Goal: Task Accomplishment & Management: Manage account settings

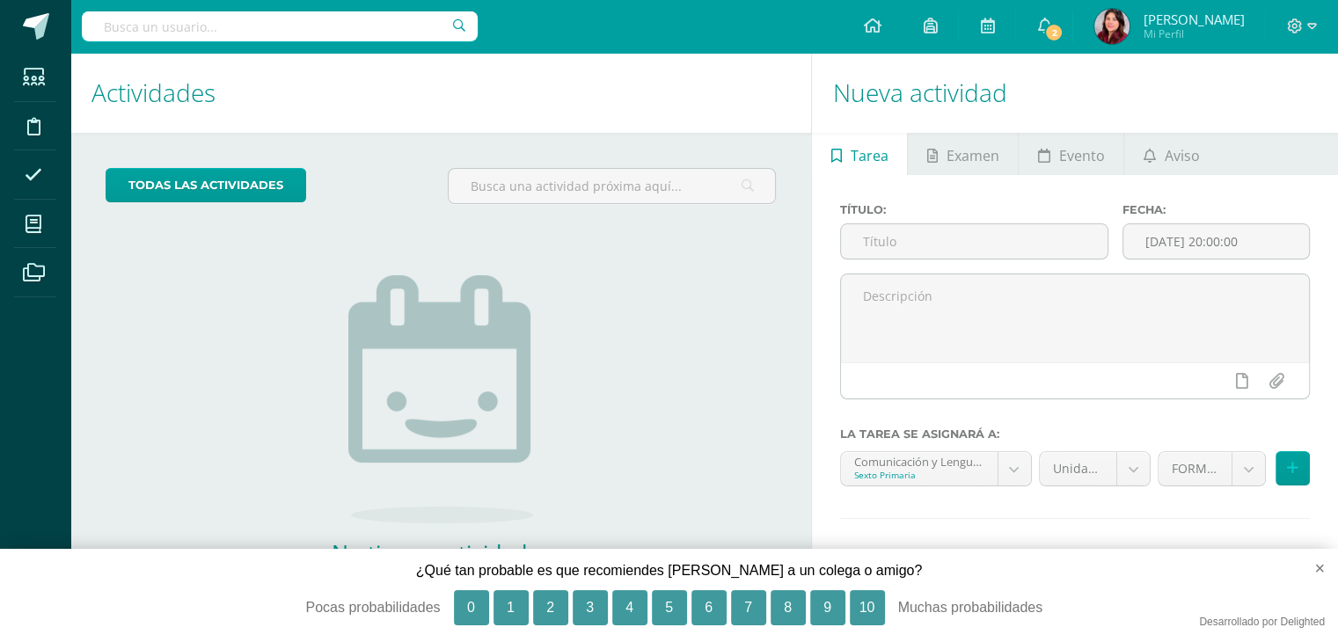
click at [229, 472] on div "todas las Actividades No tienes actividades Échale un vistazo a los demás perío…" at bounding box center [440, 405] width 741 height 544
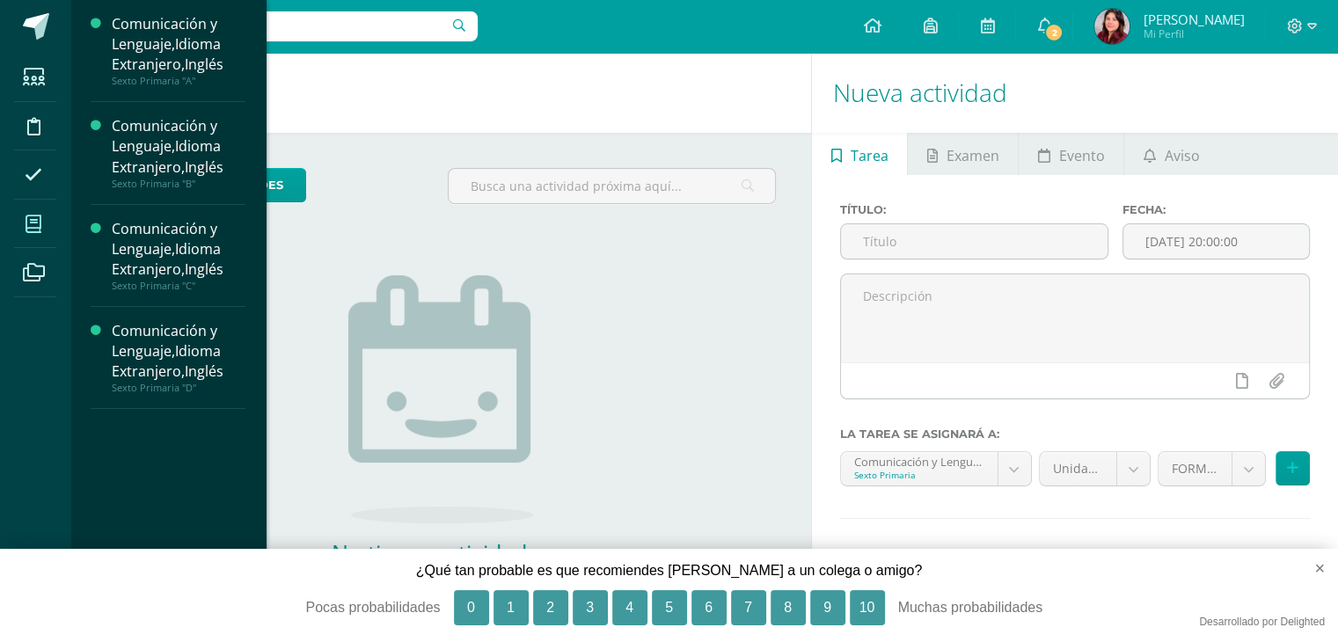
click at [35, 213] on span at bounding box center [34, 224] width 40 height 40
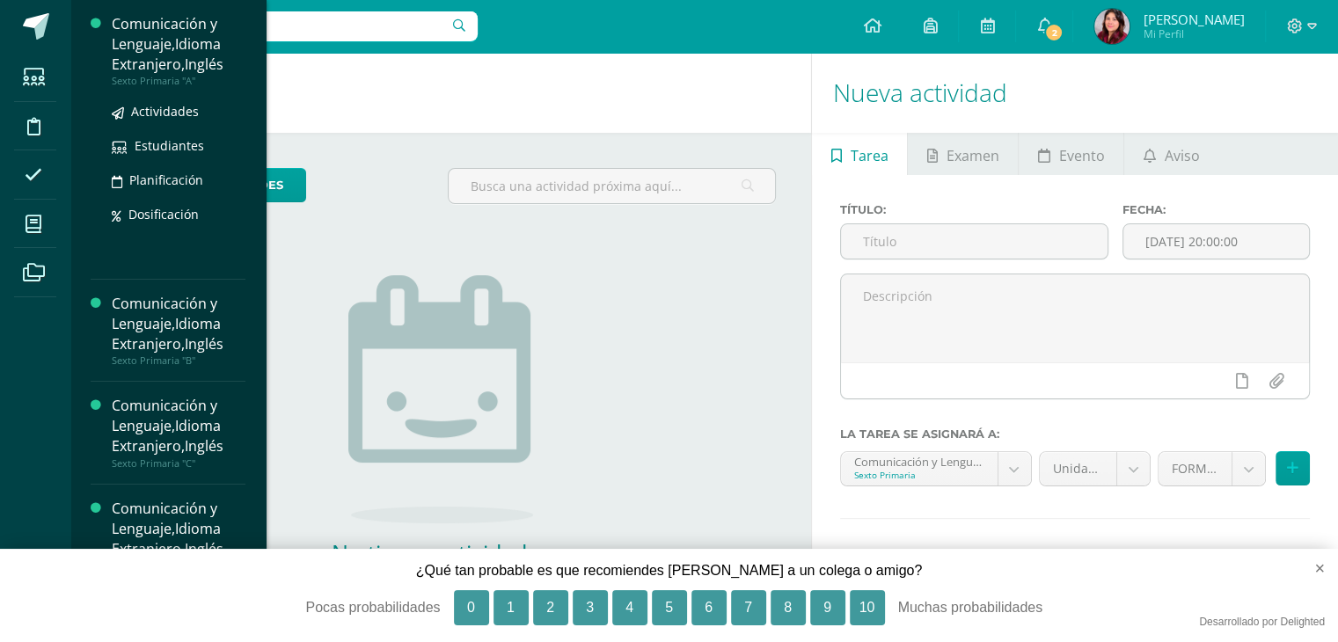
click at [169, 75] on div "Sexto Primaria "A"" at bounding box center [179, 81] width 134 height 12
click at [172, 106] on span "Actividades" at bounding box center [165, 111] width 68 height 17
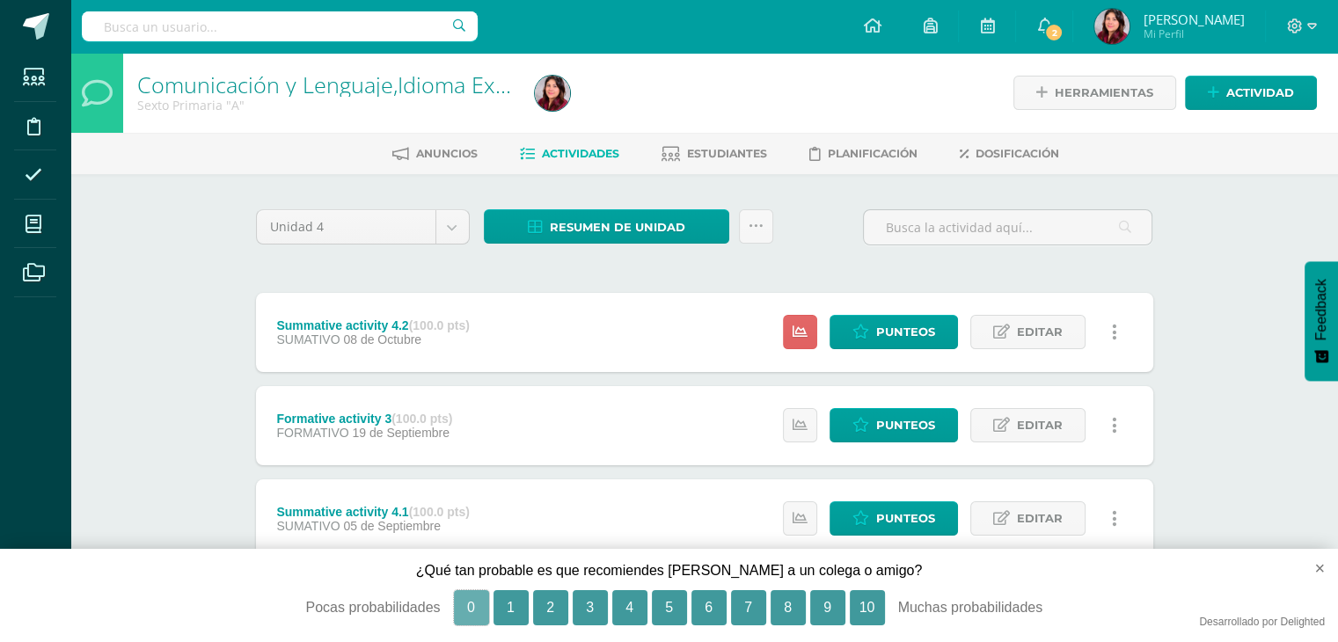
click at [471, 610] on button "0" at bounding box center [471, 607] width 35 height 35
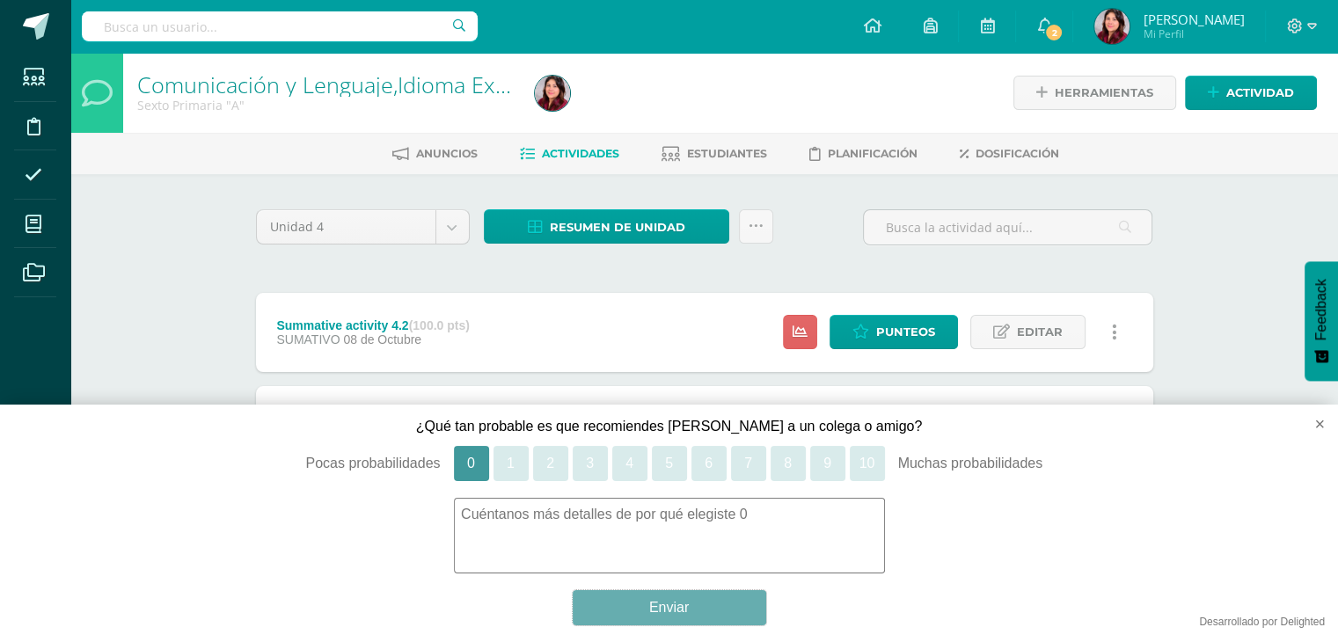
click at [697, 606] on button "Enviar" at bounding box center [669, 607] width 193 height 35
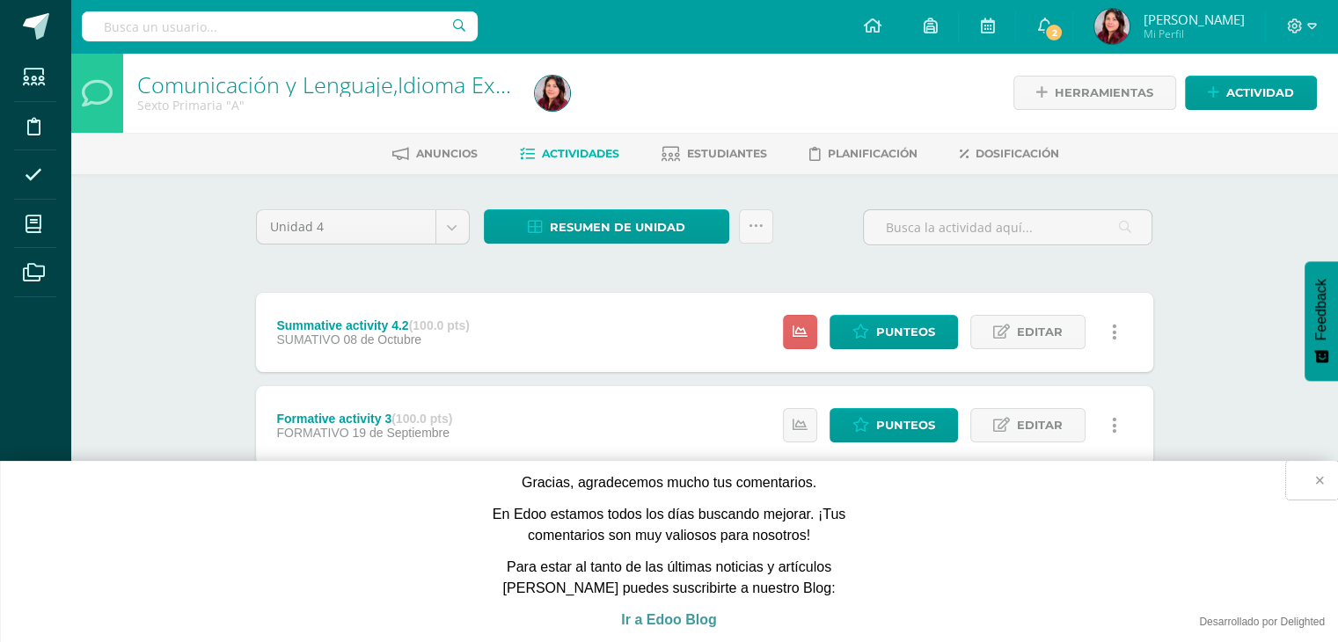
click at [1317, 479] on button "×" at bounding box center [1312, 480] width 52 height 39
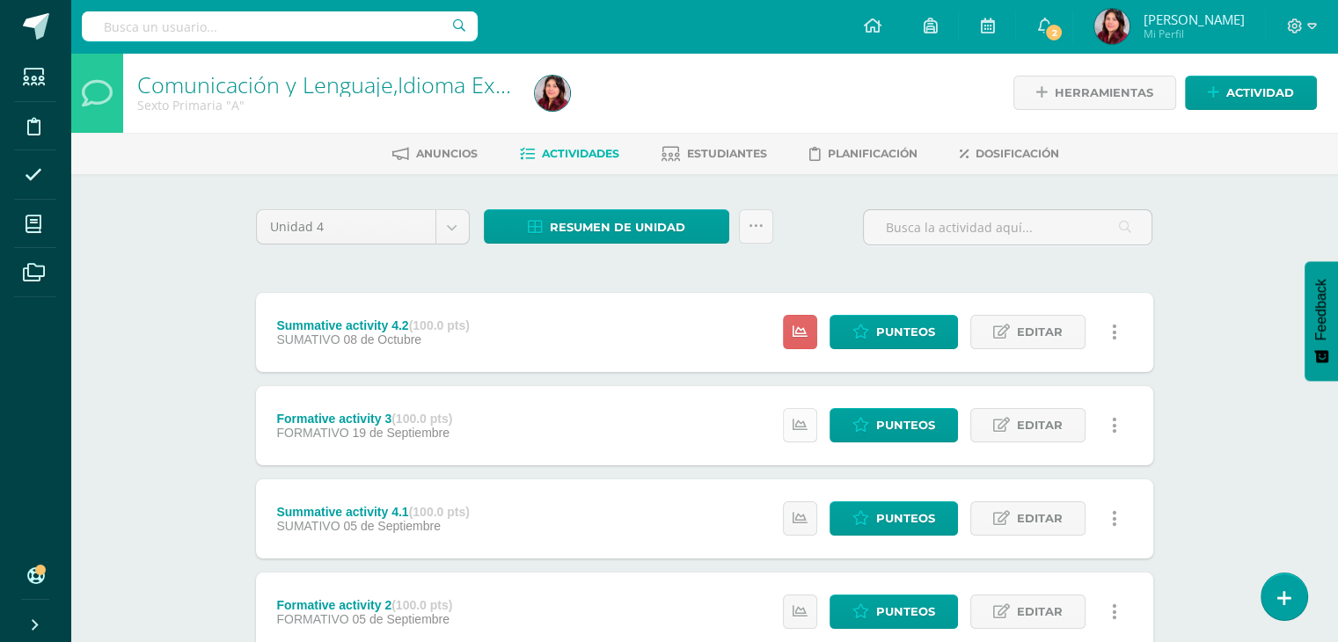
click at [803, 427] on icon at bounding box center [799, 425] width 15 height 15
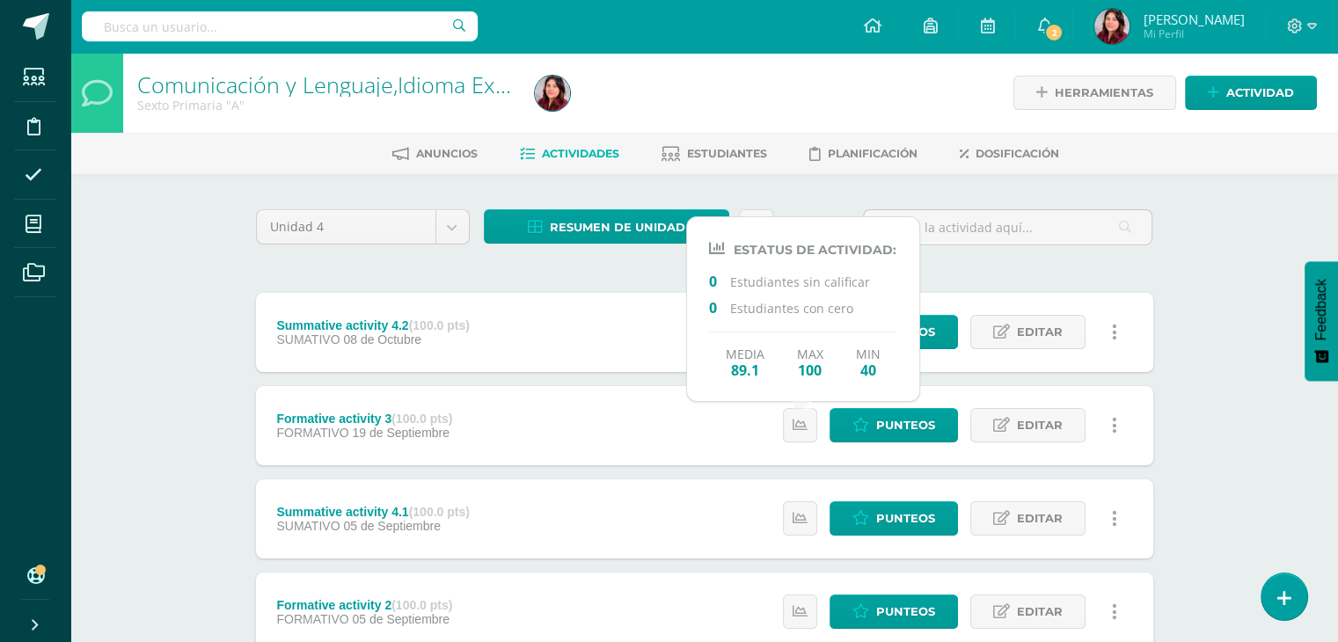
click at [639, 422] on div "Formative activity 3 (100.0 pts) FORMATIVO 19 de Septiembre Punteos Editar Hist…" at bounding box center [704, 425] width 897 height 79
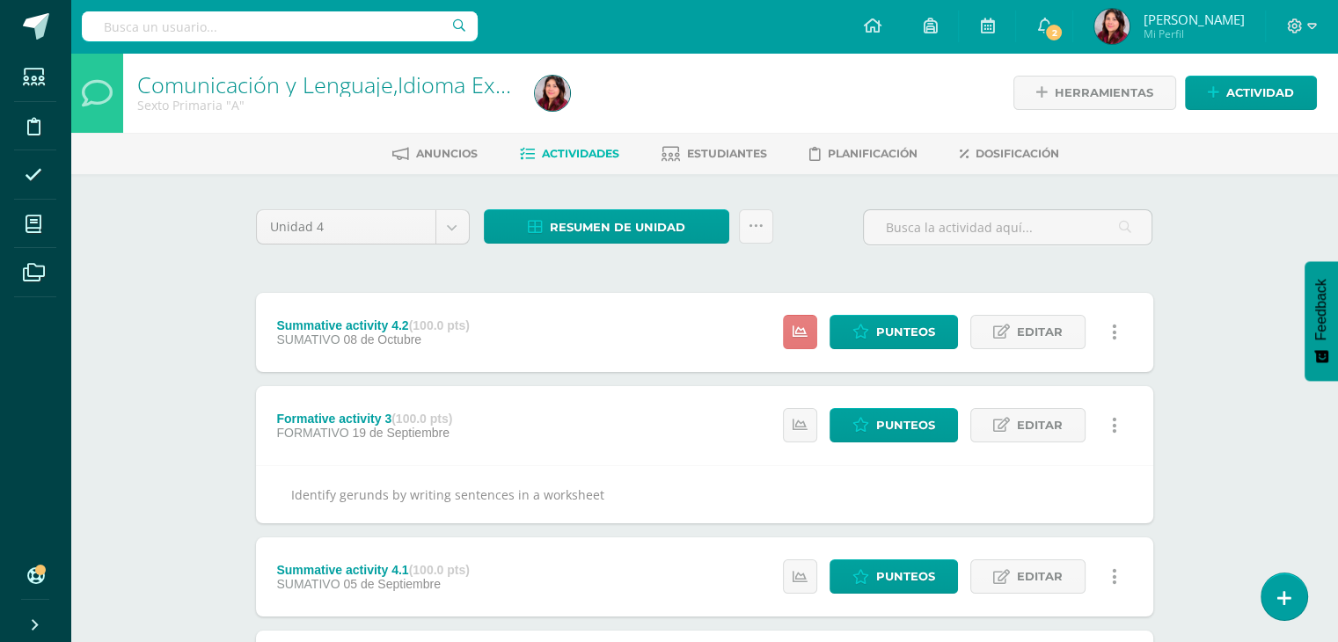
click at [813, 332] on link at bounding box center [800, 332] width 34 height 34
click at [910, 332] on span "Punteos" at bounding box center [905, 332] width 59 height 33
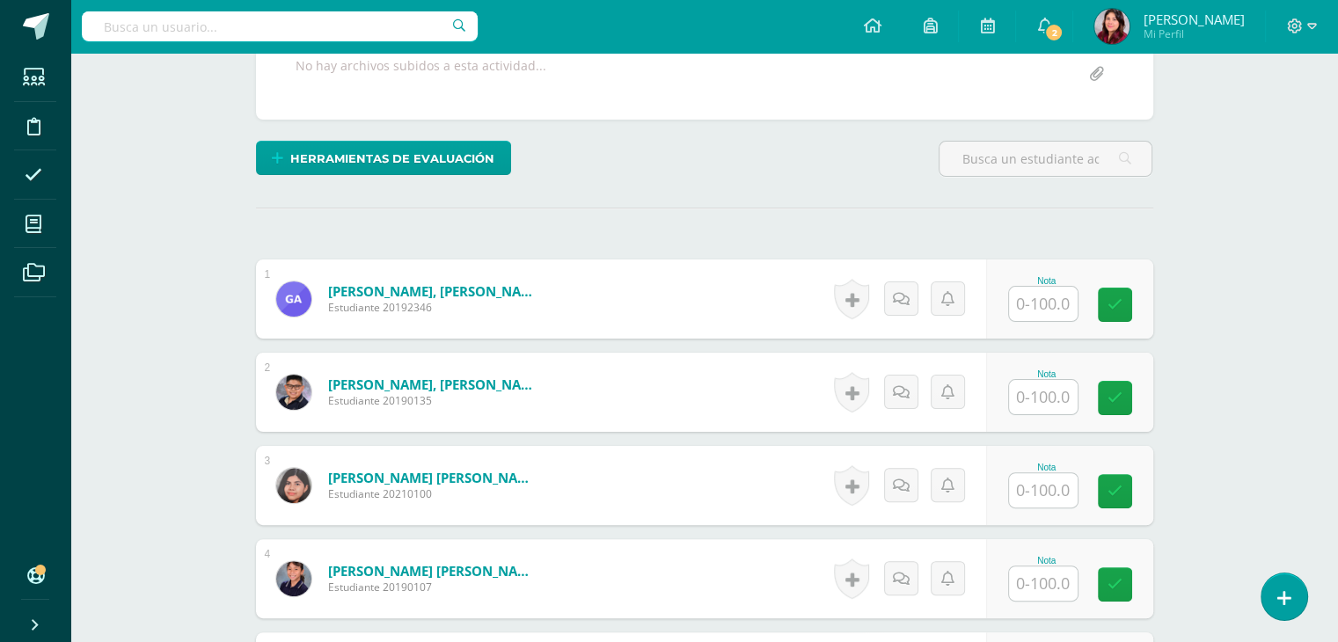
click at [1028, 305] on input "text" at bounding box center [1043, 304] width 69 height 34
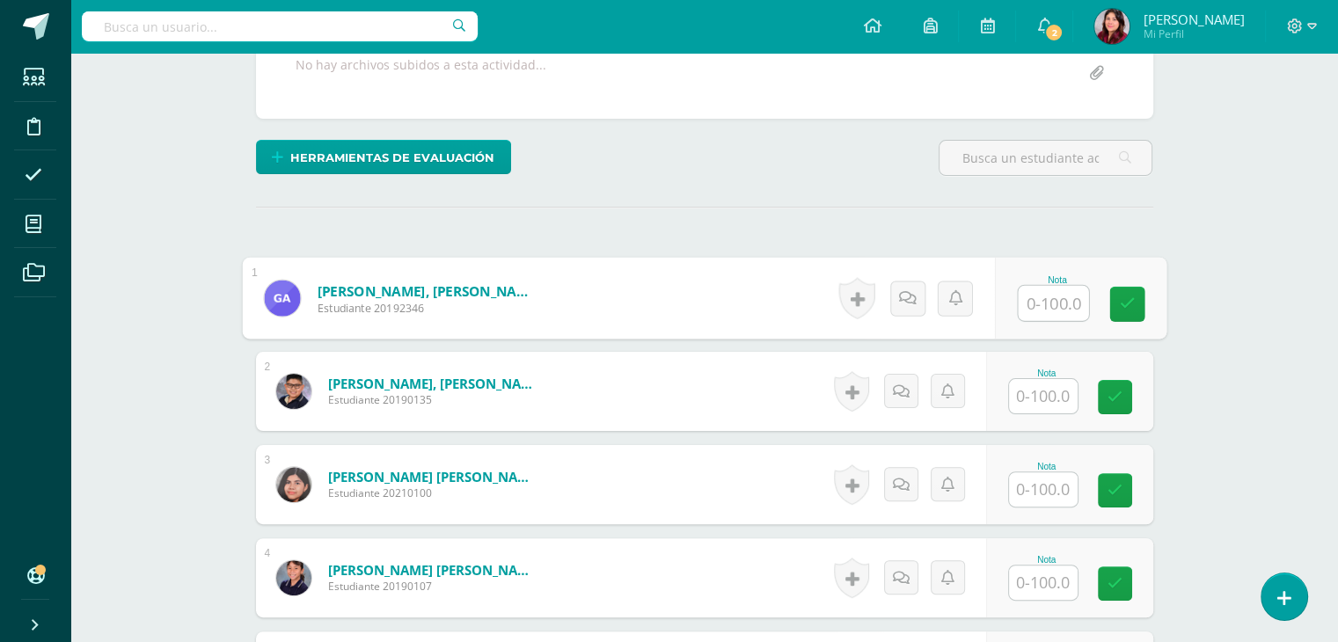
scroll to position [369, 0]
click at [1055, 303] on input "text" at bounding box center [1053, 303] width 70 height 35
type input "100"
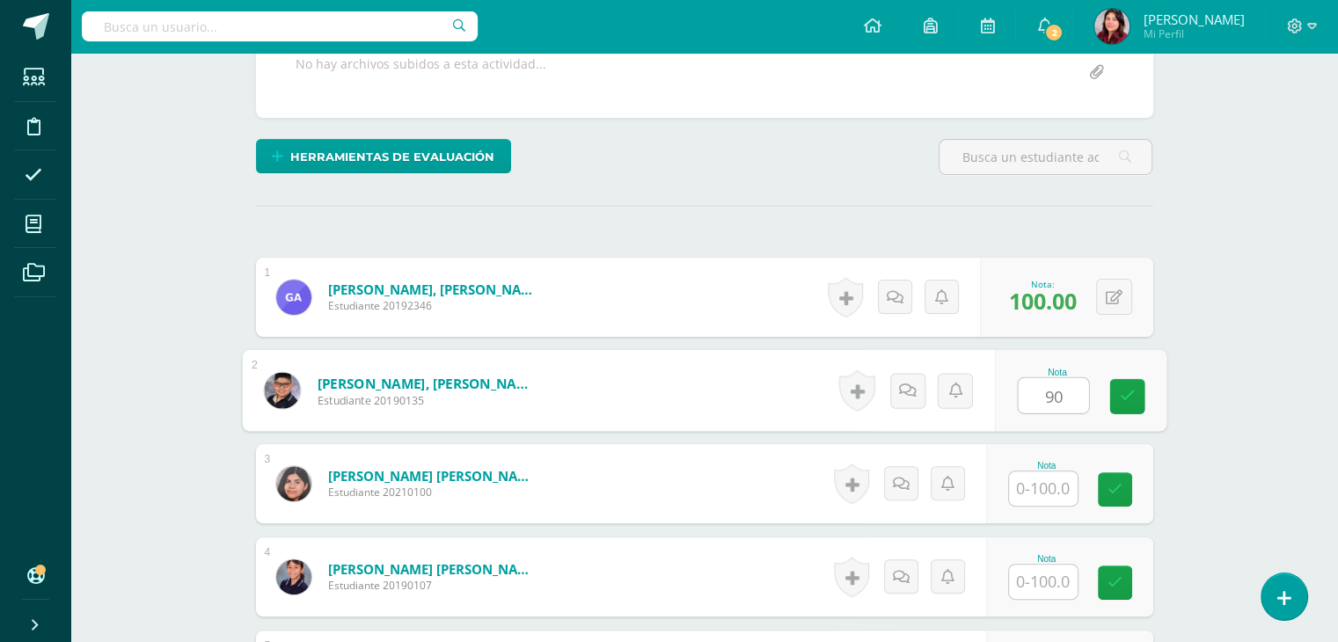
type input "90"
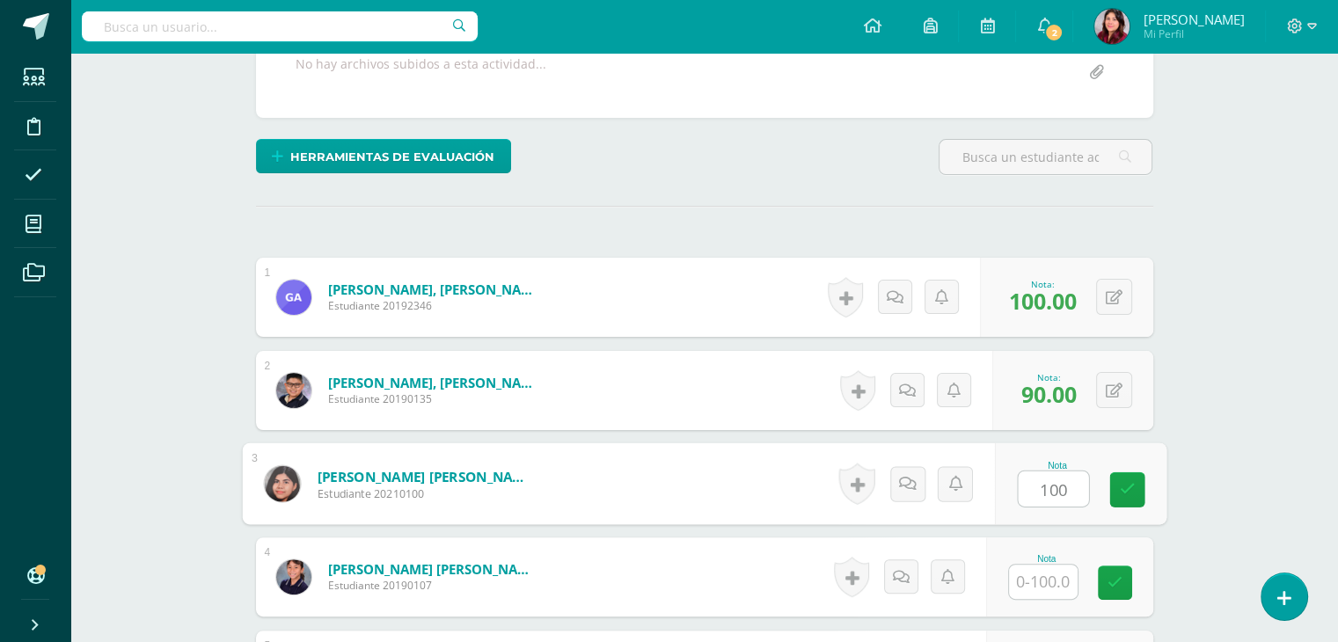
type input "100"
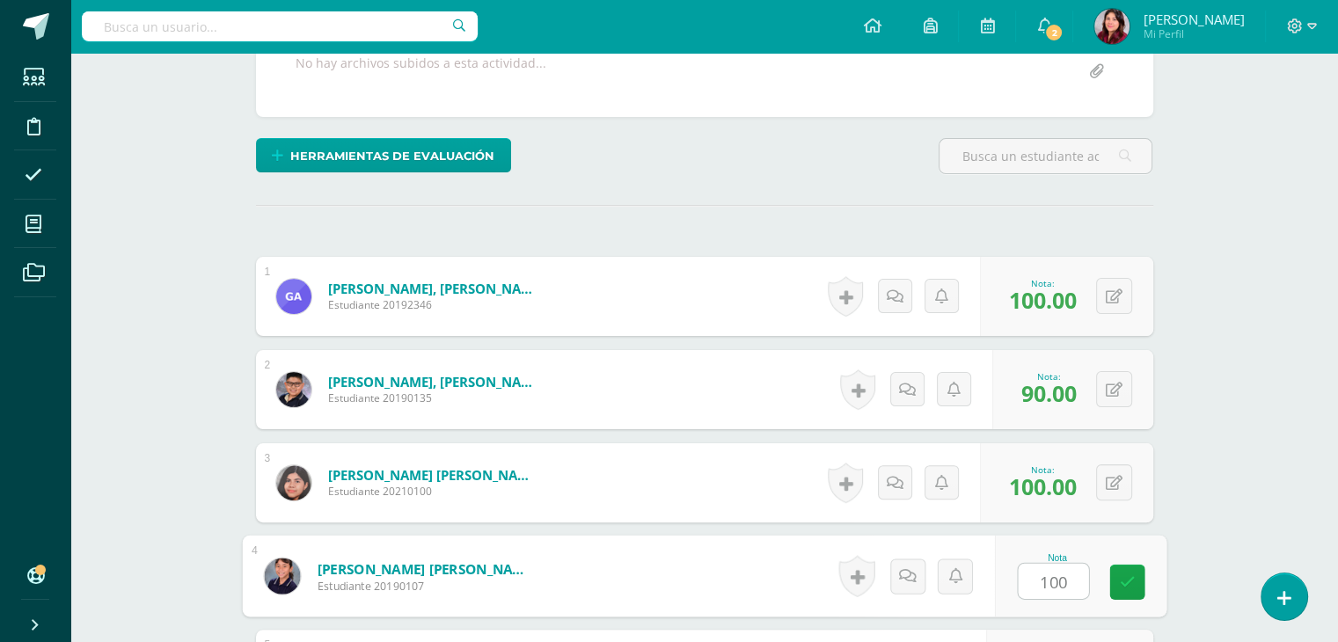
type input "100"
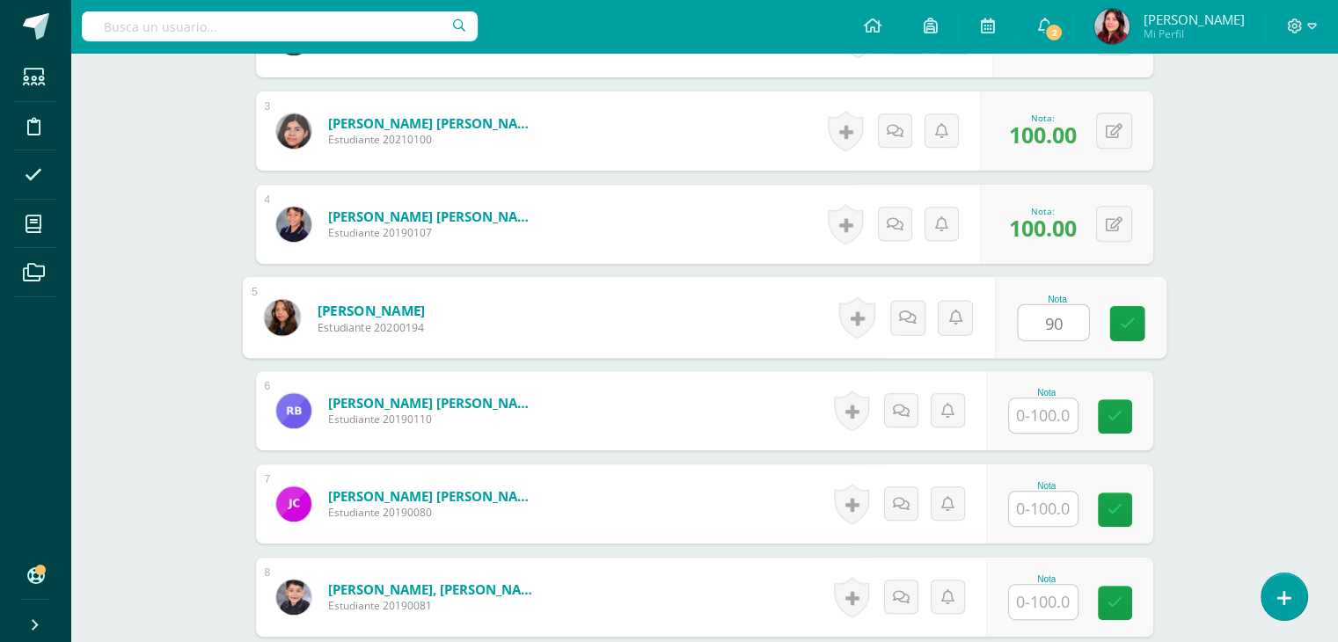
scroll to position [724, 0]
type input "90"
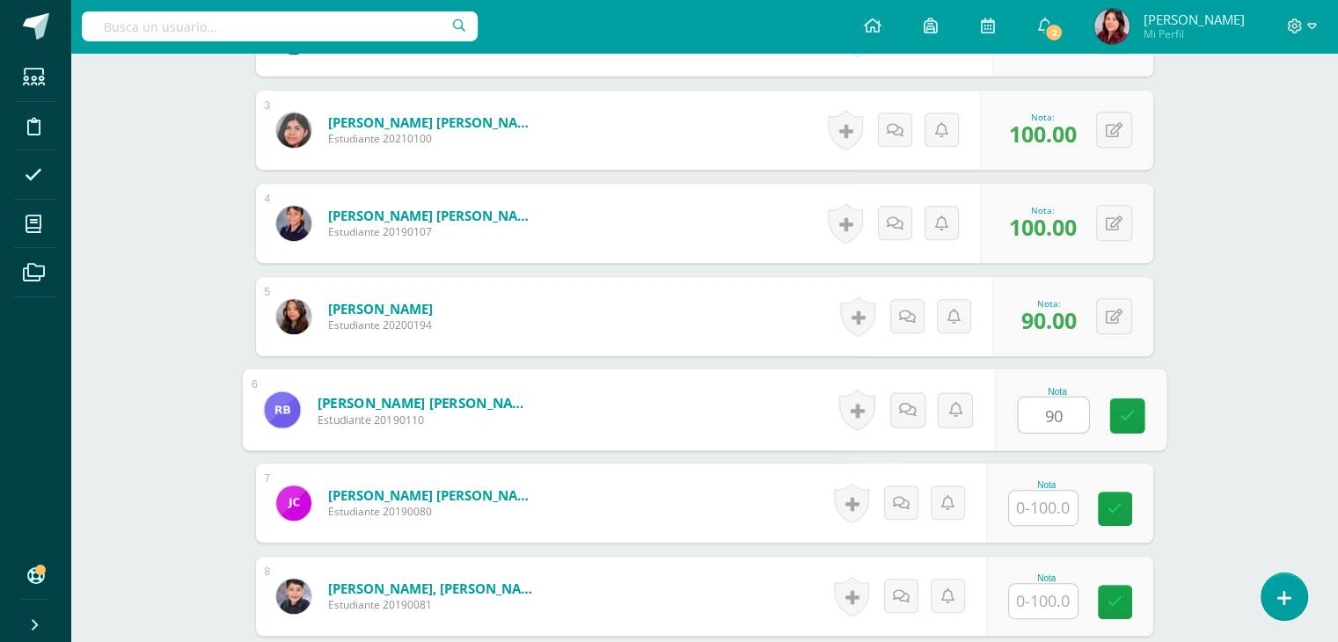
type input "90"
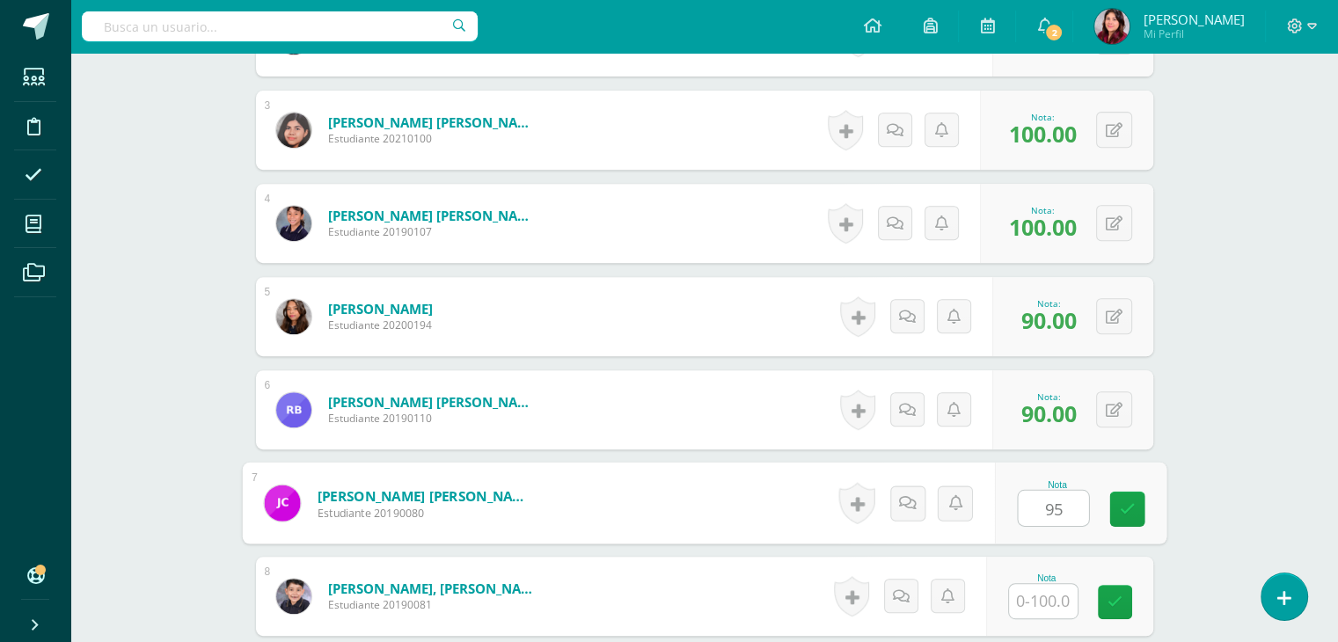
type input "95"
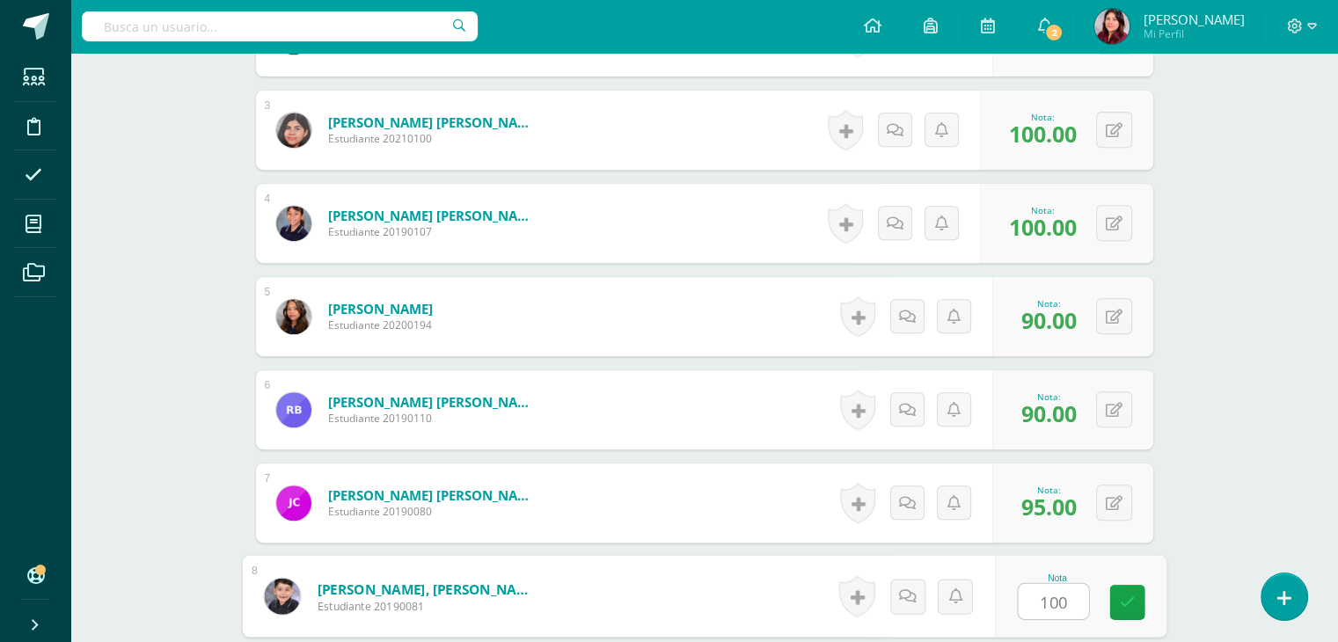
type input "100"
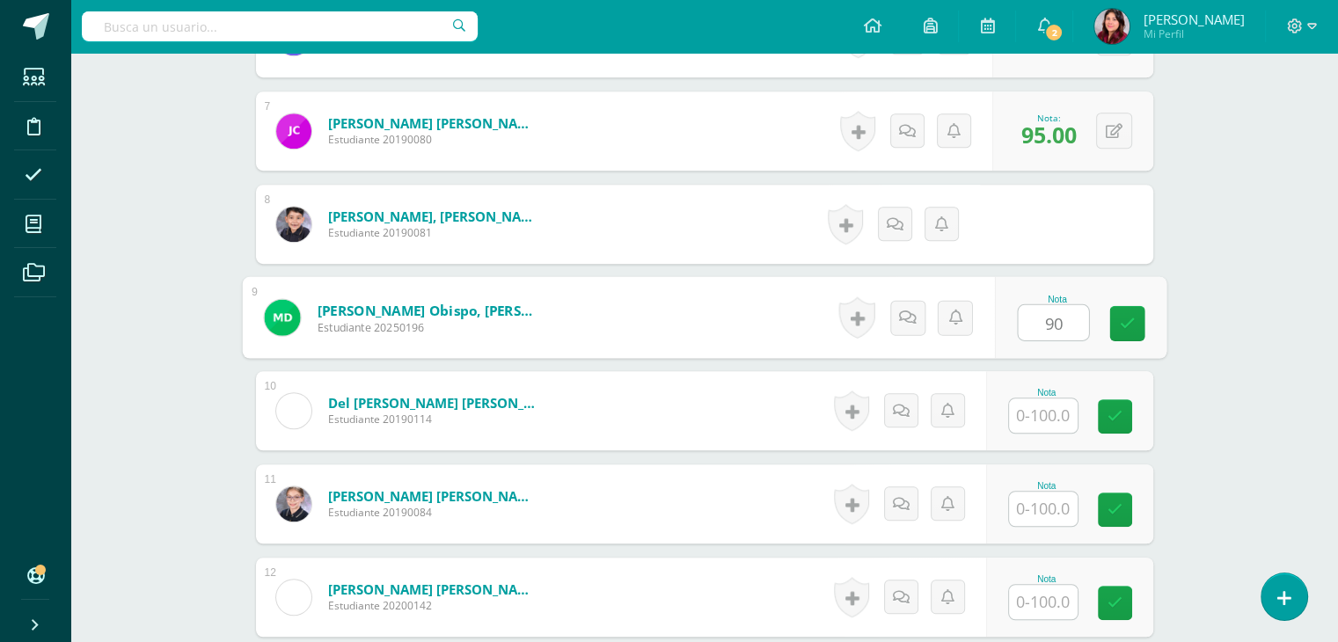
type input "90"
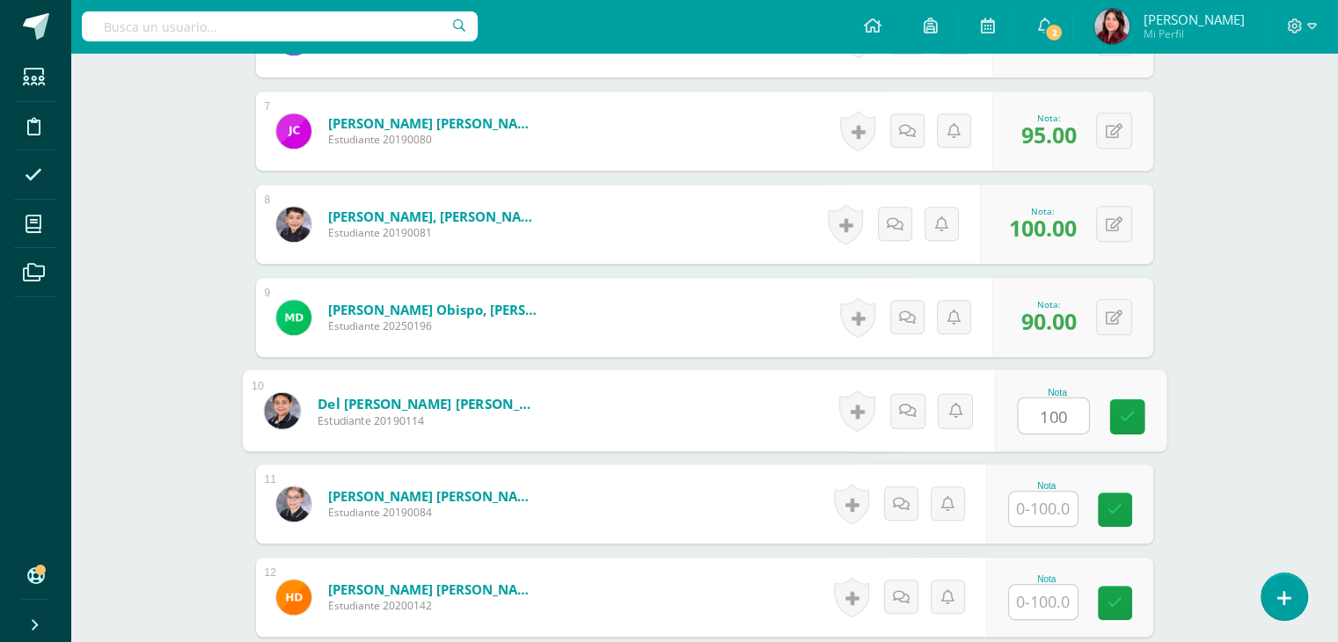
type input "100"
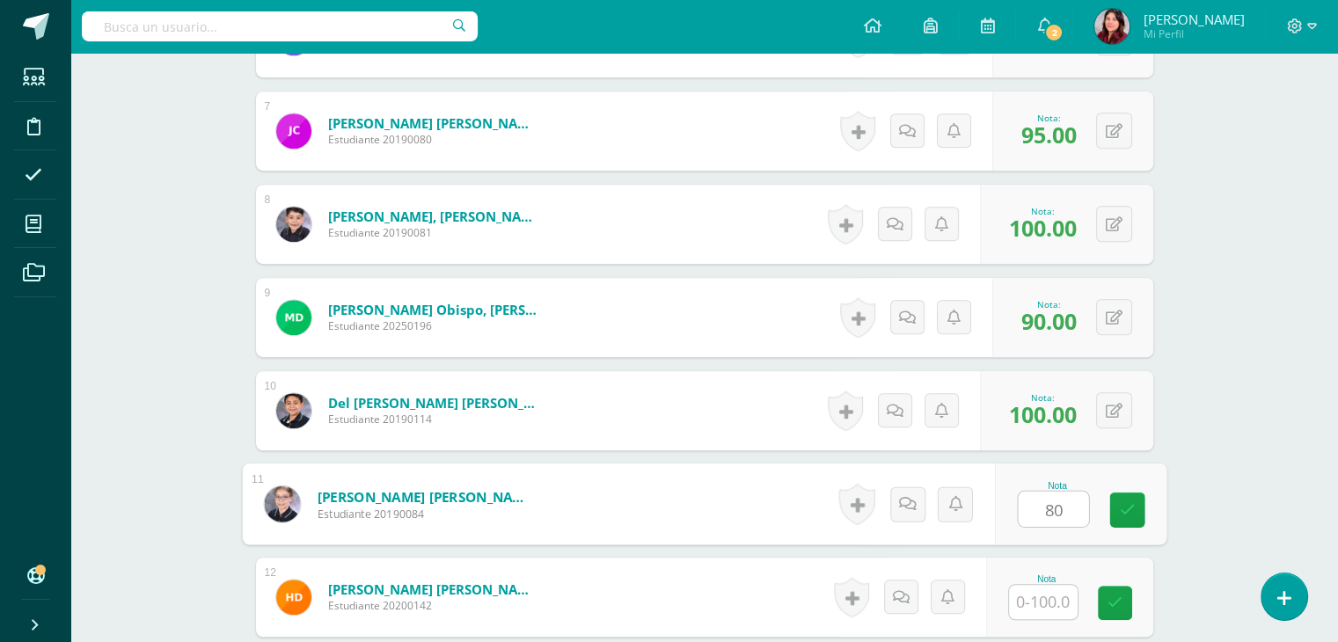
type input "80"
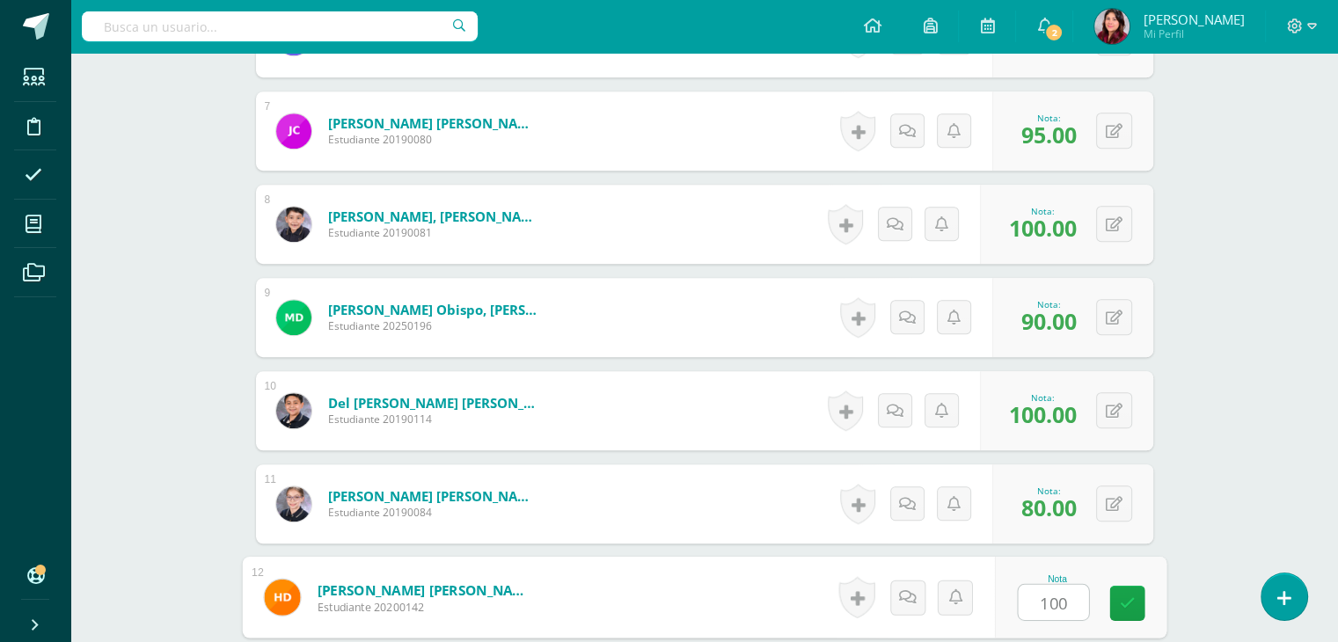
type input "100"
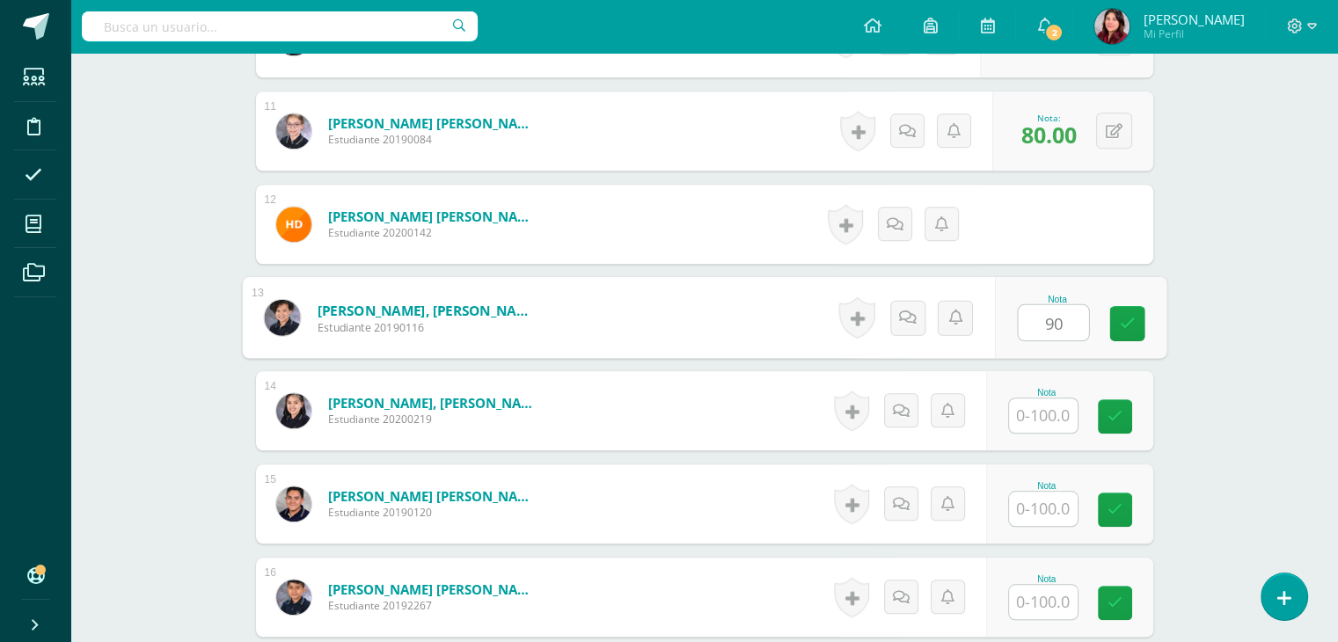
type input "90"
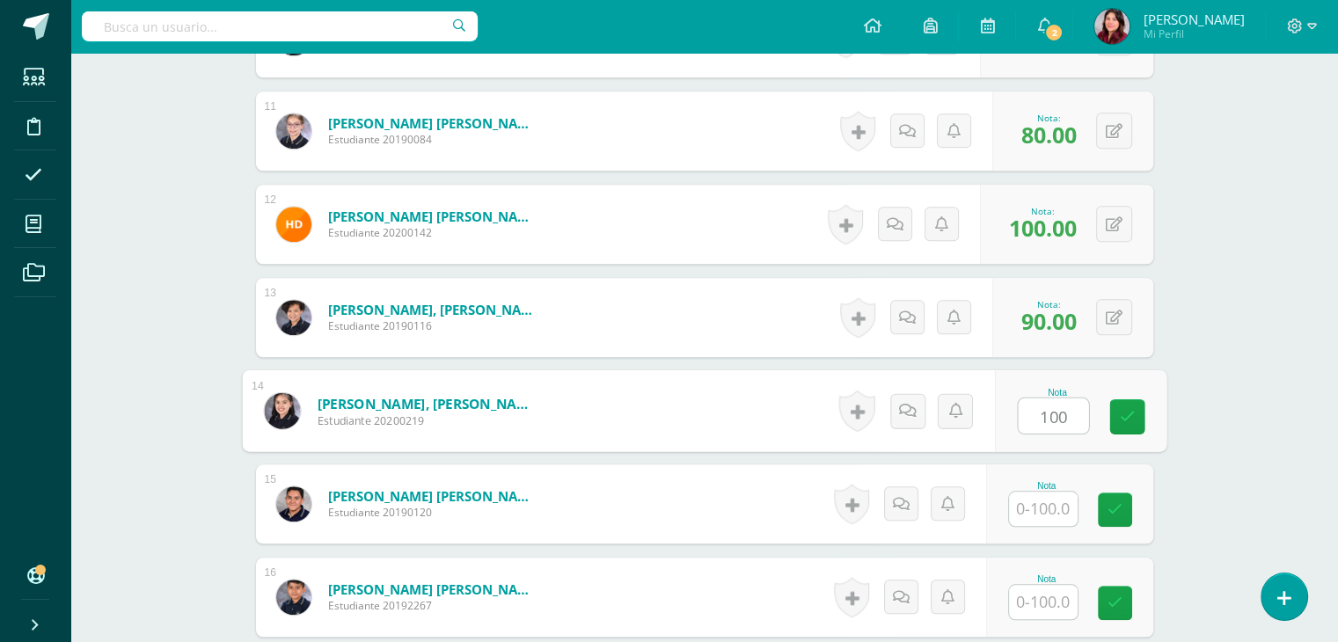
type input "100"
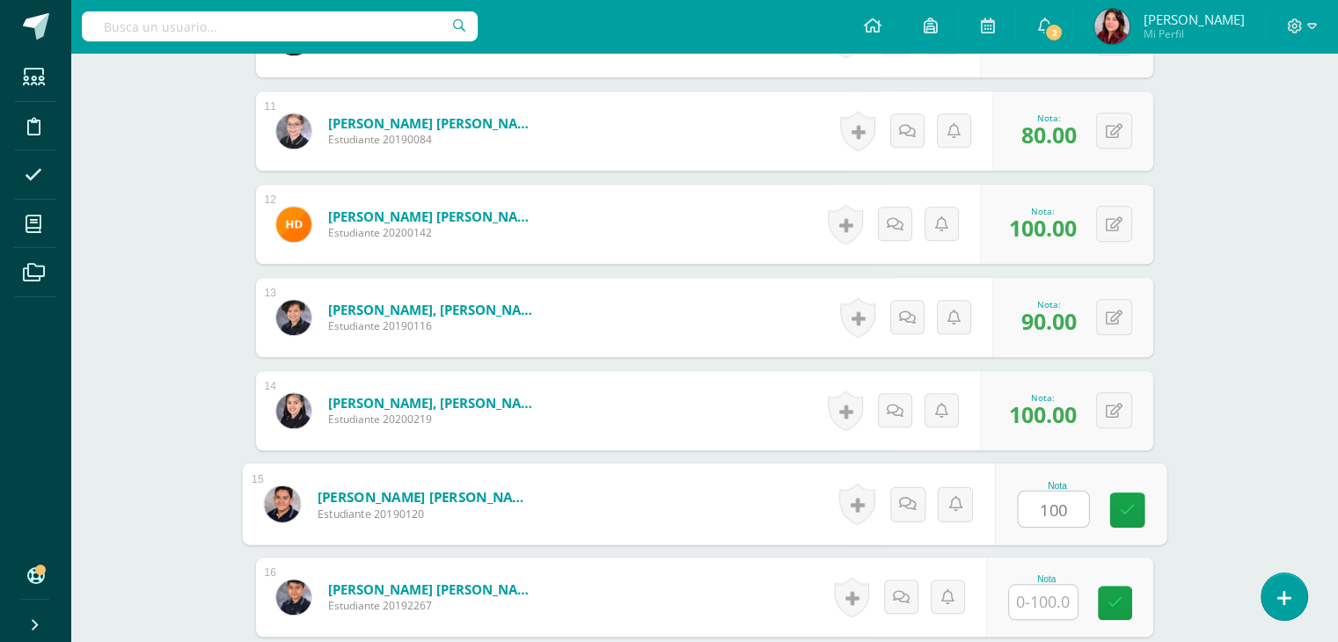
type input "100"
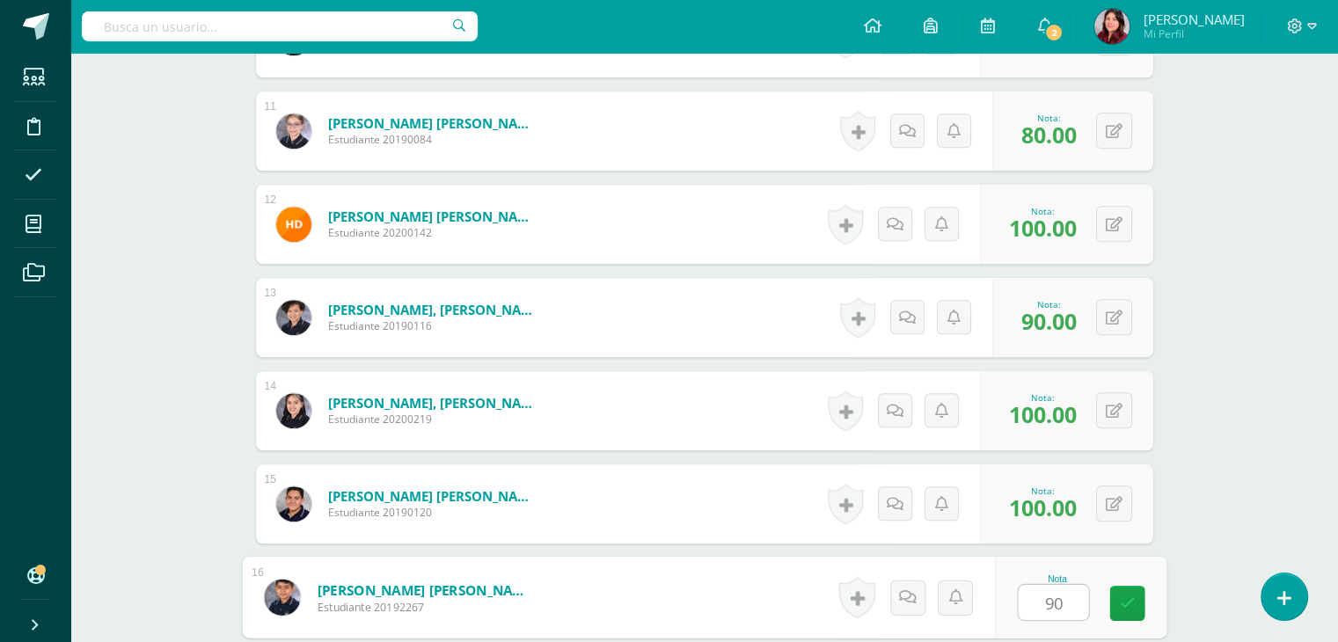
type input "90"
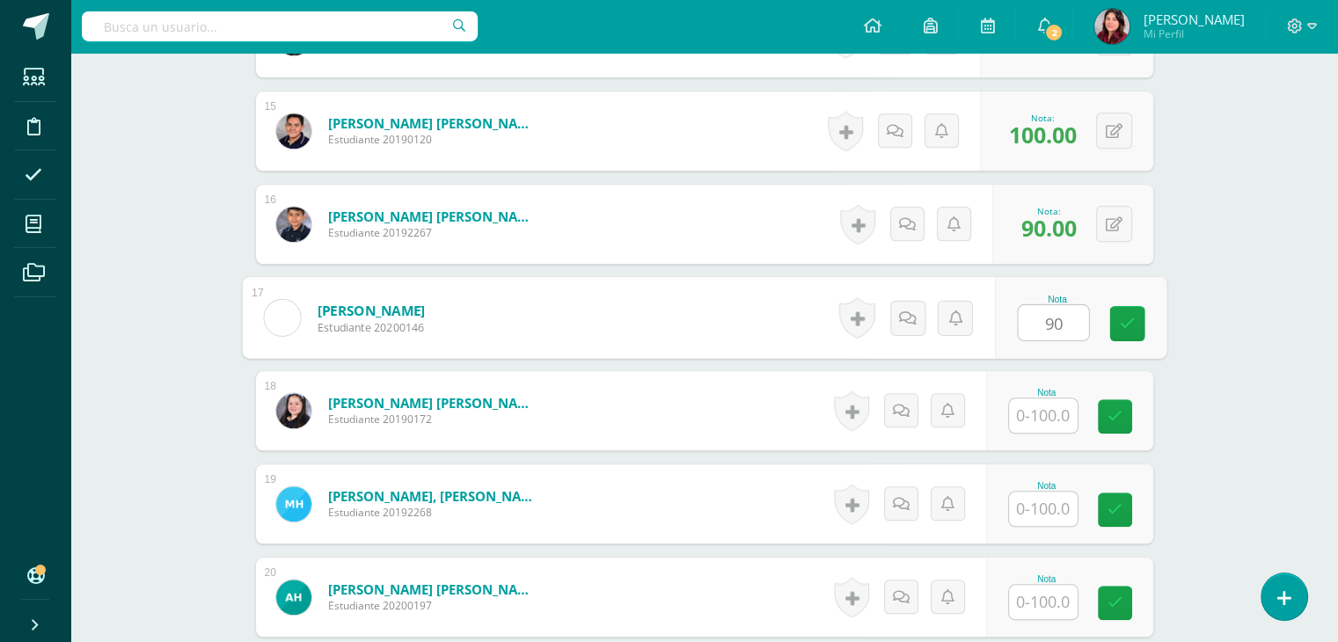
type input "90"
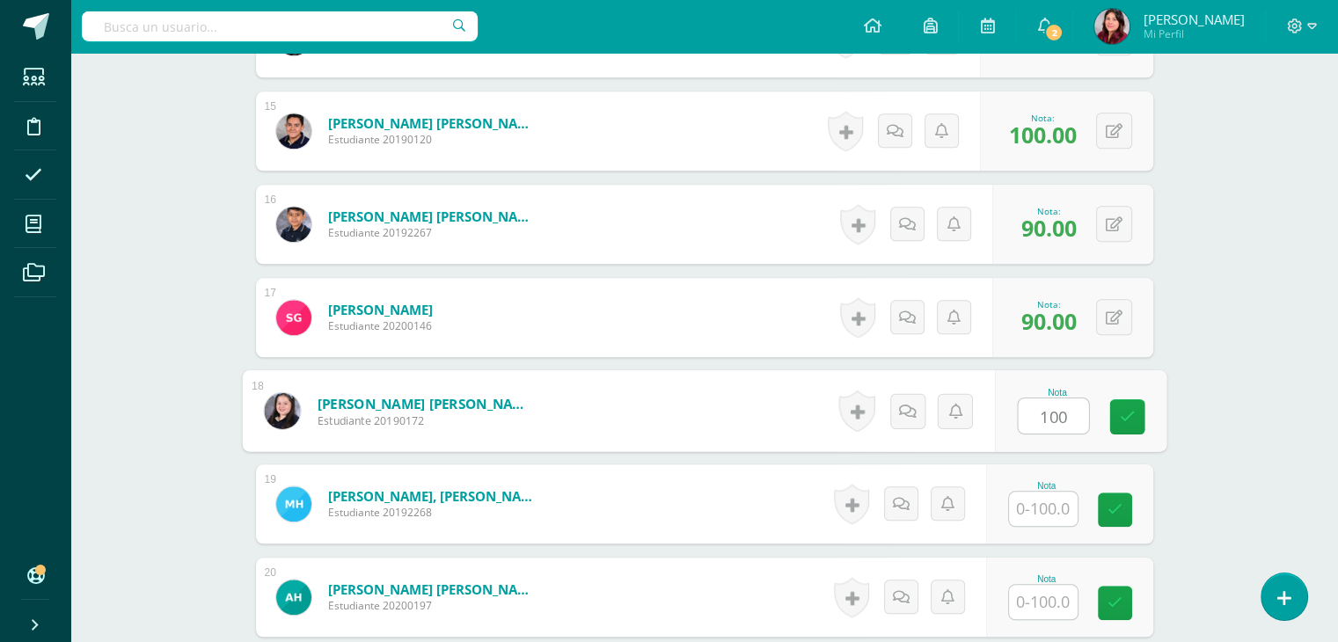
type input "100"
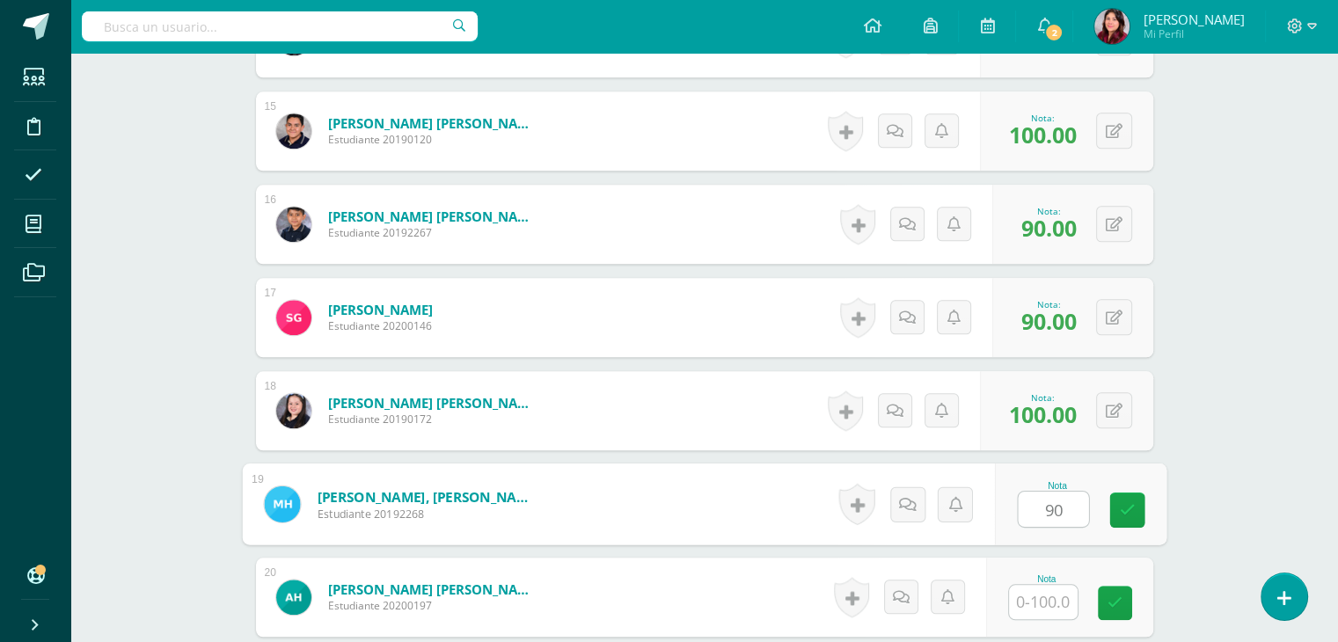
type input "90"
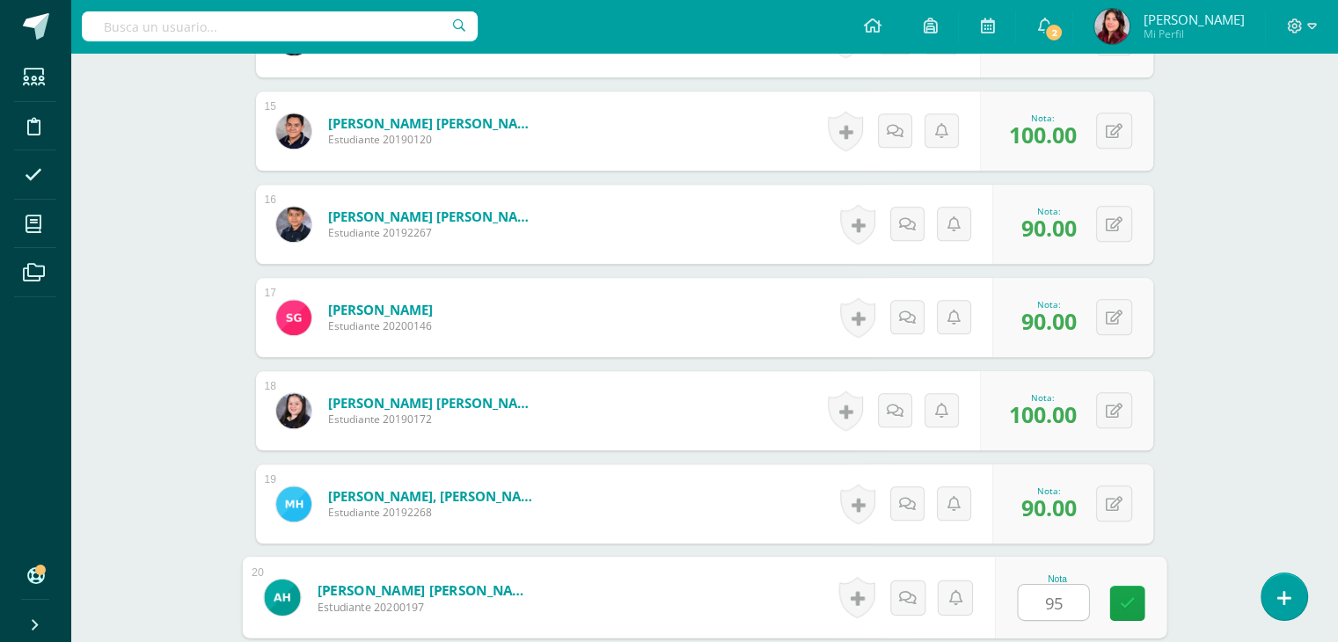
type input "95"
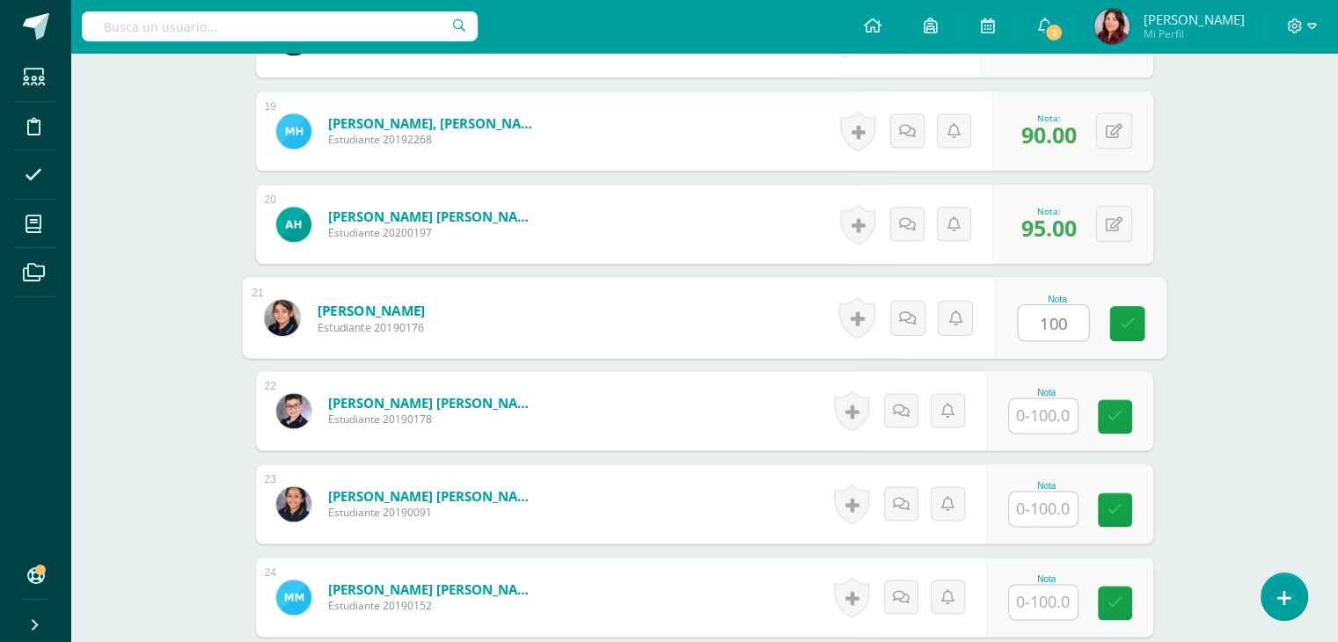
type input "100"
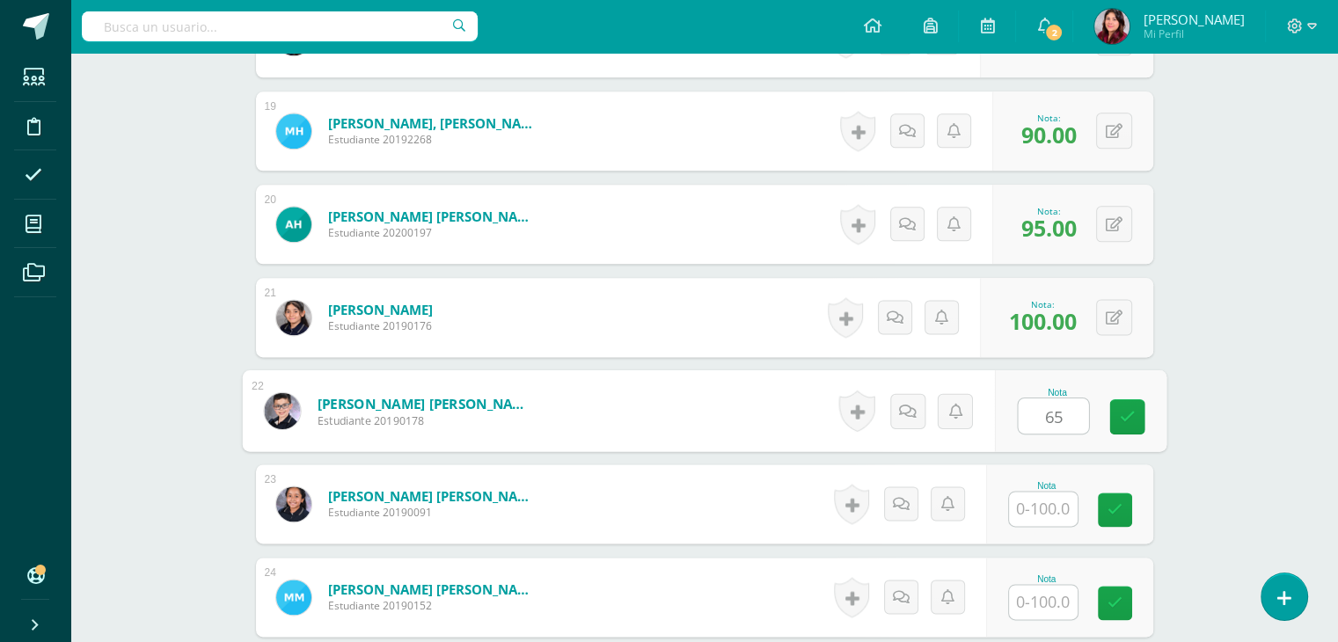
type input "65"
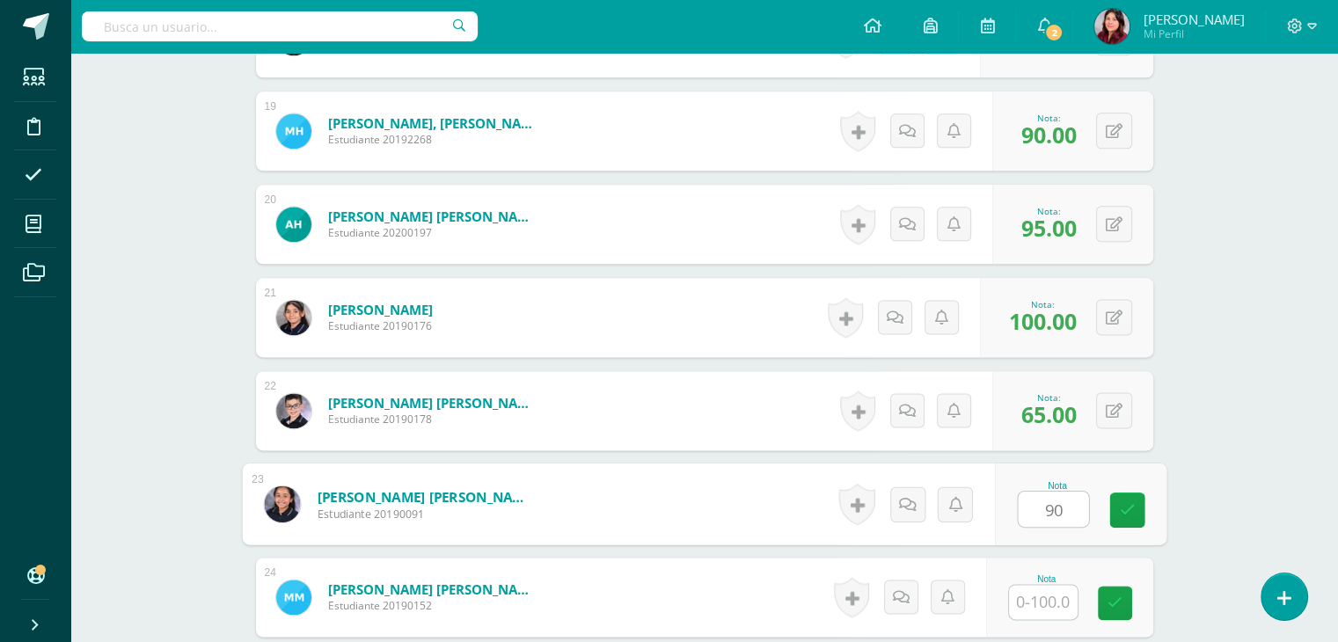
type input "90"
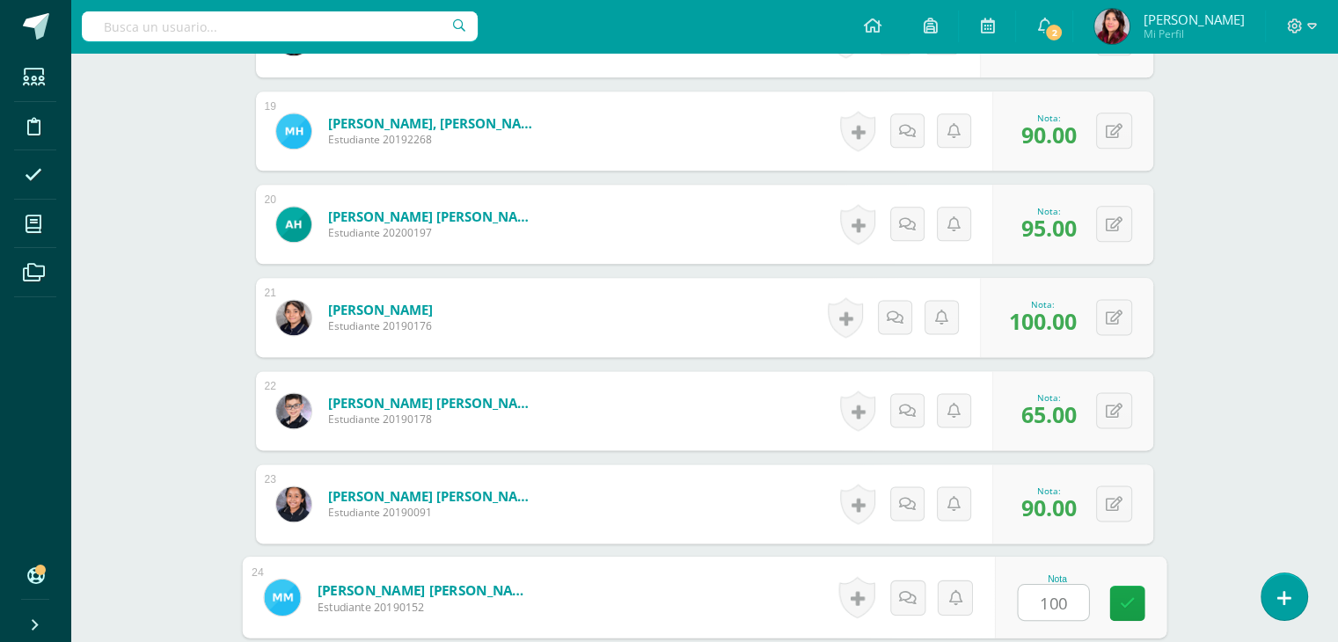
type input "100"
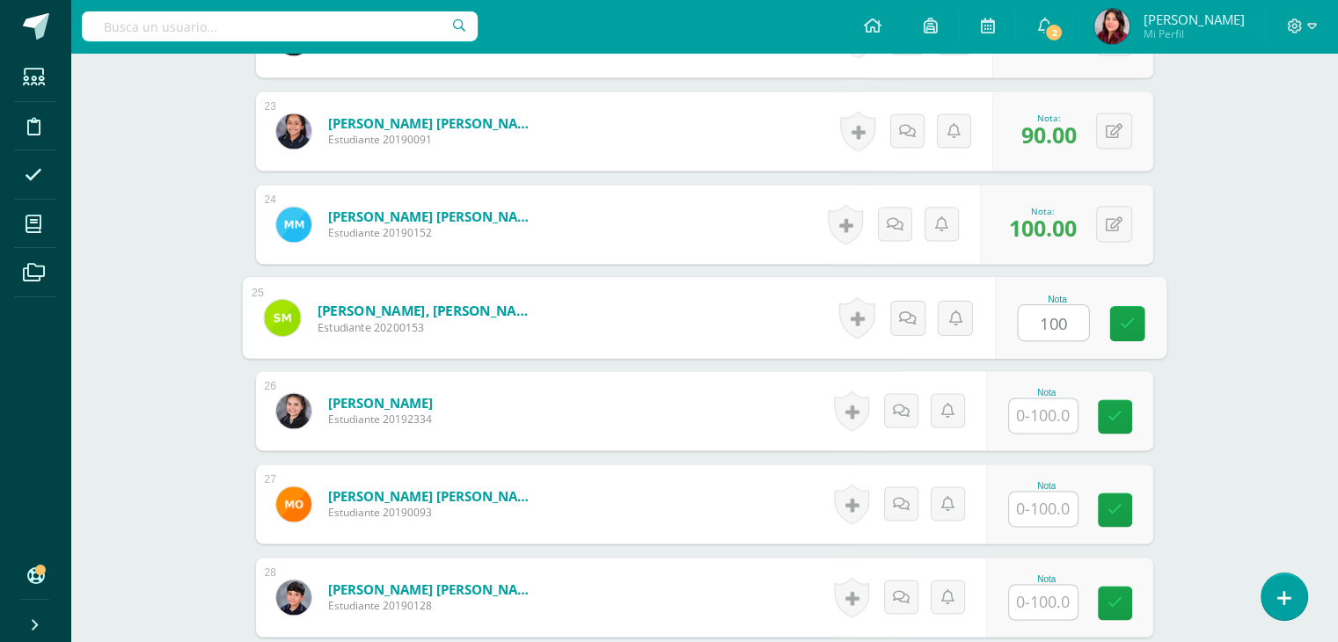
type input "100"
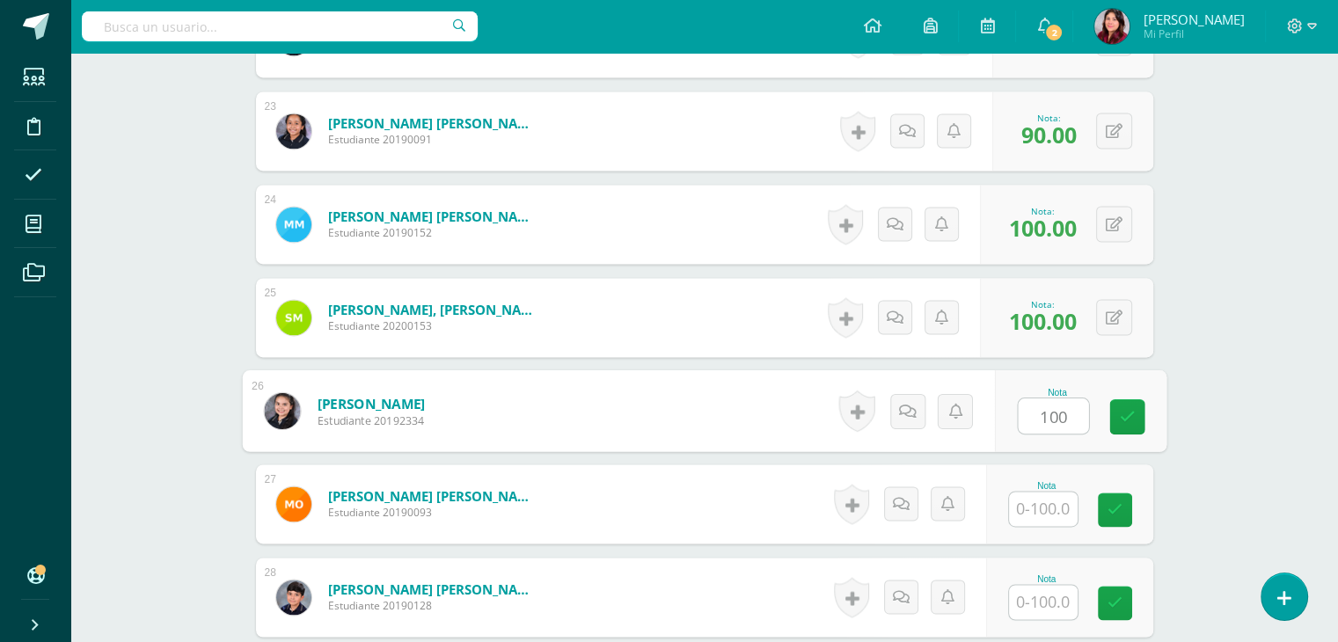
type input "100"
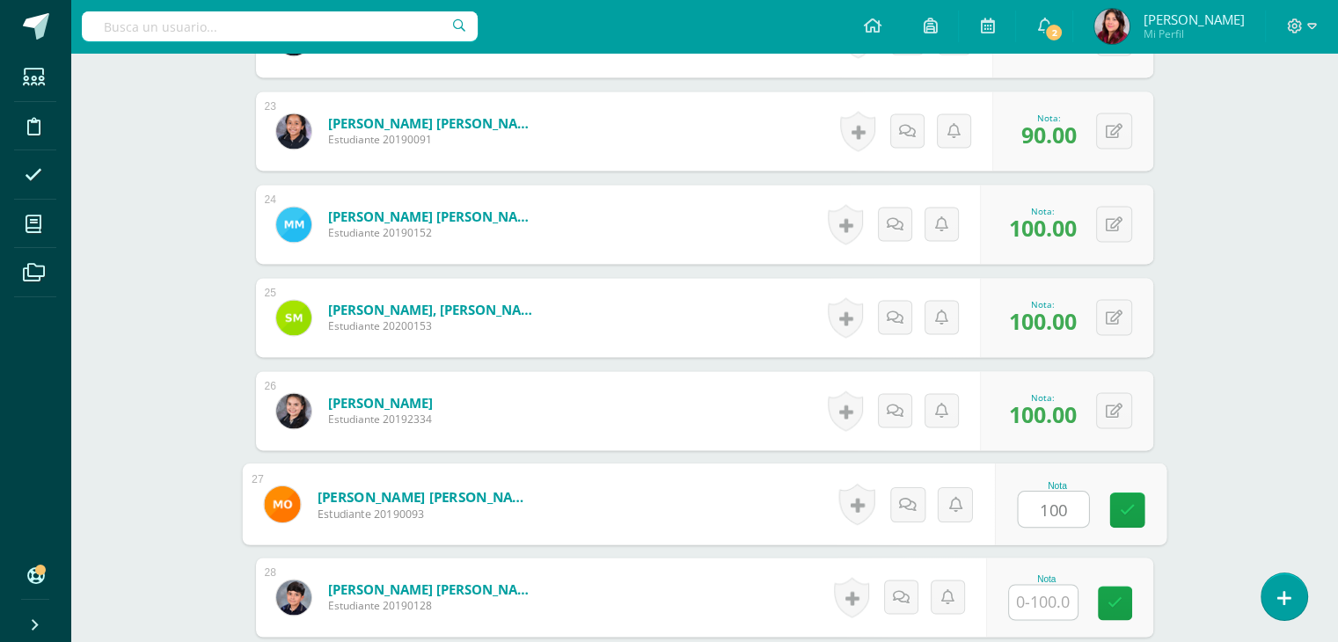
type input "100"
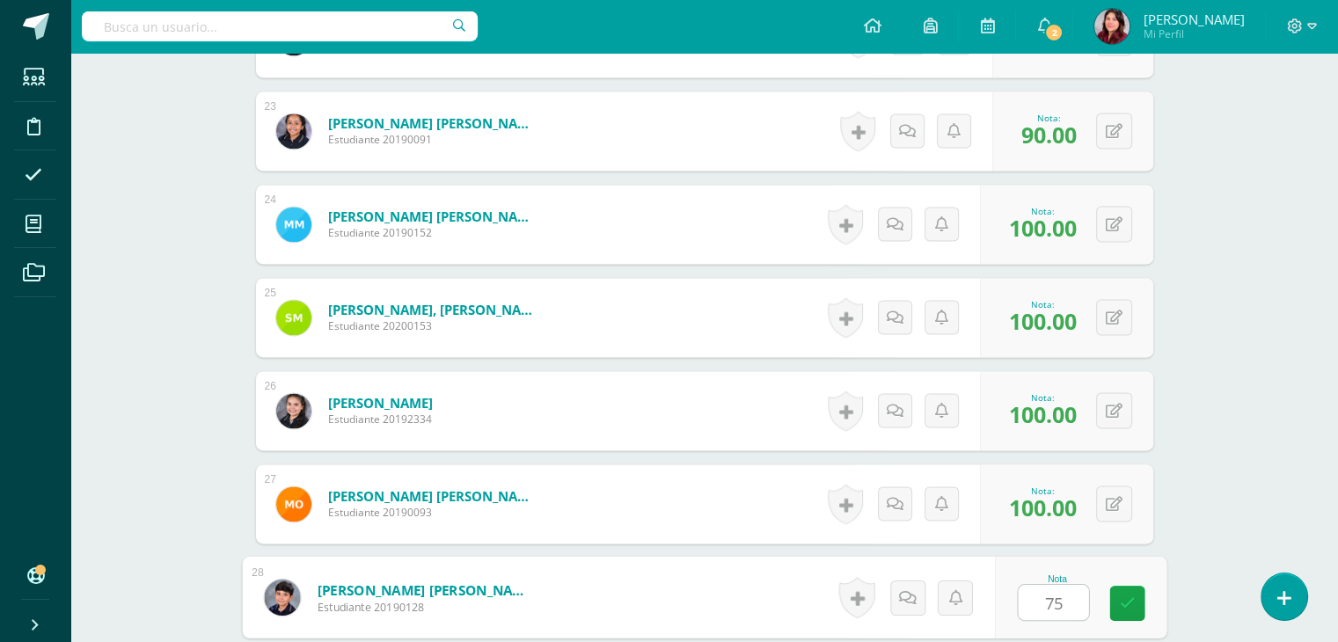
type input "75"
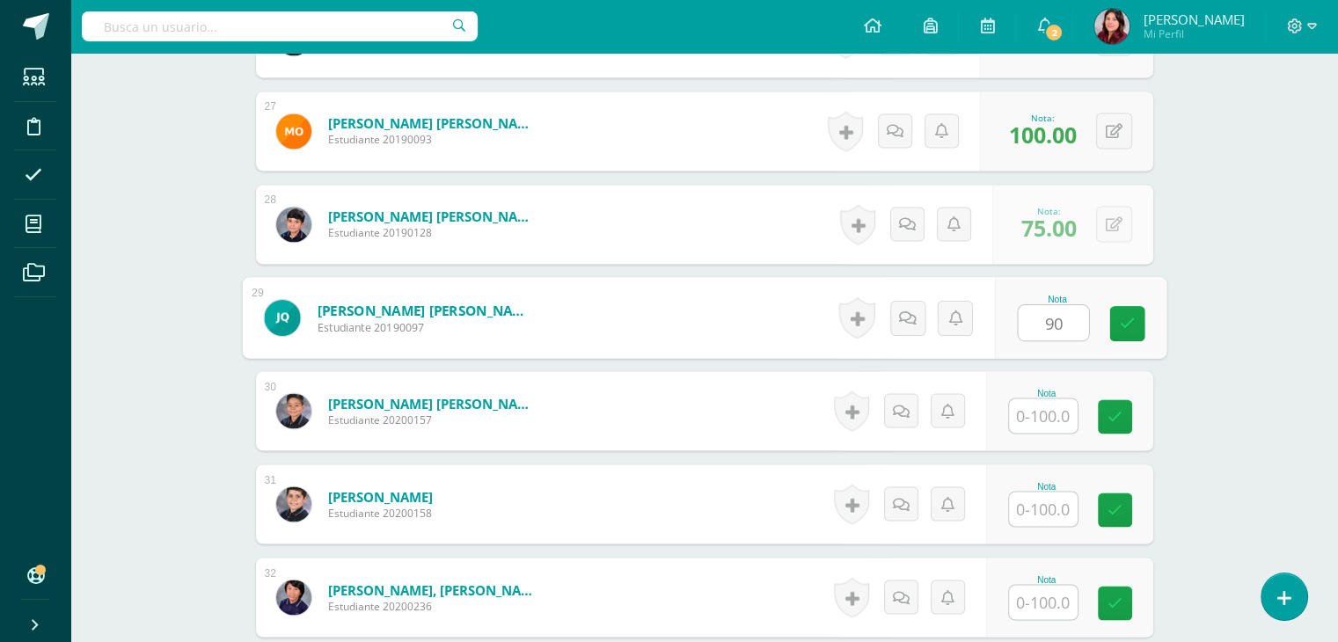
type input "90"
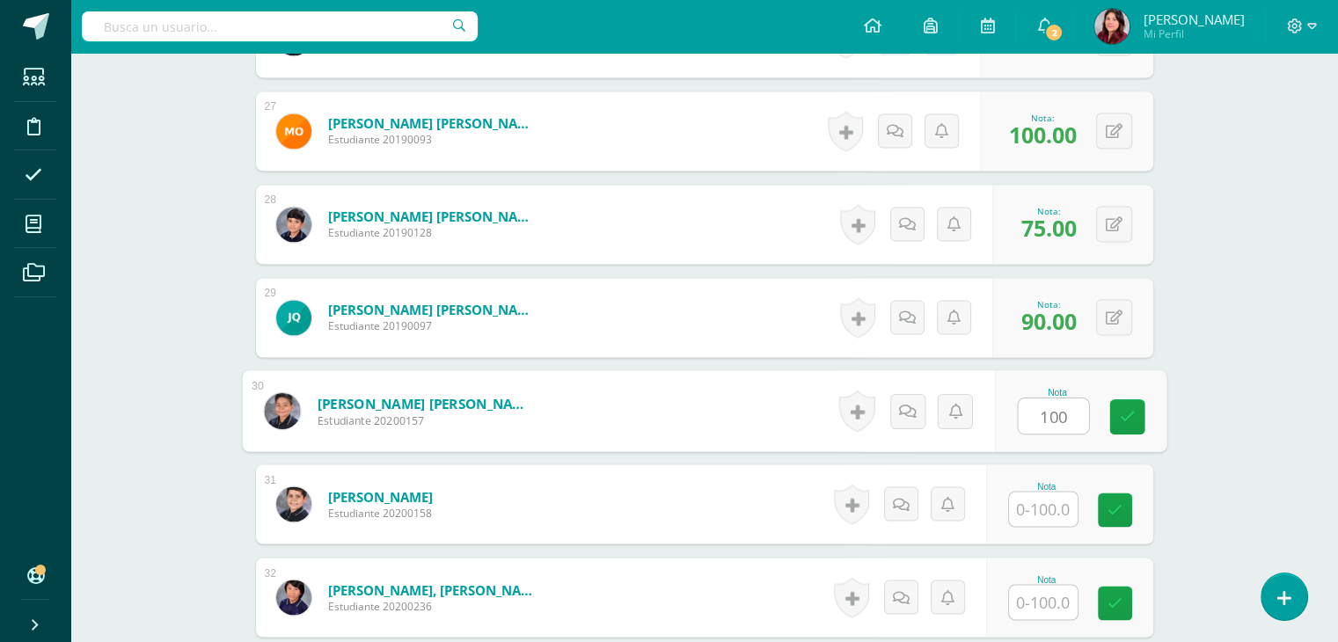
type input "100"
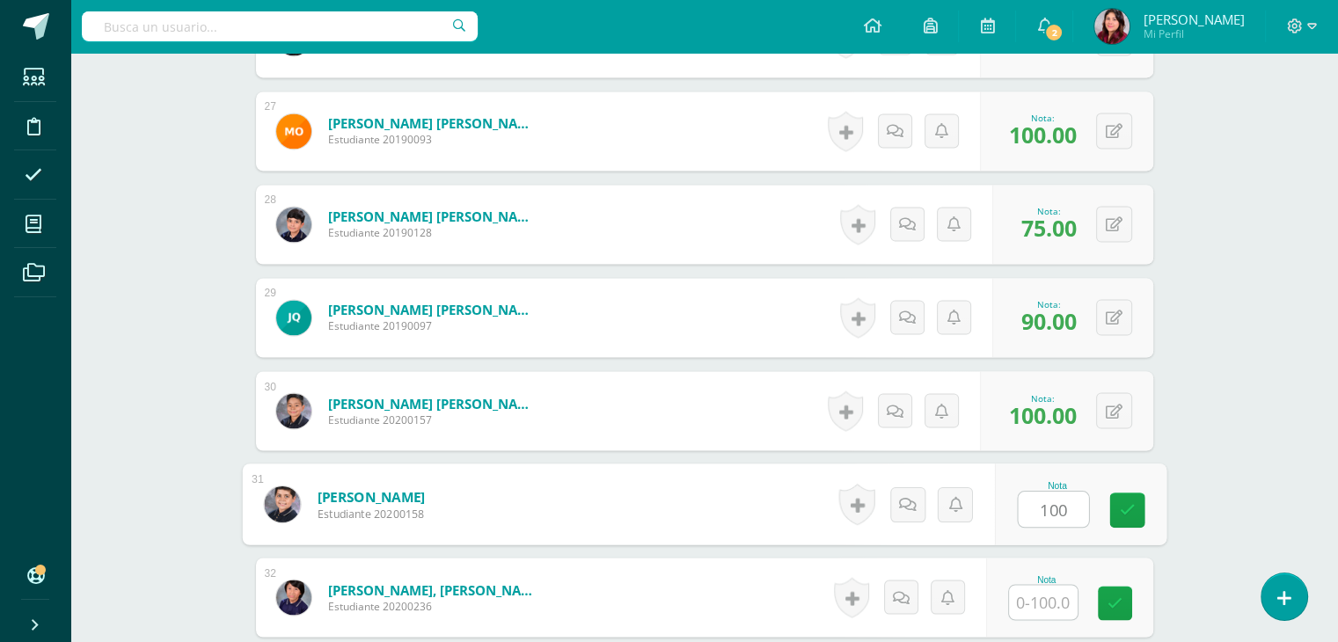
type input "100"
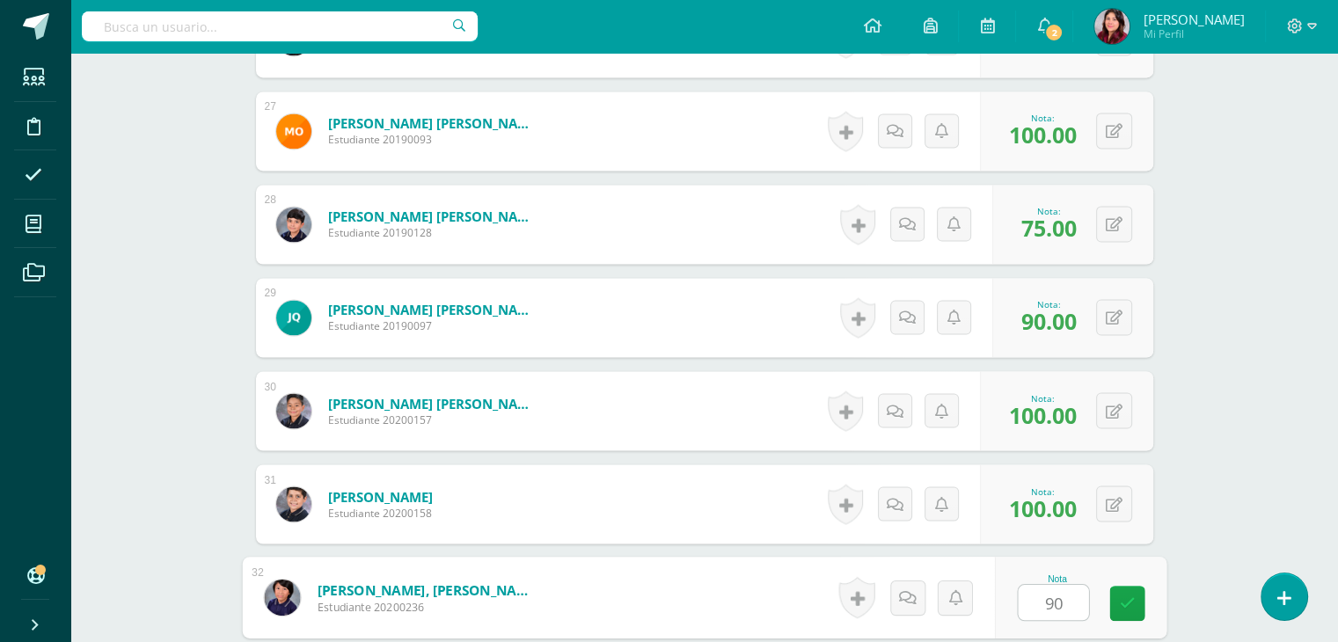
type input "90"
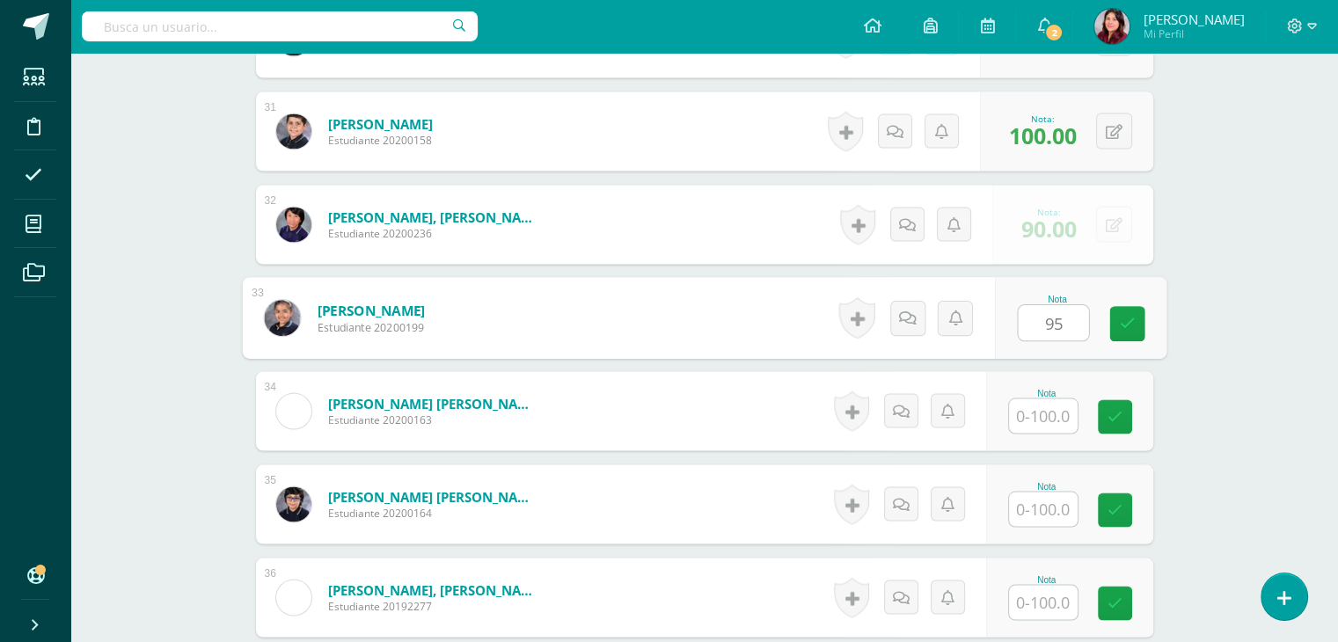
type input "95"
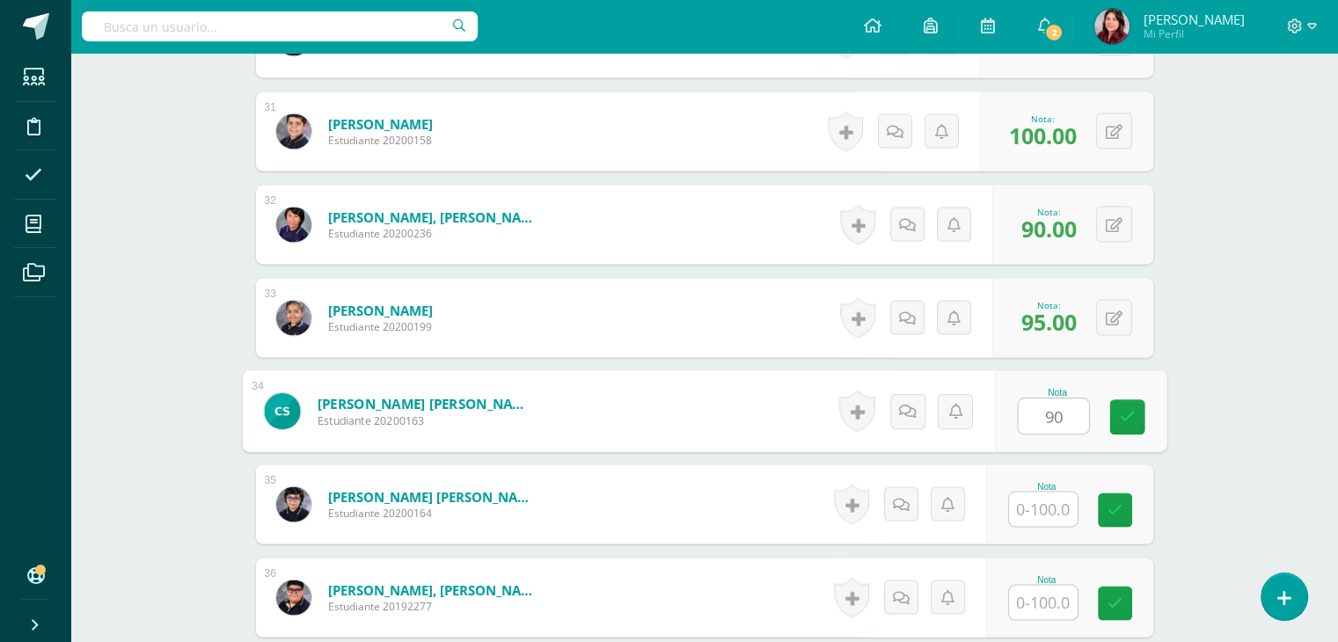
type input "90"
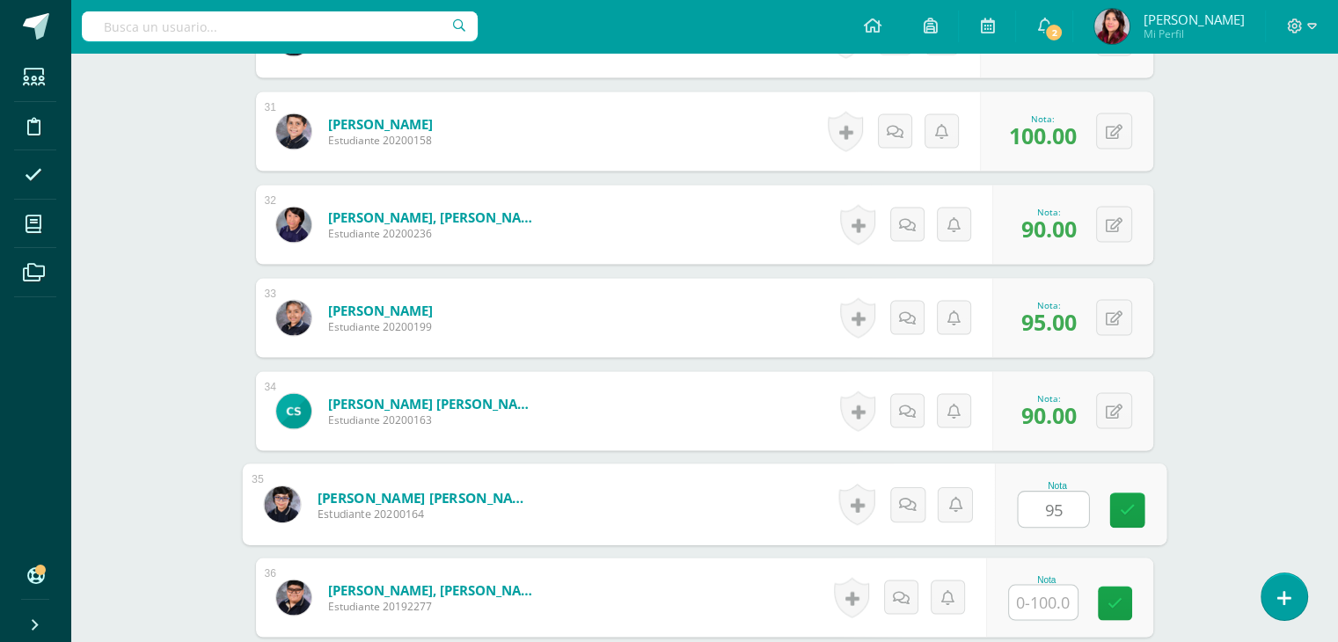
type input "95"
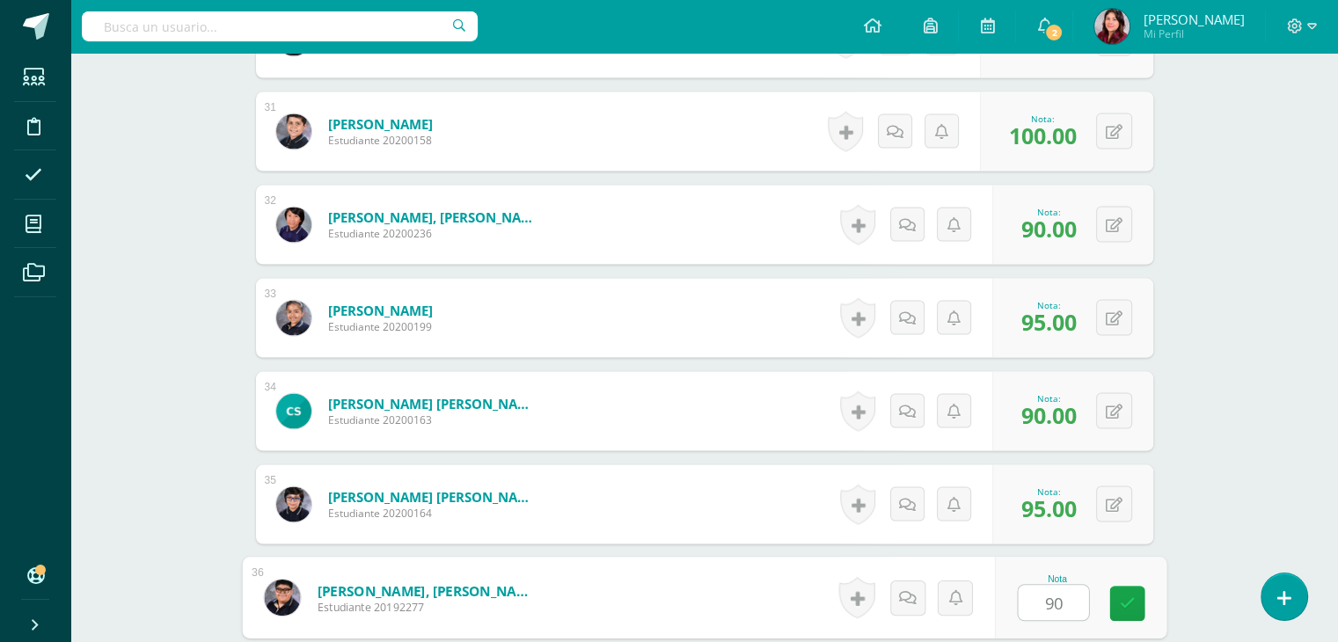
type input "90"
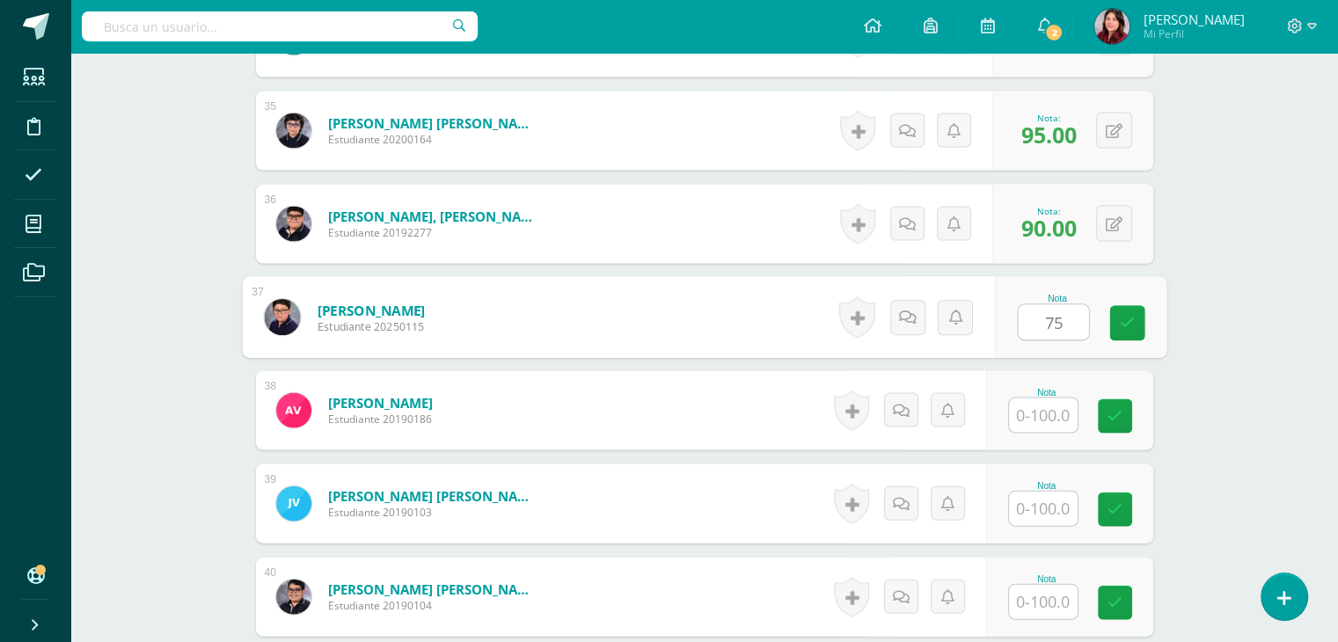
type input "75"
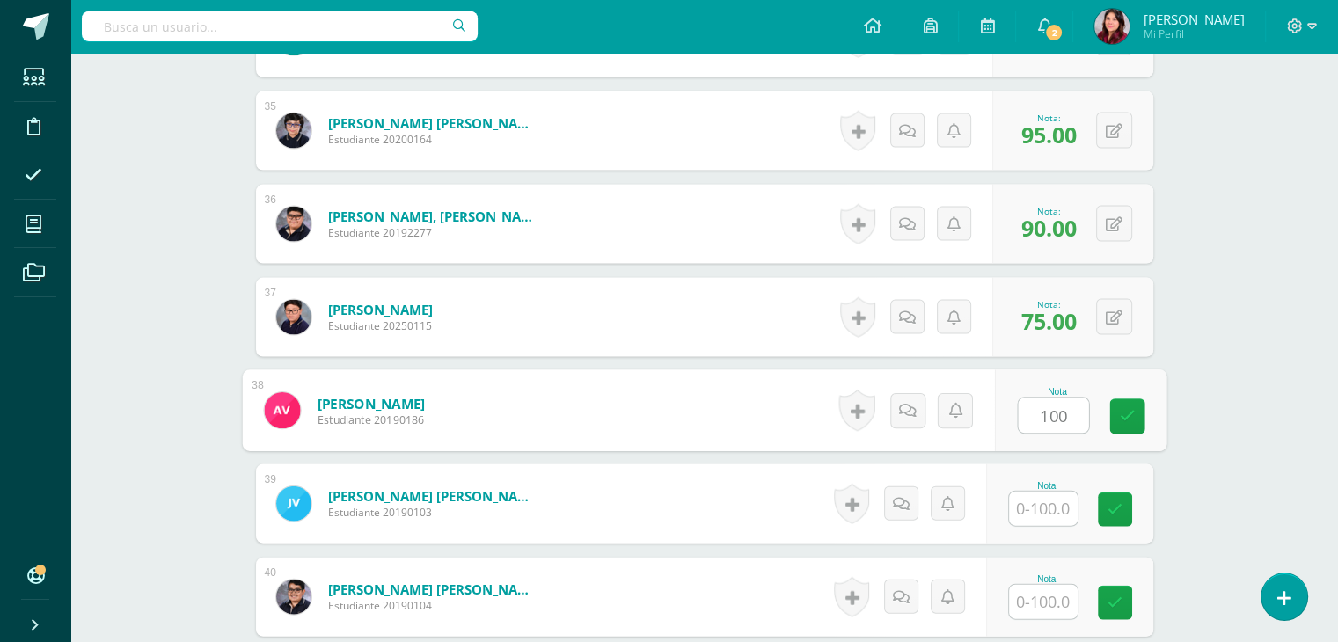
type input "100"
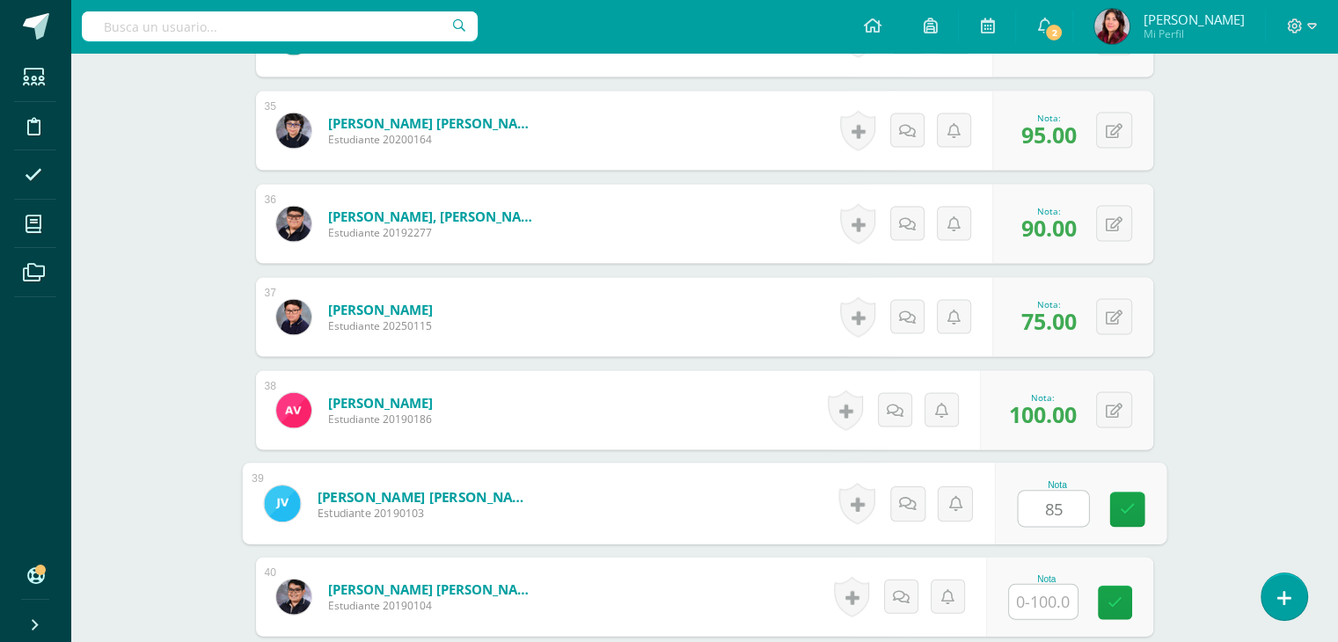
type input "85"
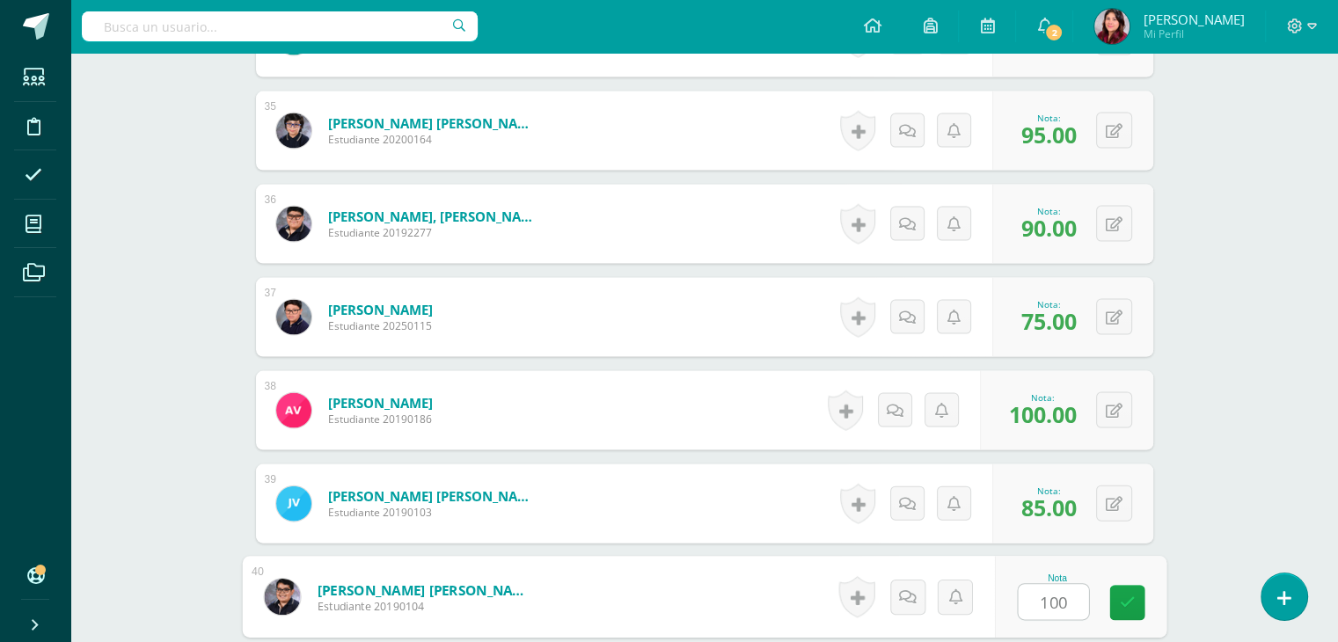
type input "100"
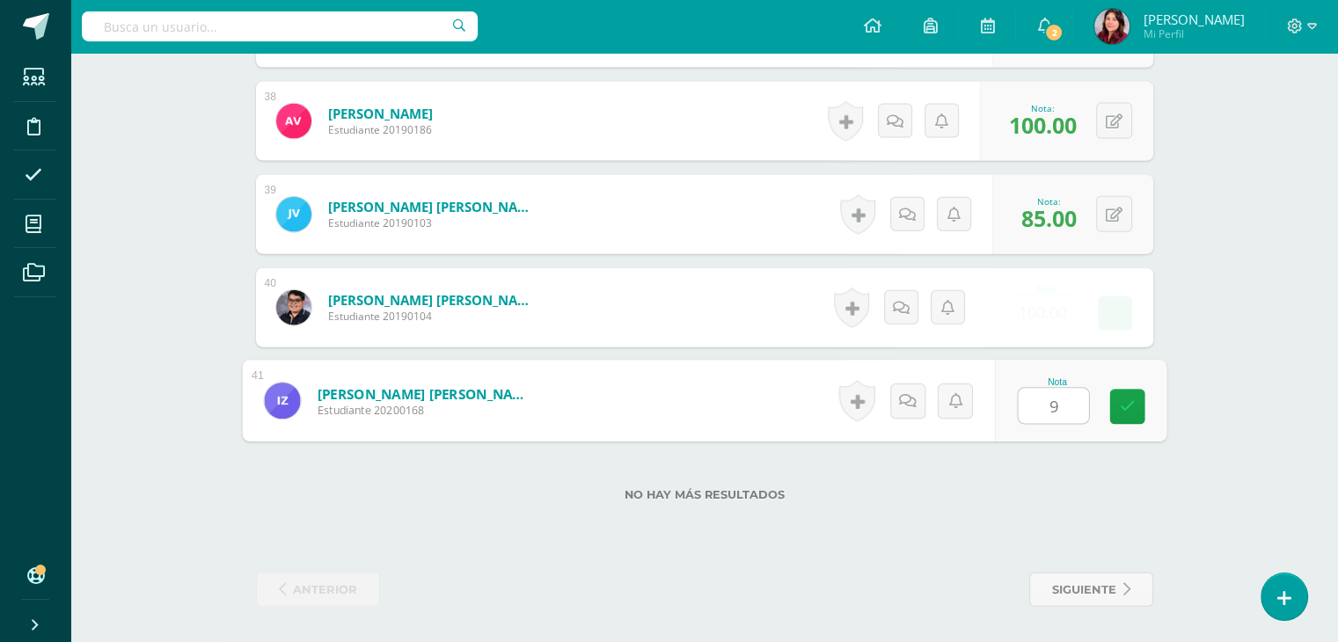
type input "90"
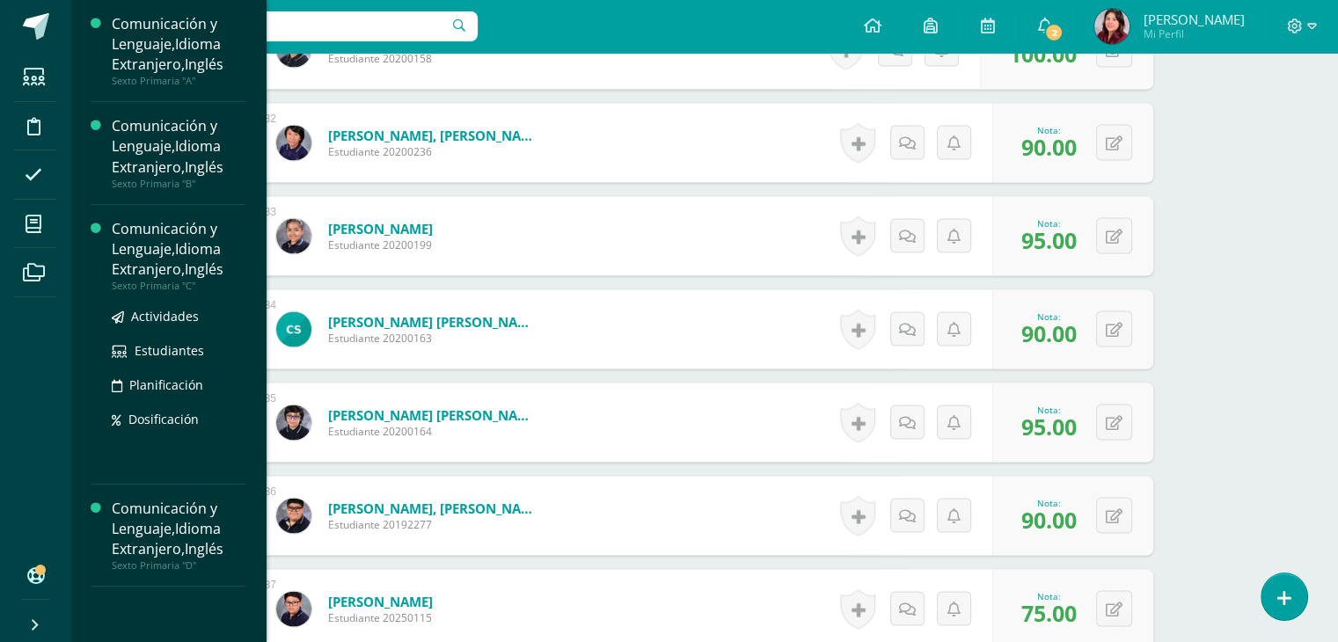
scroll to position [3204, 0]
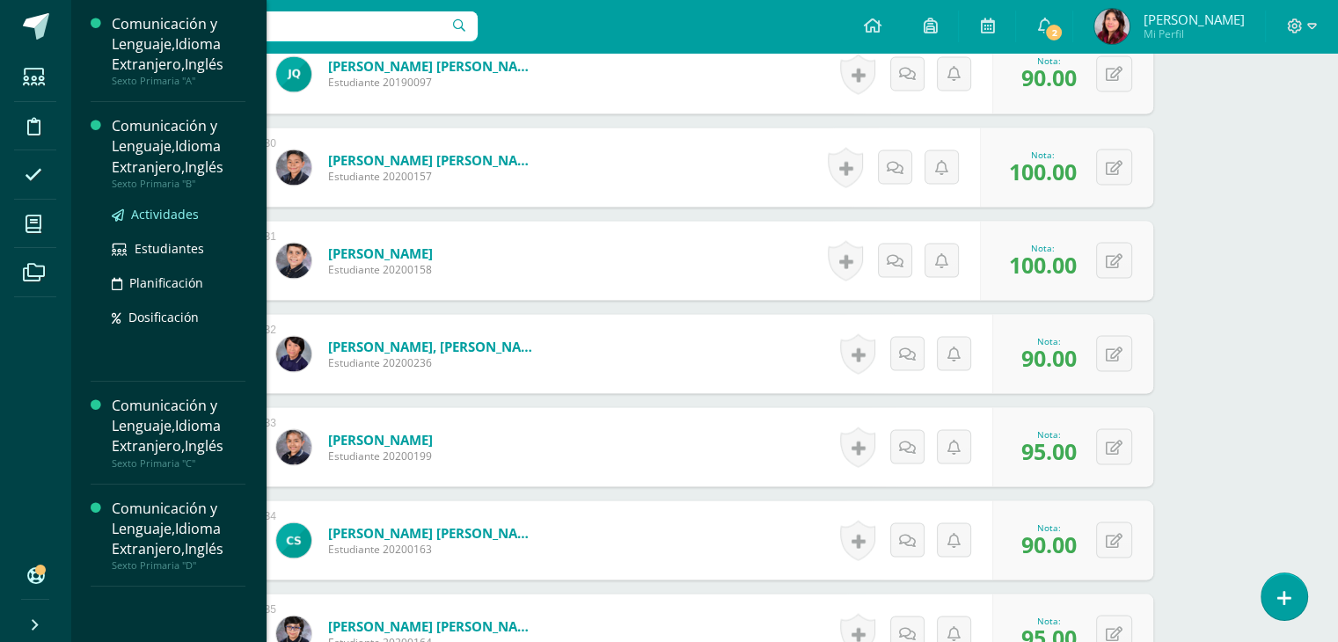
click at [154, 220] on span "Actividades" at bounding box center [165, 214] width 68 height 17
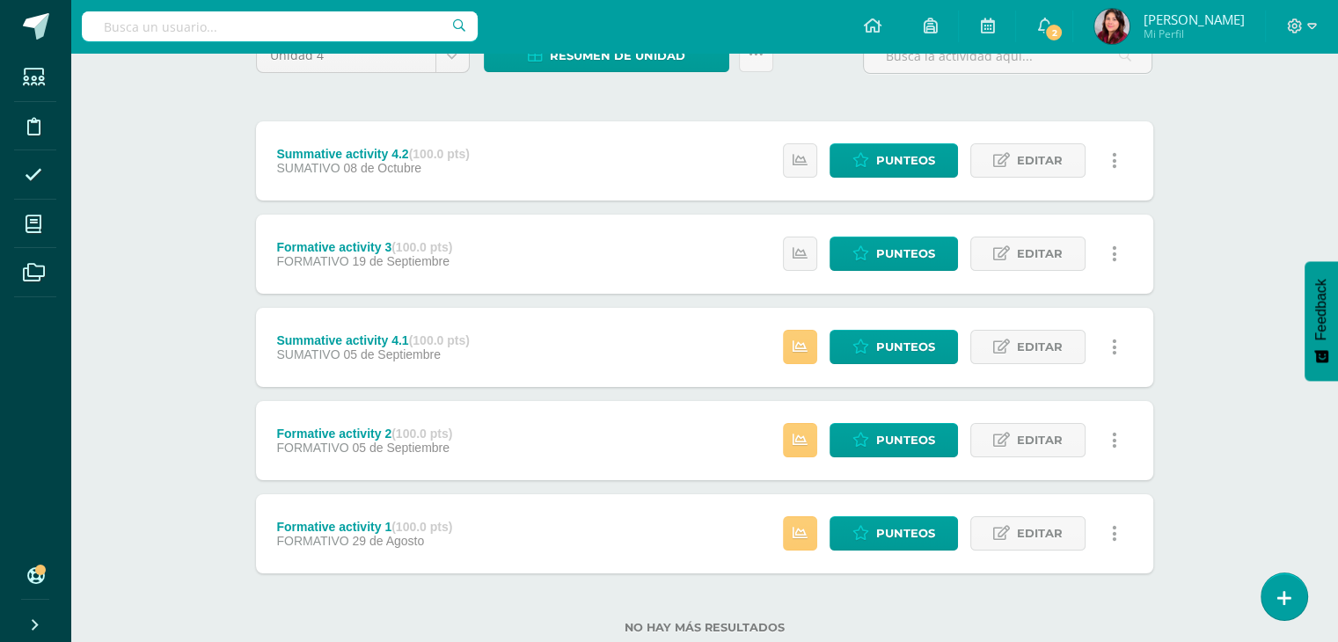
scroll to position [176, 0]
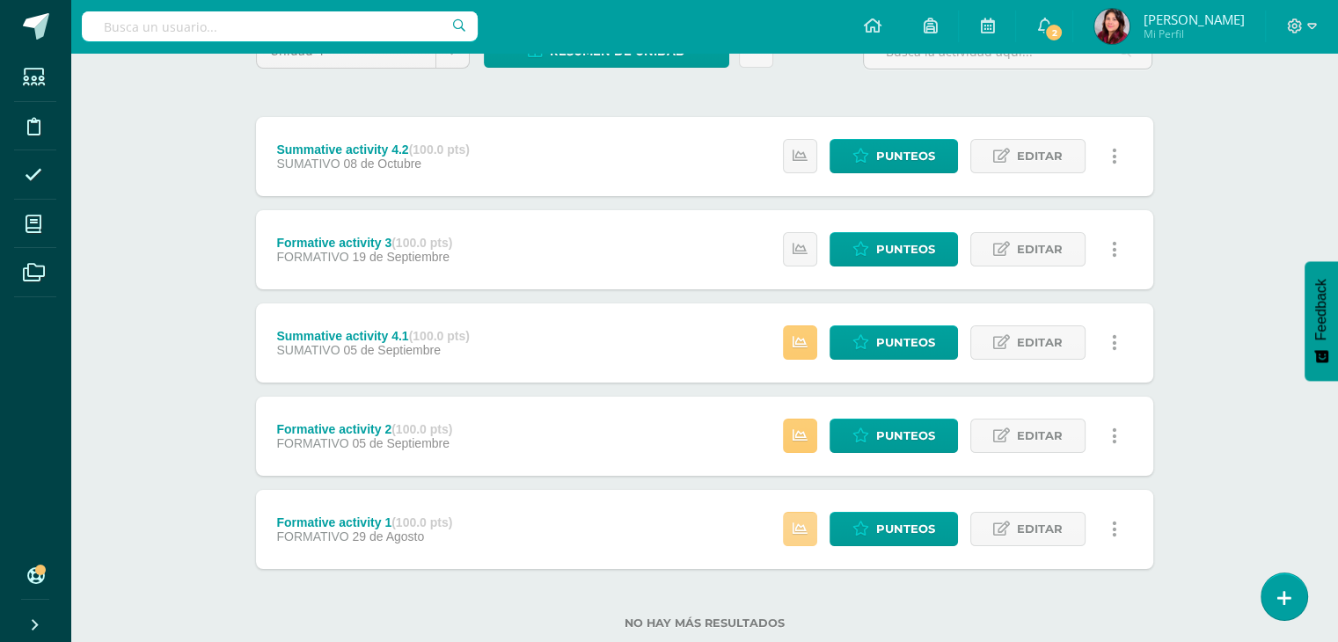
click at [809, 527] on link at bounding box center [800, 529] width 34 height 34
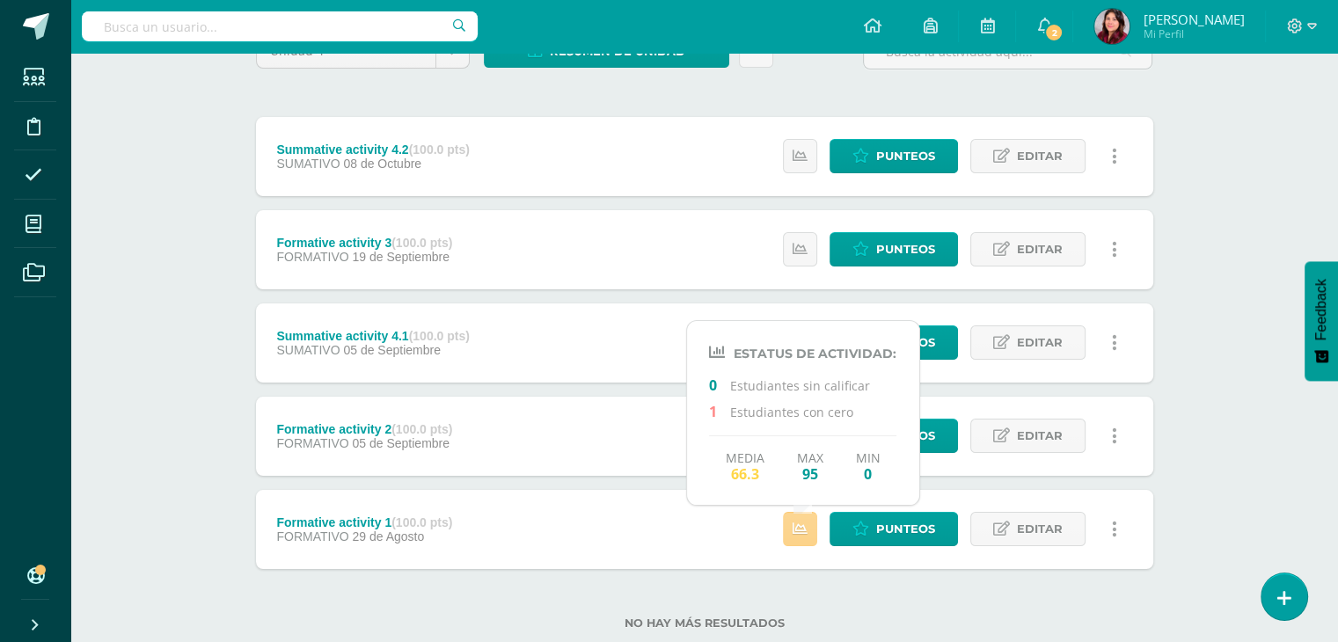
click at [806, 527] on icon at bounding box center [799, 529] width 15 height 15
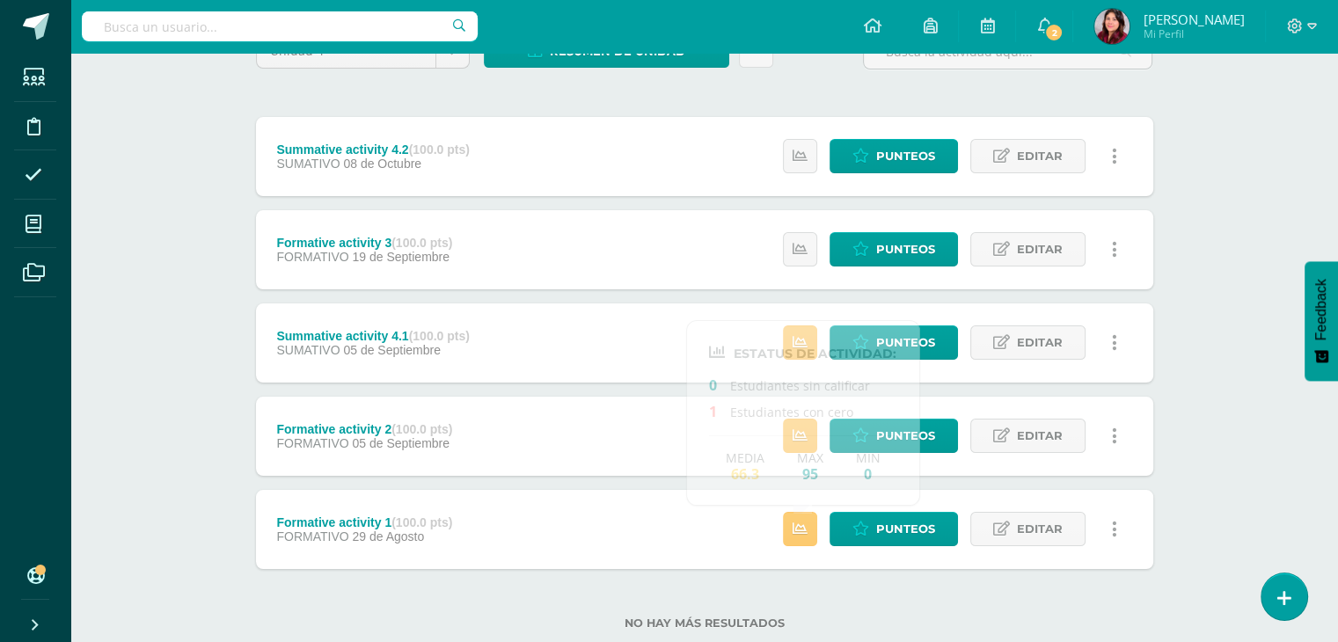
click at [623, 440] on div "Formative activity 2 (100.0 pts) FORMATIVO 05 de Septiembre Estatus de Activida…" at bounding box center [704, 436] width 897 height 79
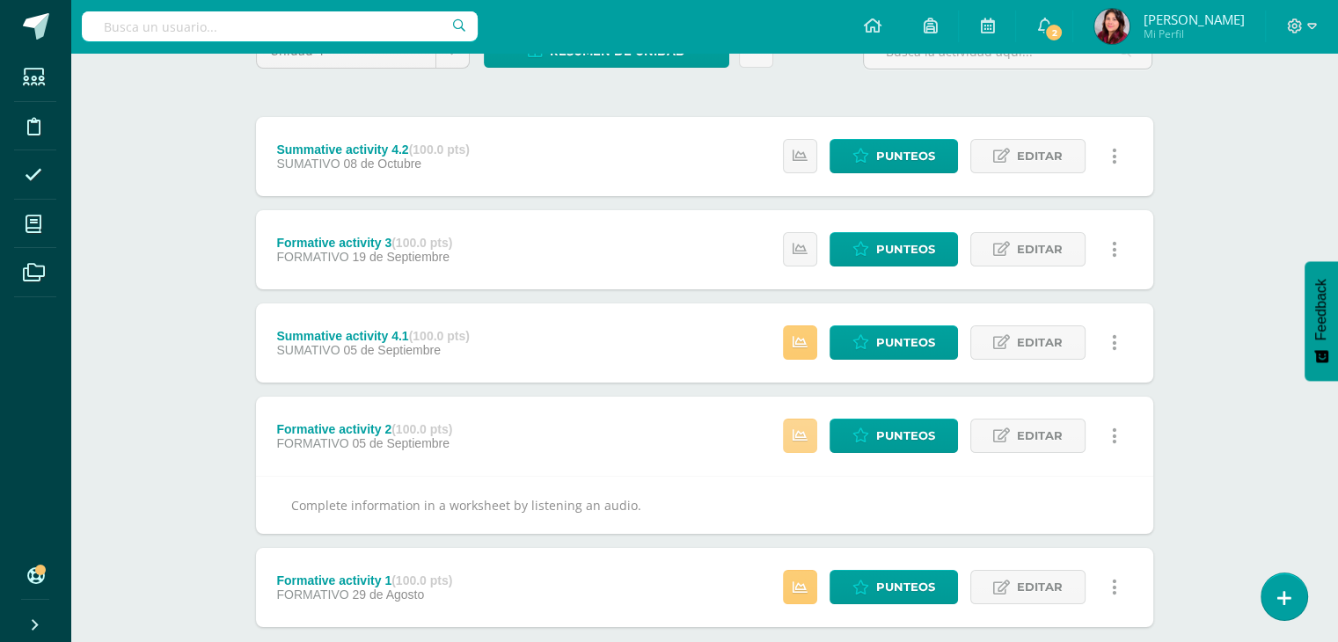
click at [807, 430] on icon at bounding box center [799, 435] width 15 height 15
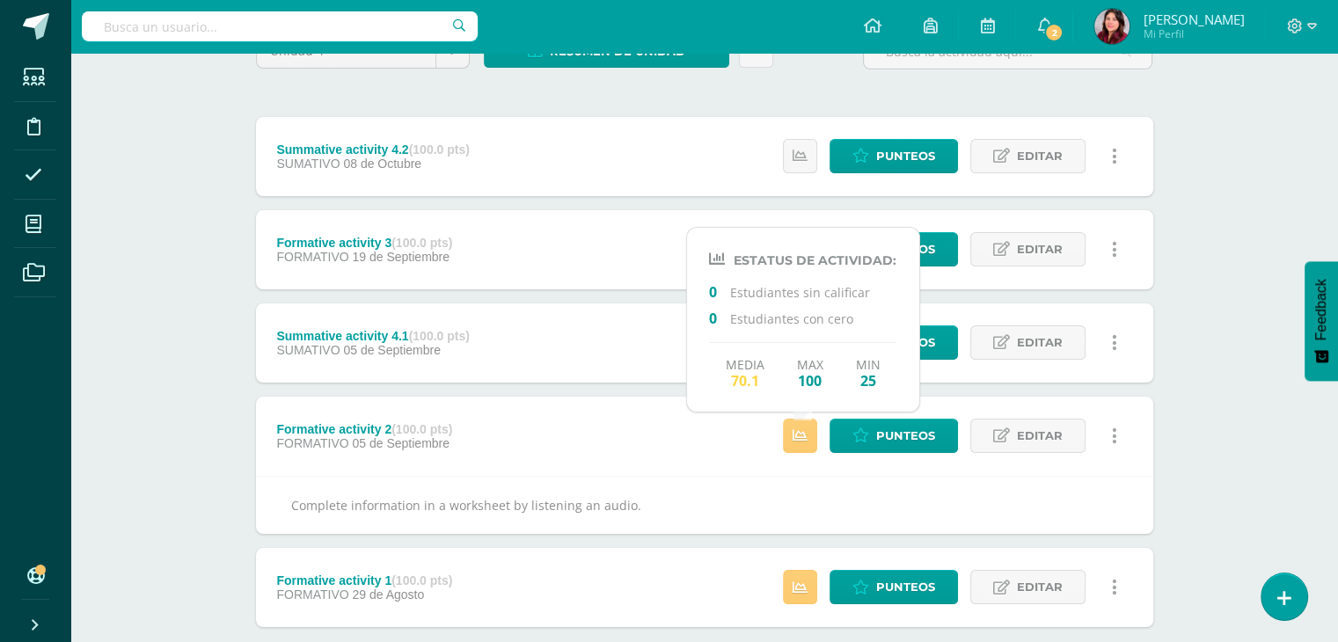
click at [639, 354] on div "Summative activity 4.1 (100.0 pts) SUMATIVO 05 de Septiembre Estatus de Activid…" at bounding box center [704, 342] width 897 height 79
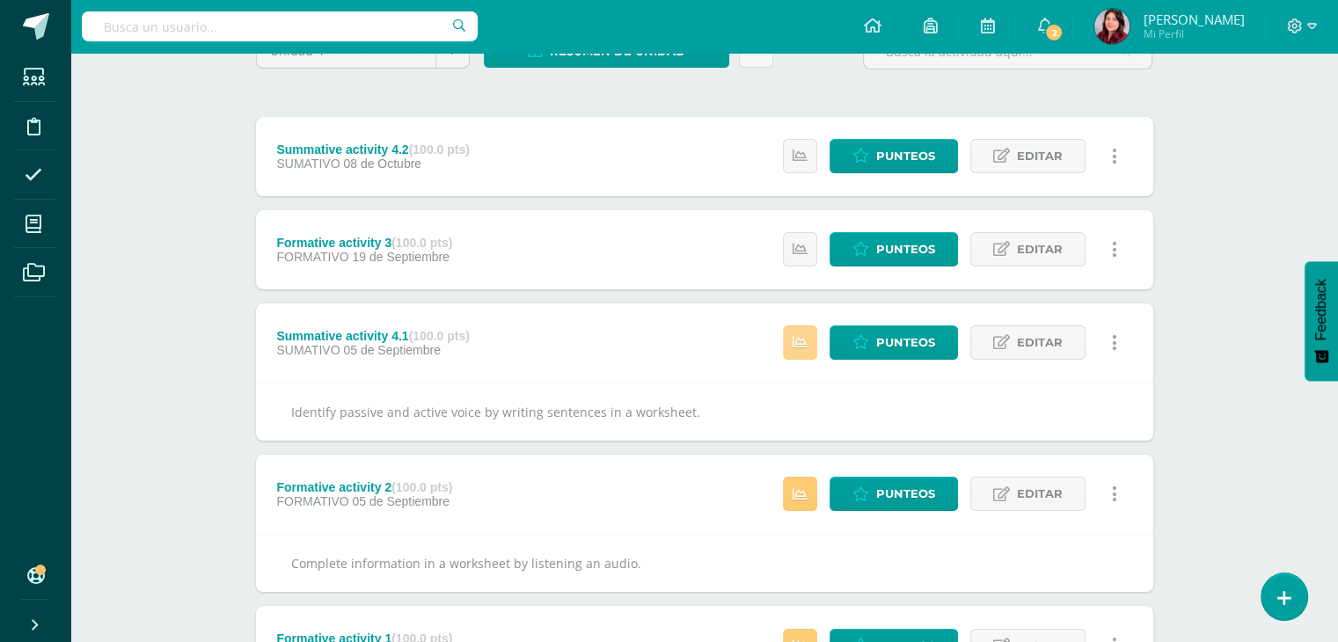
click at [806, 347] on icon at bounding box center [799, 342] width 15 height 15
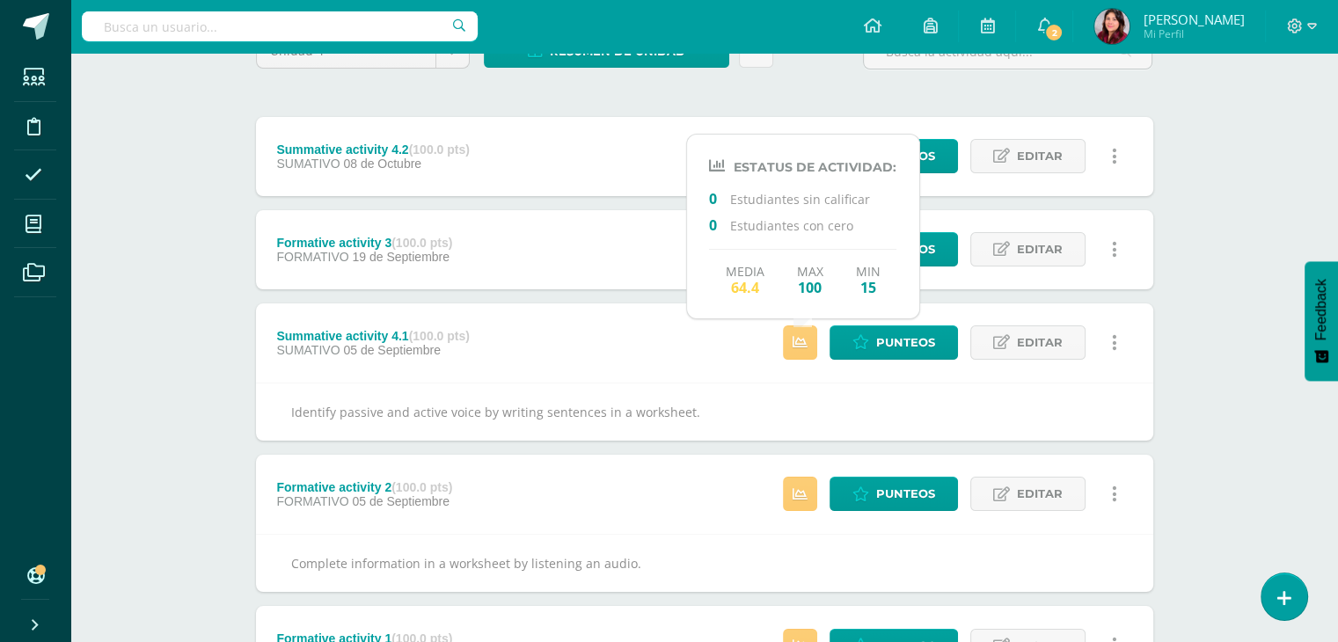
click at [630, 258] on div "Formative activity 3 (100.0 pts) FORMATIVO 19 de Septiembre Estatus de Activida…" at bounding box center [704, 249] width 897 height 79
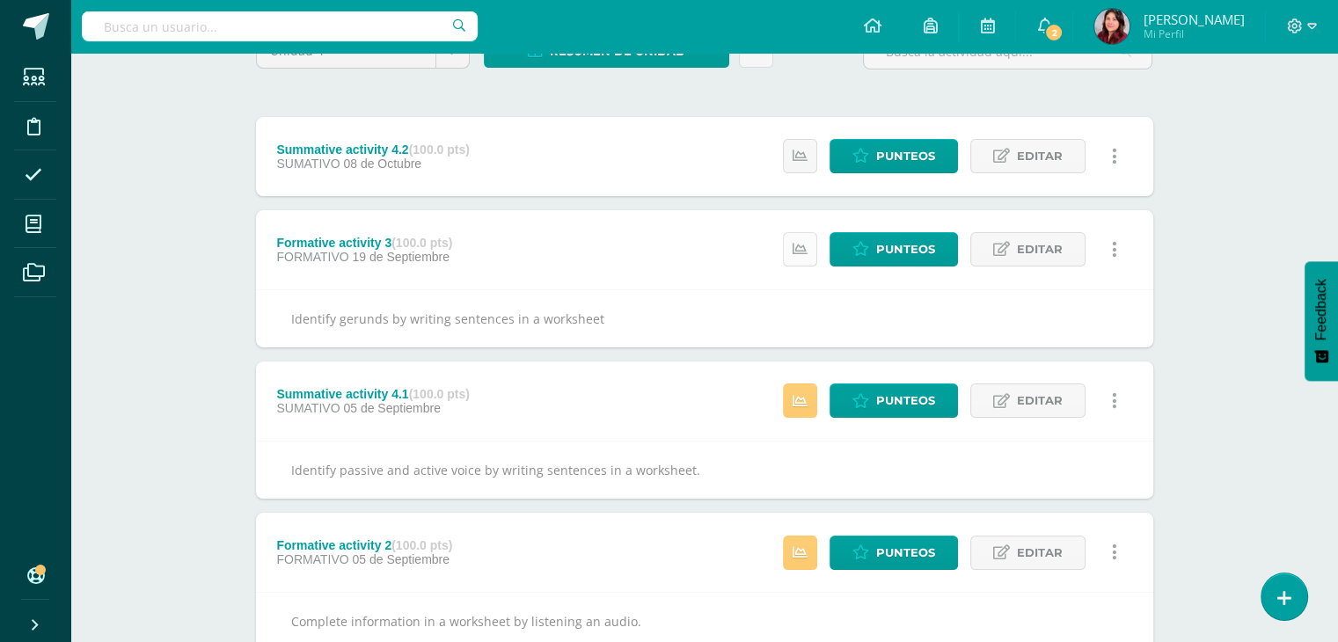
click at [800, 242] on icon at bounding box center [799, 249] width 15 height 15
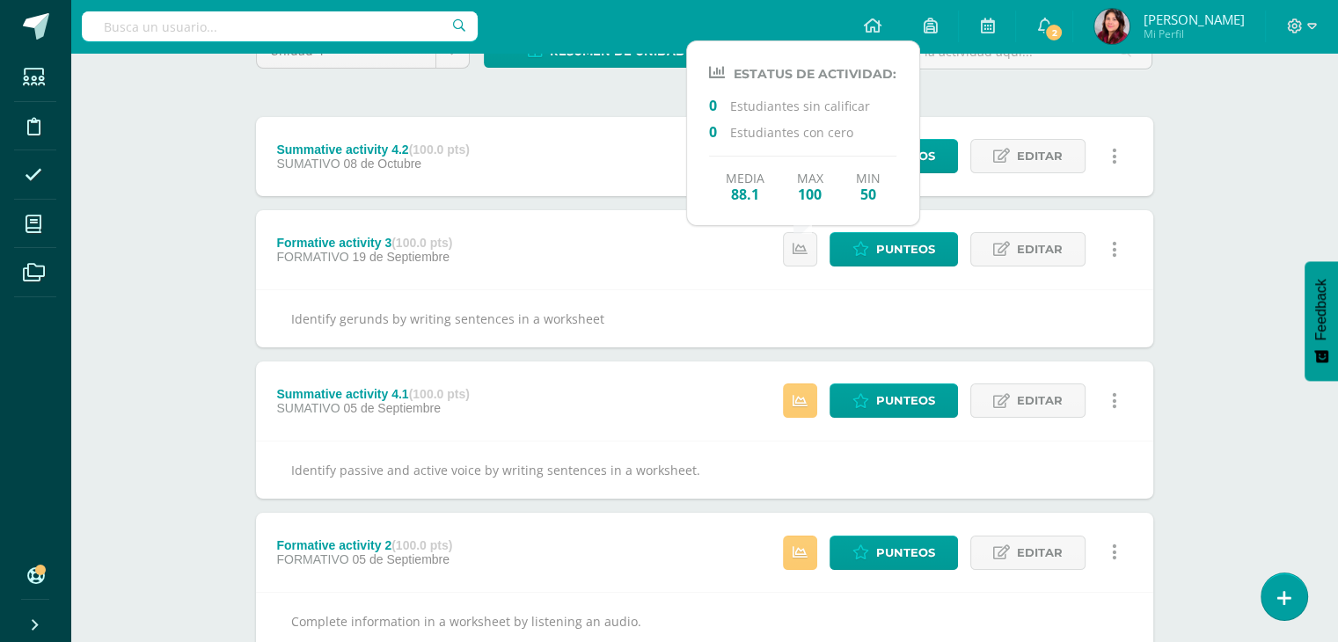
click at [611, 162] on div "Summative activity 4.2 (100.0 pts) SUMATIVO 08 de Octubre Estatus de Actividad:…" at bounding box center [704, 156] width 897 height 79
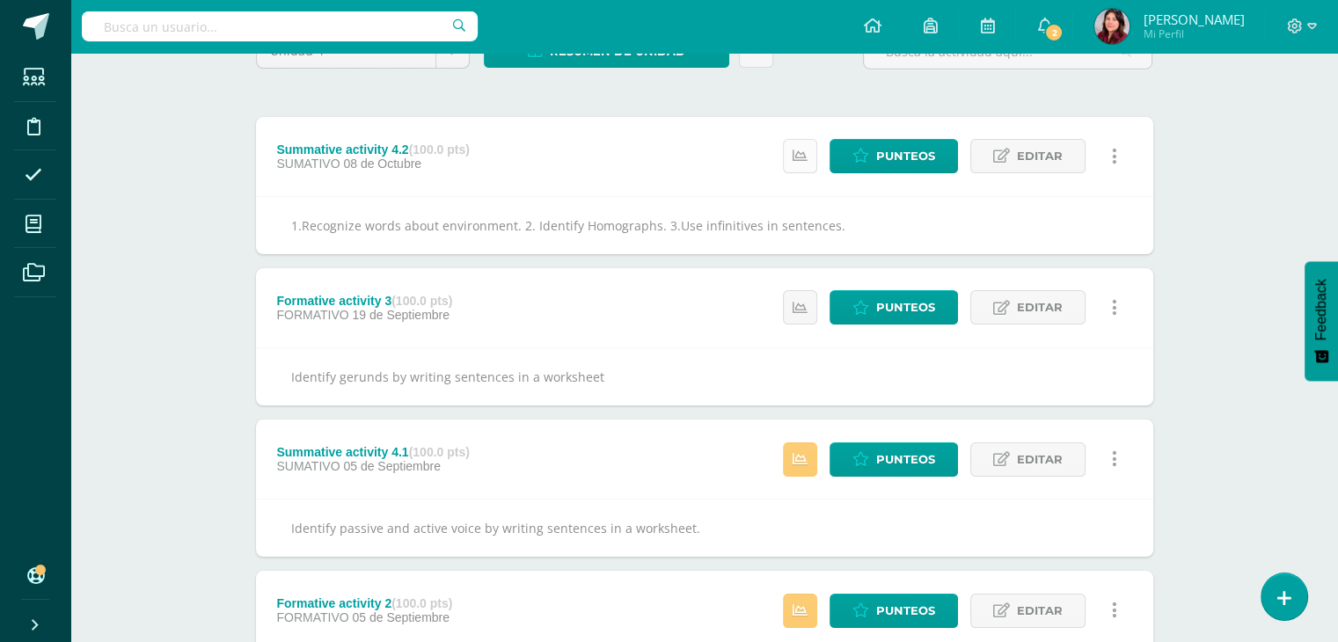
click at [802, 151] on icon at bounding box center [799, 156] width 15 height 15
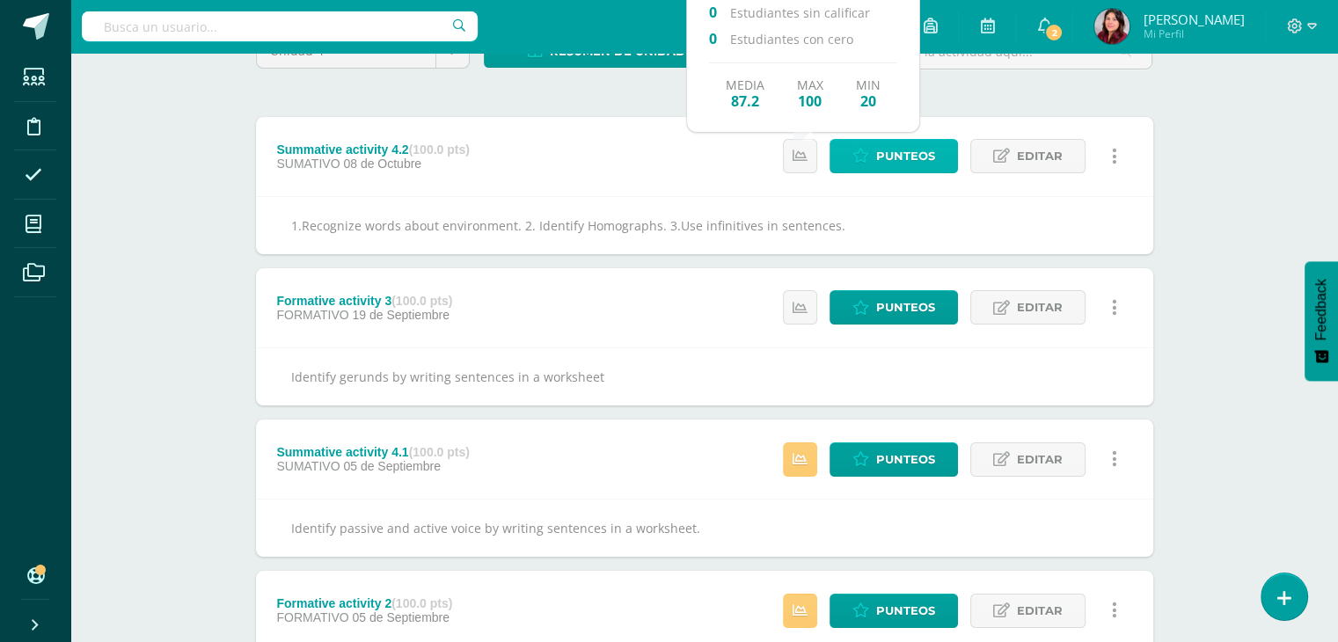
click at [887, 145] on span "Punteos" at bounding box center [905, 156] width 59 height 33
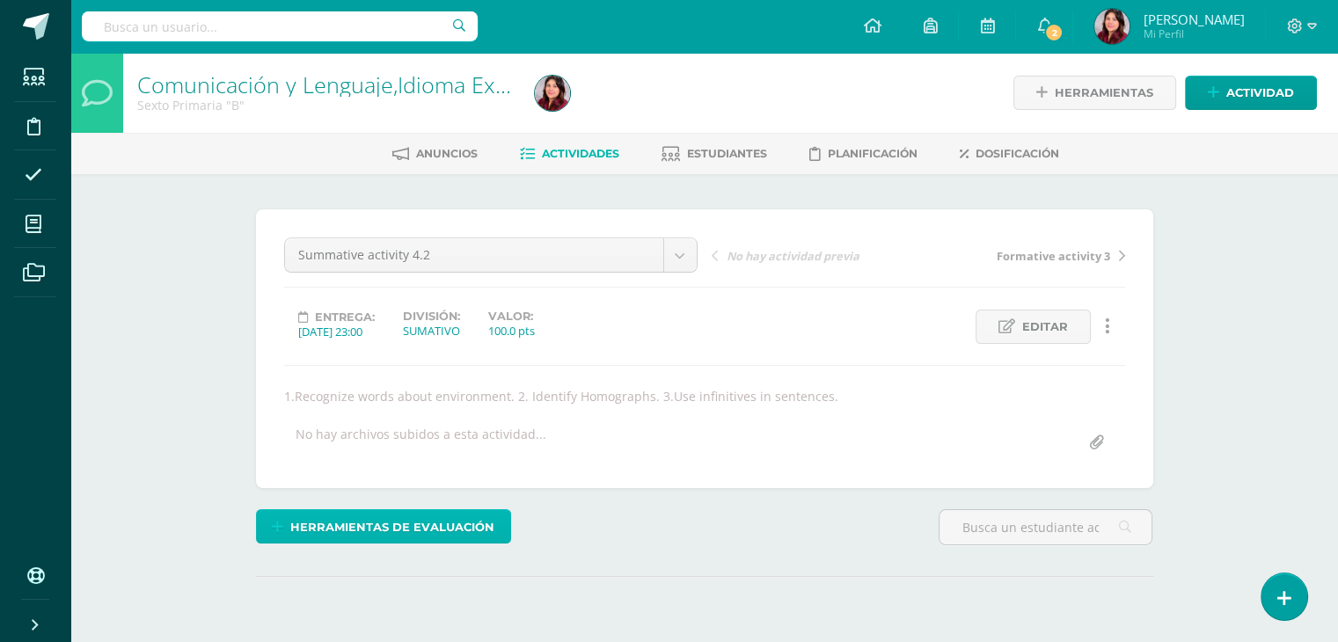
click at [412, 514] on span "Herramientas de evaluación" at bounding box center [392, 527] width 204 height 33
click at [450, 460] on div "Summative activity 4.2 Summative activity 4.2 Formative activity 3 Summative ac…" at bounding box center [704, 348] width 897 height 279
click at [408, 527] on span "Herramientas de evaluación" at bounding box center [392, 527] width 204 height 33
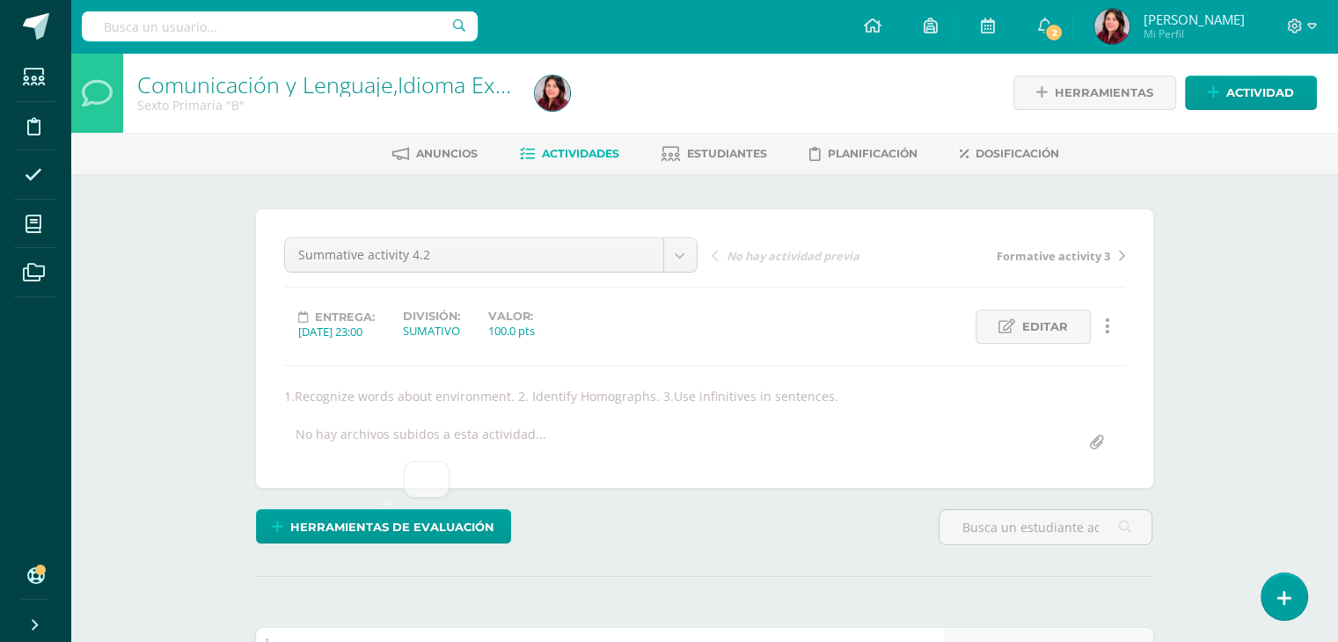
click at [640, 462] on div "Summative activity 4.2 Summative activity 4.2 Formative activity 3 Summative ac…" at bounding box center [704, 348] width 897 height 279
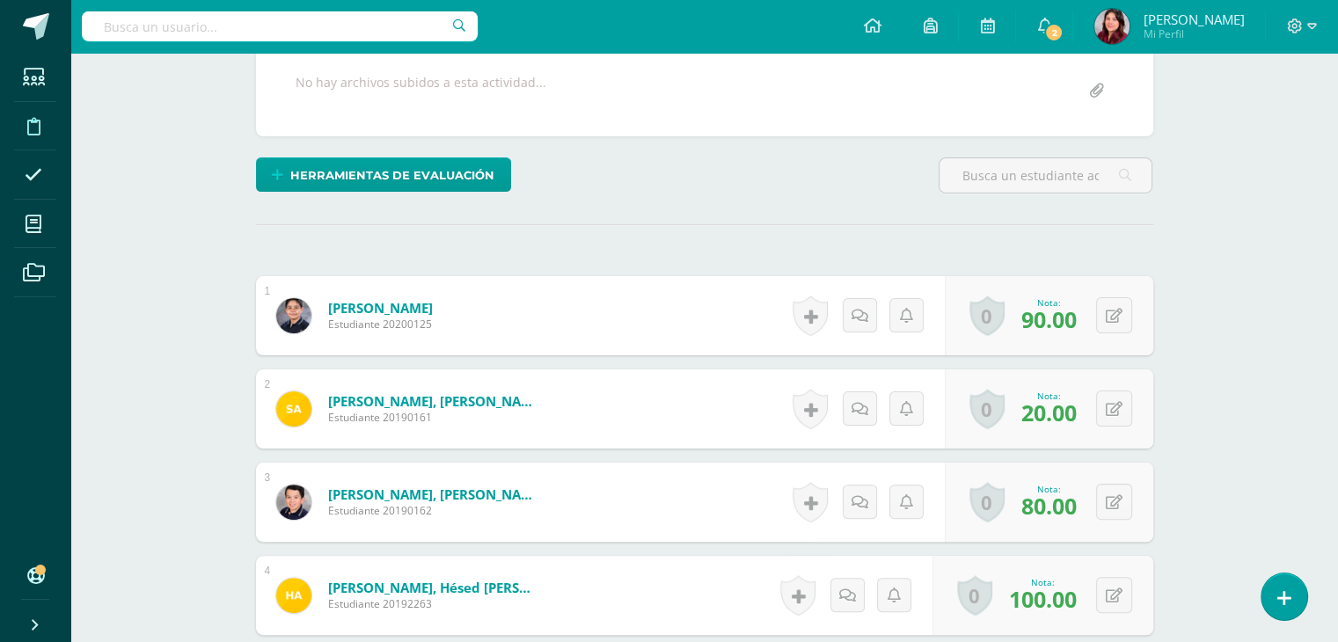
scroll to position [126, 0]
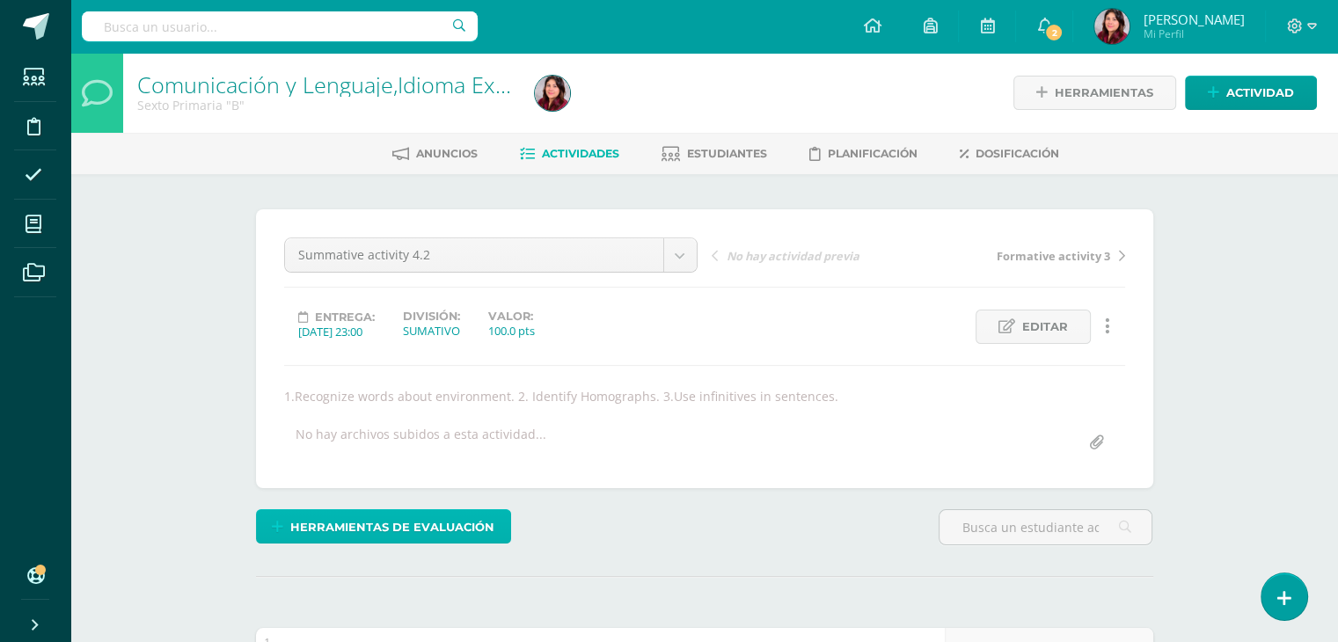
click at [360, 523] on span "Herramientas de evaluación" at bounding box center [392, 527] width 204 height 33
click at [362, 517] on span "Herramientas de evaluación" at bounding box center [392, 527] width 204 height 33
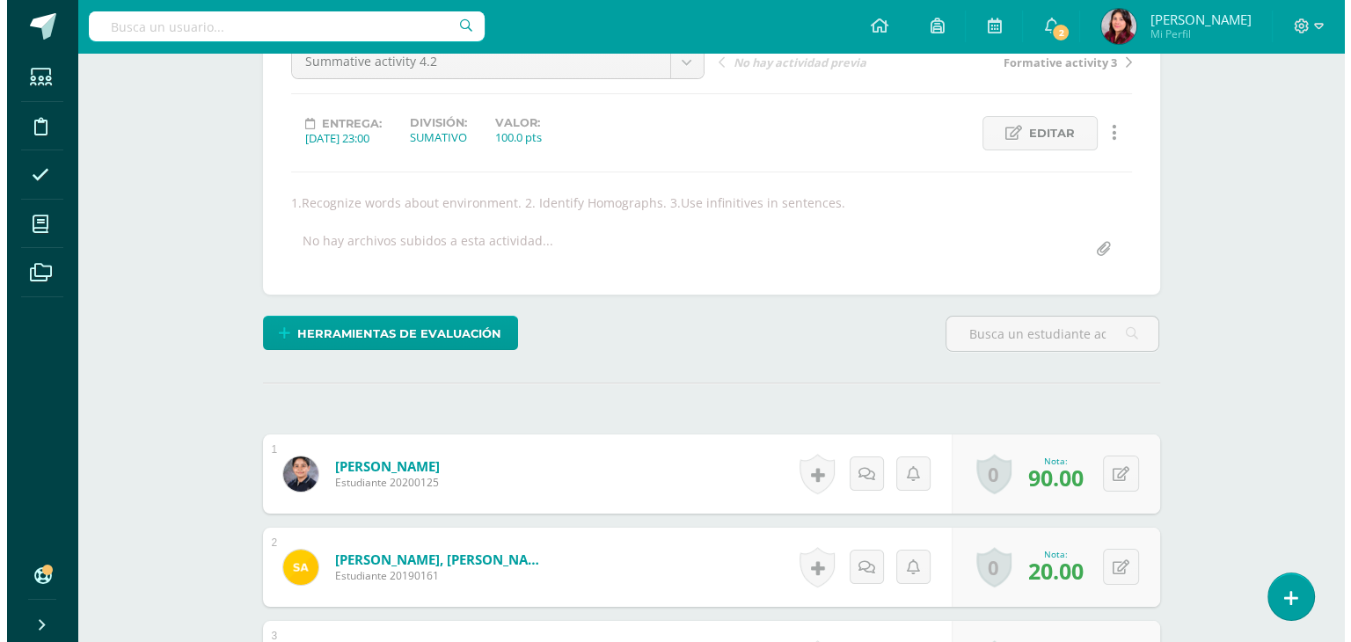
scroll to position [193, 0]
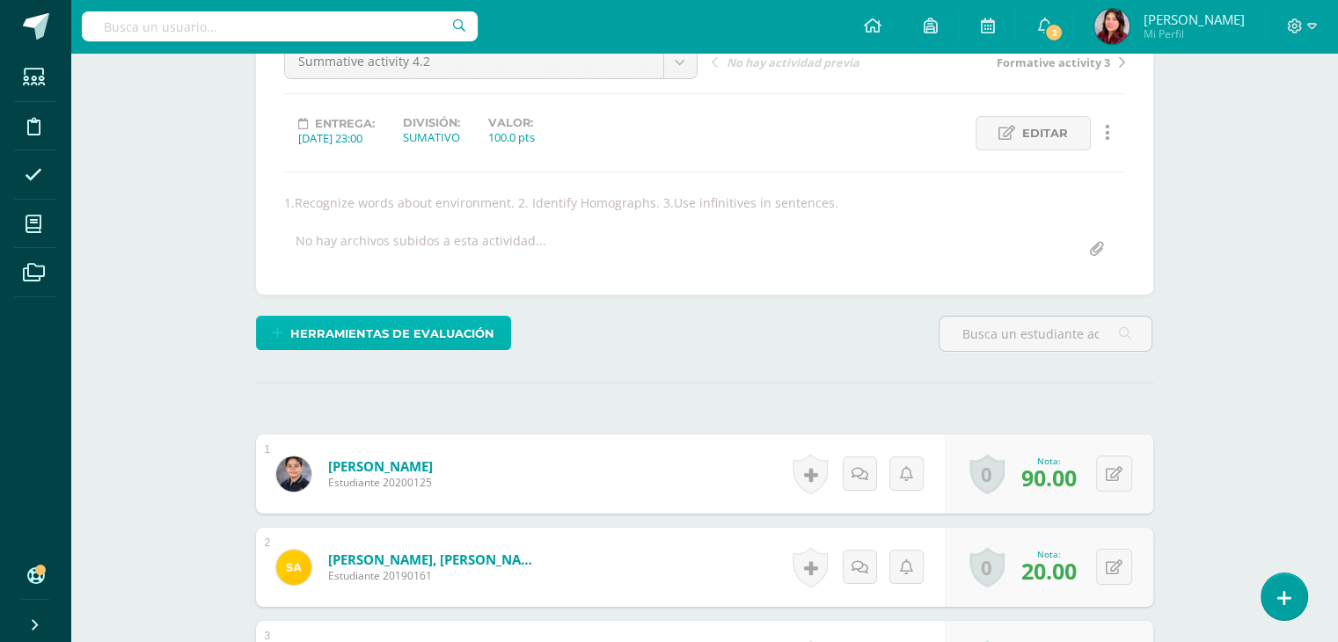
click at [447, 328] on span "Herramientas de evaluación" at bounding box center [392, 333] width 204 height 33
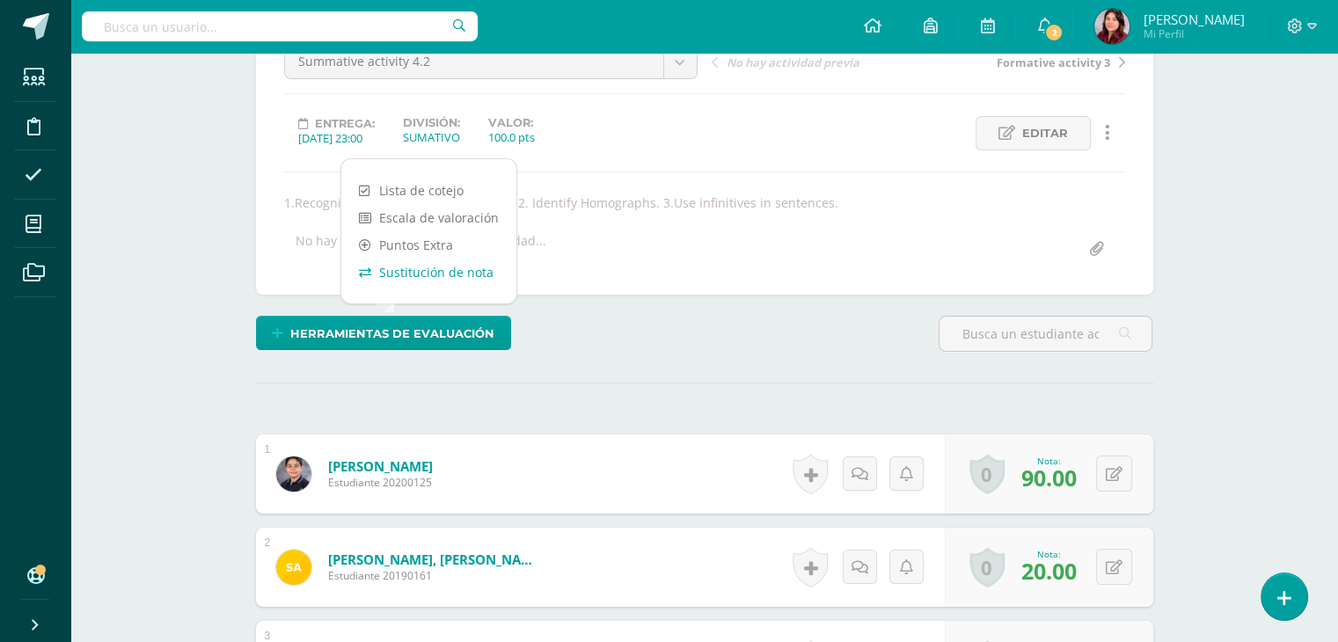
click at [445, 276] on link "Sustitución de nota" at bounding box center [428, 272] width 175 height 27
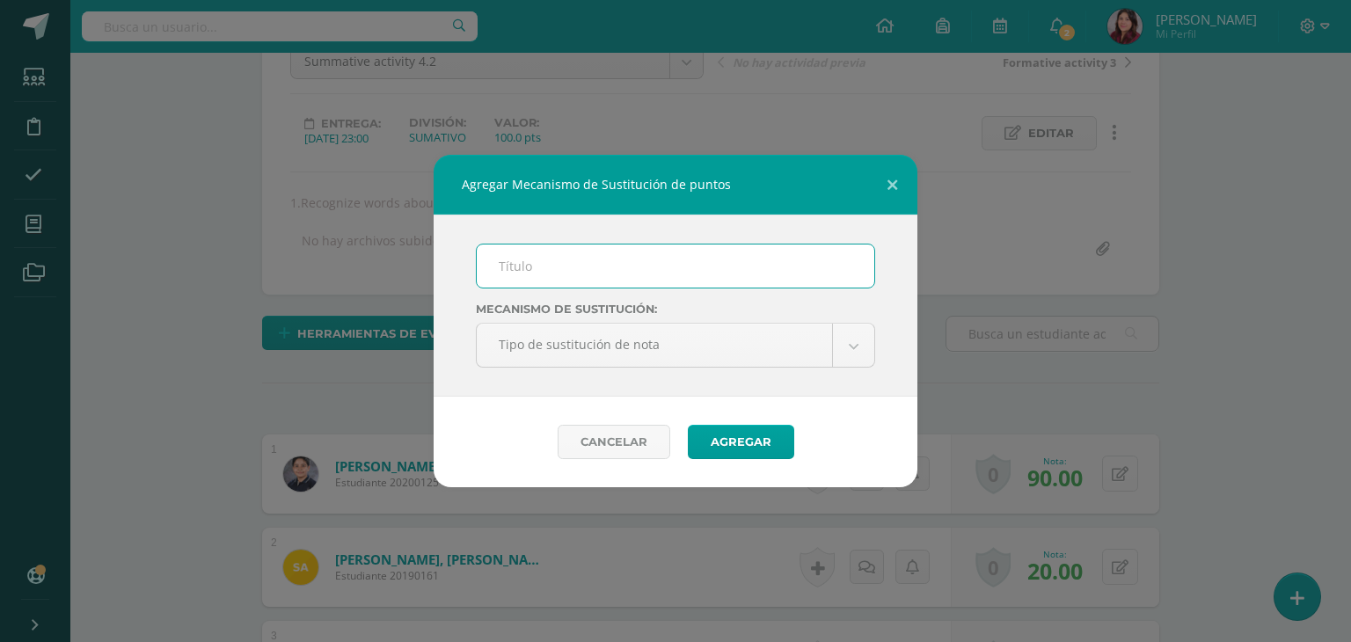
click at [534, 274] on input "text" at bounding box center [676, 265] width 398 height 43
click at [558, 265] on input "text" at bounding box center [676, 265] width 398 height 43
type input "pma 4.2"
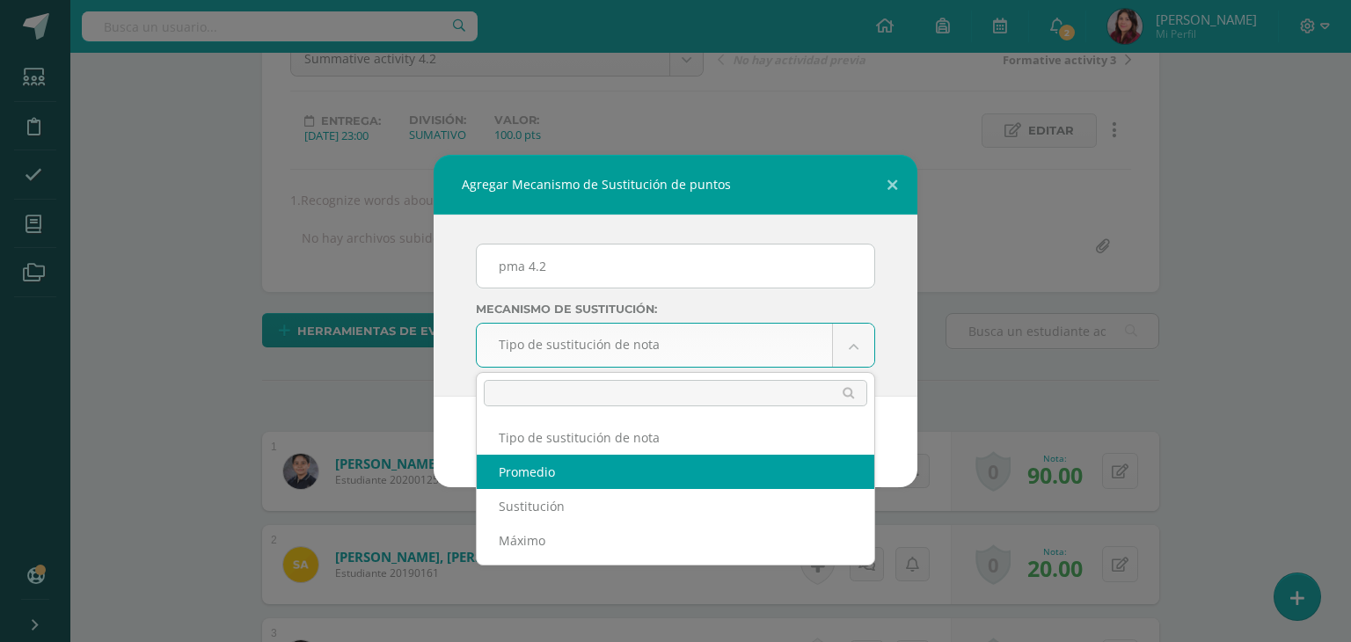
select select "average"
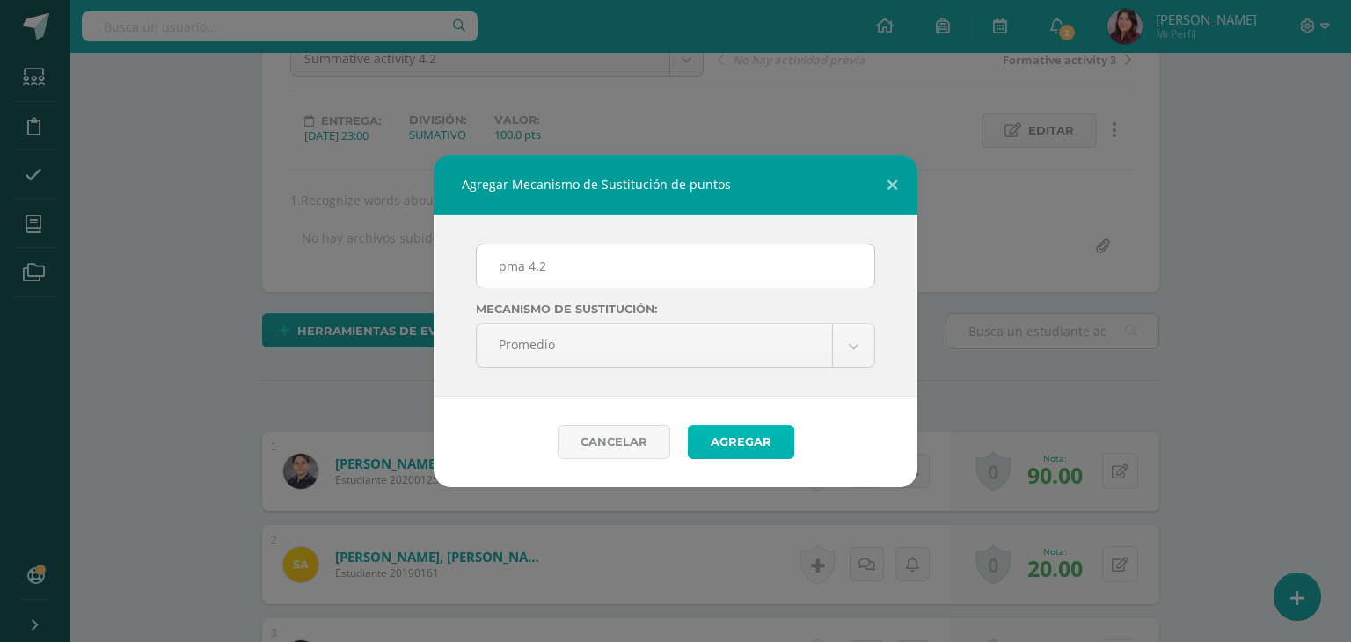
click at [763, 444] on button "Agregar" at bounding box center [741, 442] width 106 height 34
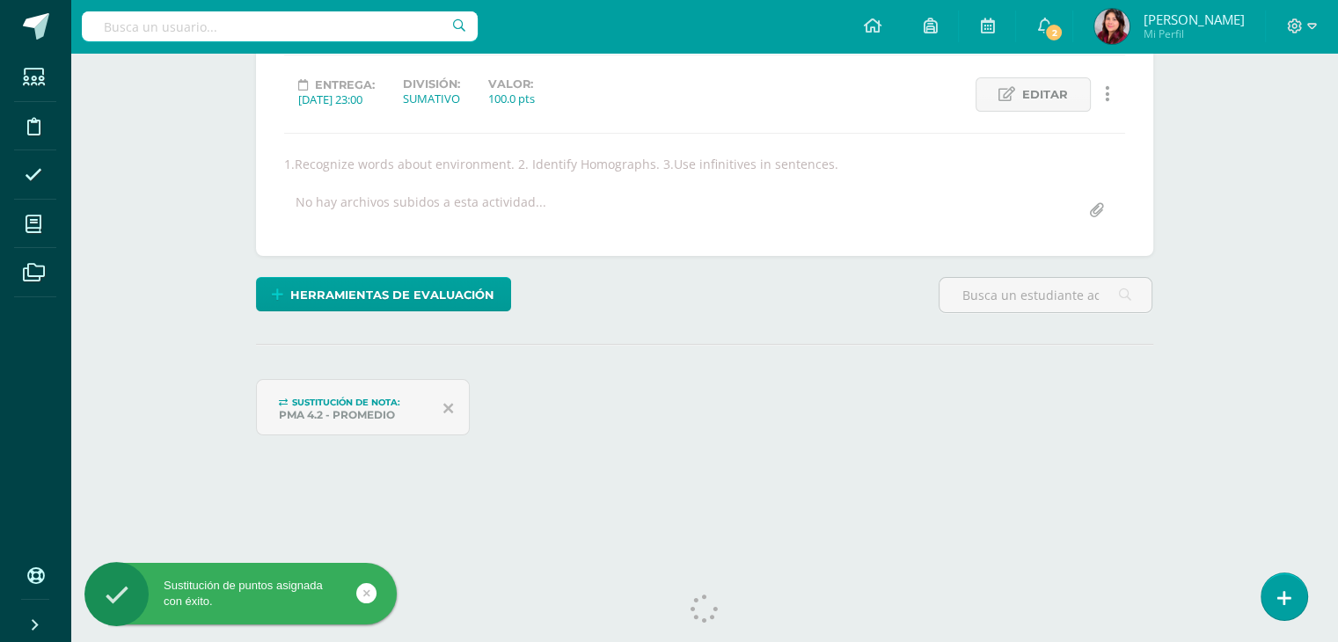
scroll to position [263, 0]
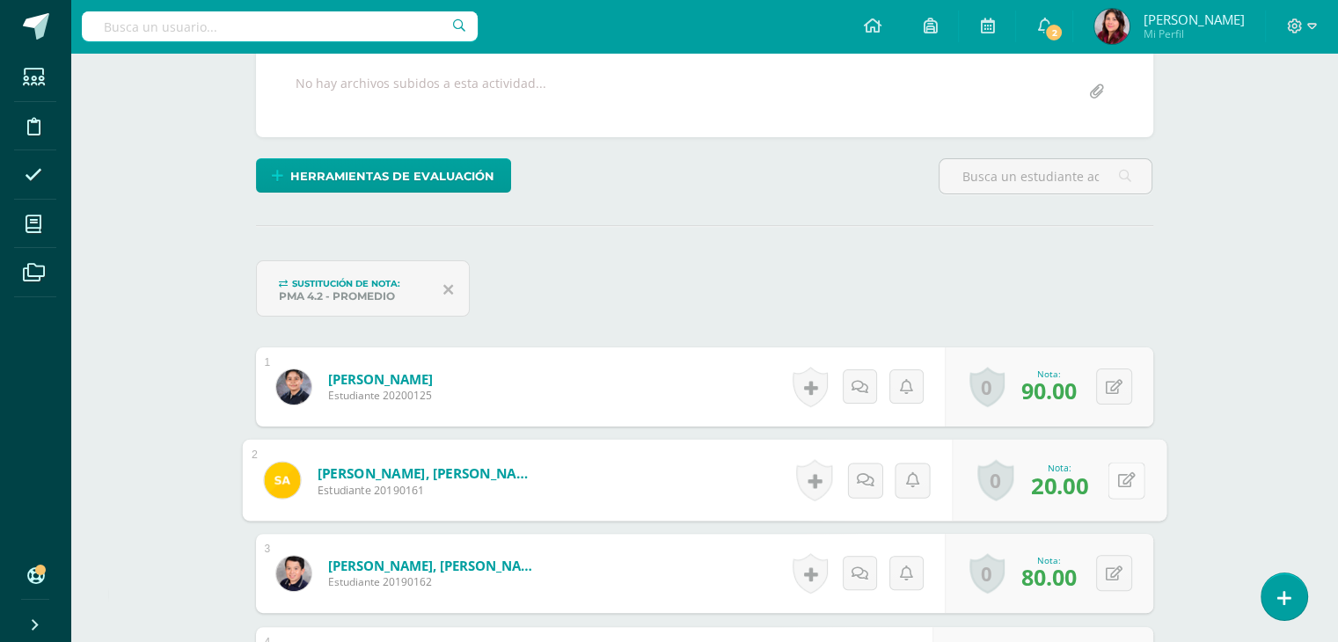
click at [1108, 474] on button at bounding box center [1125, 480] width 37 height 37
type input "61"
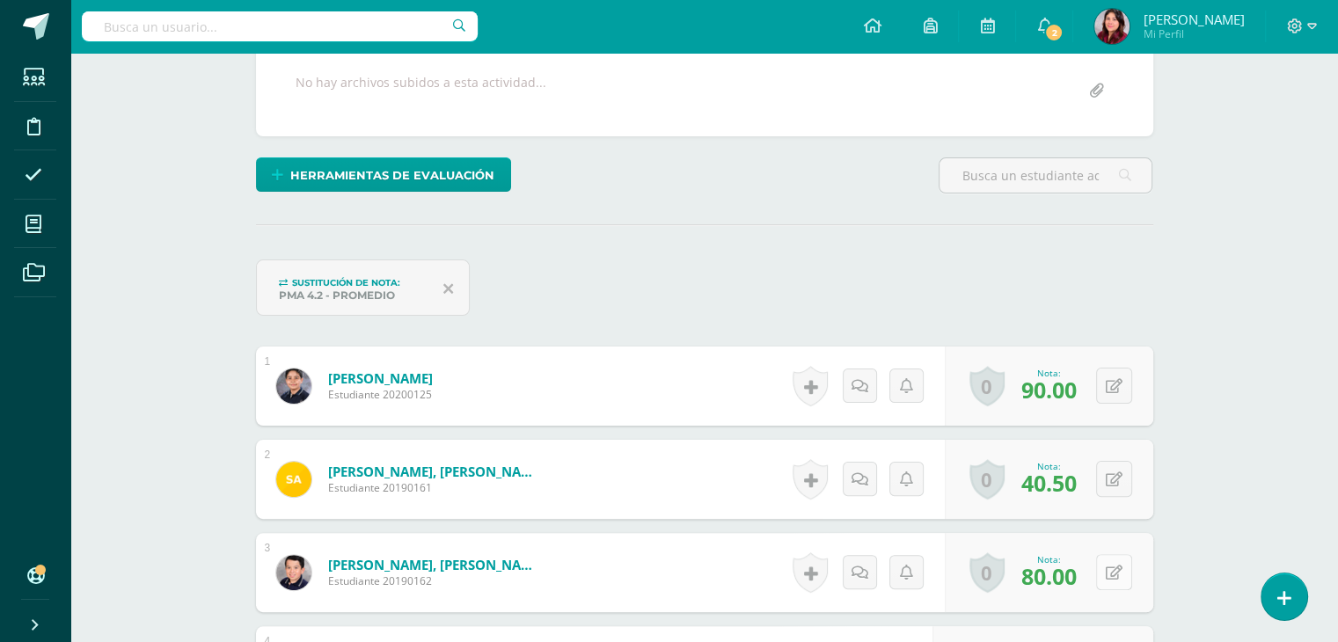
click at [1110, 563] on button at bounding box center [1114, 572] width 36 height 36
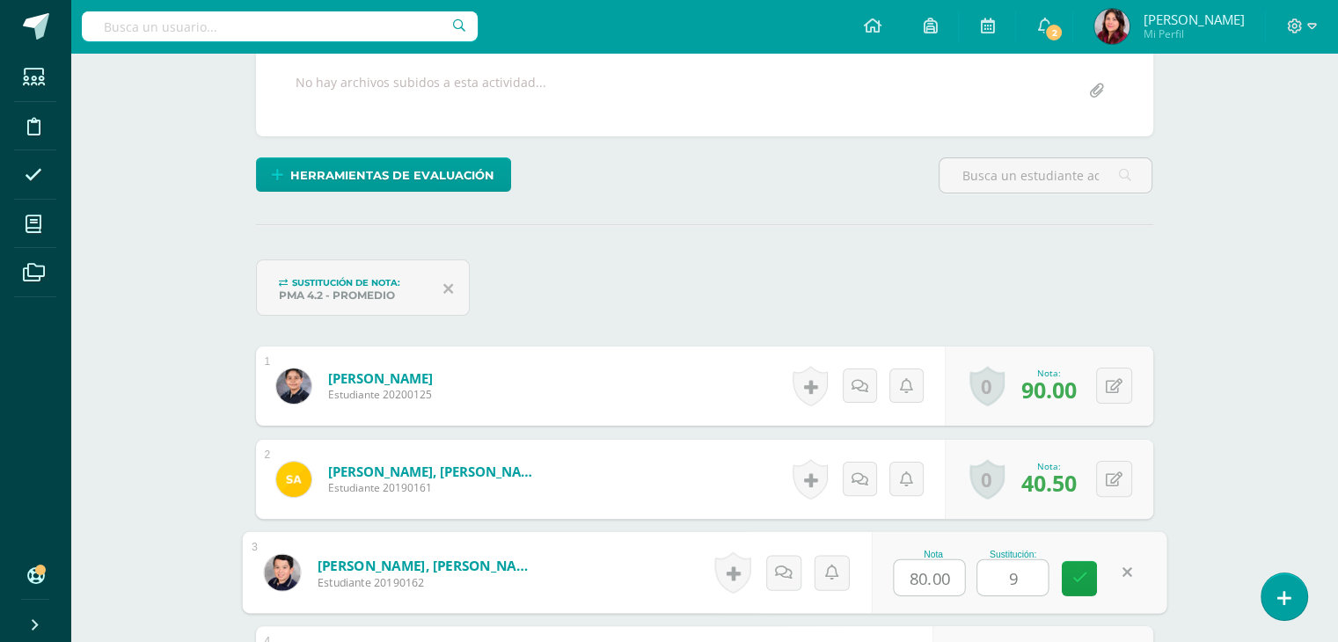
type input "95"
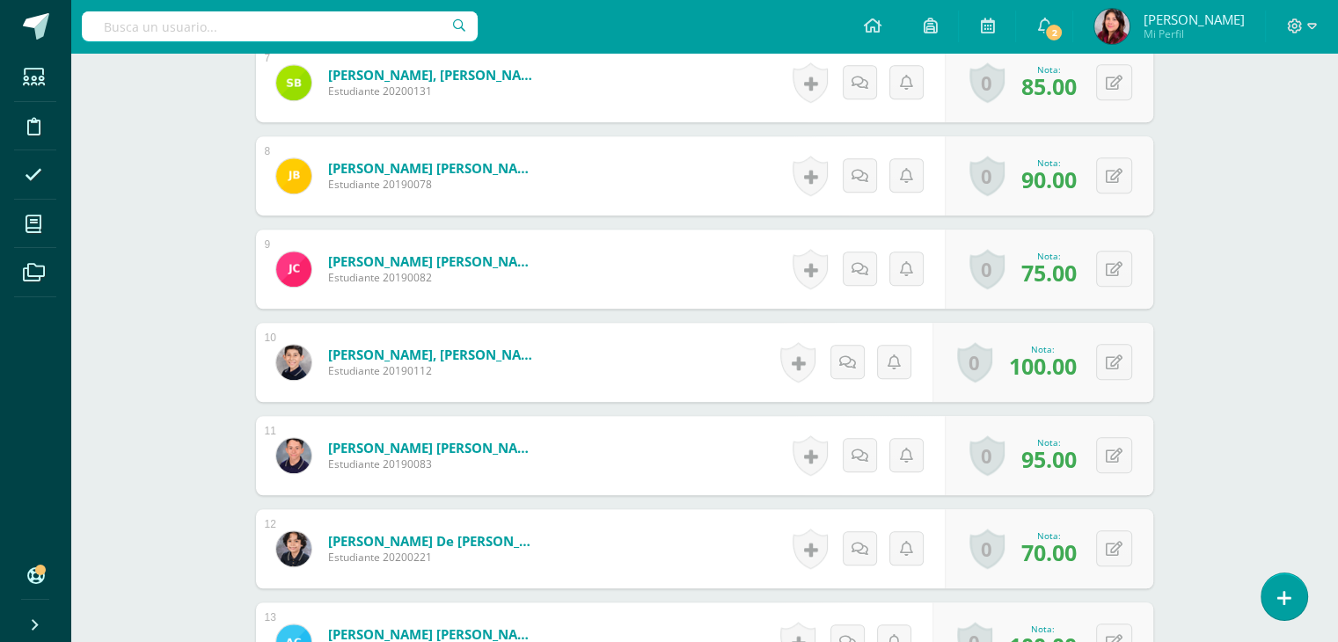
scroll to position [1234, 0]
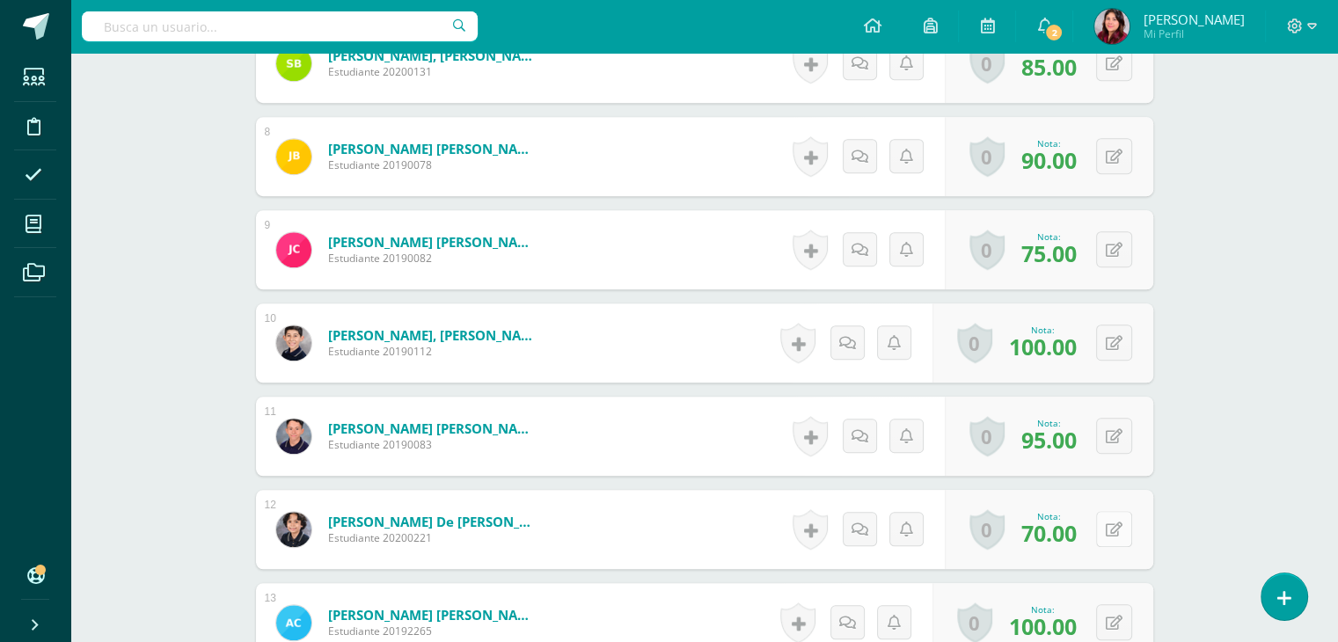
click at [1119, 518] on button at bounding box center [1114, 529] width 36 height 36
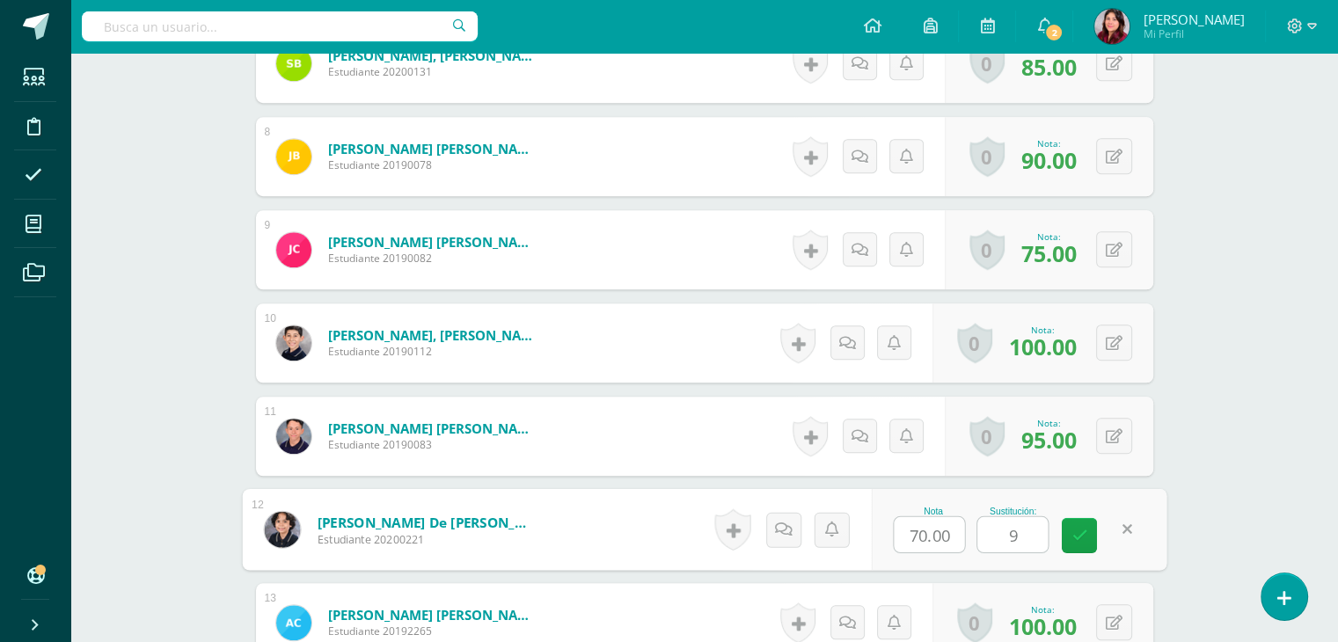
type input "90"
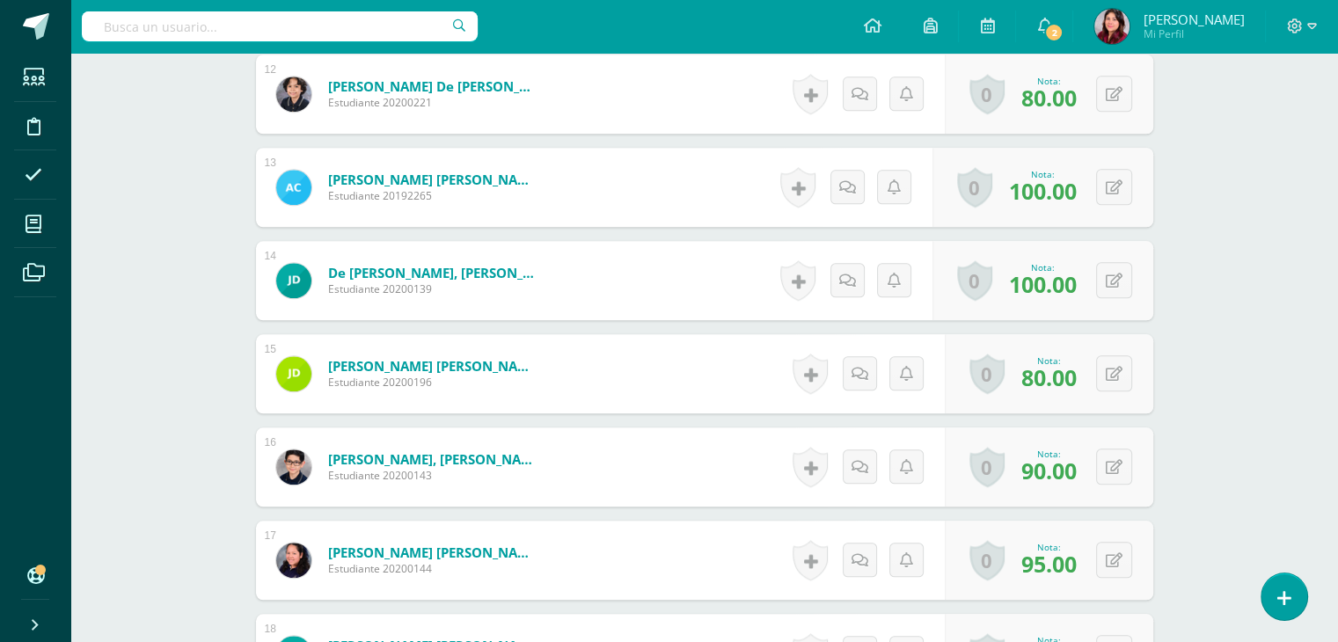
scroll to position [1674, 0]
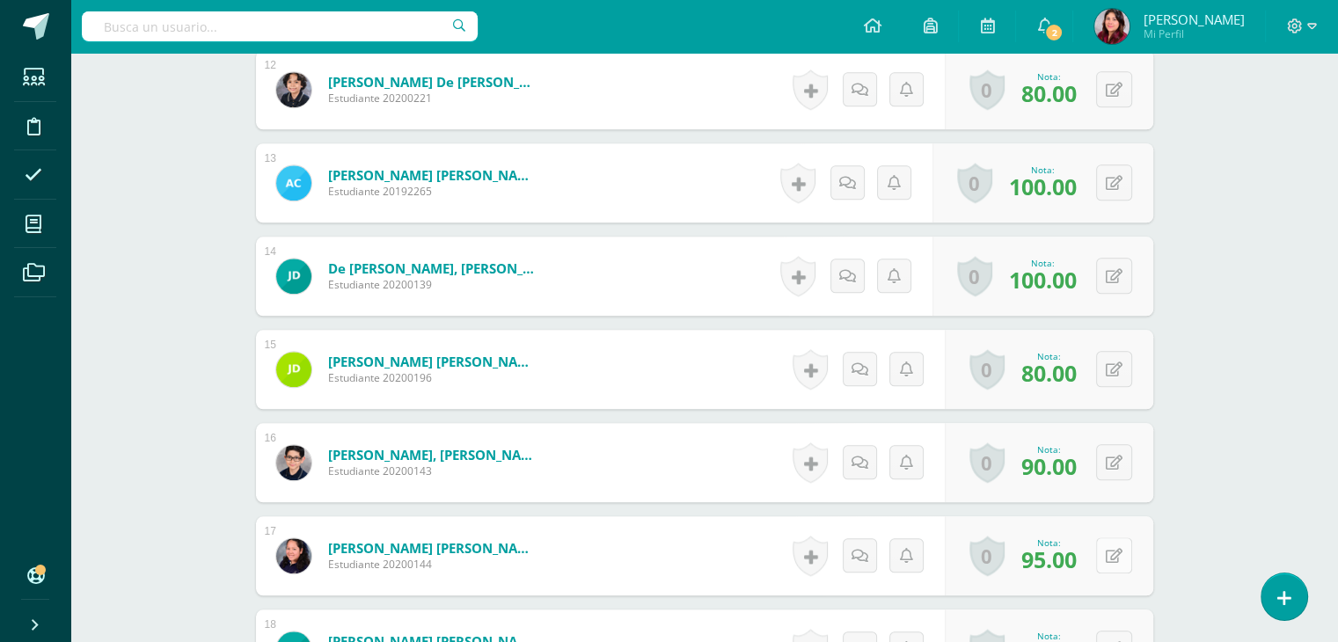
click at [1108, 553] on button at bounding box center [1114, 555] width 36 height 36
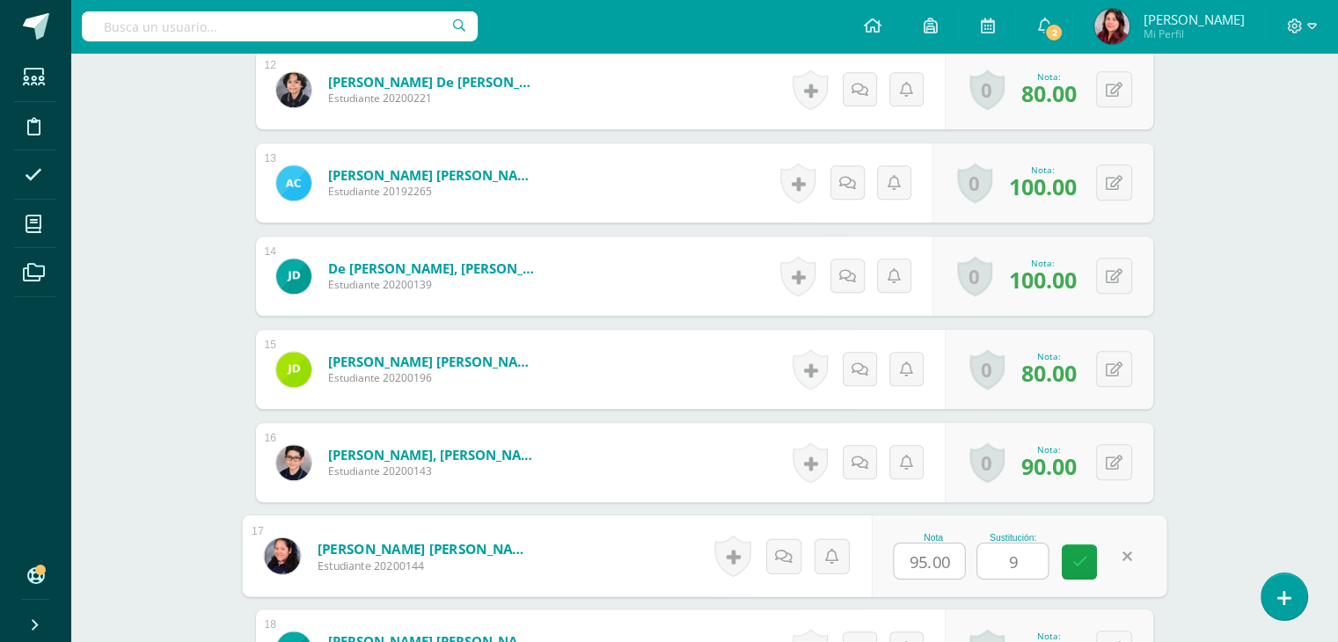
type input "95"
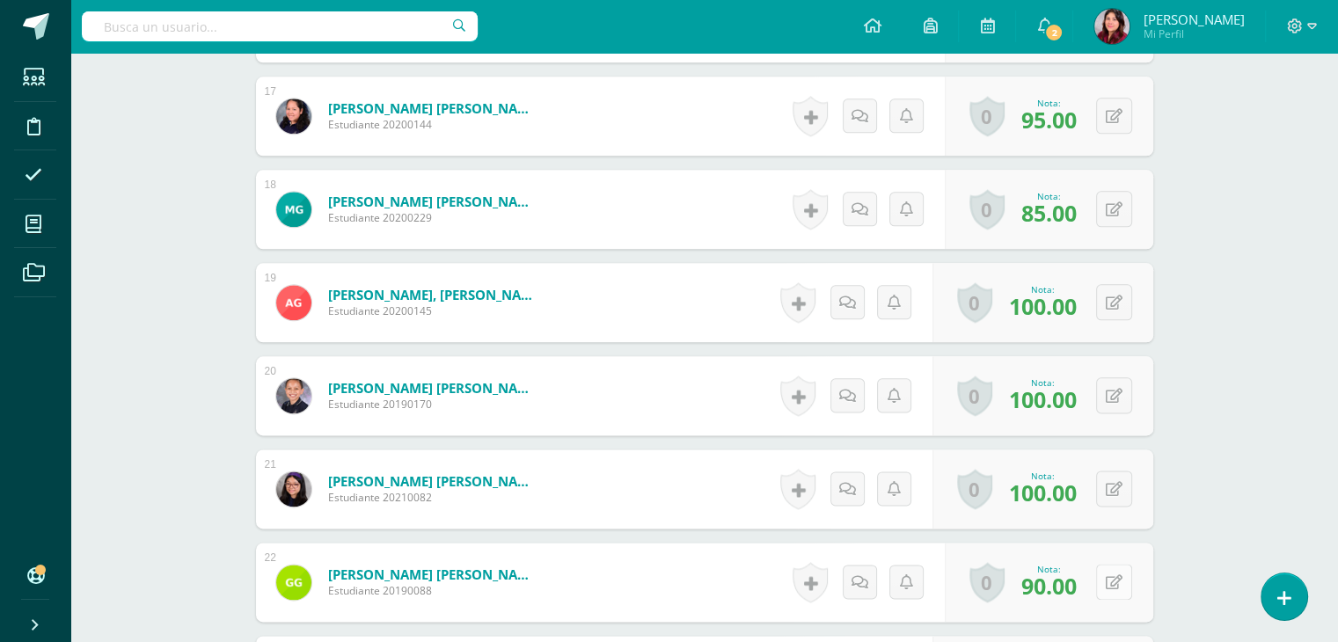
scroll to position [2289, 0]
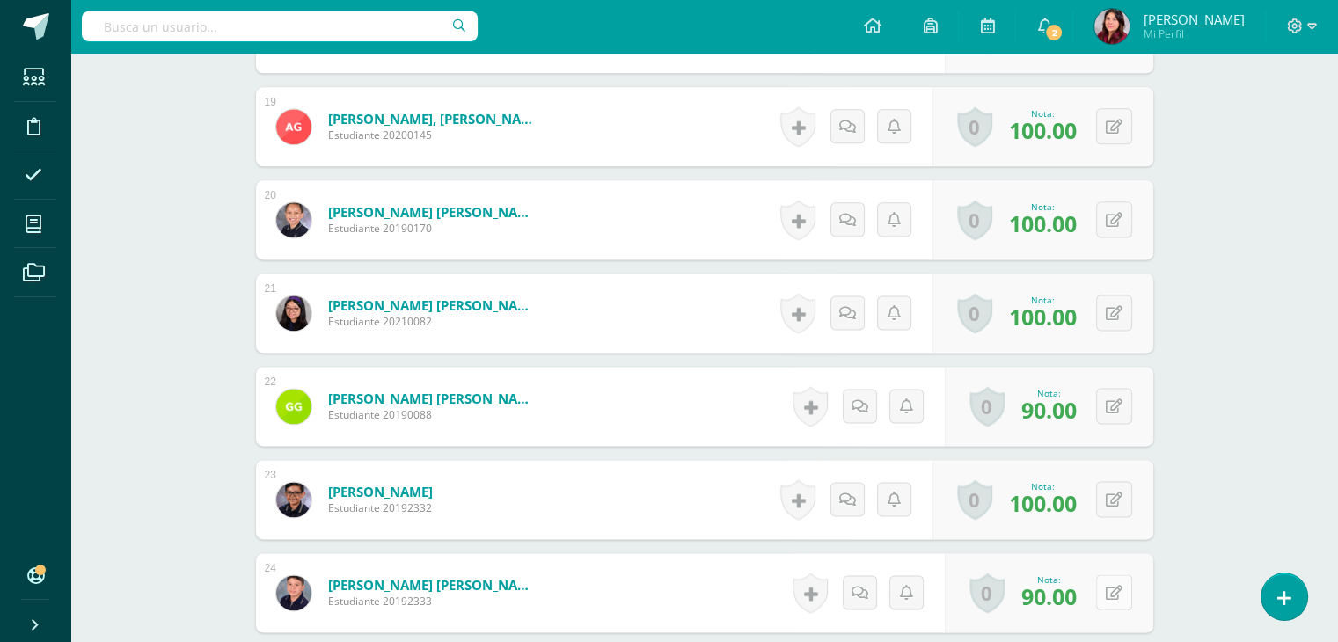
click at [1112, 581] on button at bounding box center [1114, 592] width 36 height 36
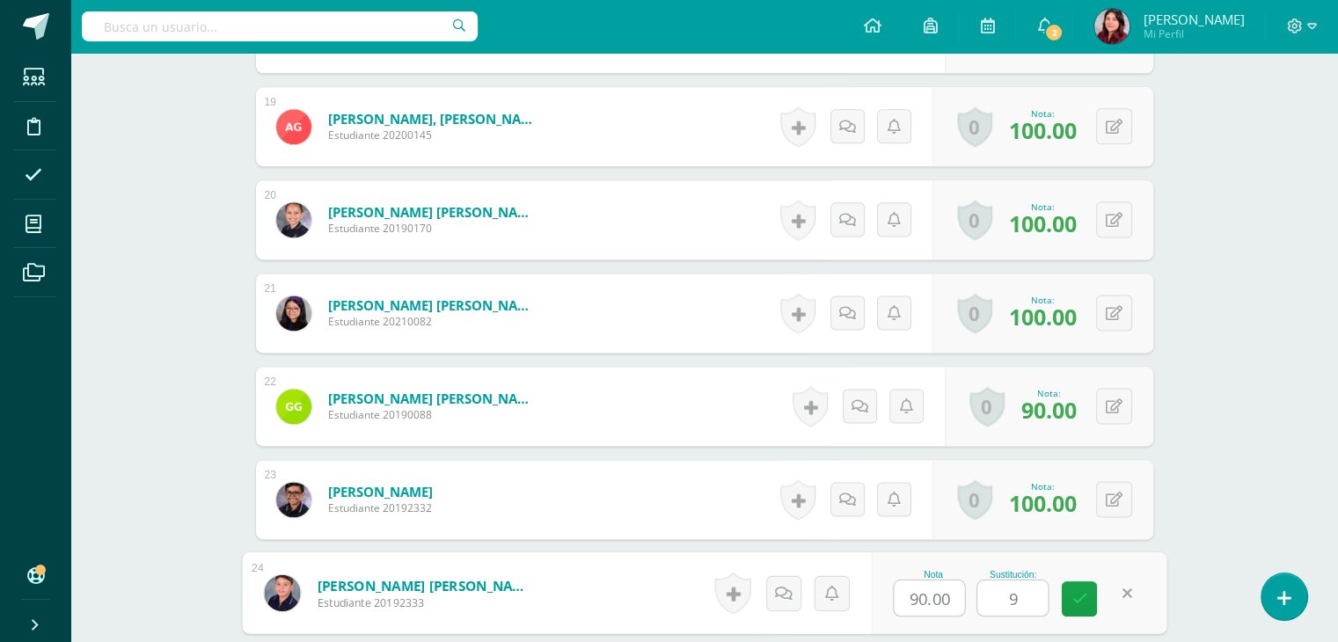
type input "95"
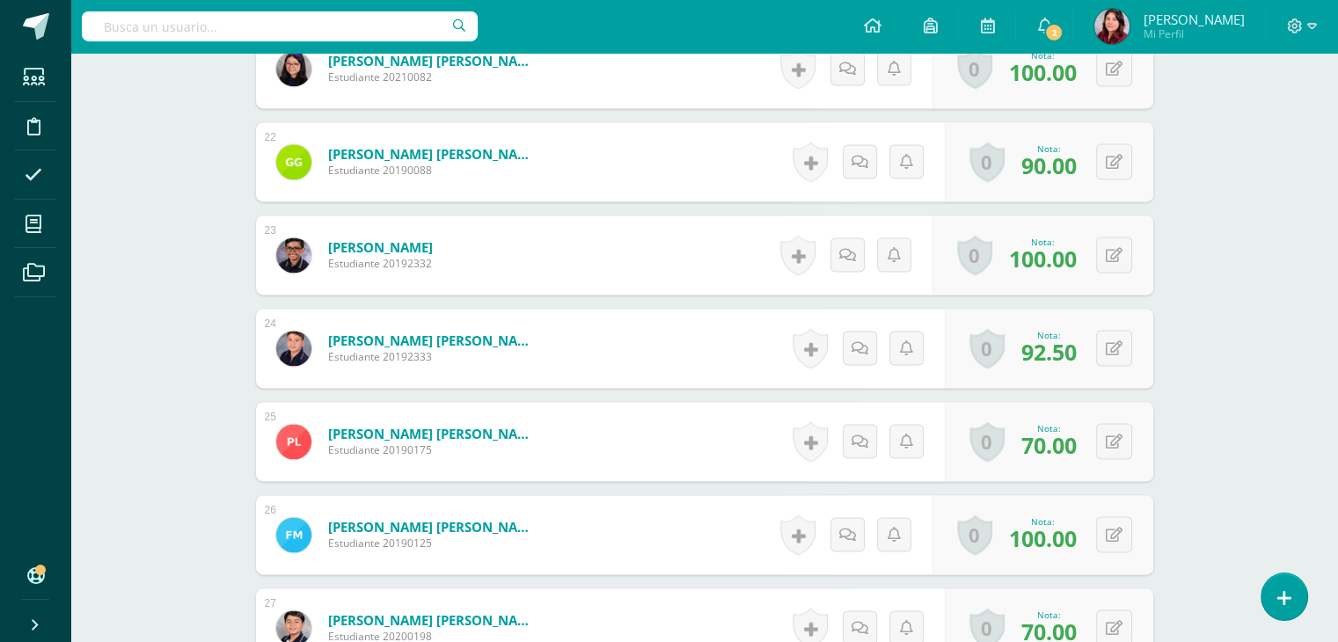
scroll to position [2553, 0]
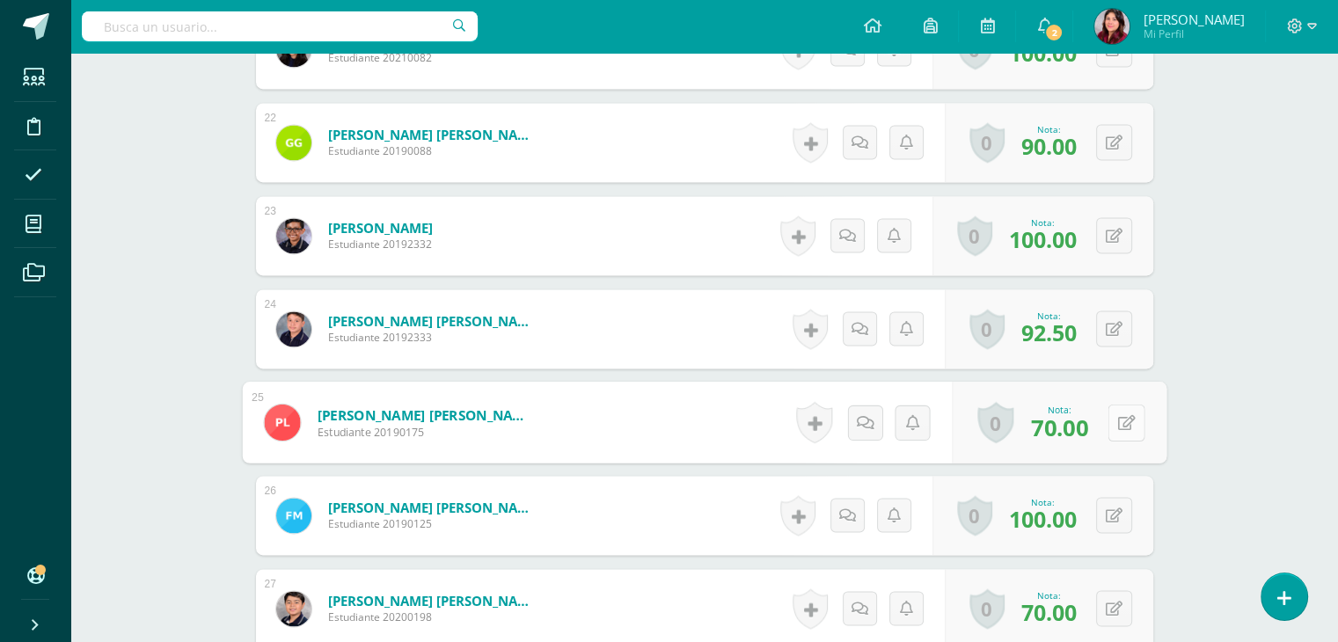
click at [1112, 420] on button at bounding box center [1125, 422] width 37 height 37
type input "95"
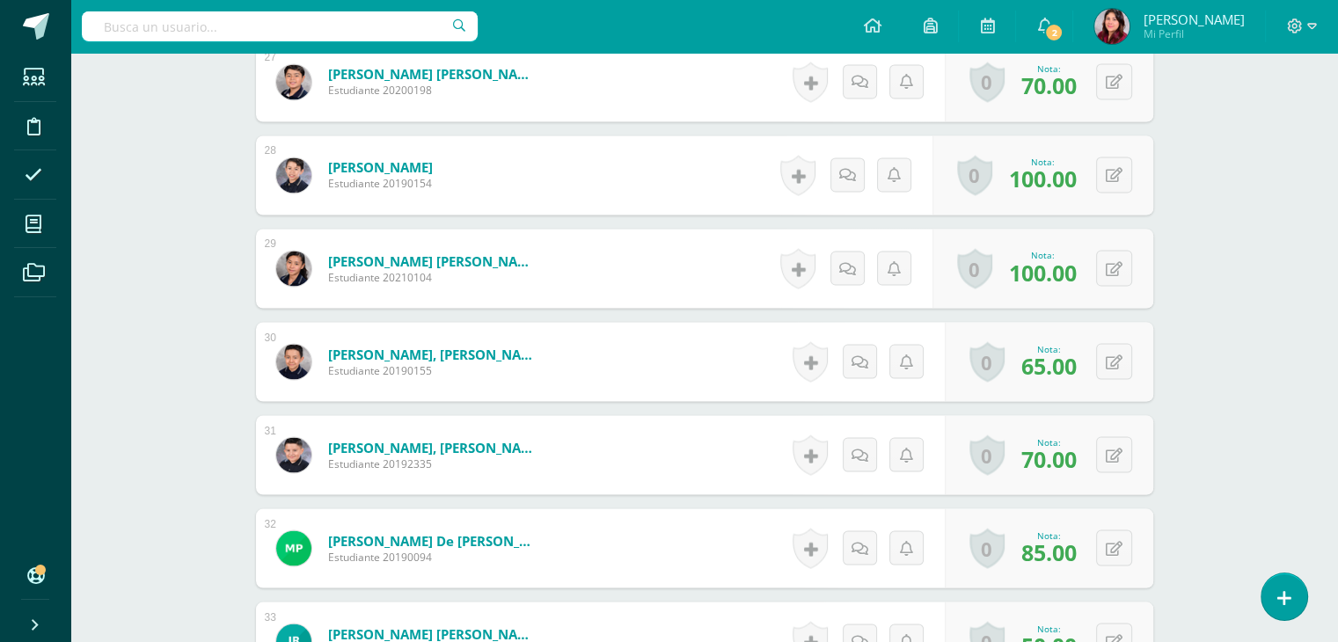
scroll to position [3081, 0]
click at [1125, 455] on button at bounding box center [1114, 453] width 36 height 36
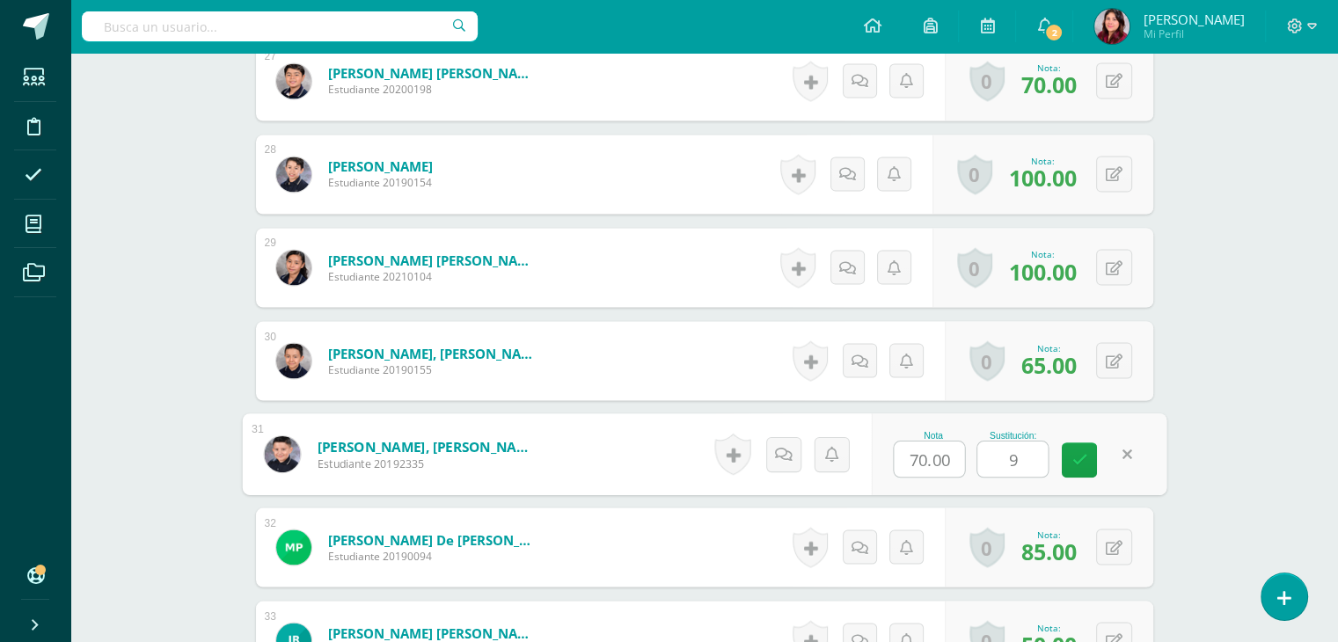
type input "98"
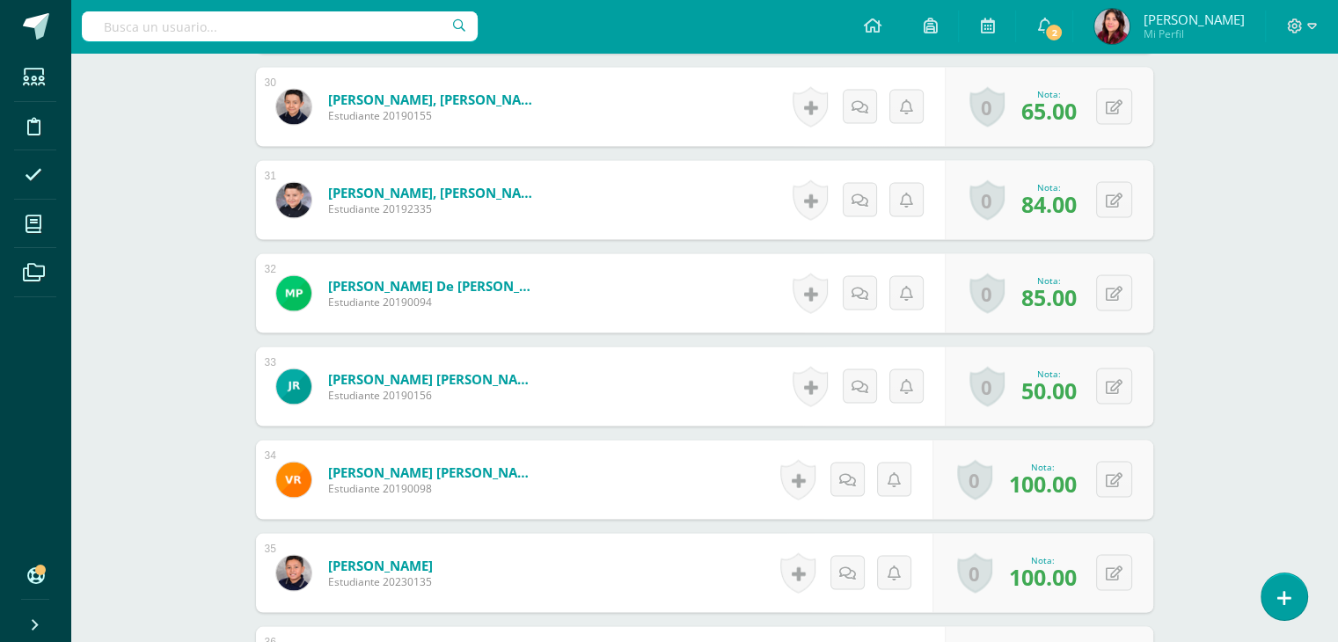
scroll to position [3345, 0]
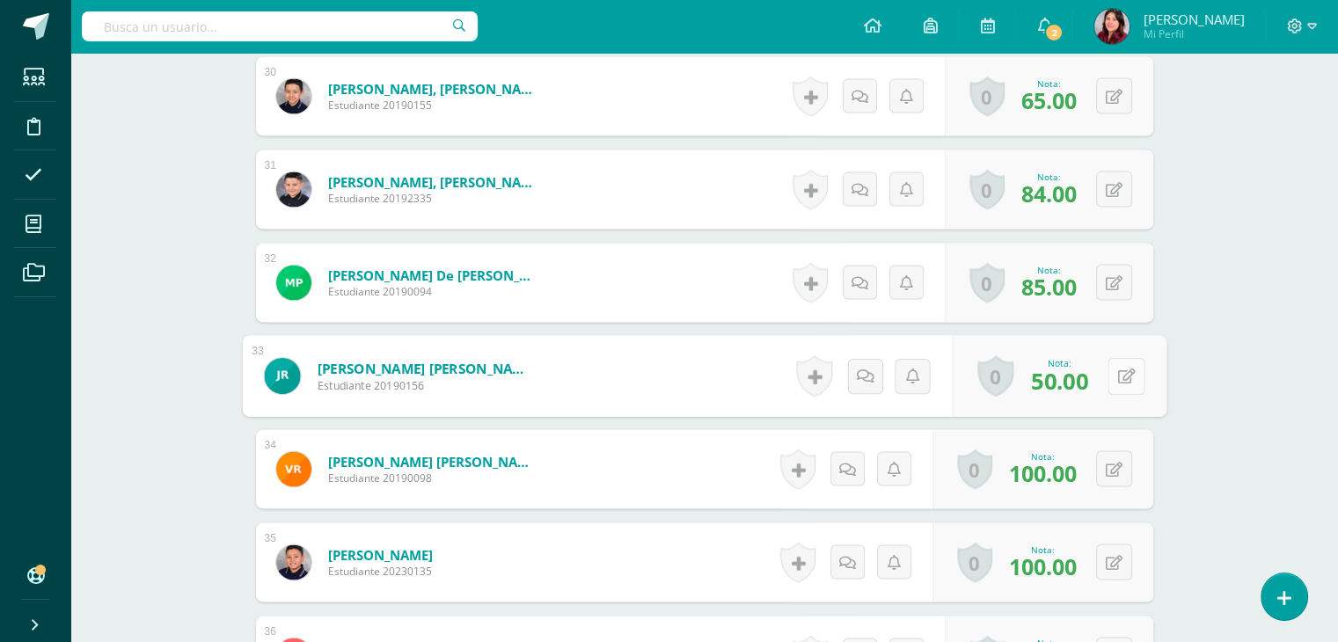
click at [1111, 377] on button at bounding box center [1125, 376] width 37 height 37
type input "83"
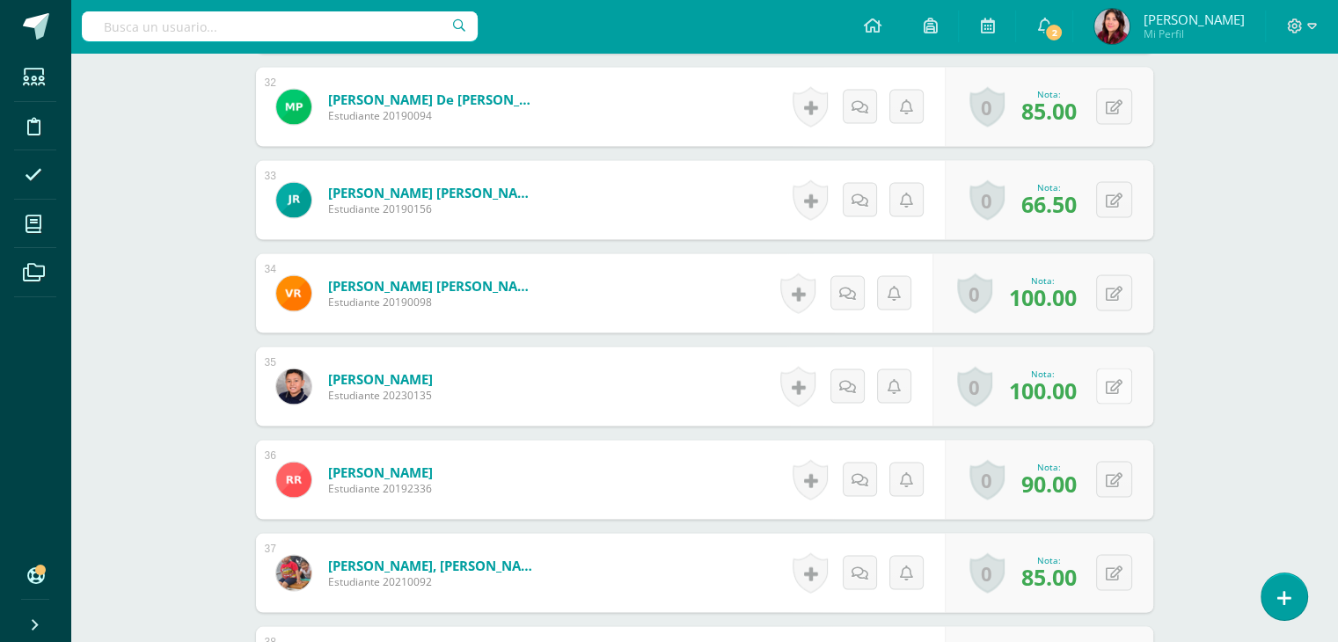
scroll to position [3609, 0]
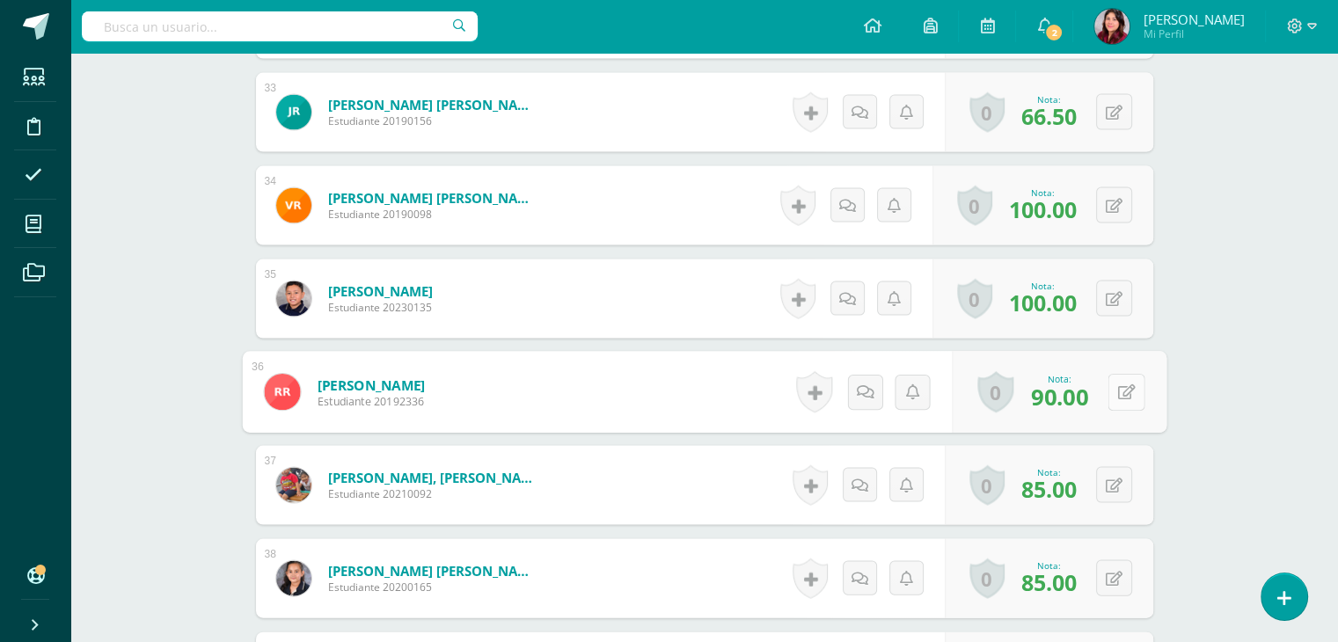
click at [1124, 378] on button at bounding box center [1125, 392] width 37 height 37
type input "93"
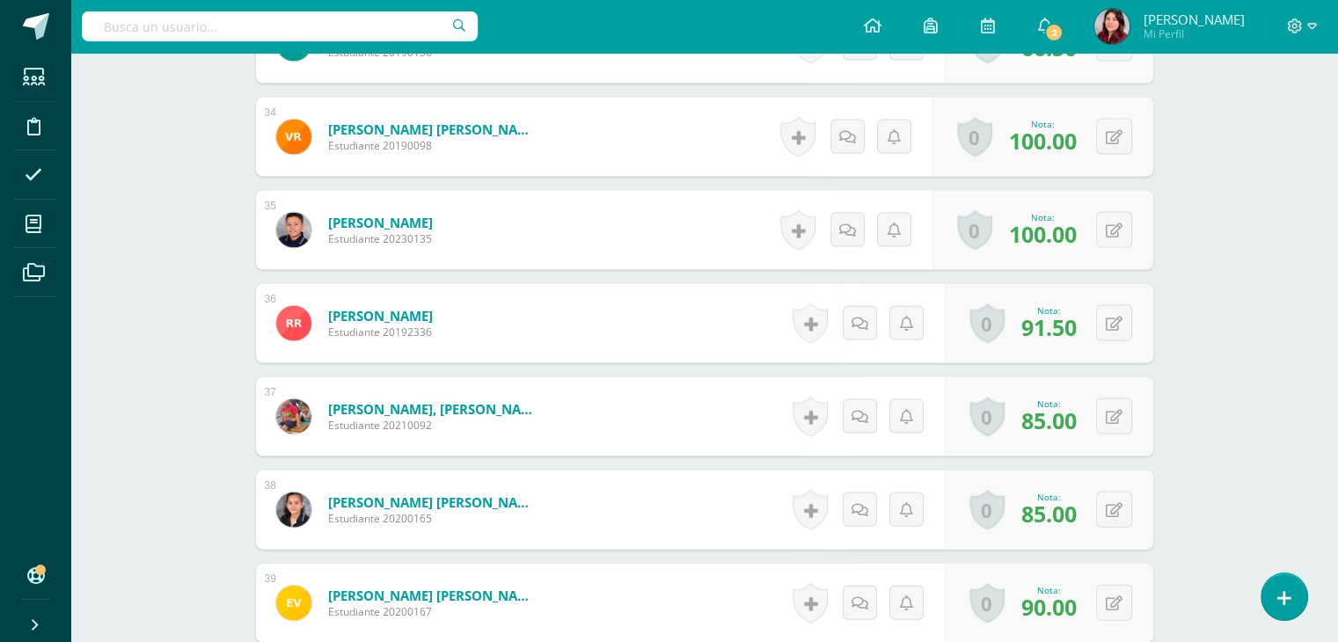
scroll to position [3697, 0]
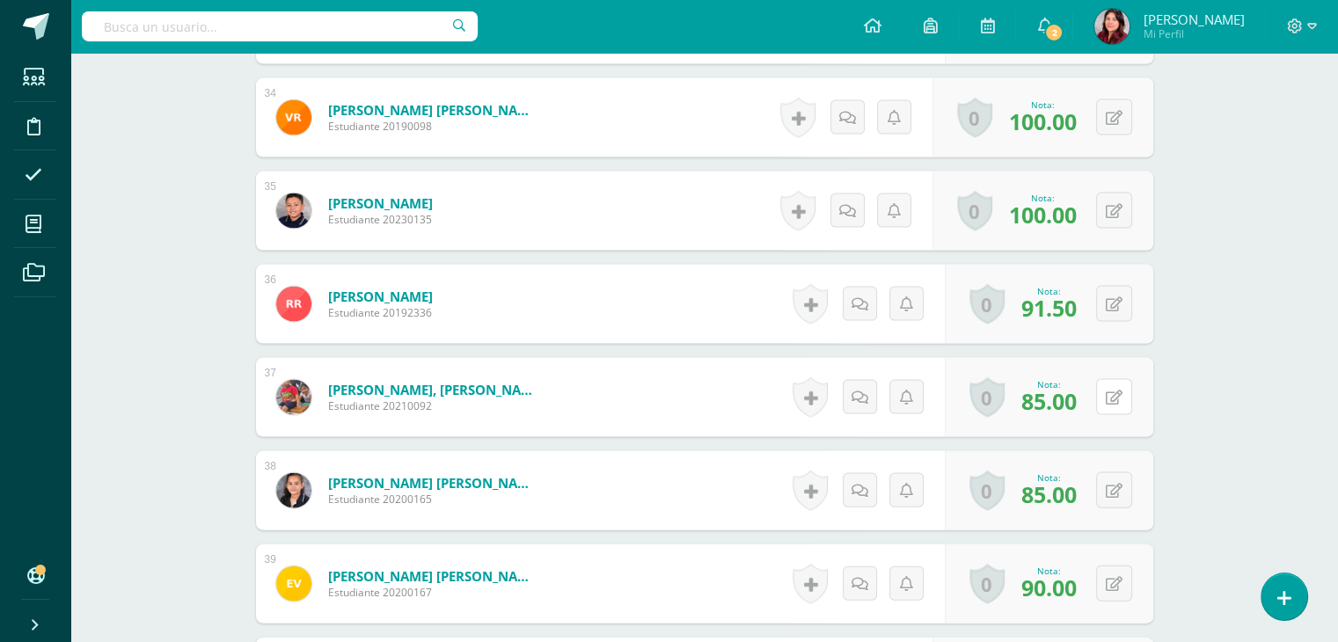
click at [1112, 405] on button at bounding box center [1114, 397] width 36 height 36
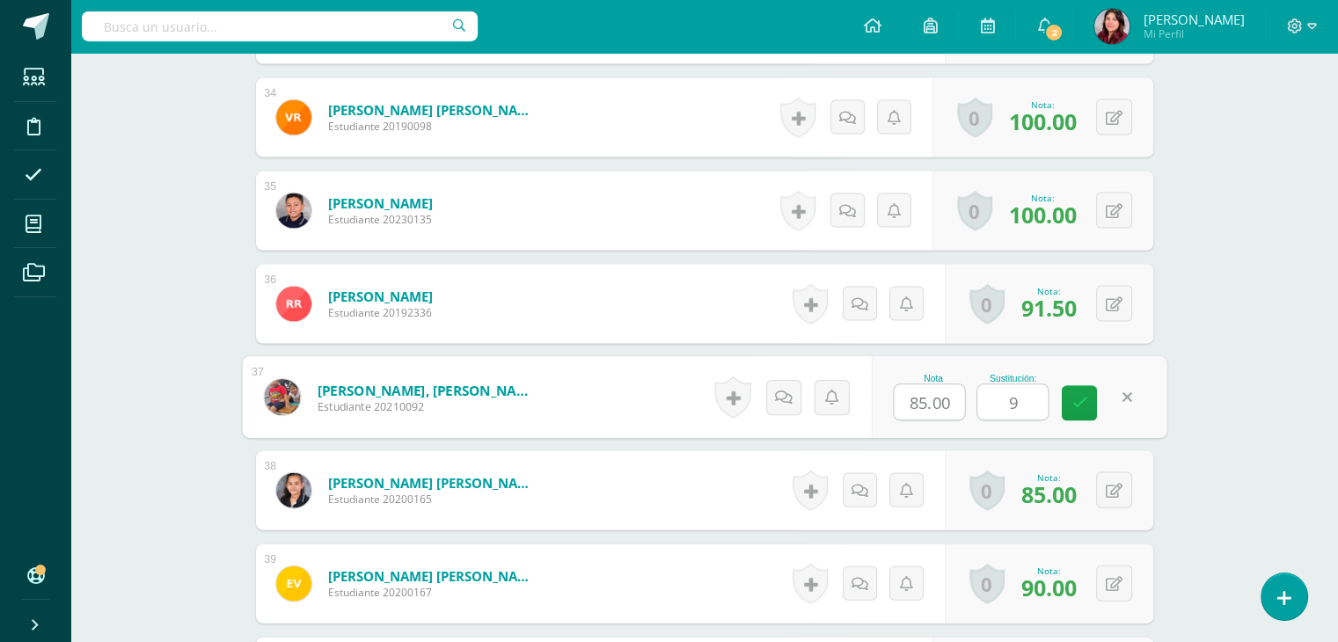
type input "90"
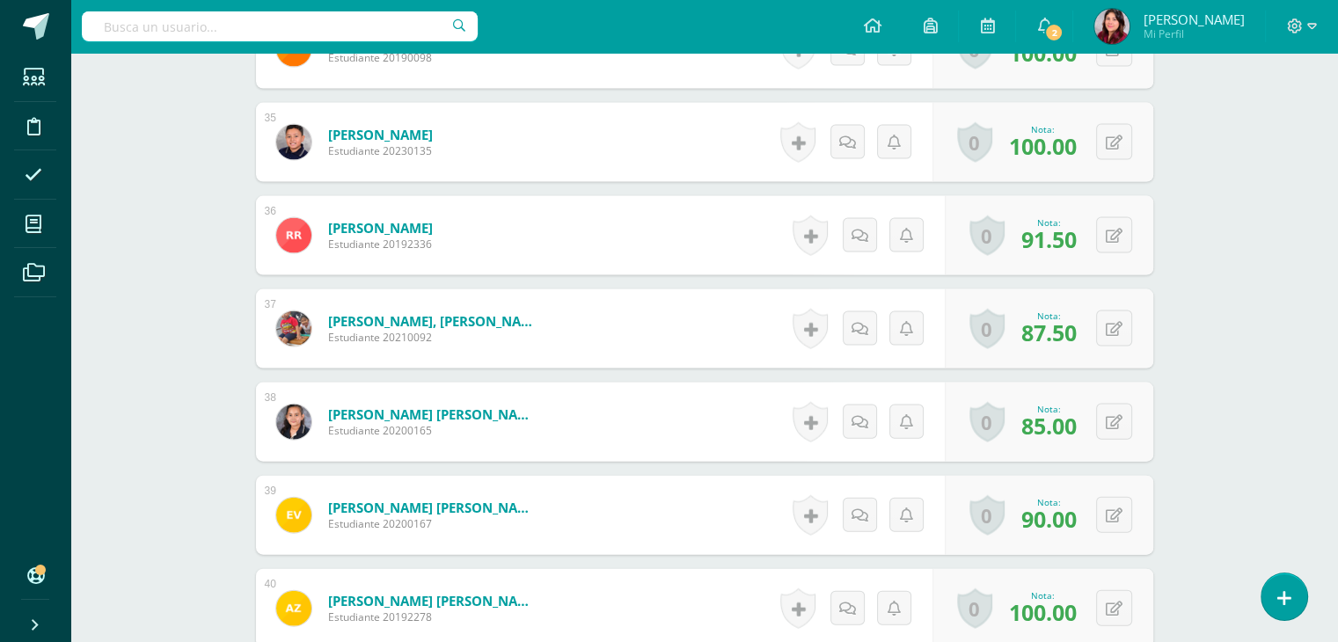
scroll to position [3784, 0]
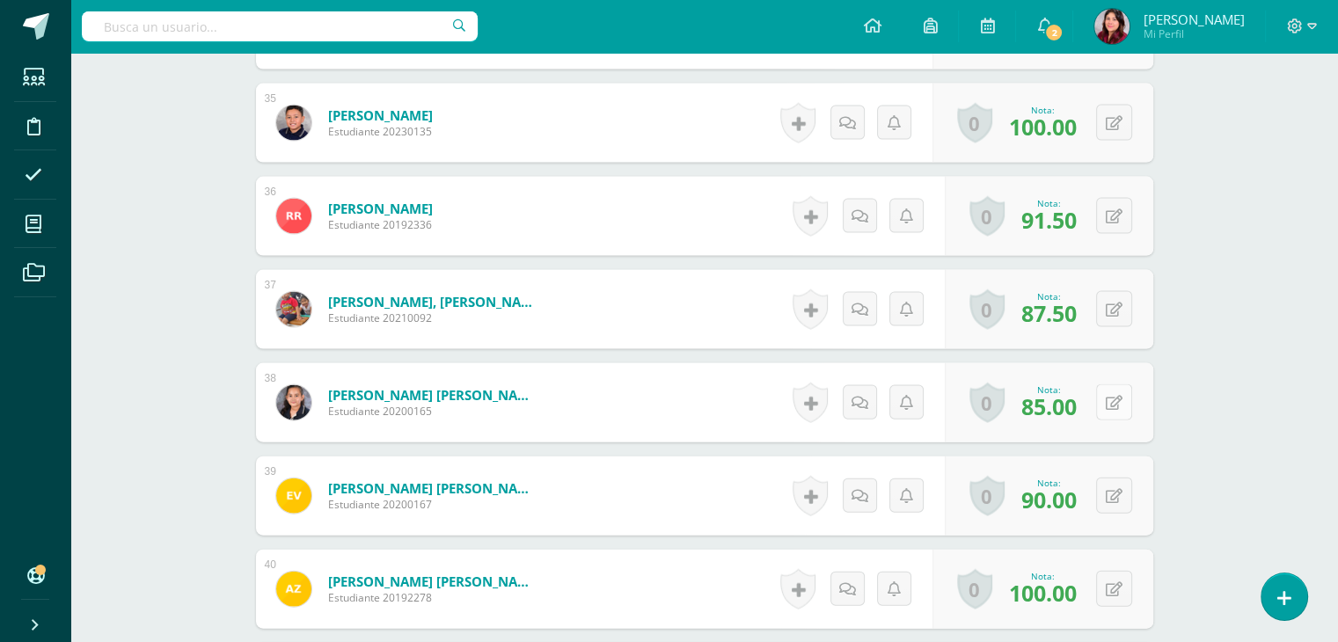
click at [1115, 404] on icon at bounding box center [1114, 403] width 17 height 15
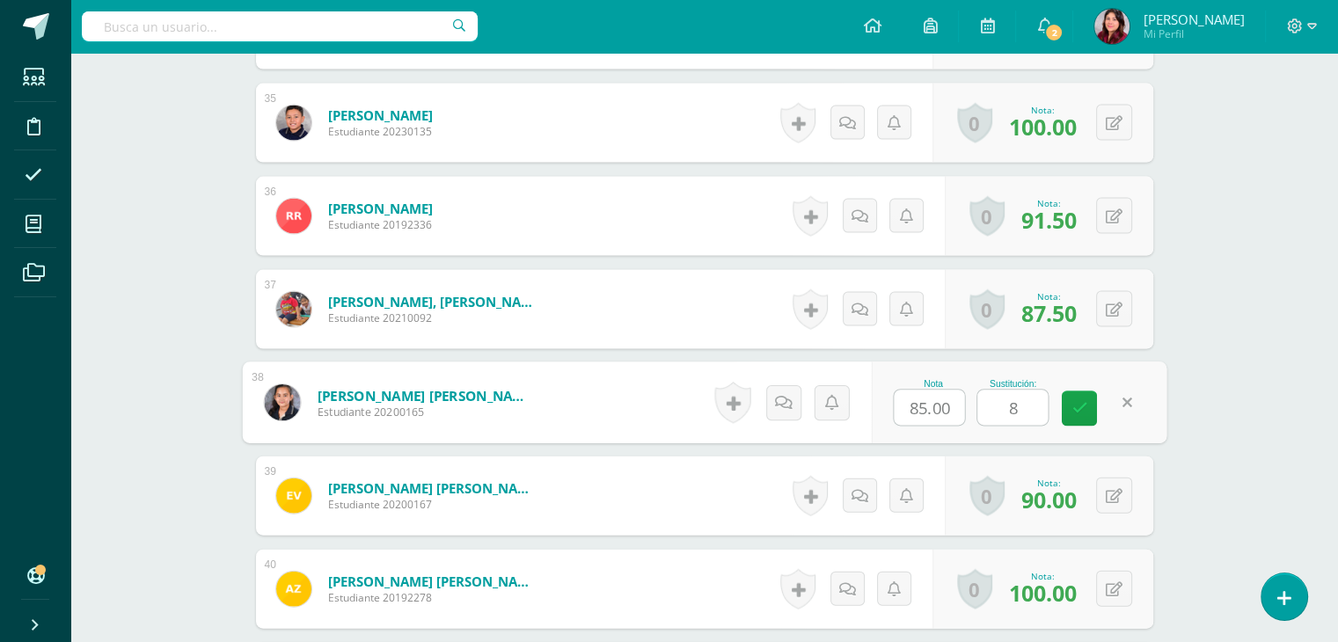
type input "88"
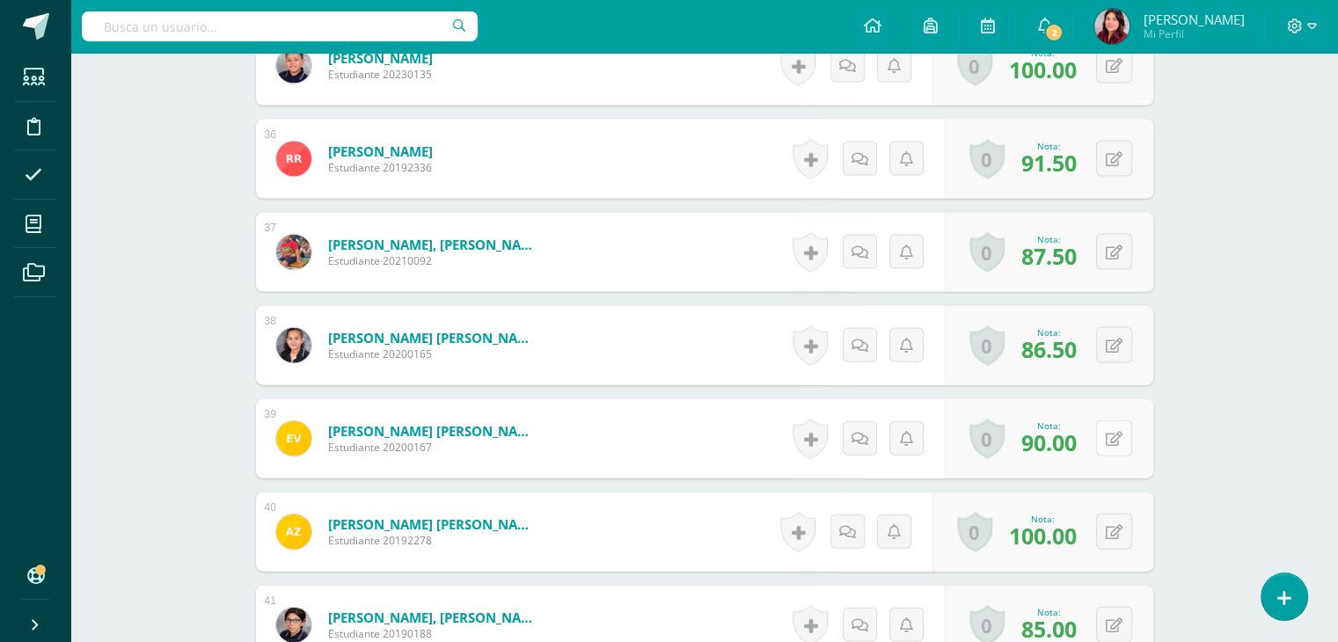
scroll to position [3872, 0]
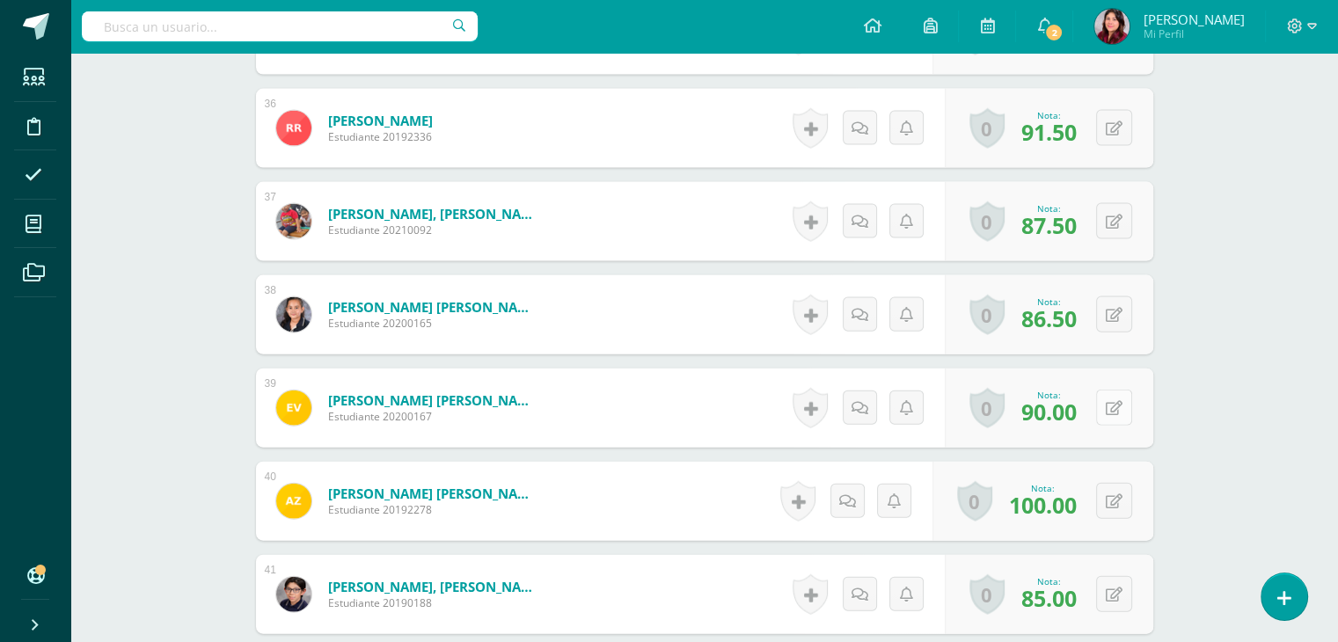
click at [1114, 417] on button at bounding box center [1114, 408] width 36 height 36
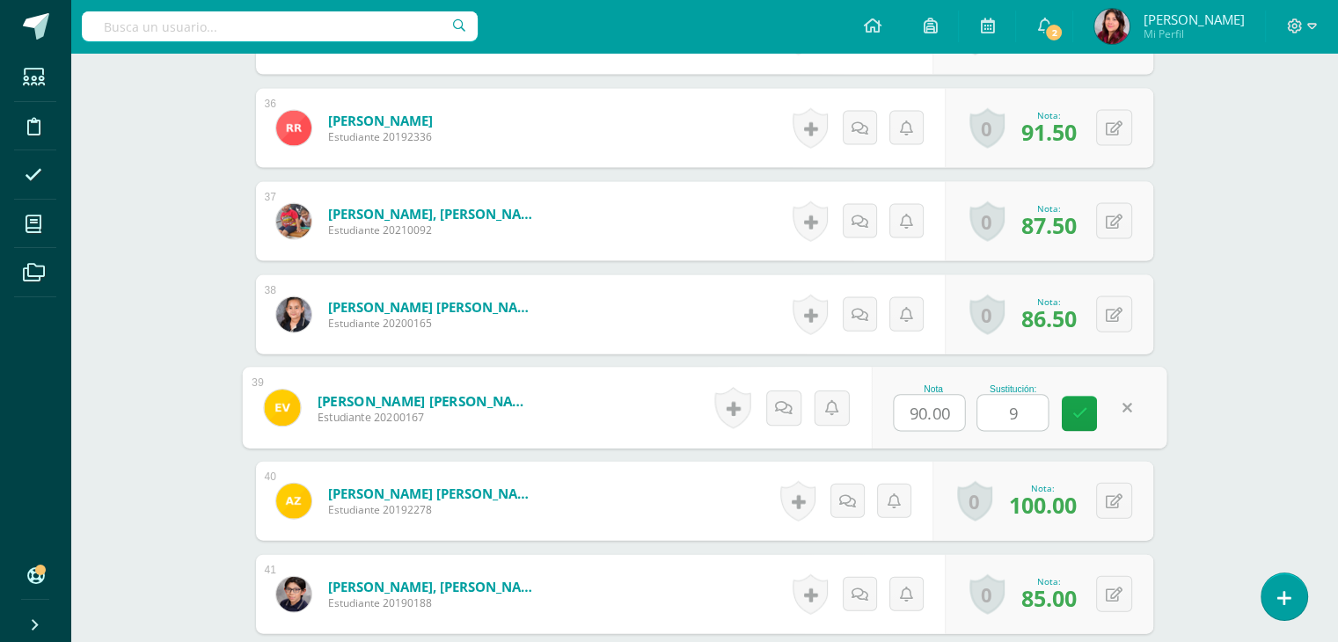
type input "95"
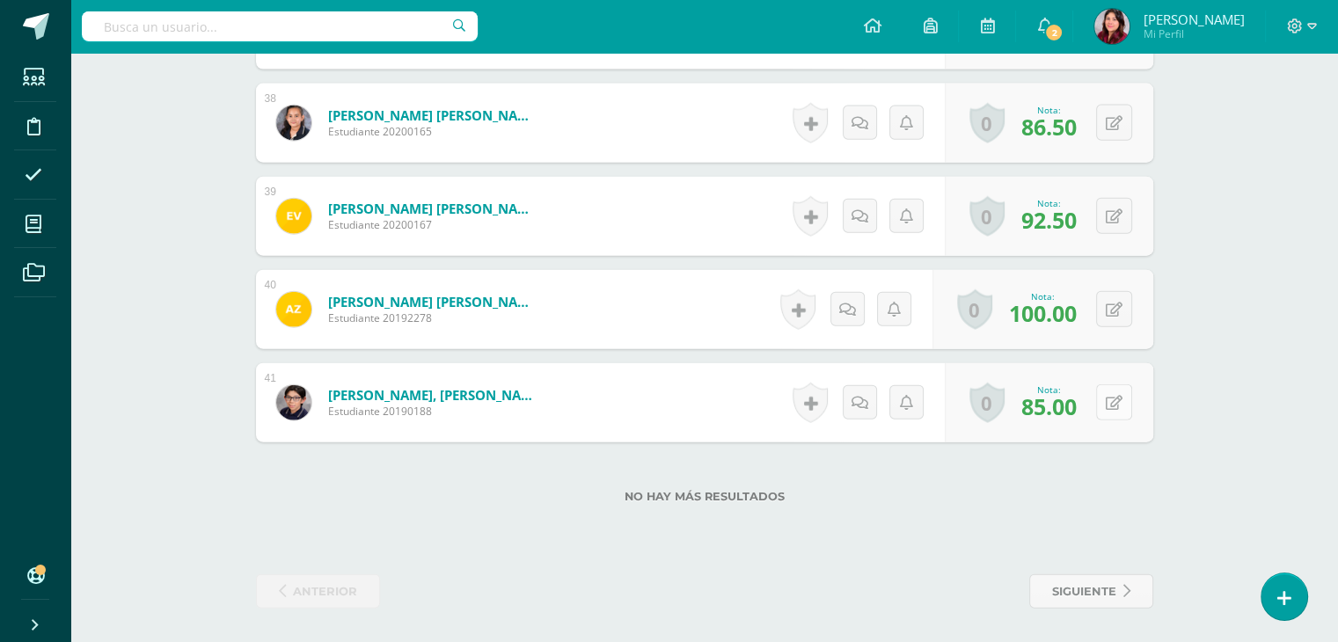
scroll to position [4066, 0]
click at [1122, 404] on button at bounding box center [1114, 401] width 36 height 36
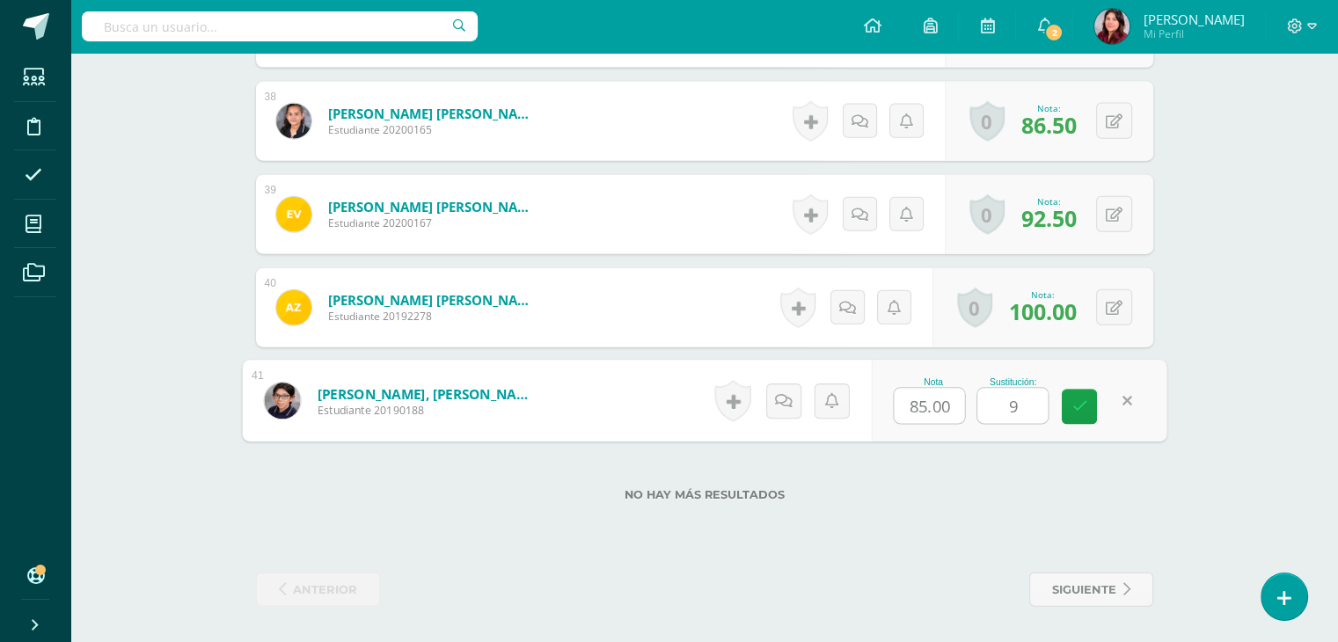
type input "95"
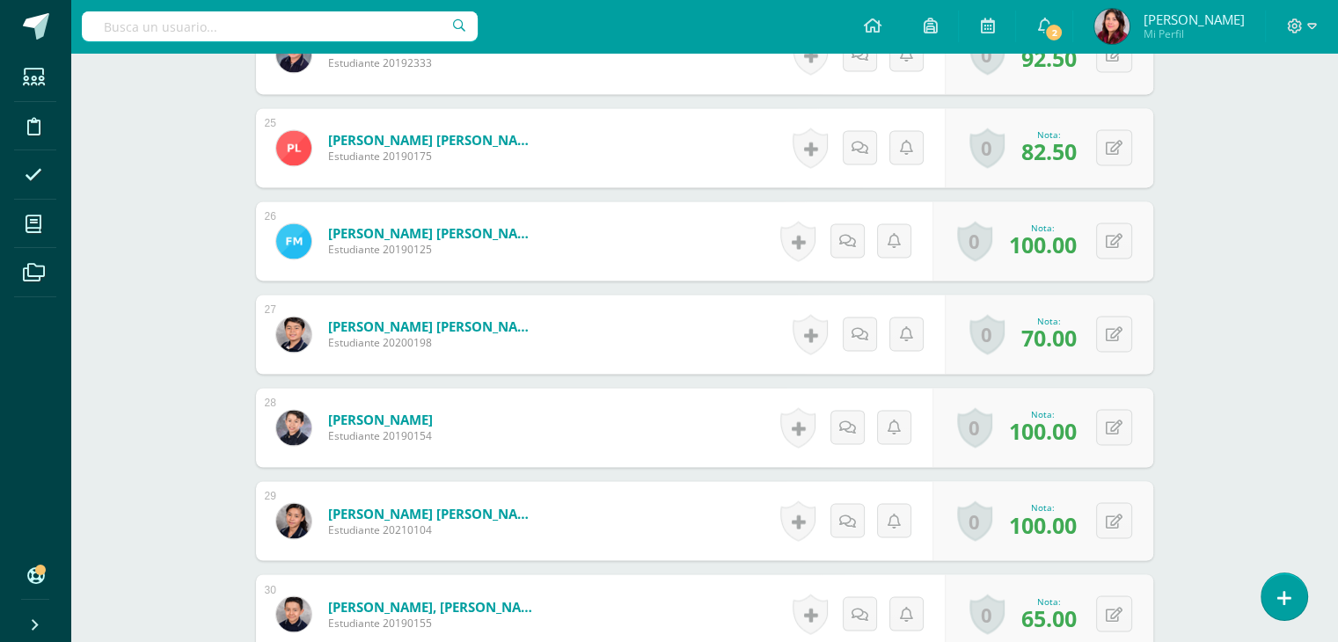
scroll to position [2483, 0]
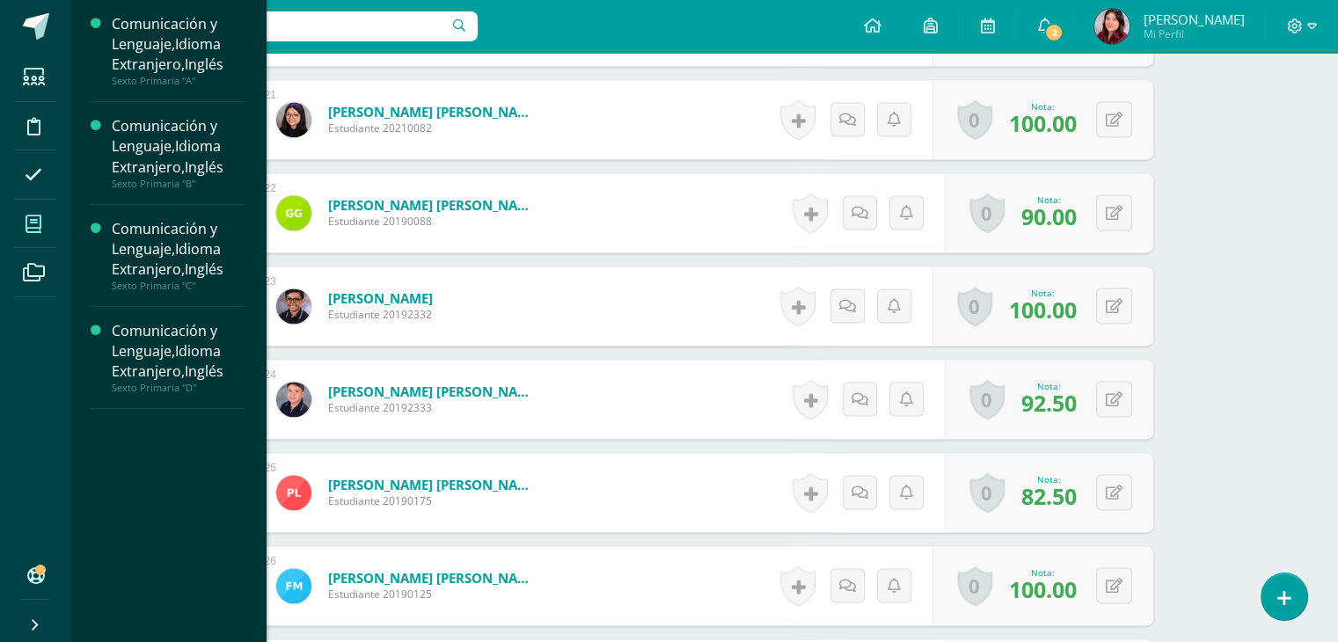
click at [42, 226] on span at bounding box center [34, 224] width 40 height 40
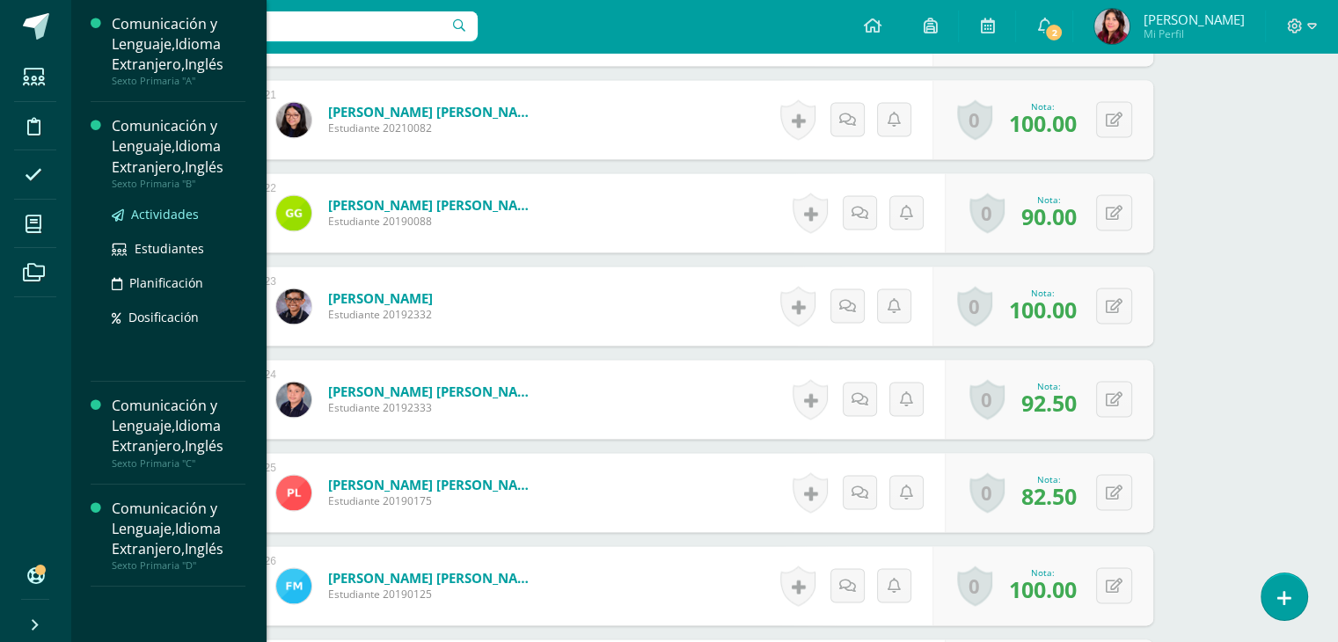
click at [172, 214] on span "Actividades" at bounding box center [165, 214] width 68 height 17
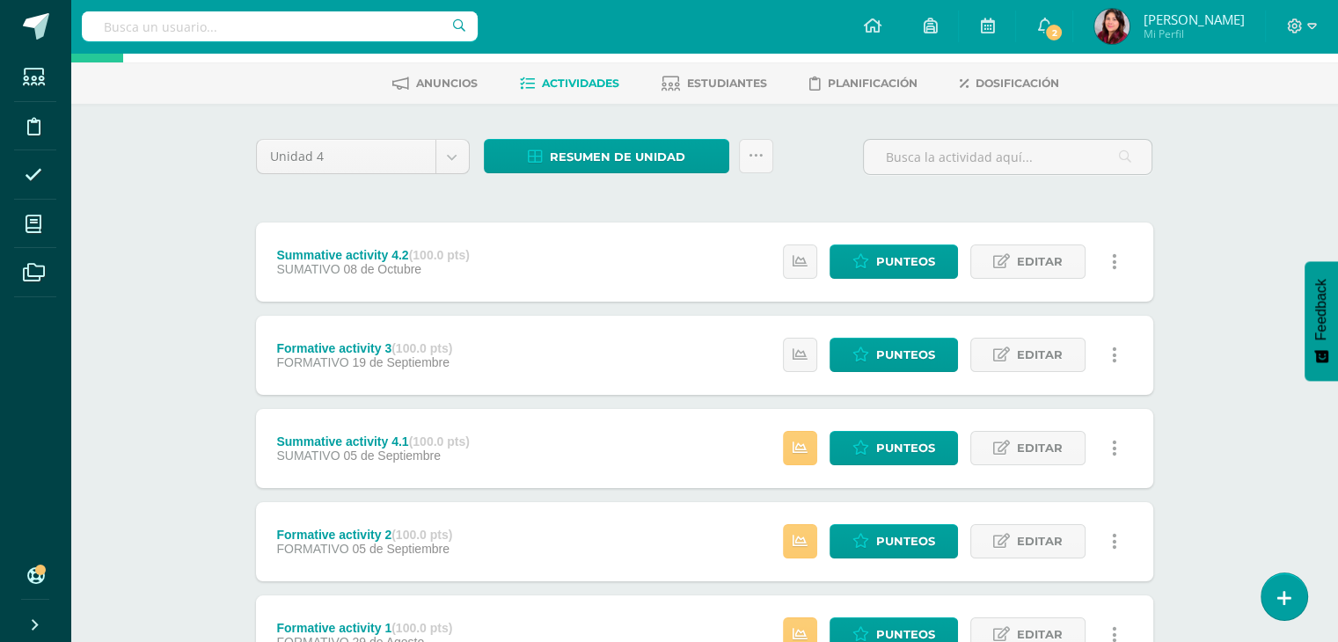
scroll to position [176, 0]
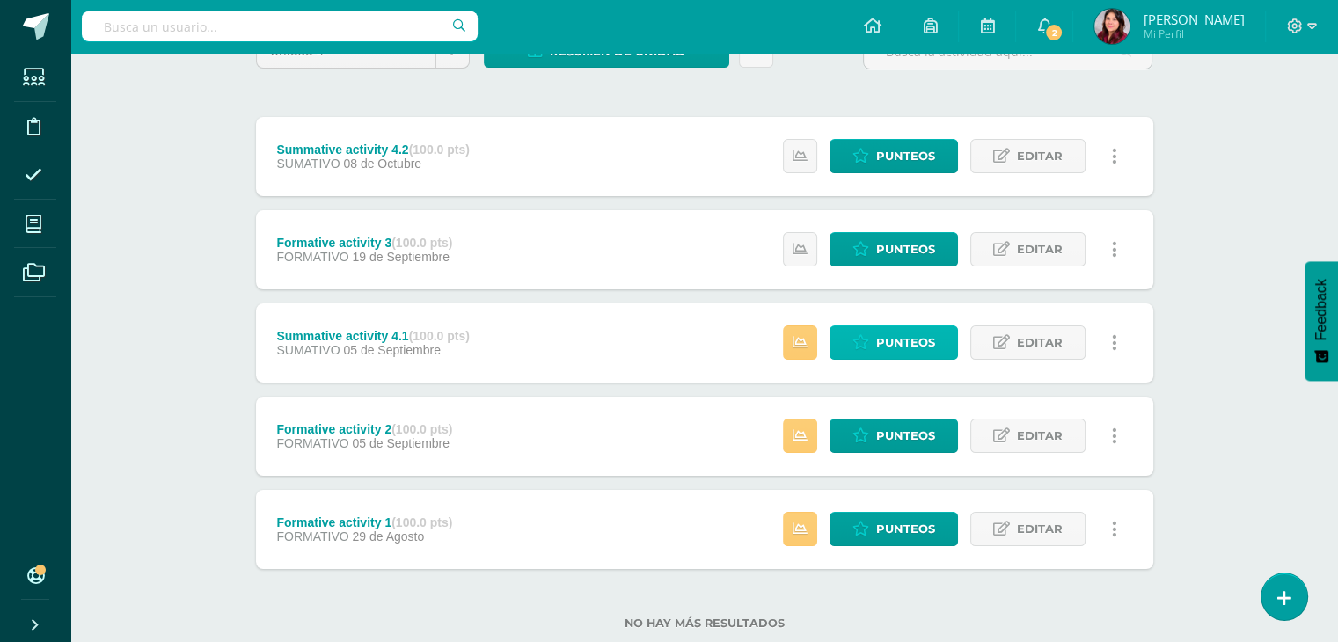
click at [904, 328] on span "Punteos" at bounding box center [905, 342] width 59 height 33
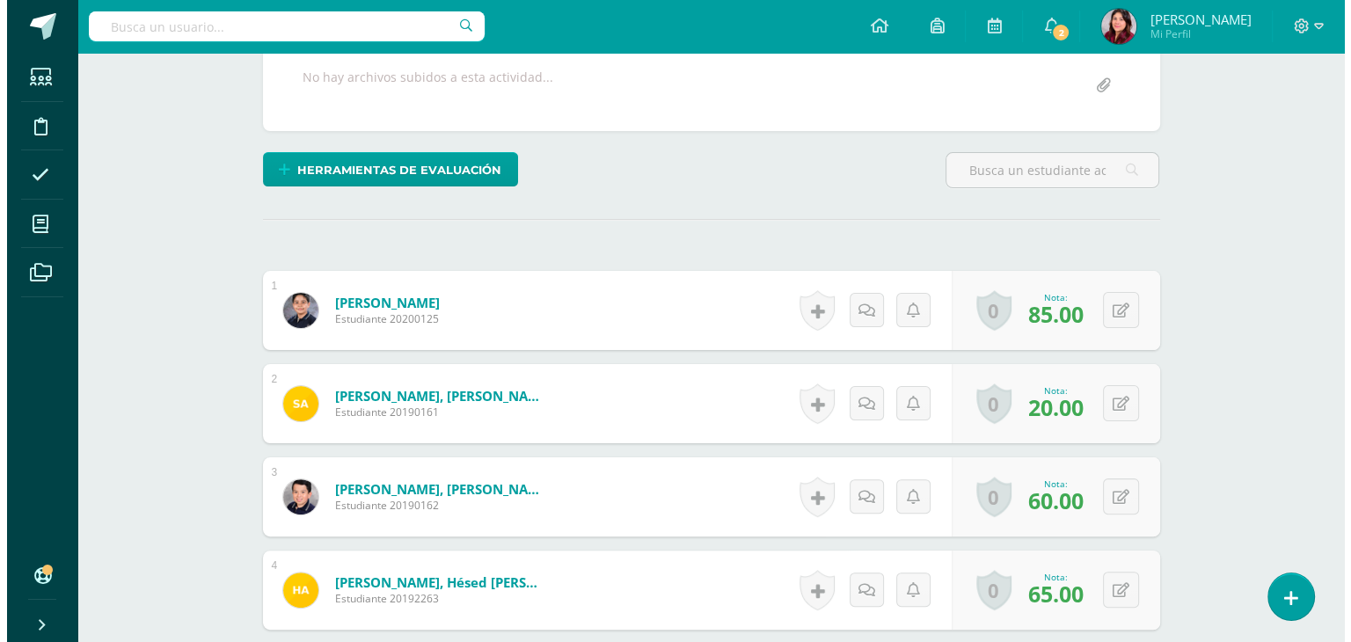
scroll to position [281, 0]
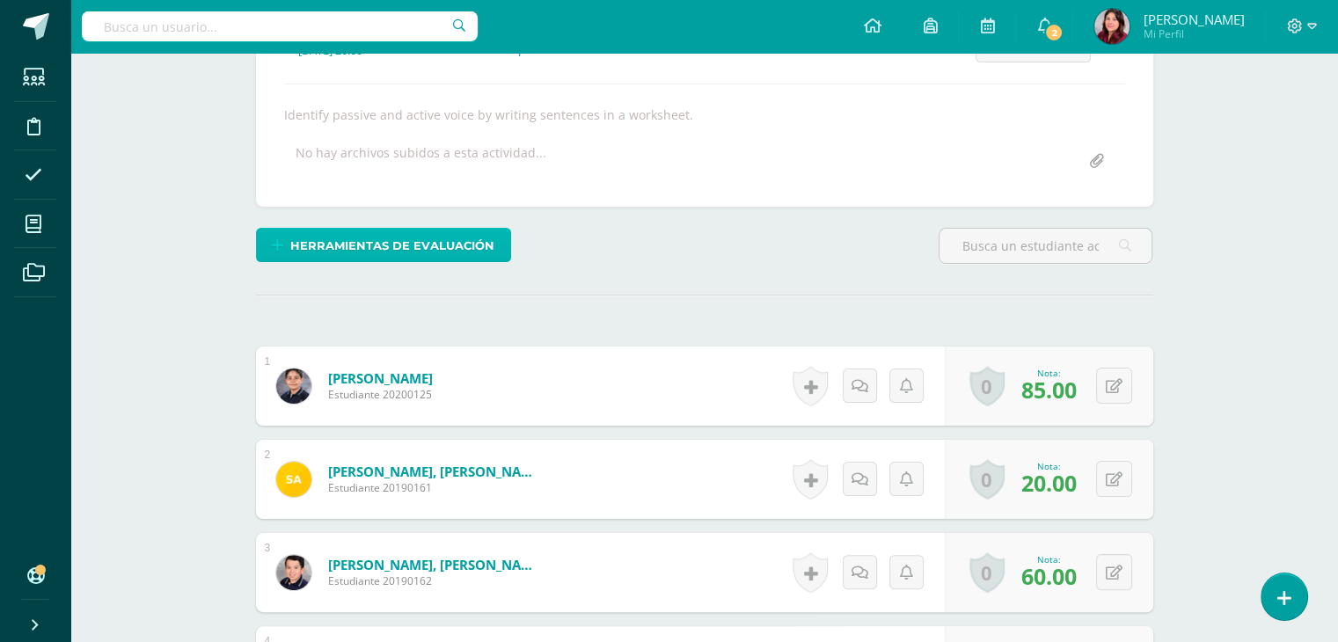
click at [425, 230] on span "Herramientas de evaluación" at bounding box center [392, 246] width 204 height 33
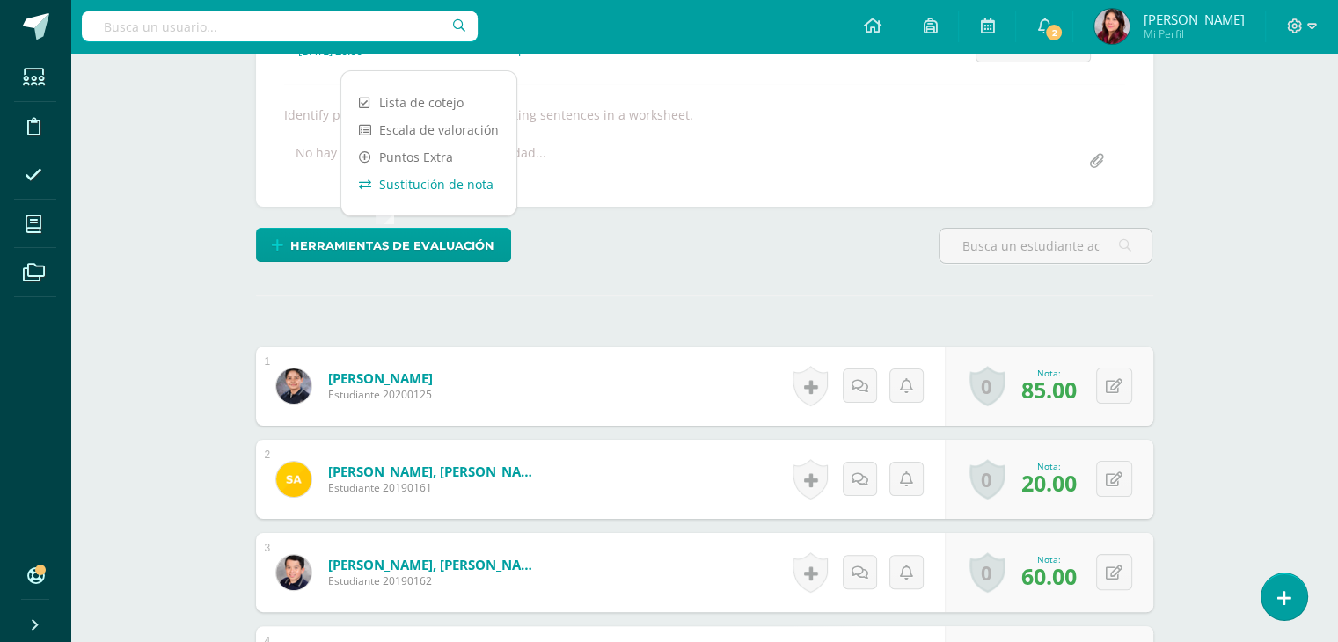
click at [454, 187] on link "Sustitución de nota" at bounding box center [428, 184] width 175 height 27
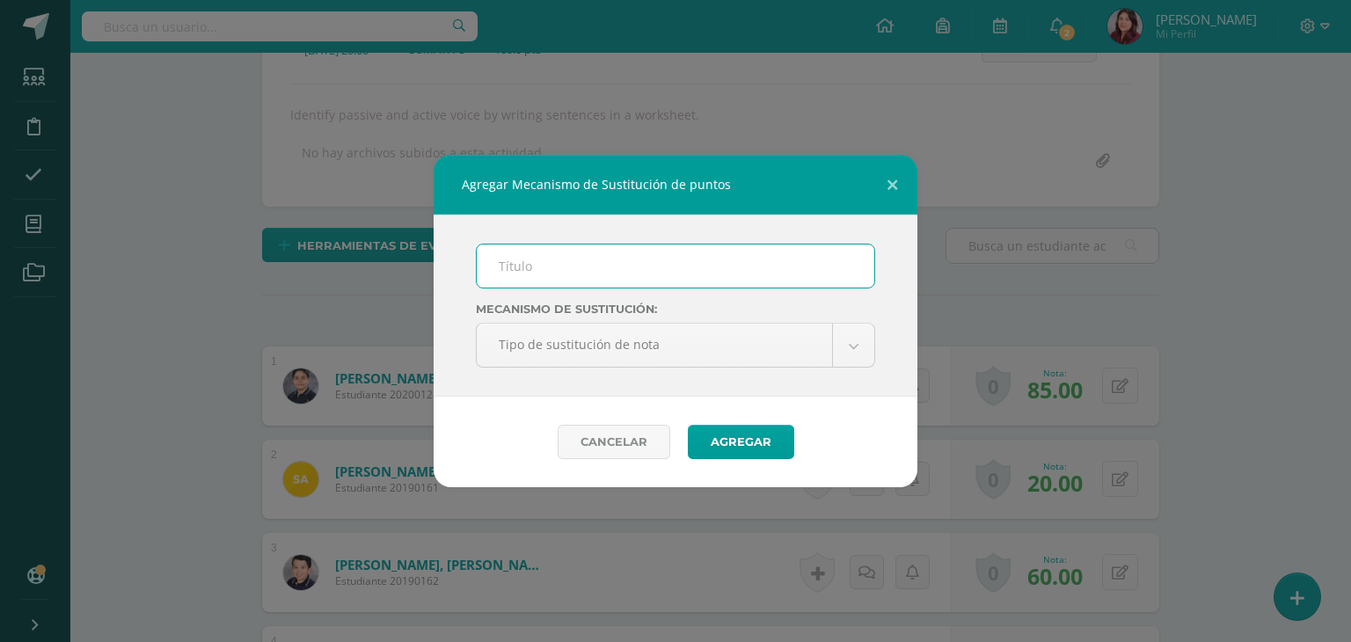
click at [608, 277] on input "text" at bounding box center [676, 265] width 398 height 43
type input "PMA 4.1"
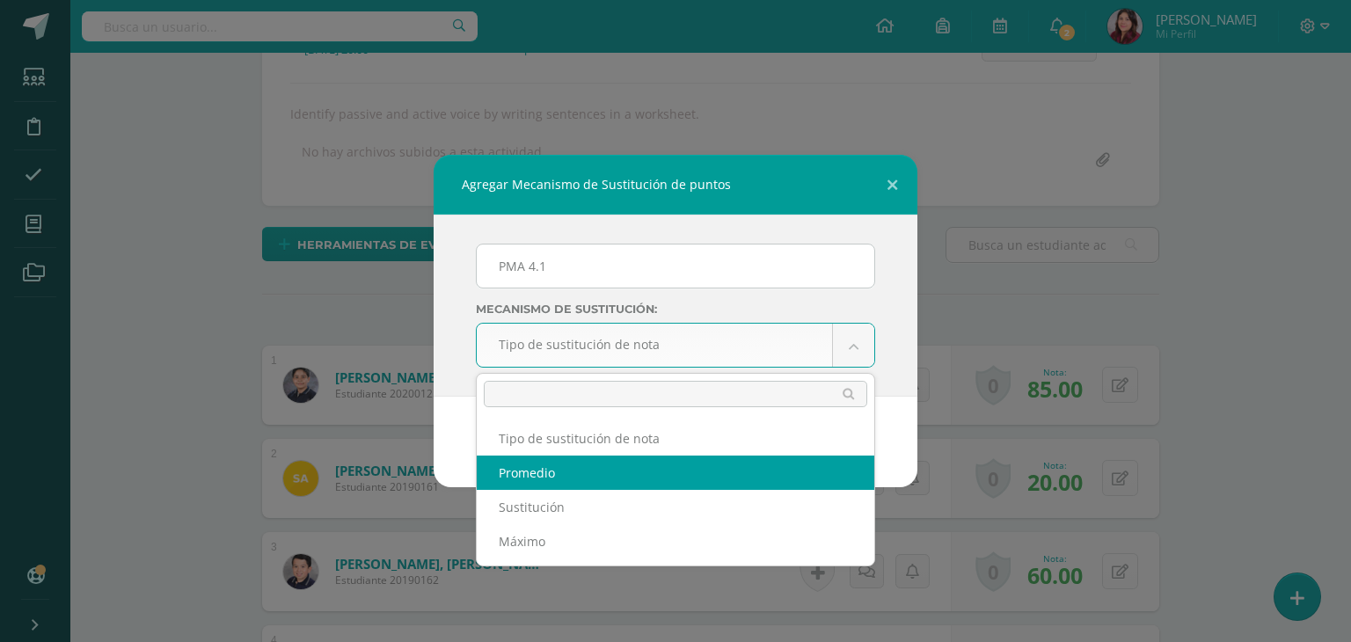
select select "average"
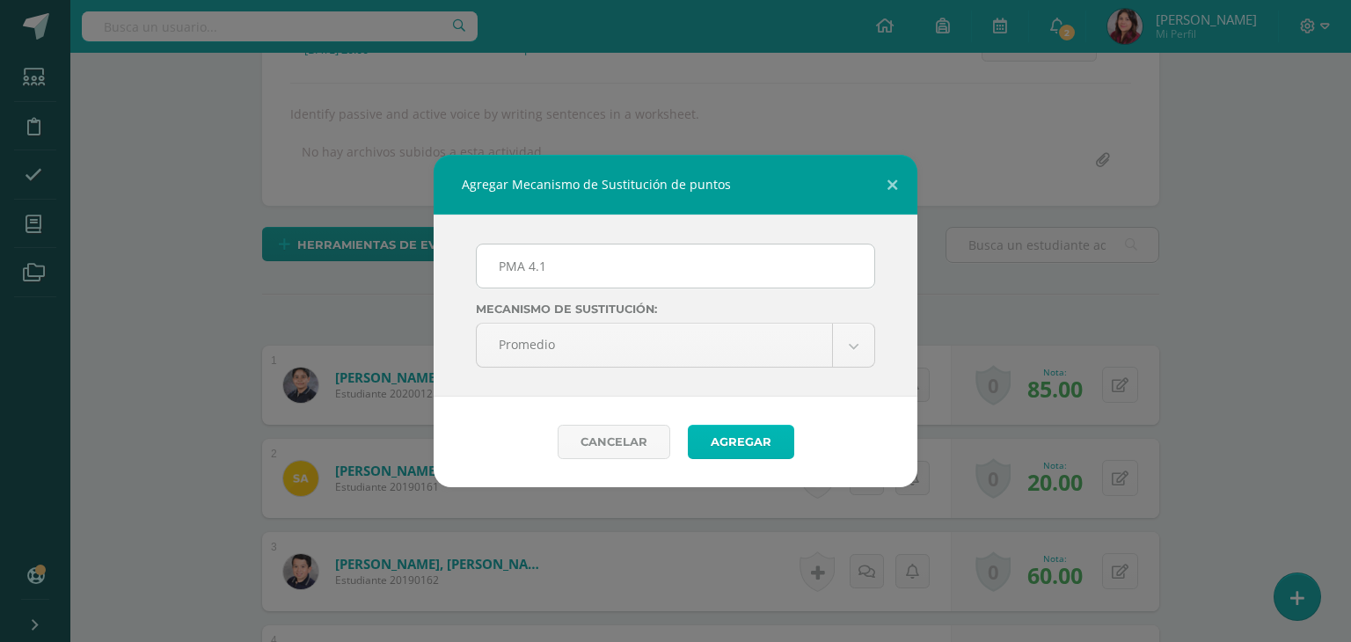
click at [779, 438] on button "Agregar" at bounding box center [741, 442] width 106 height 34
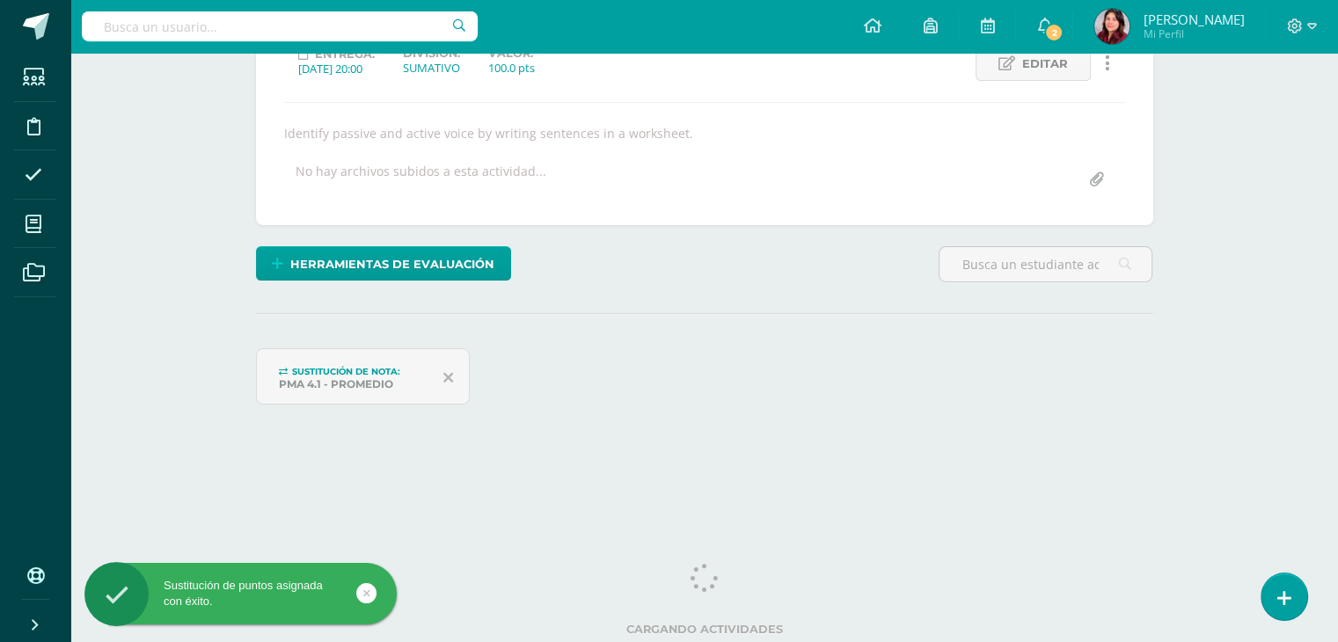
click at [368, 593] on icon at bounding box center [366, 593] width 7 height 20
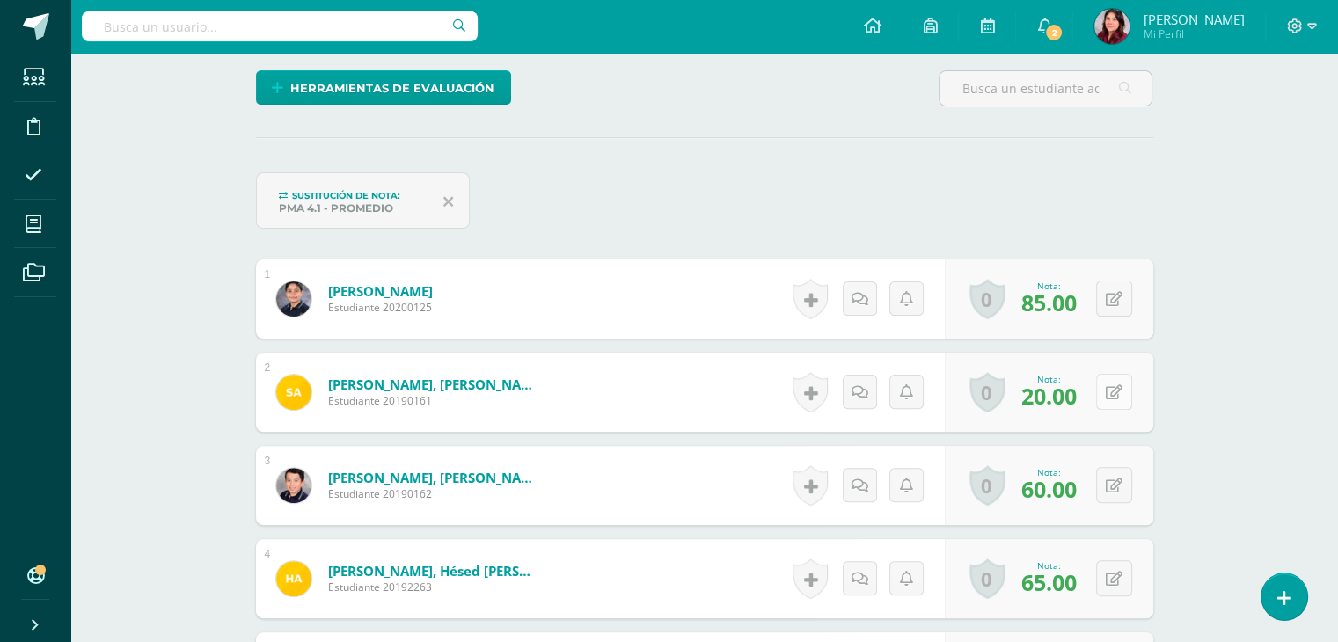
scroll to position [440, 0]
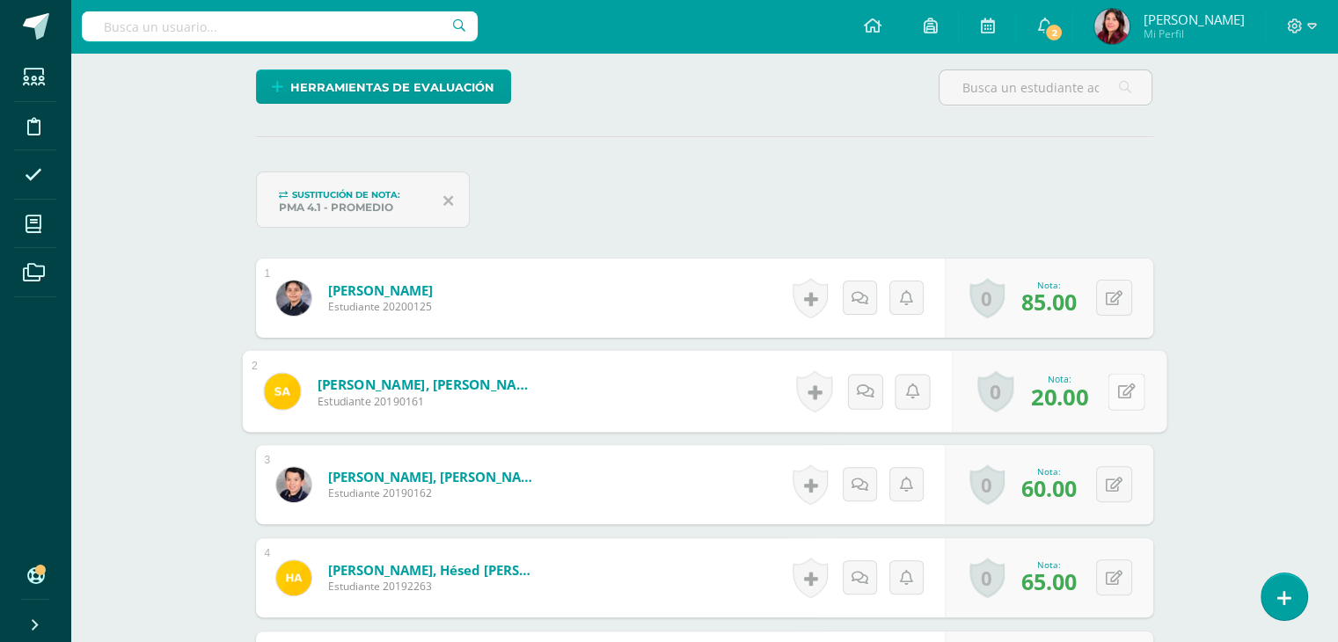
click at [1120, 396] on icon at bounding box center [1126, 390] width 18 height 15
type input "40"
click at [1112, 496] on button at bounding box center [1114, 484] width 36 height 36
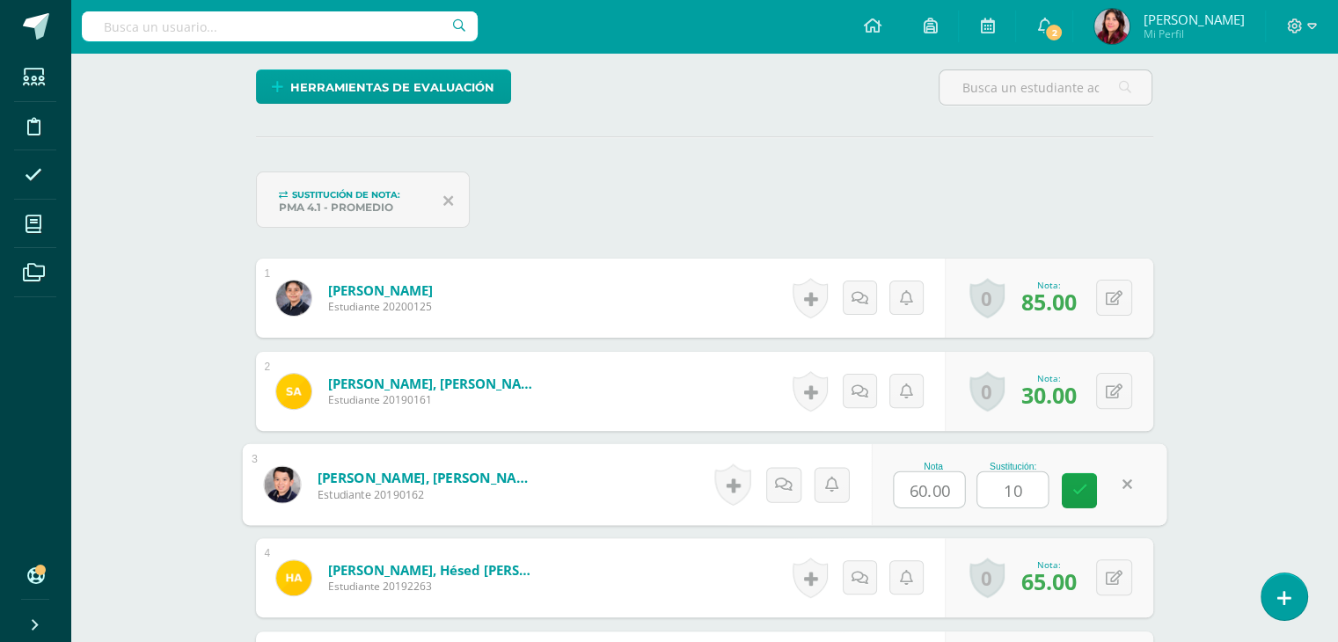
type input "100"
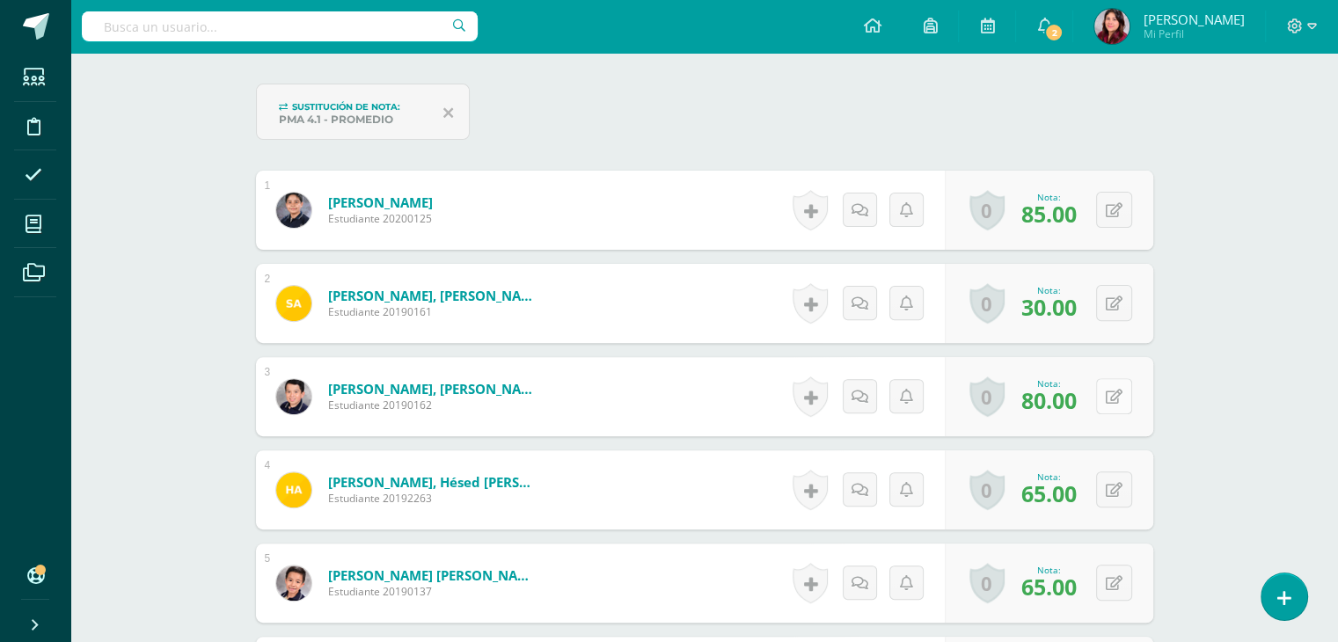
scroll to position [529, 0]
click at [1108, 484] on button at bounding box center [1125, 489] width 37 height 37
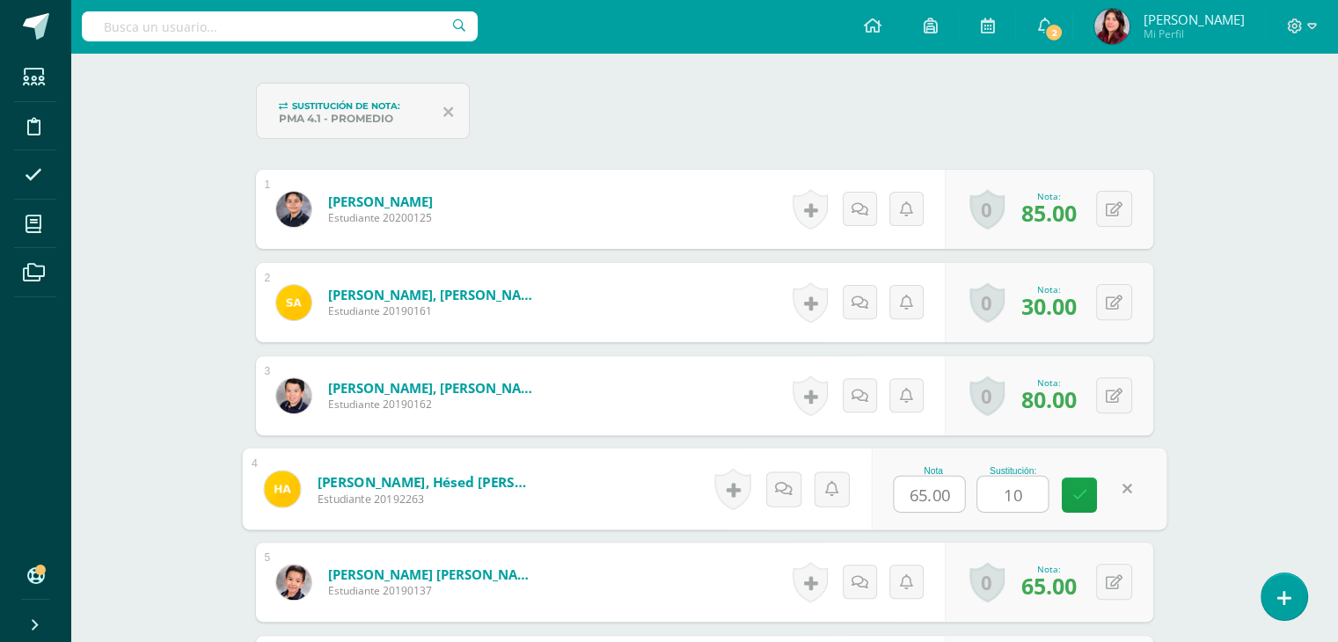
type input "100"
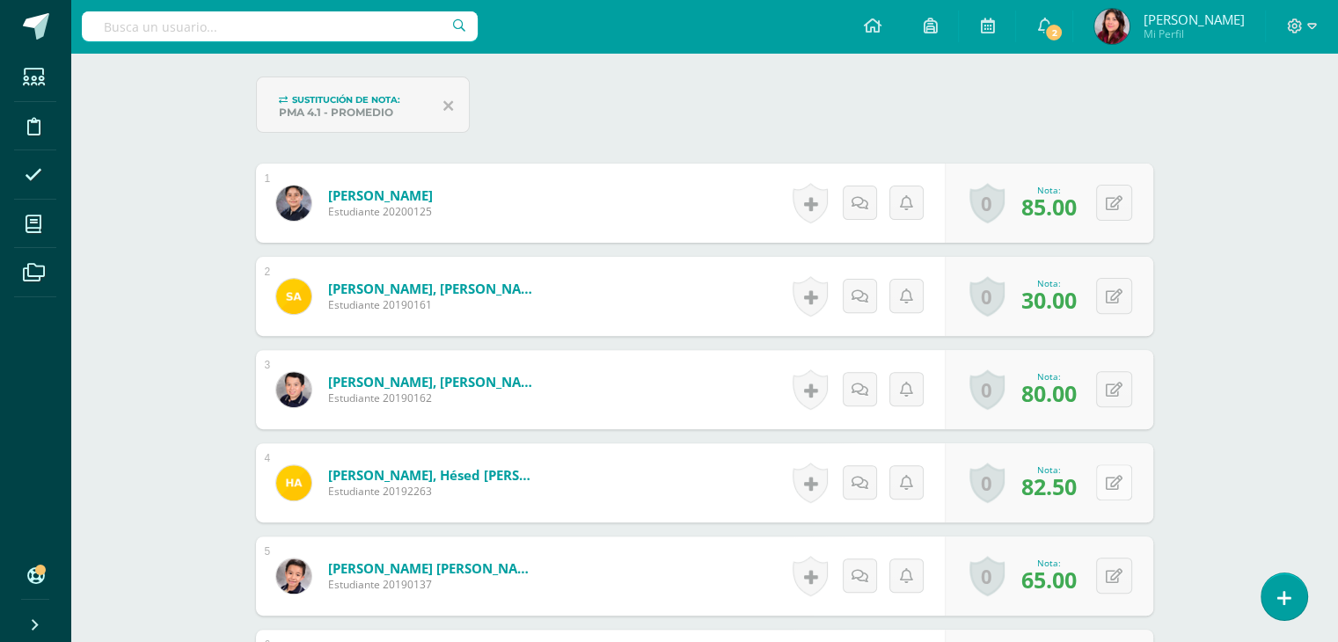
scroll to position [705, 0]
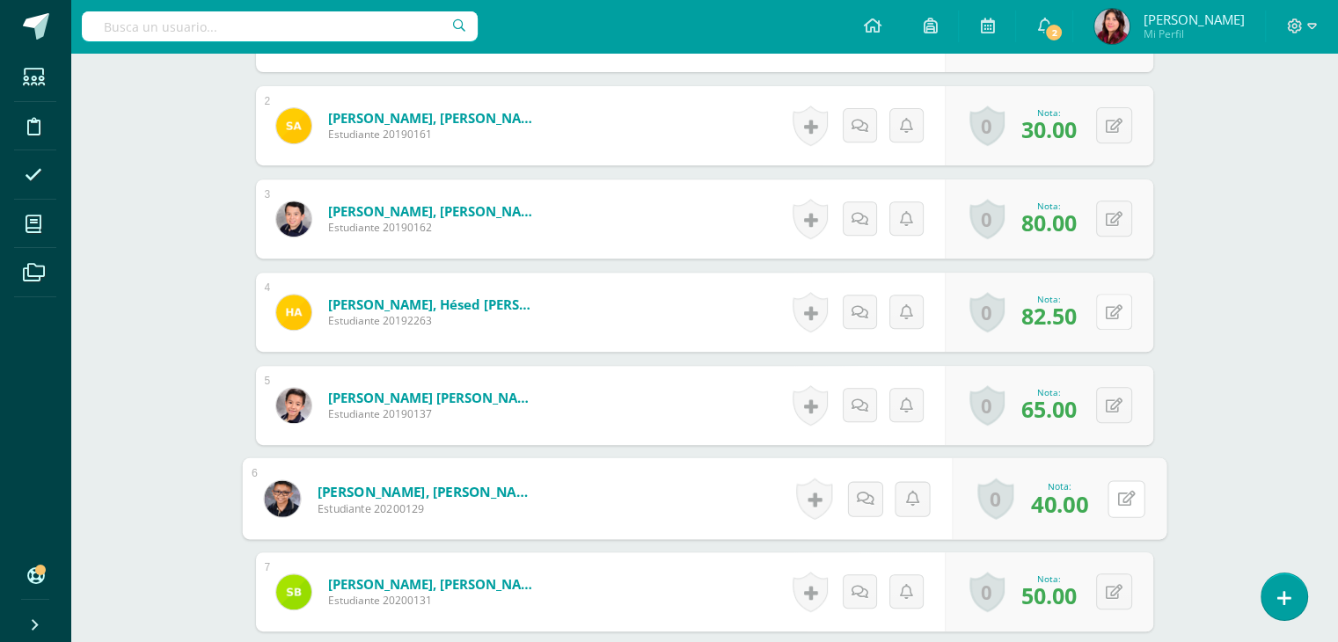
click at [1109, 486] on button at bounding box center [1125, 498] width 37 height 37
type input "70"
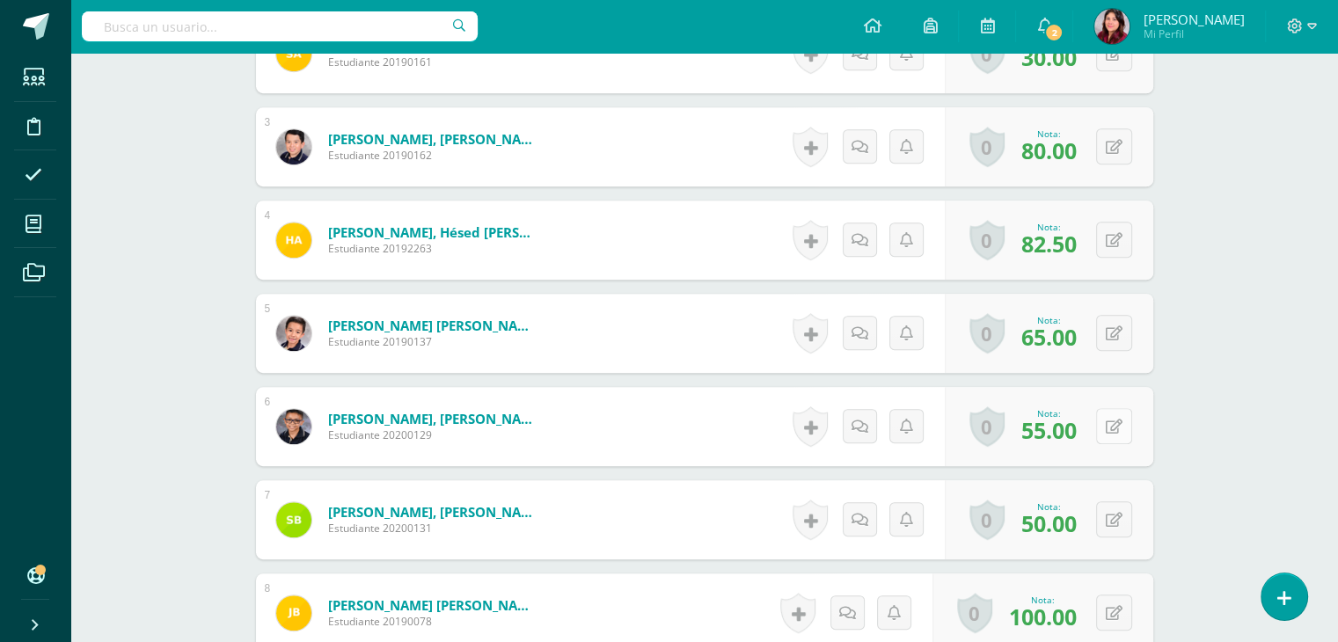
scroll to position [882, 0]
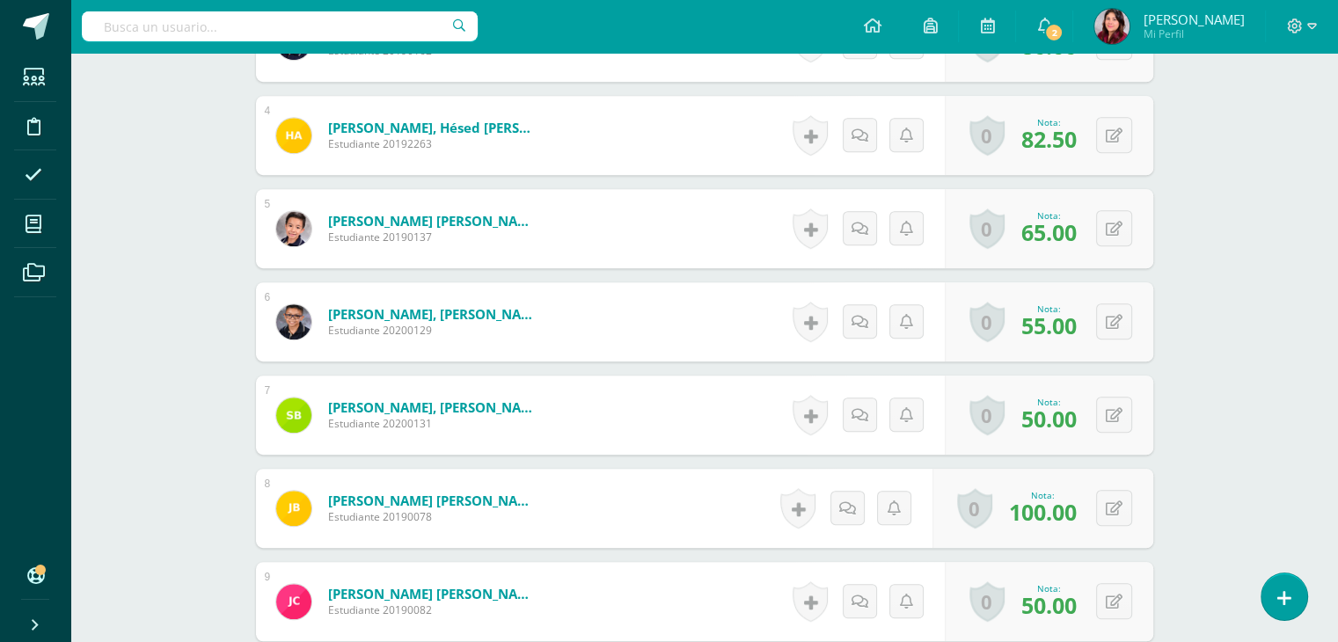
click at [1116, 391] on div "0 Logros Logros obtenidos Aún no hay logros agregados Nota: 50.00" at bounding box center [1049, 415] width 208 height 79
click at [1119, 422] on button at bounding box center [1114, 415] width 36 height 36
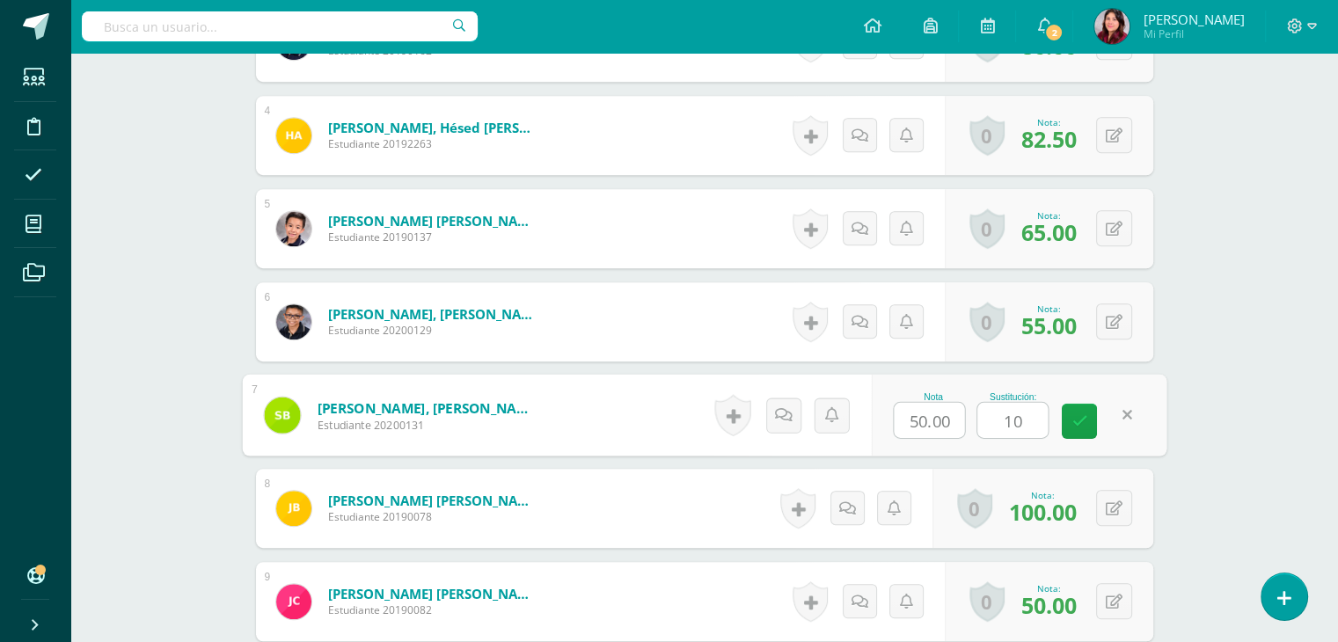
type input "100"
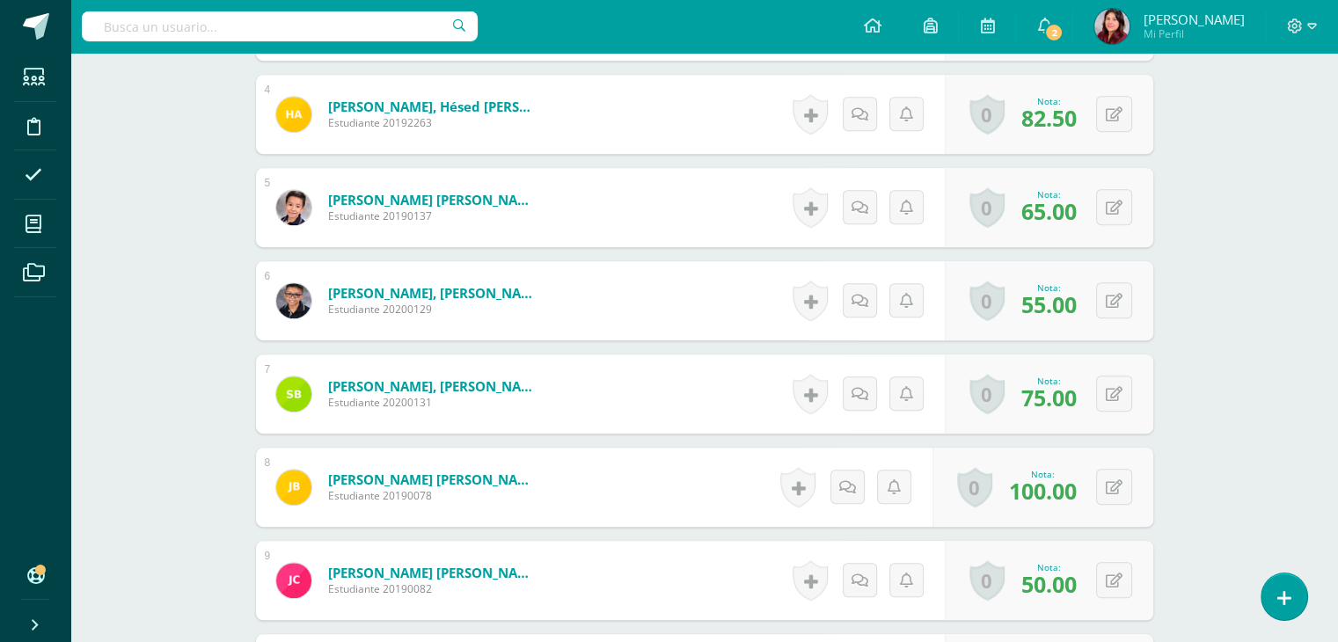
scroll to position [970, 0]
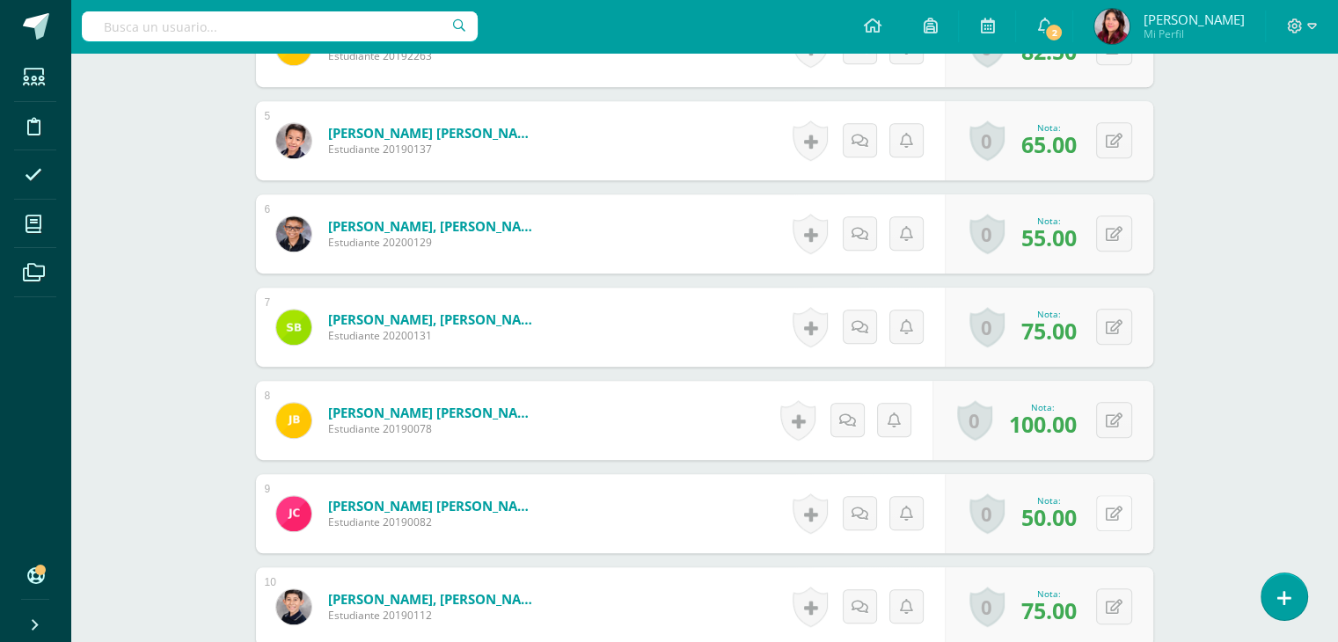
click at [1122, 511] on button at bounding box center [1114, 513] width 36 height 36
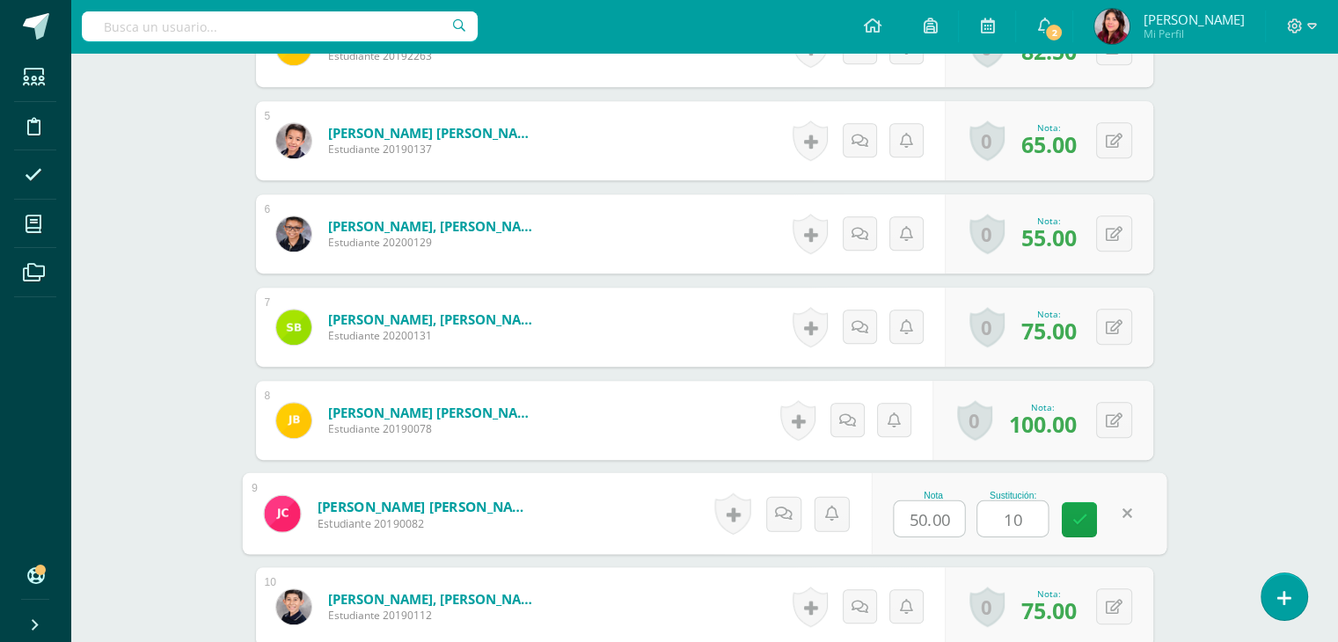
type input "100"
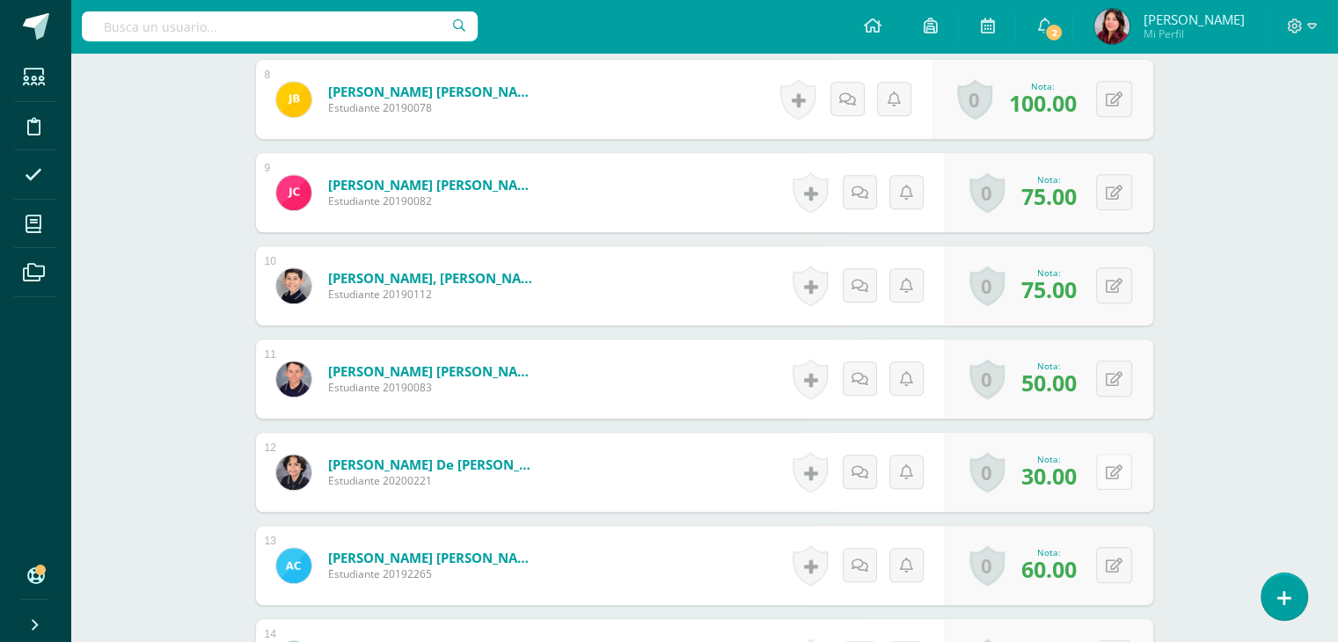
scroll to position [1322, 0]
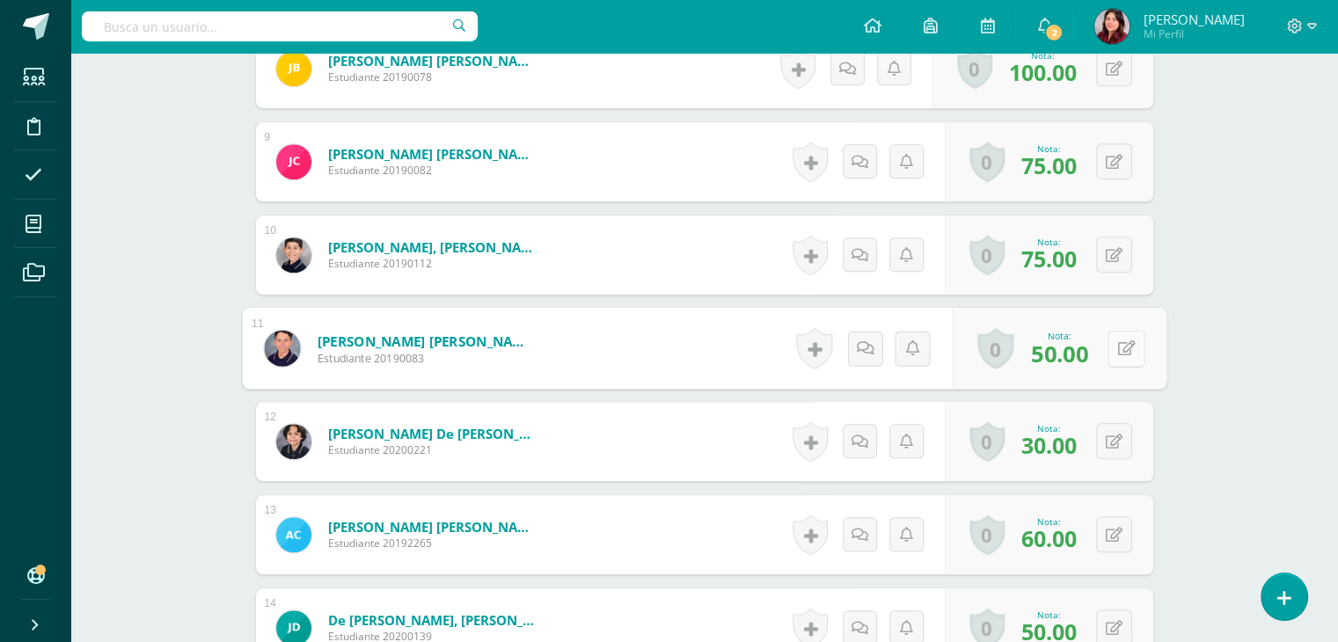
click at [1105, 346] on div "0 Logros Logros obtenidos Aún no hay logros agregados Nota: 50.00" at bounding box center [1059, 349] width 215 height 82
click at [1113, 342] on button at bounding box center [1125, 348] width 37 height 37
type input "90"
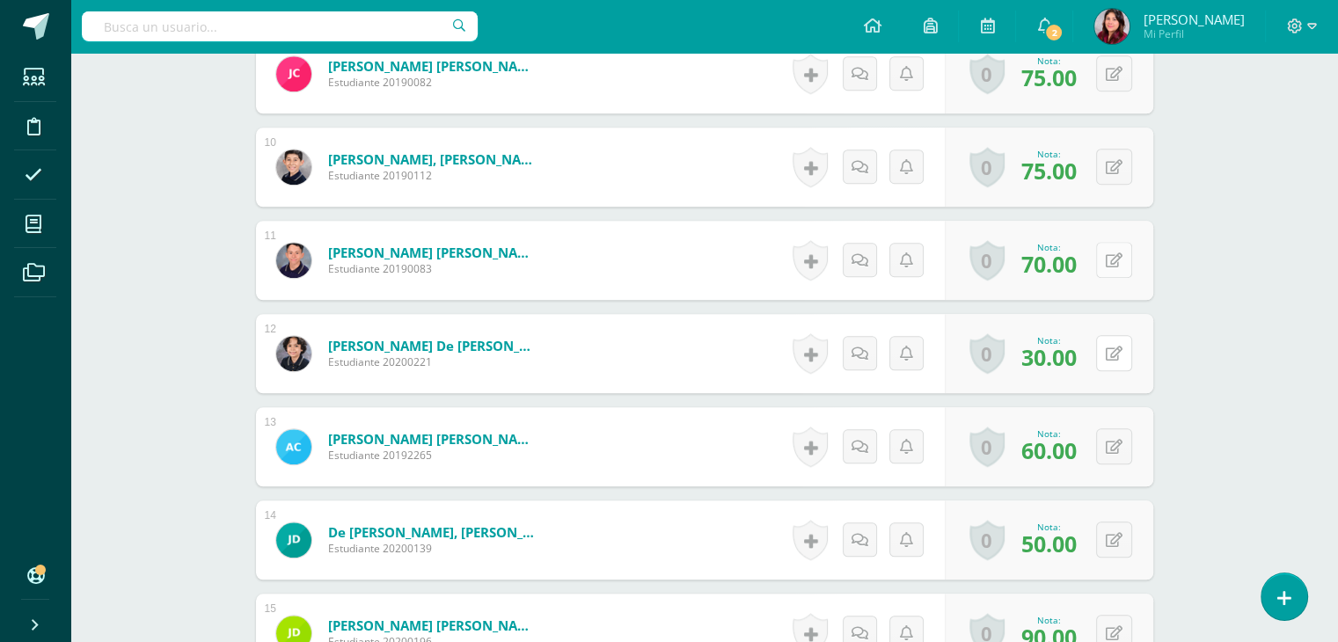
click at [1113, 342] on button at bounding box center [1114, 353] width 36 height 36
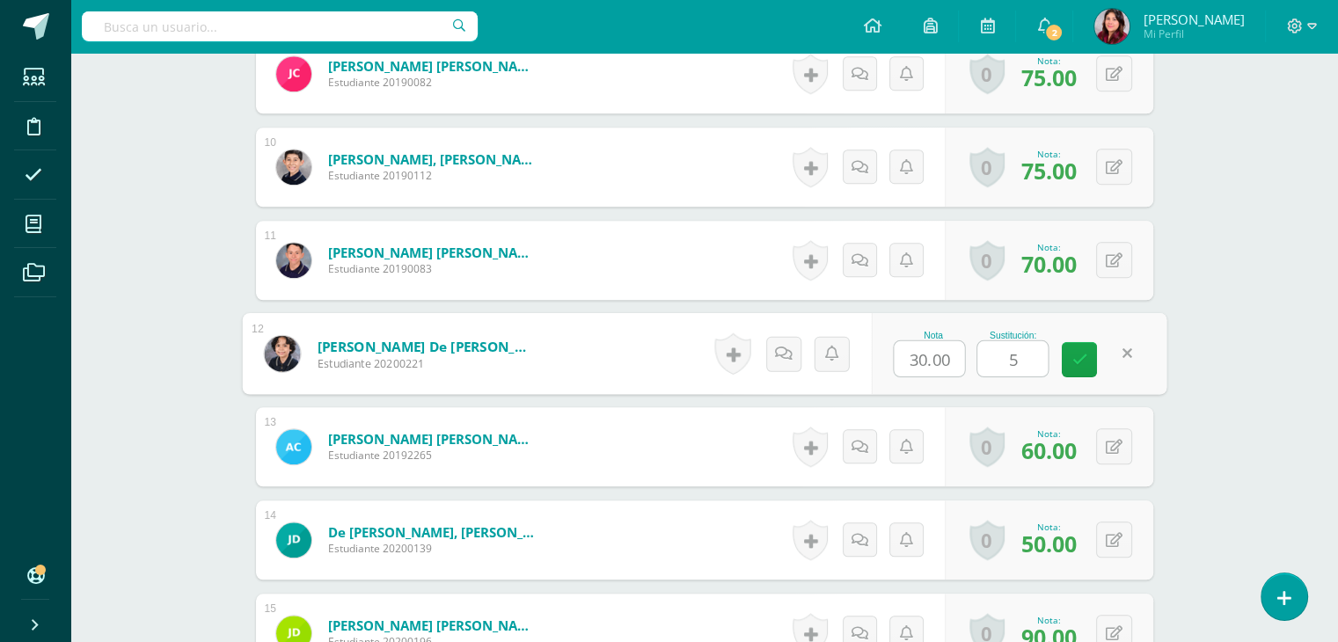
type input "50"
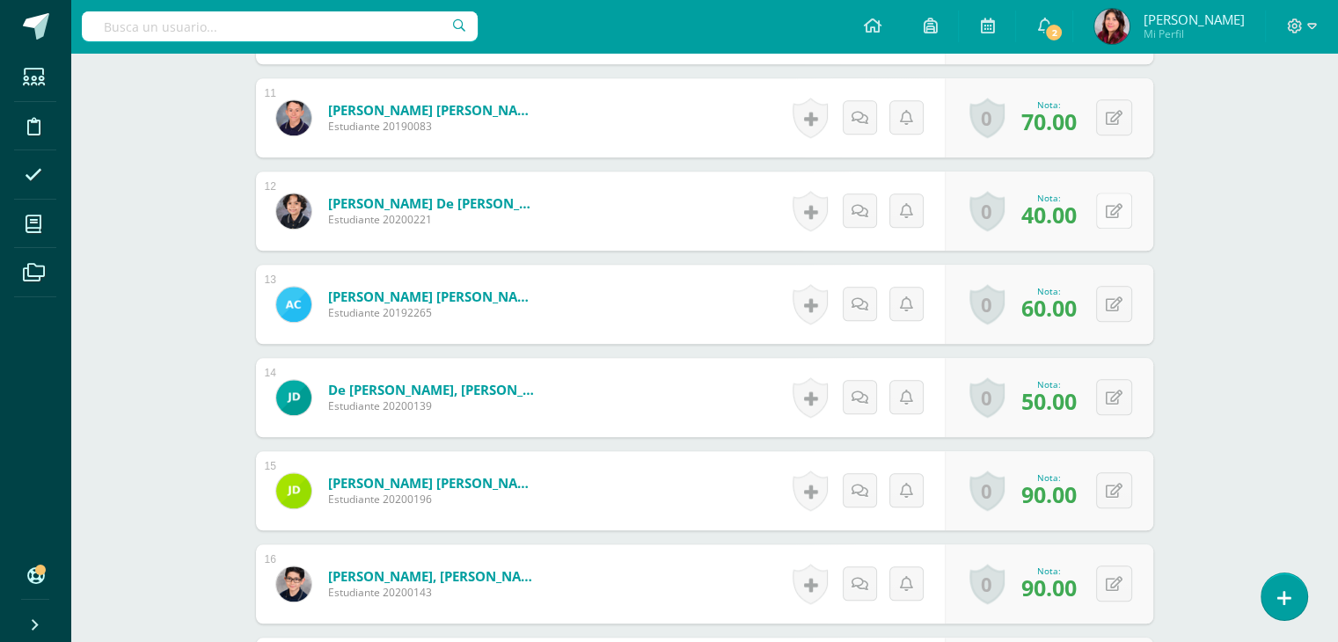
scroll to position [1586, 0]
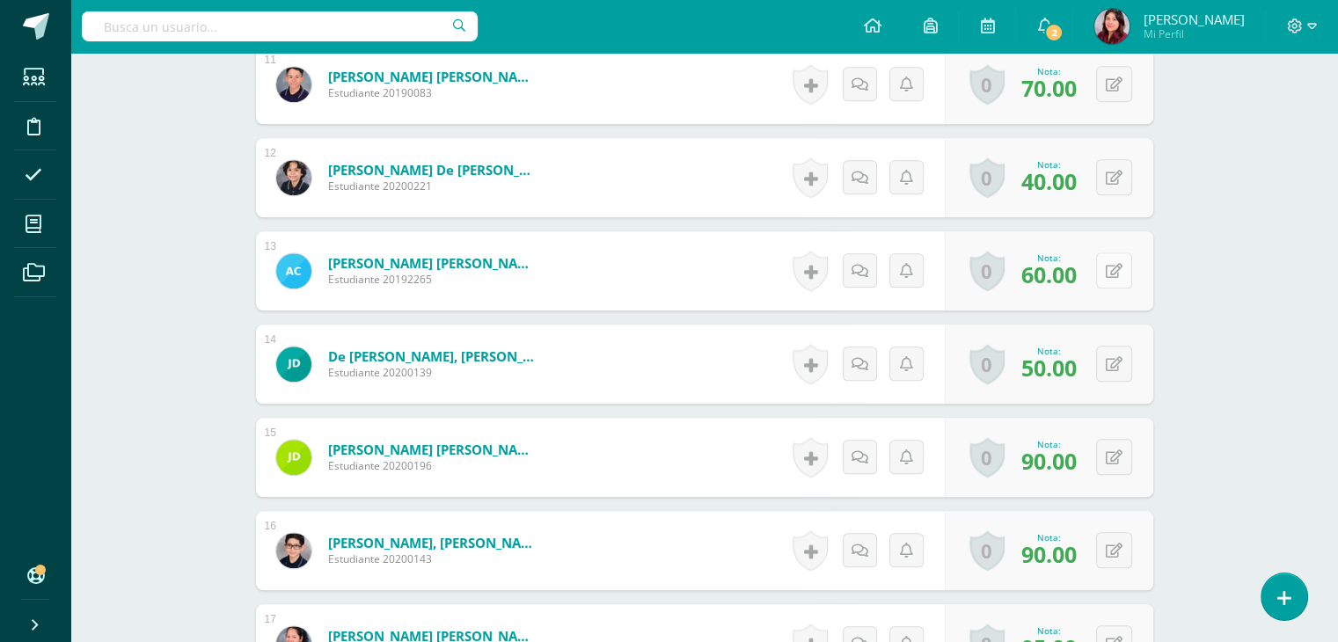
click at [1122, 265] on button at bounding box center [1114, 270] width 36 height 36
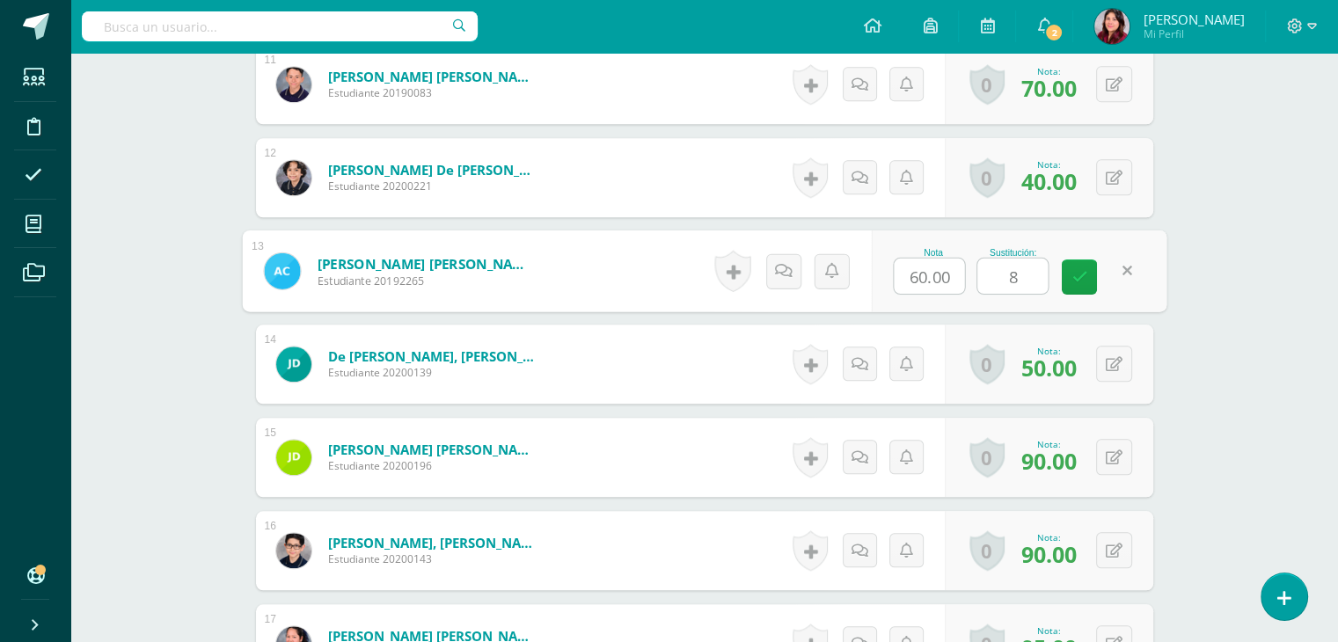
type input "80"
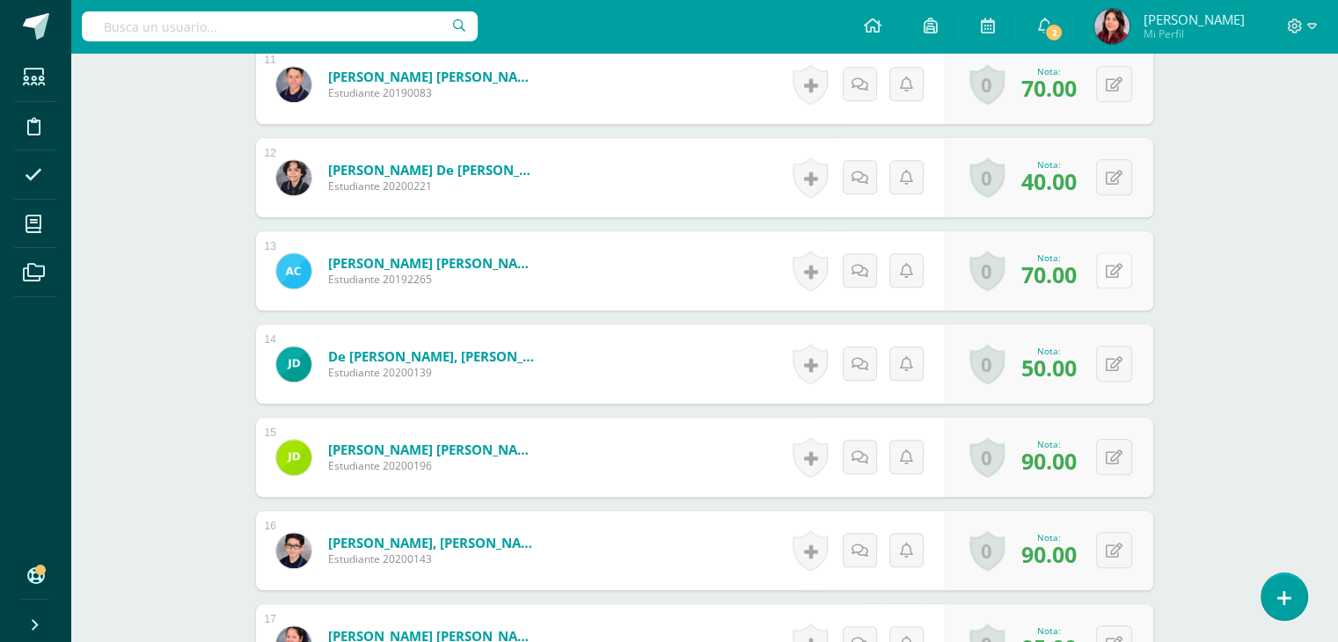
scroll to position [1674, 0]
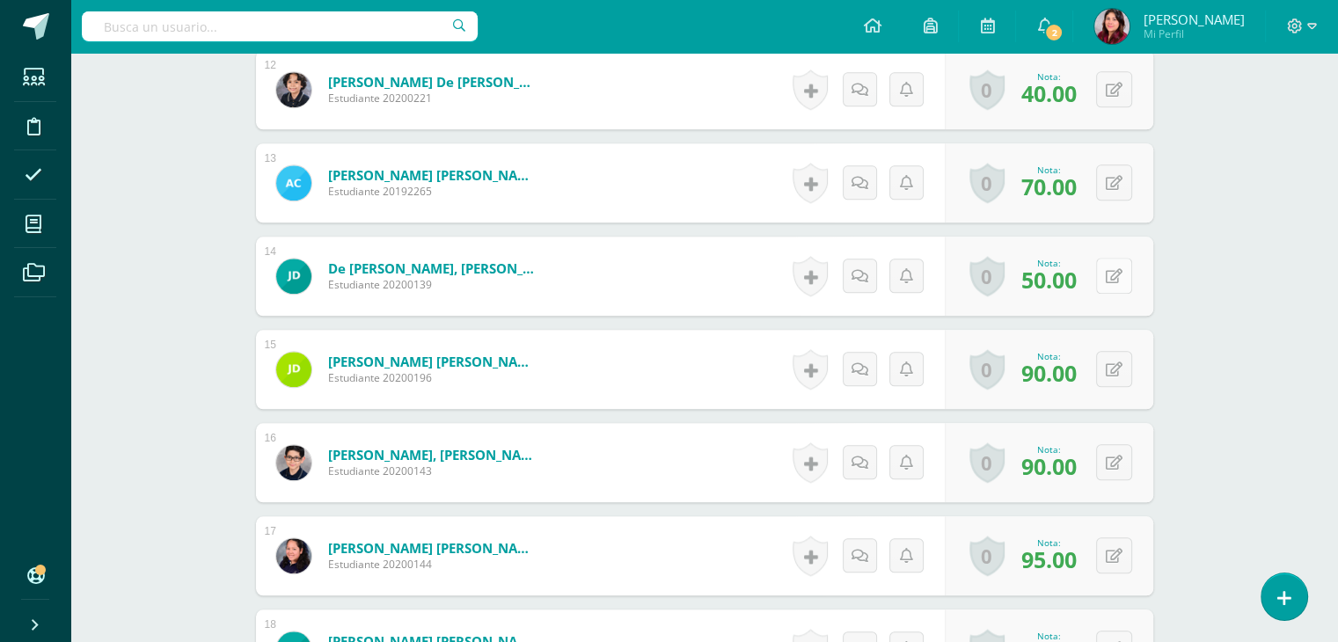
click at [1122, 274] on button at bounding box center [1114, 276] width 36 height 36
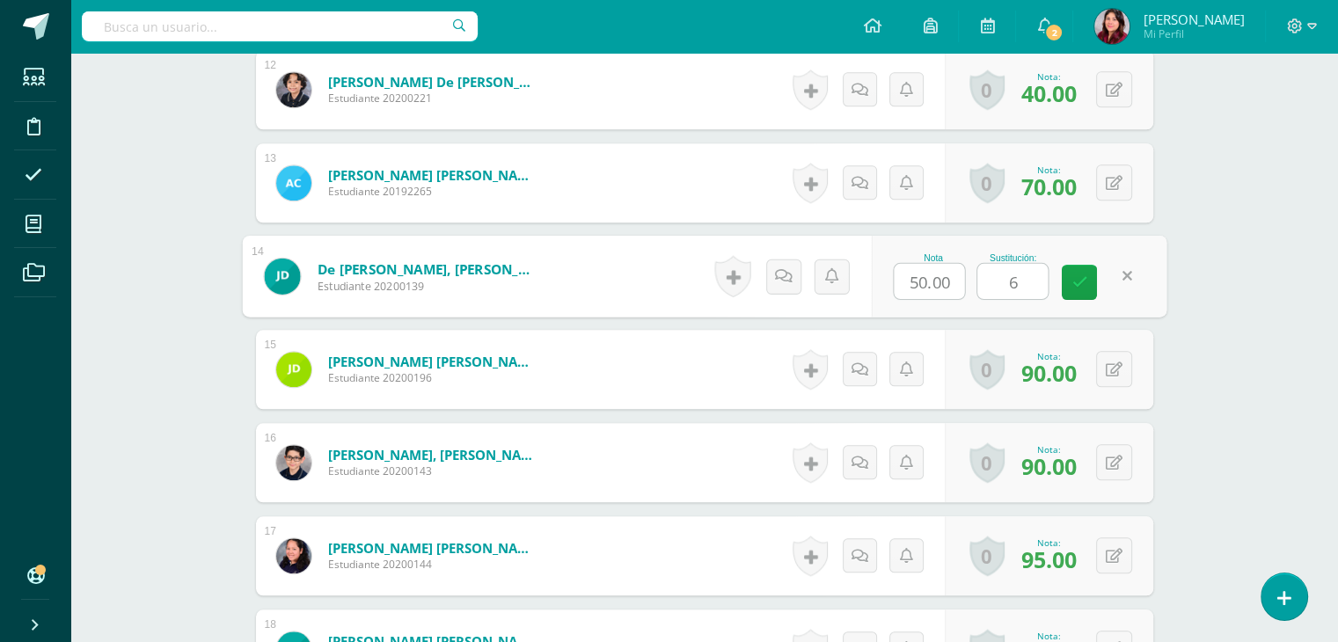
type input "60"
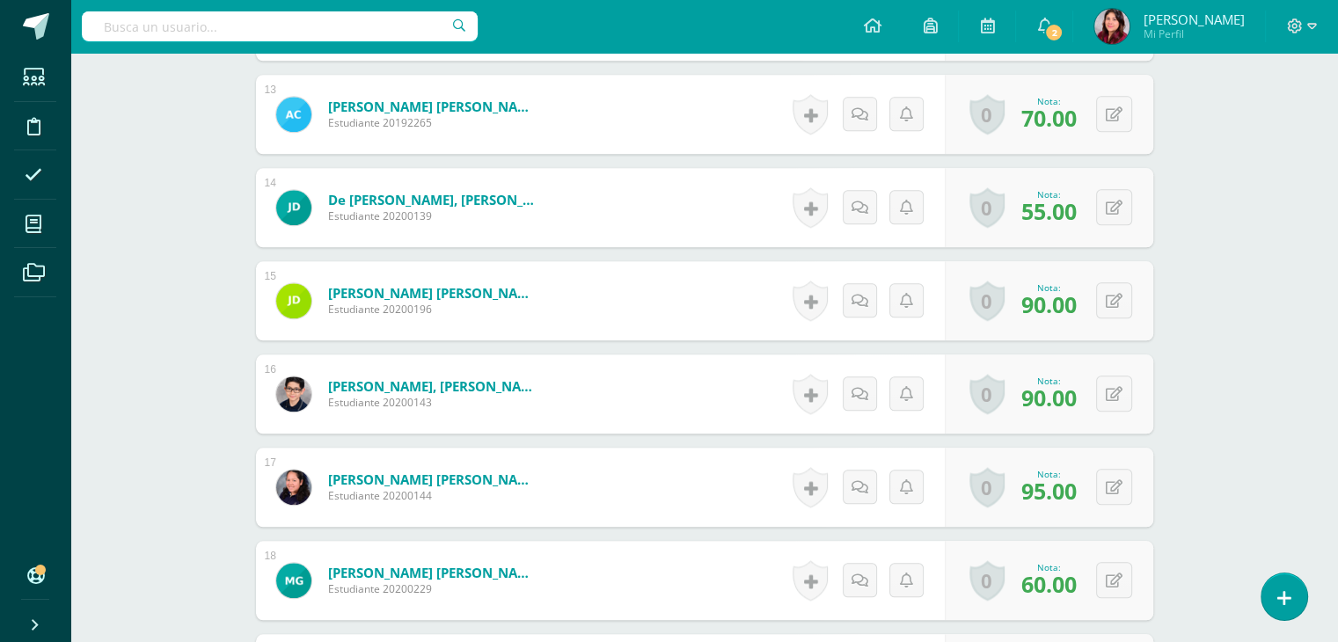
scroll to position [1762, 0]
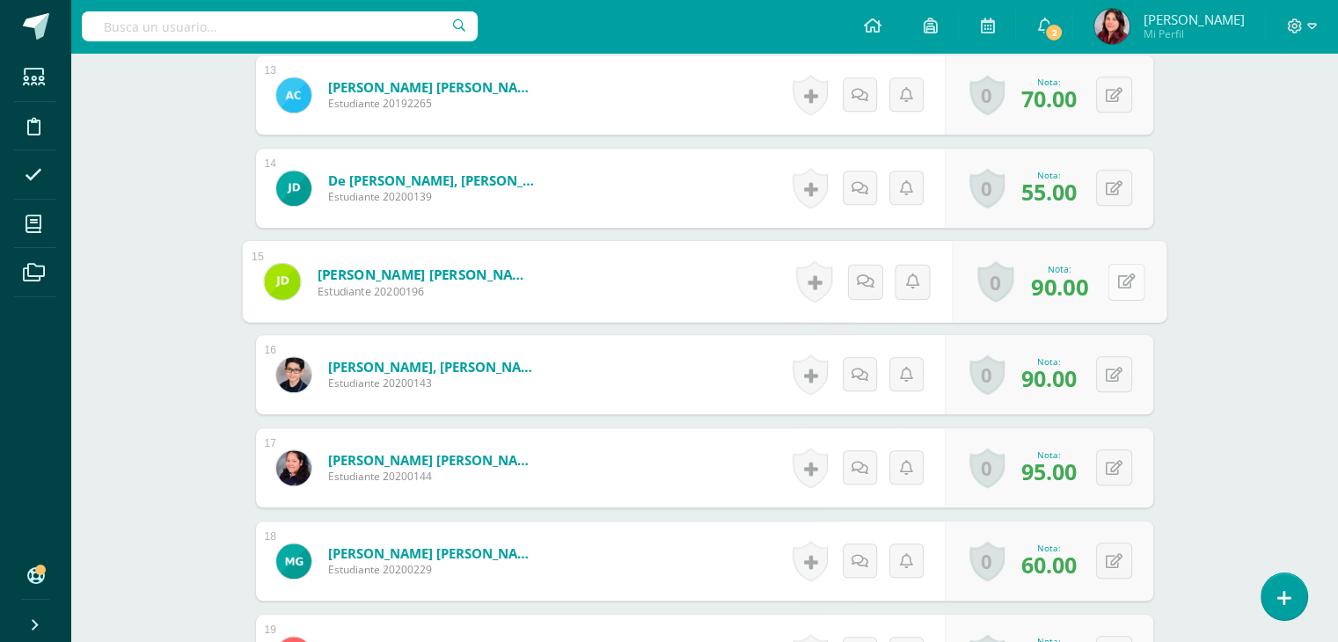
click at [1130, 281] on button at bounding box center [1125, 281] width 37 height 37
type input "90"
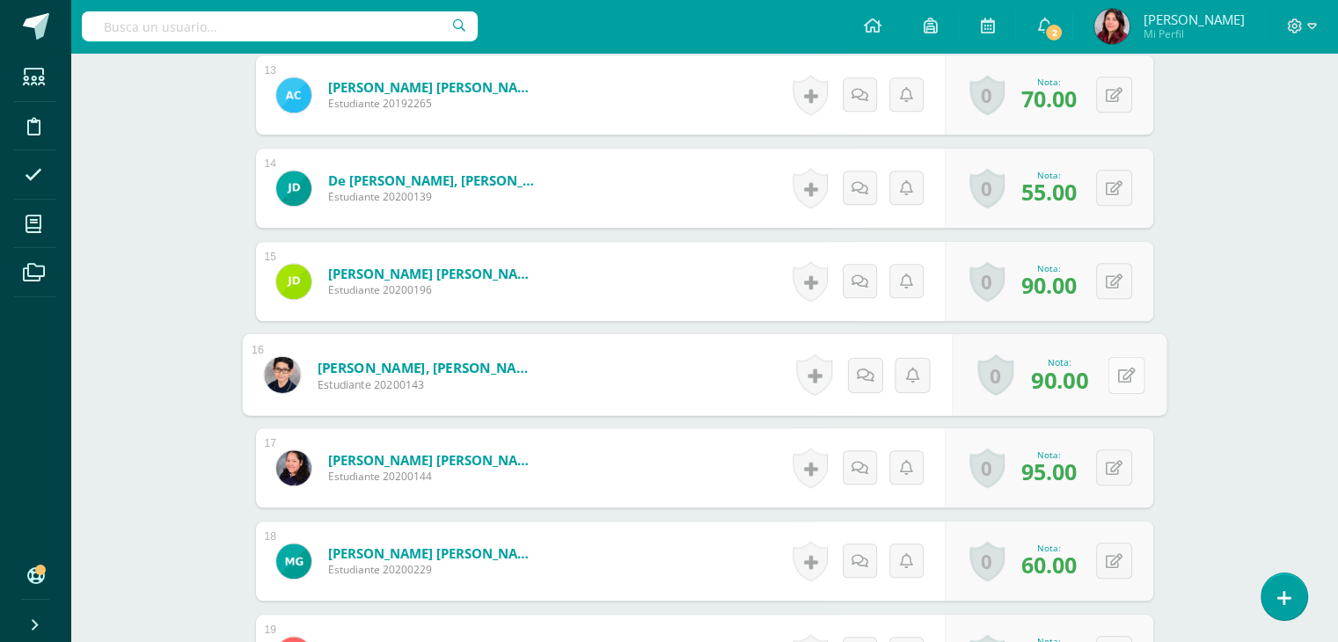
click at [1117, 369] on icon at bounding box center [1126, 374] width 18 height 15
type input "100"
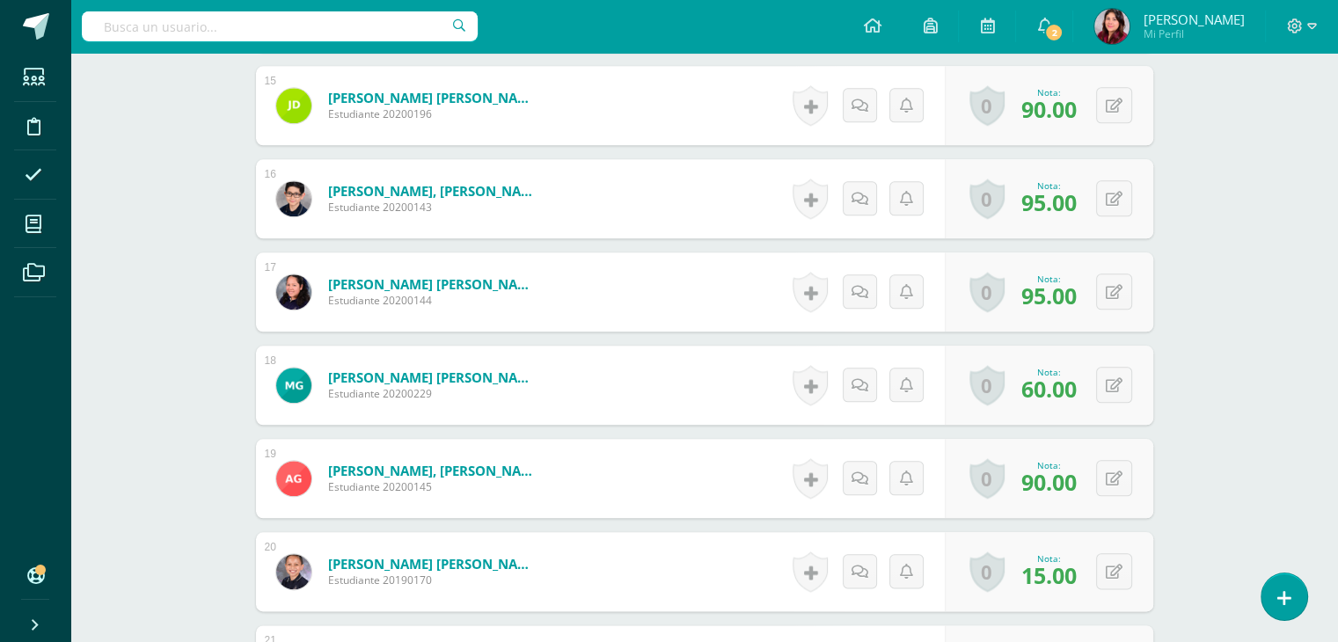
scroll to position [2113, 0]
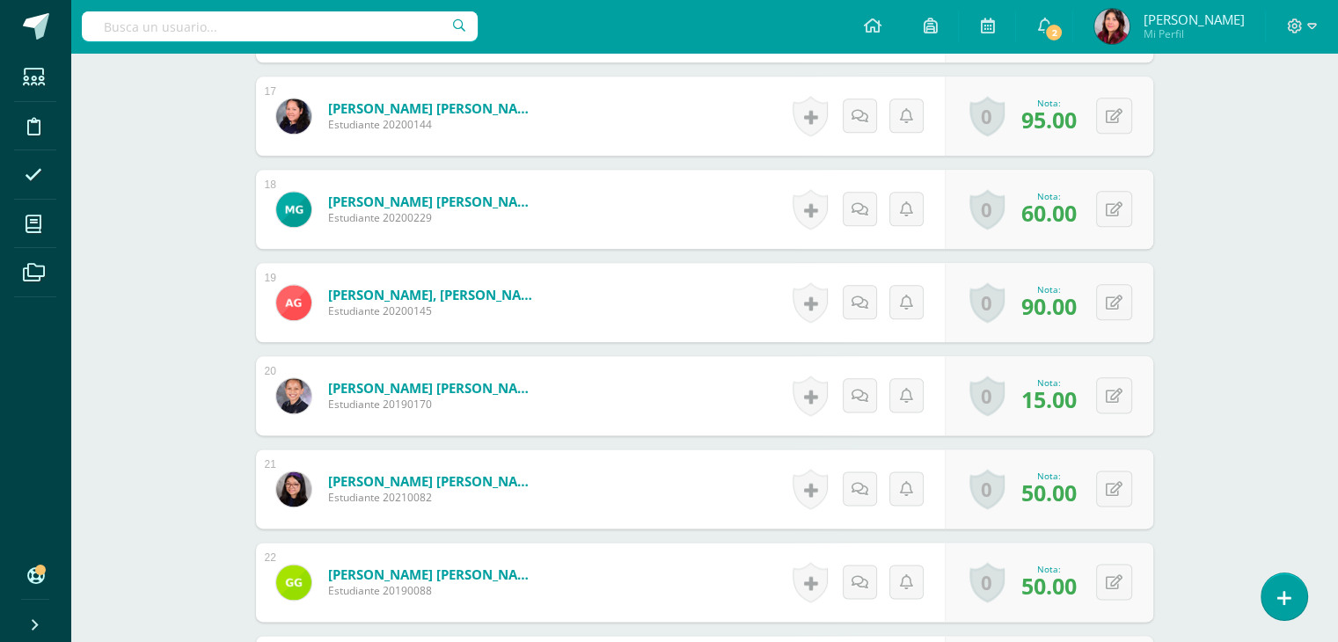
click at [1112, 375] on div "0 Logros Logros obtenidos Aún no hay logros agregados Nota: 15.00" at bounding box center [1049, 395] width 208 height 79
click at [1121, 393] on button at bounding box center [1114, 395] width 36 height 36
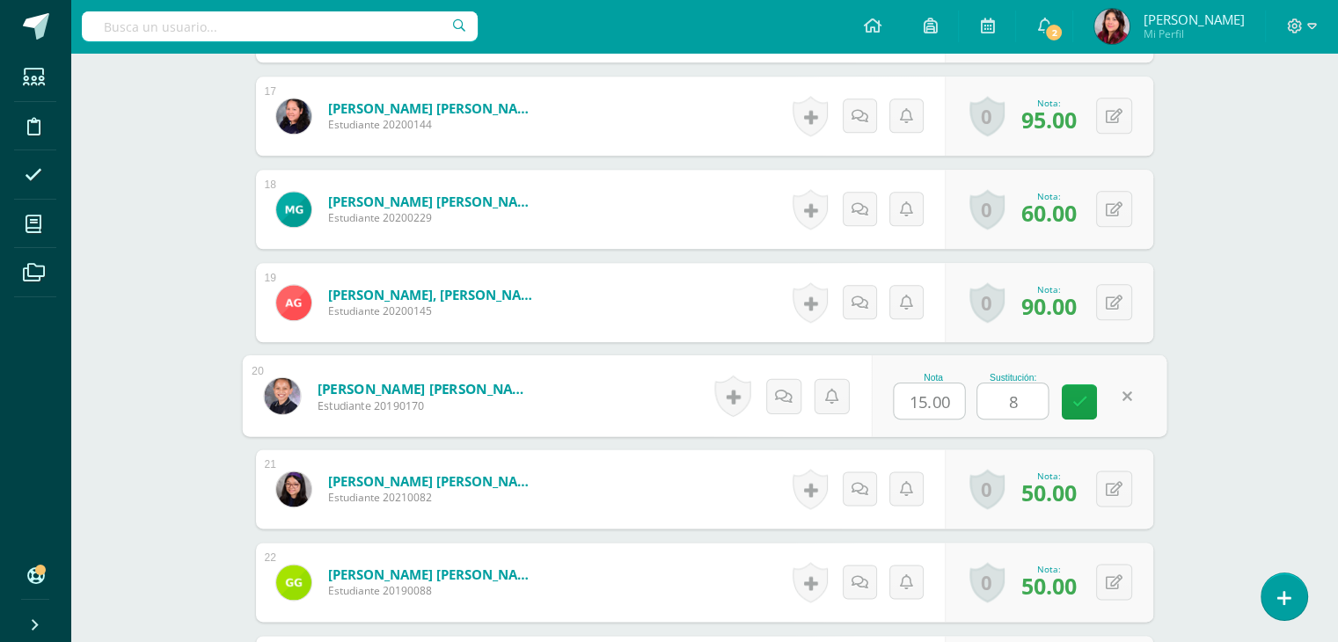
type input "80"
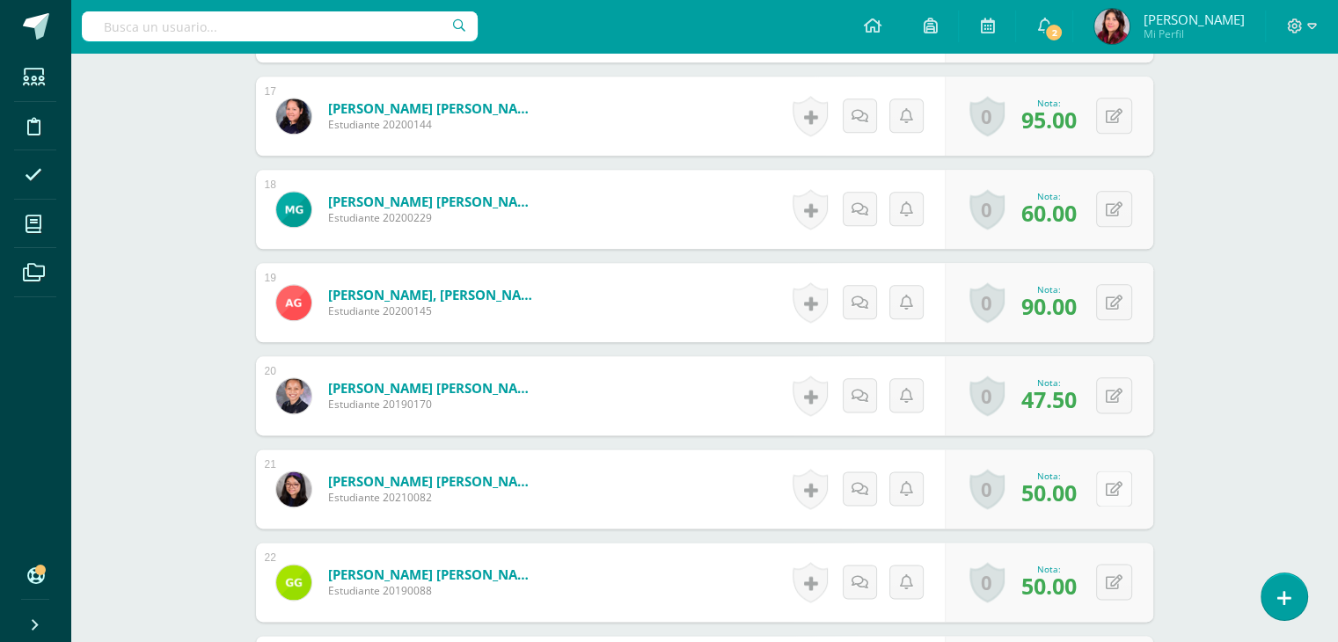
click at [1118, 495] on button at bounding box center [1114, 489] width 36 height 36
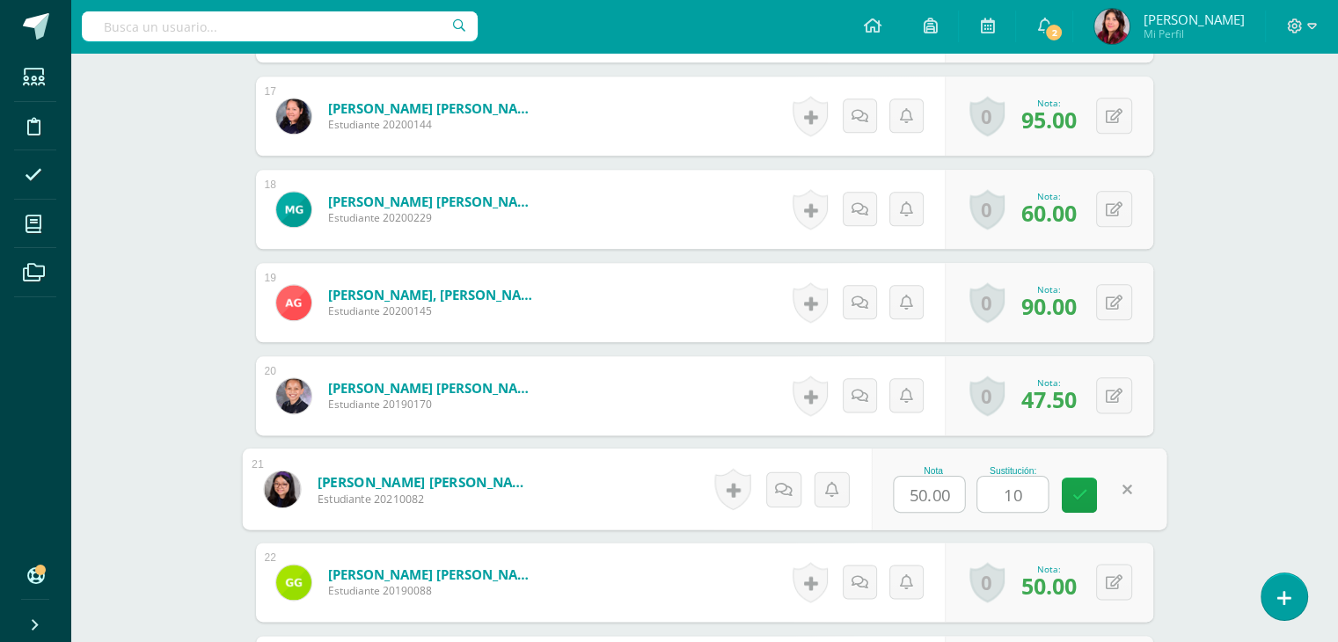
type input "100"
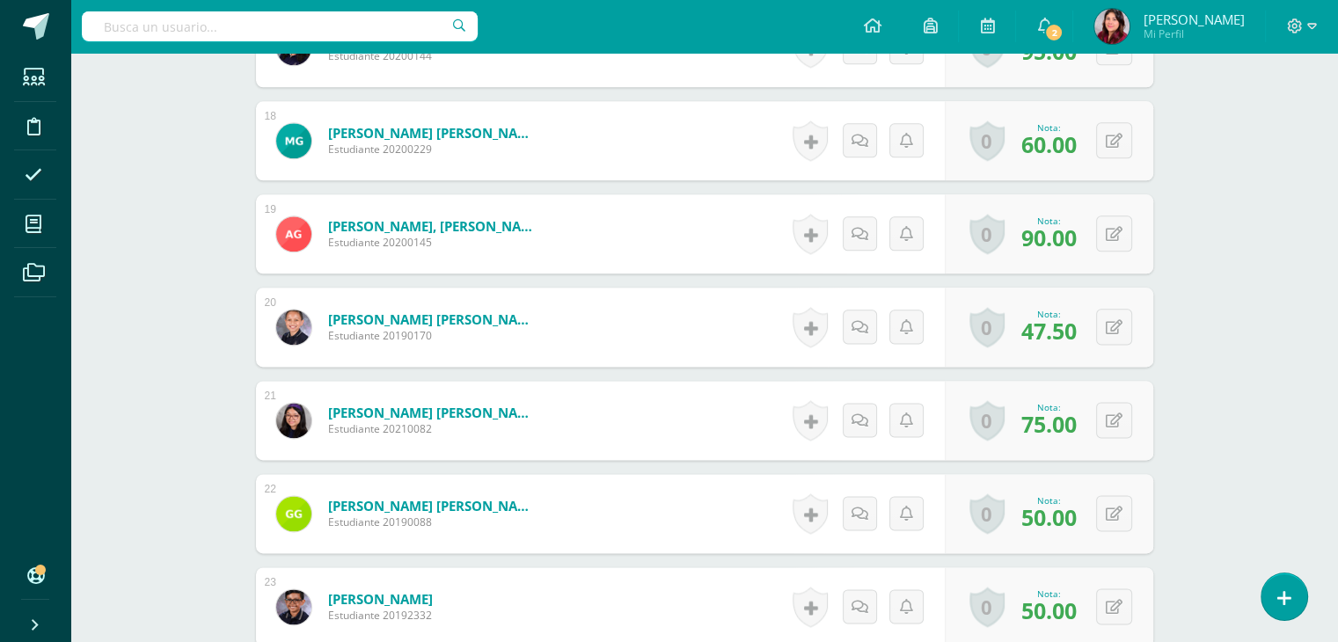
scroll to position [2289, 0]
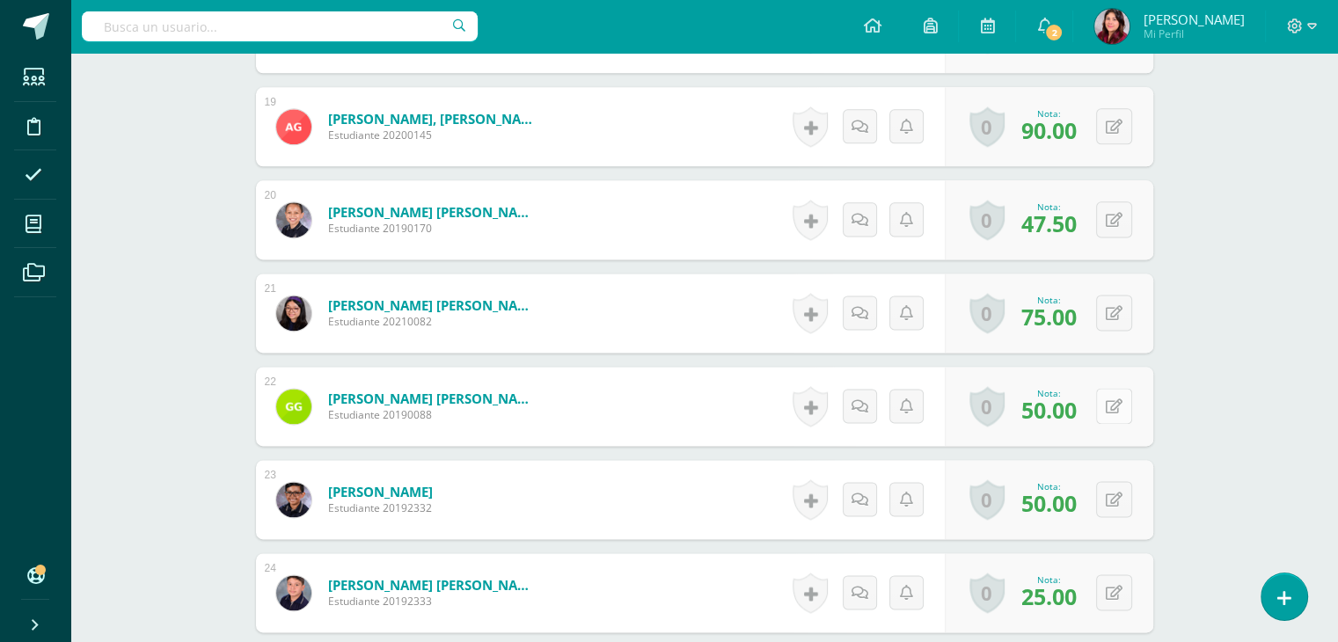
click at [1118, 414] on button at bounding box center [1114, 406] width 36 height 36
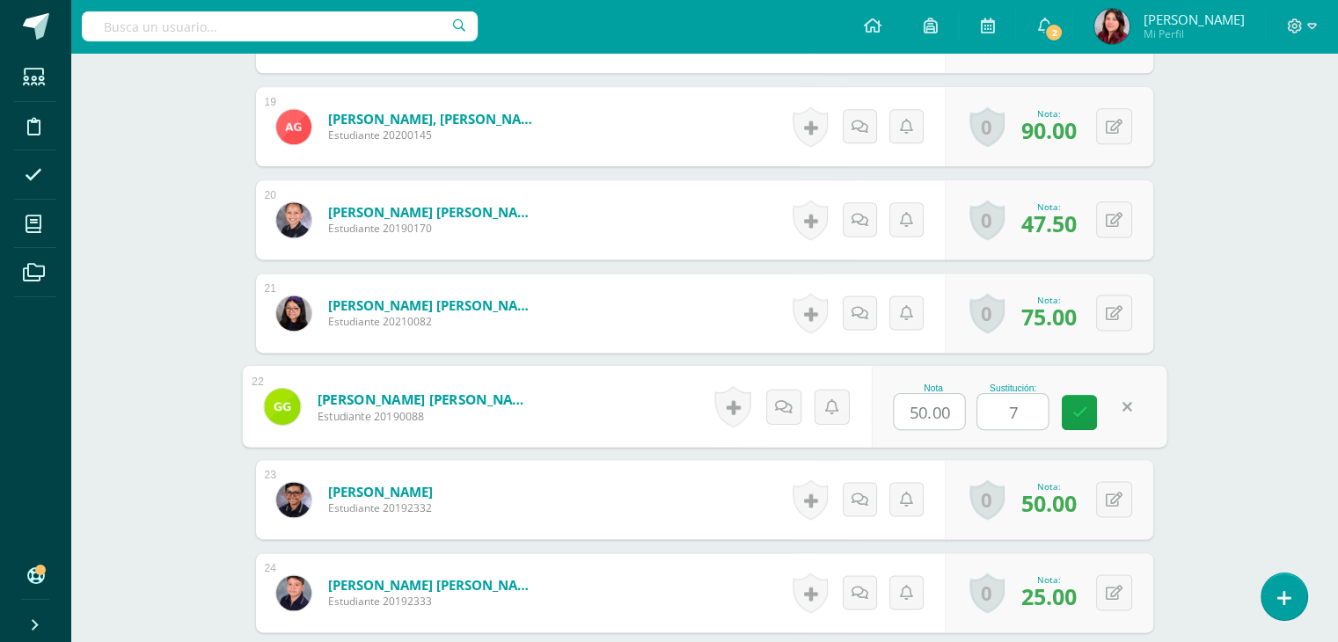
type input "70"
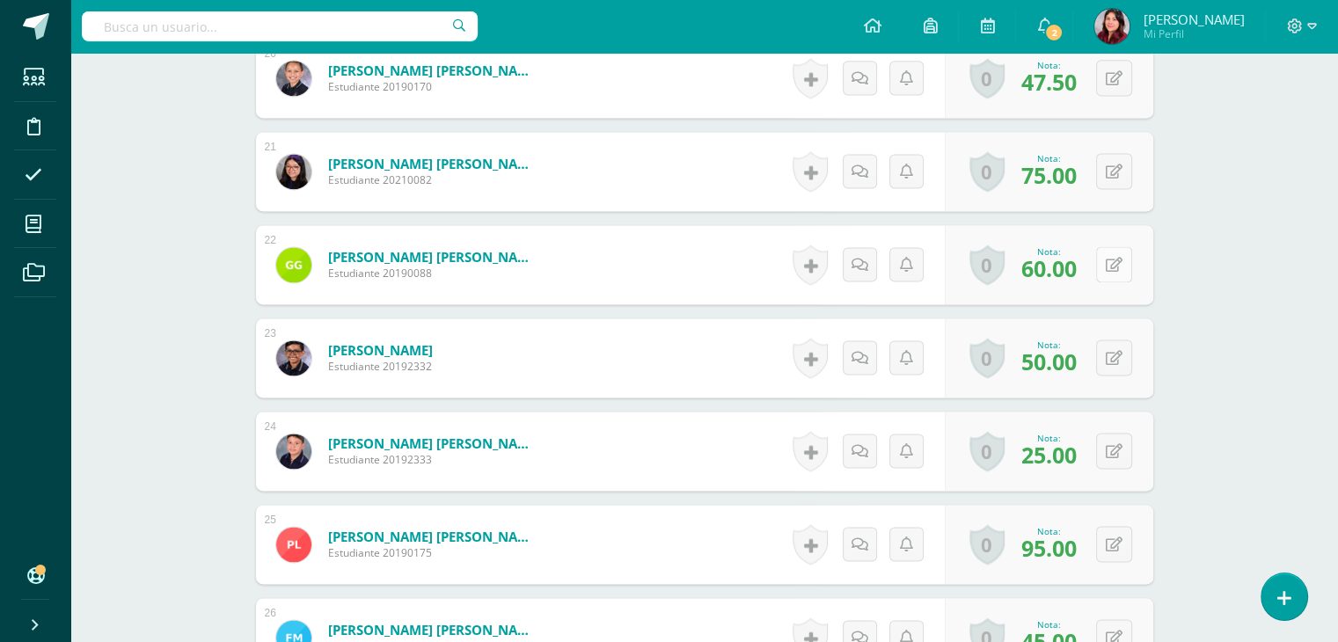
scroll to position [2641, 0]
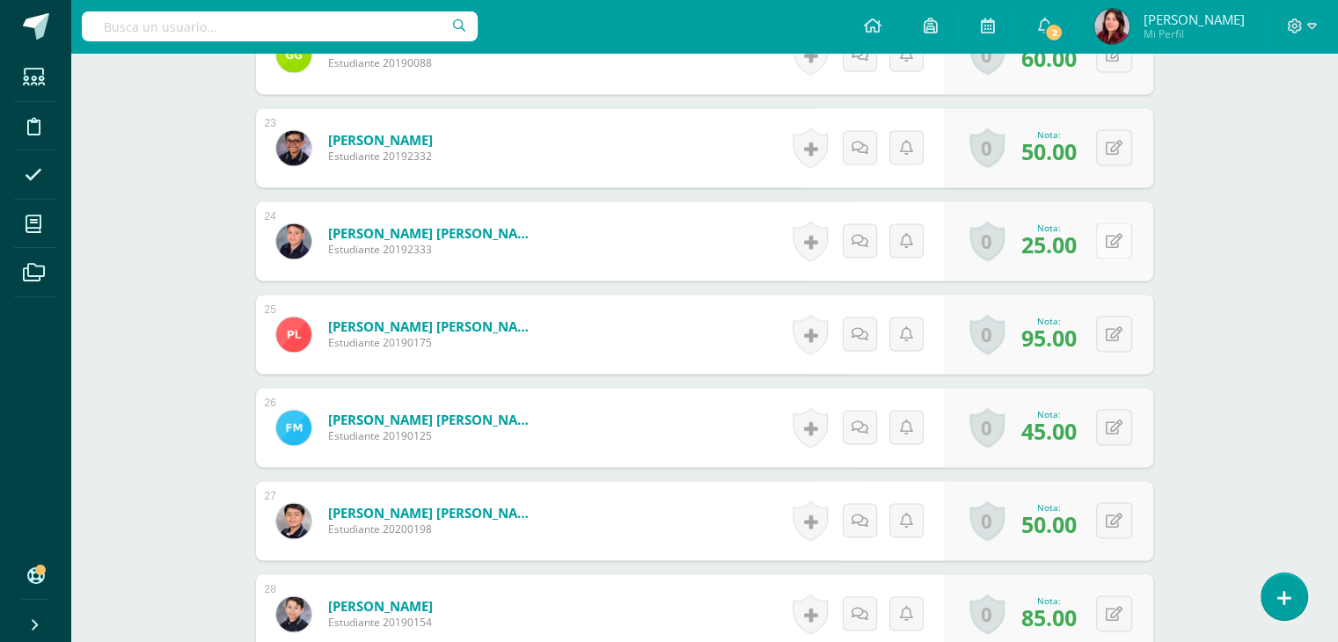
click at [1120, 230] on button at bounding box center [1114, 241] width 36 height 36
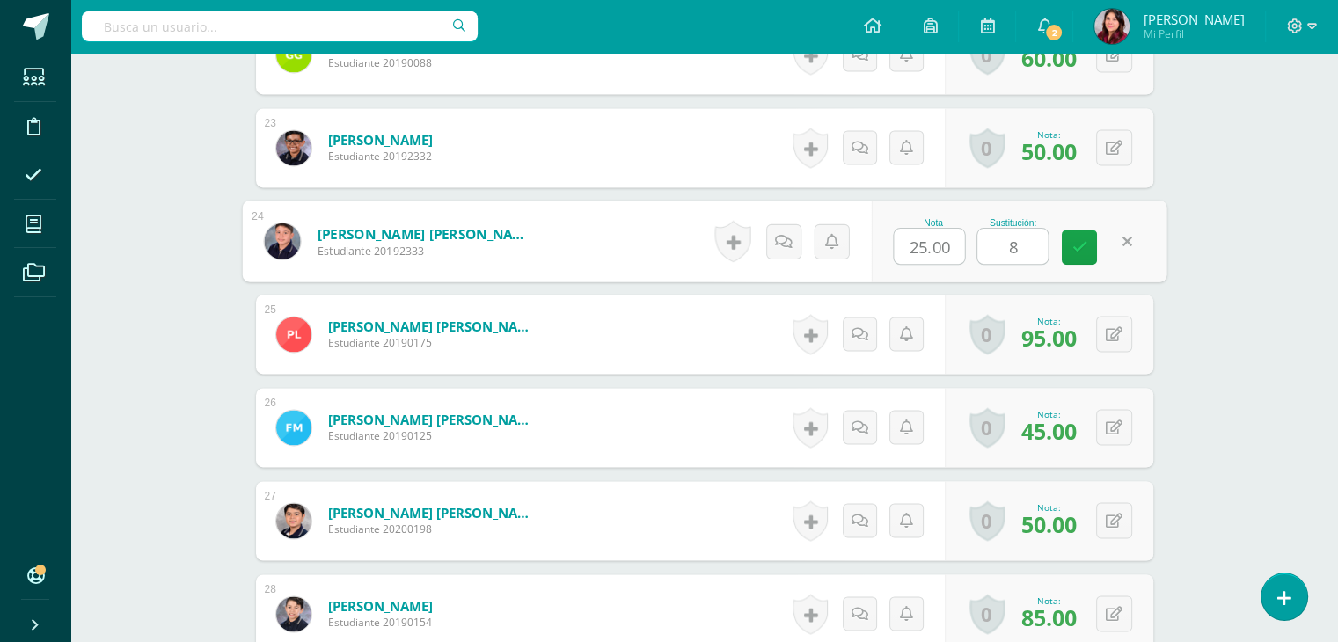
type input "80"
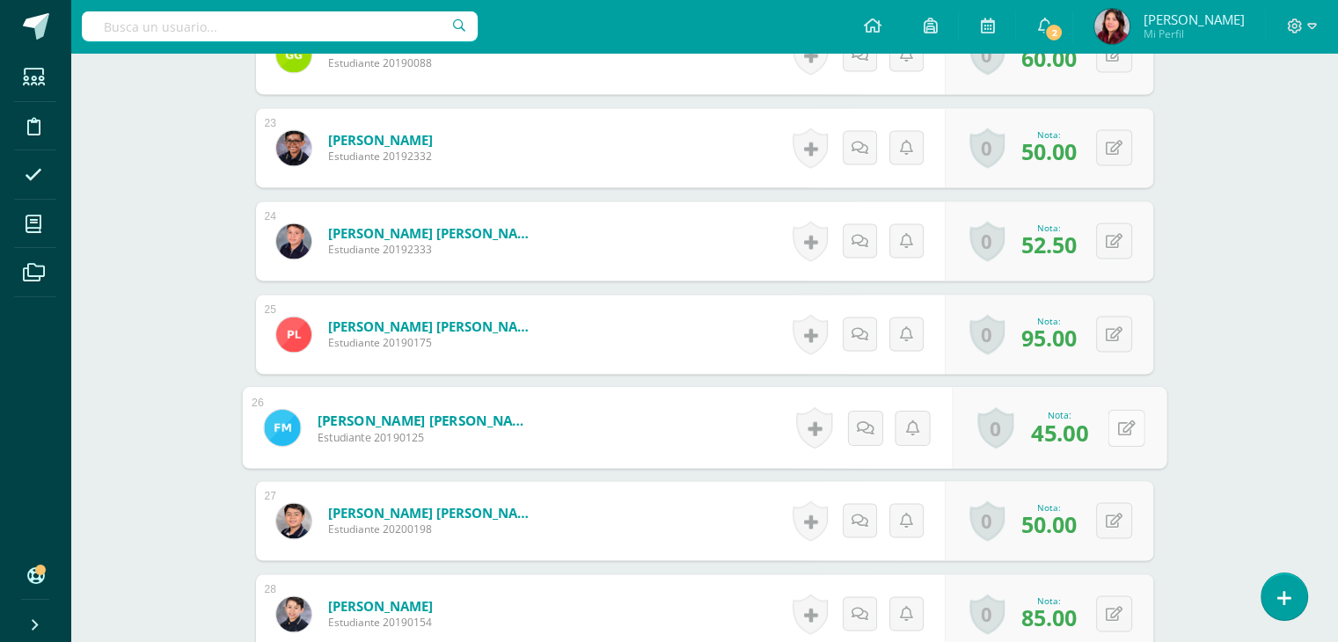
click at [1111, 427] on button at bounding box center [1125, 427] width 37 height 37
type input "90"
click at [1119, 507] on button at bounding box center [1114, 520] width 36 height 36
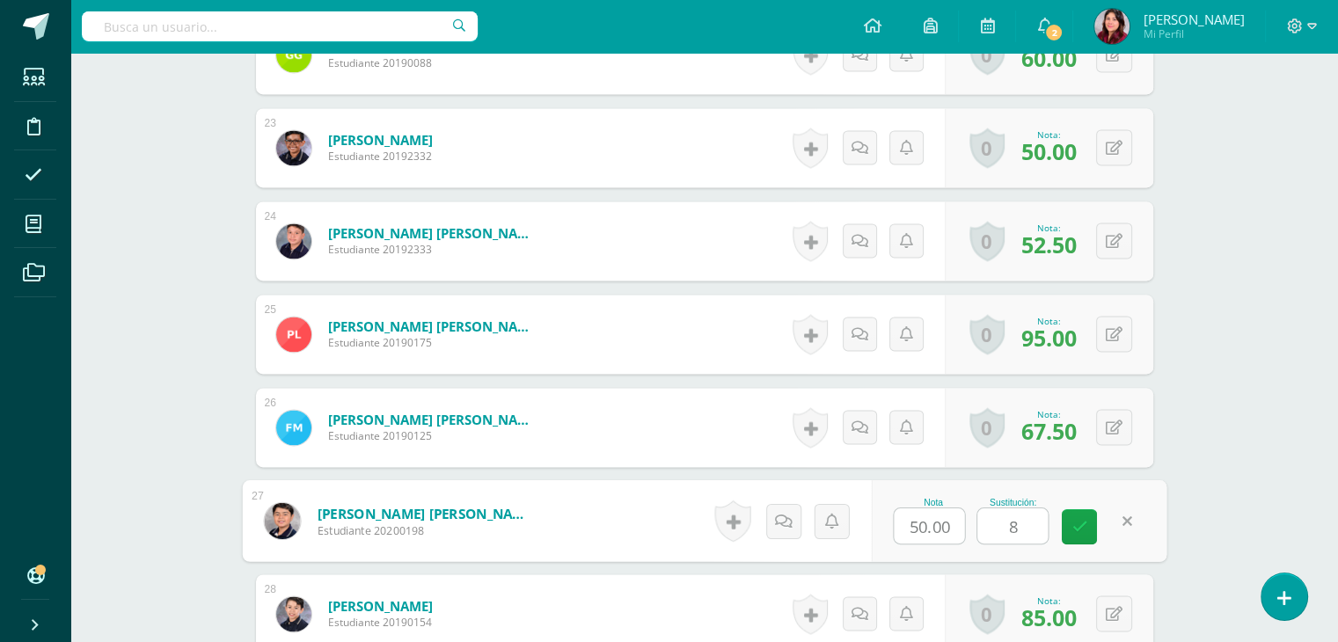
type input "80"
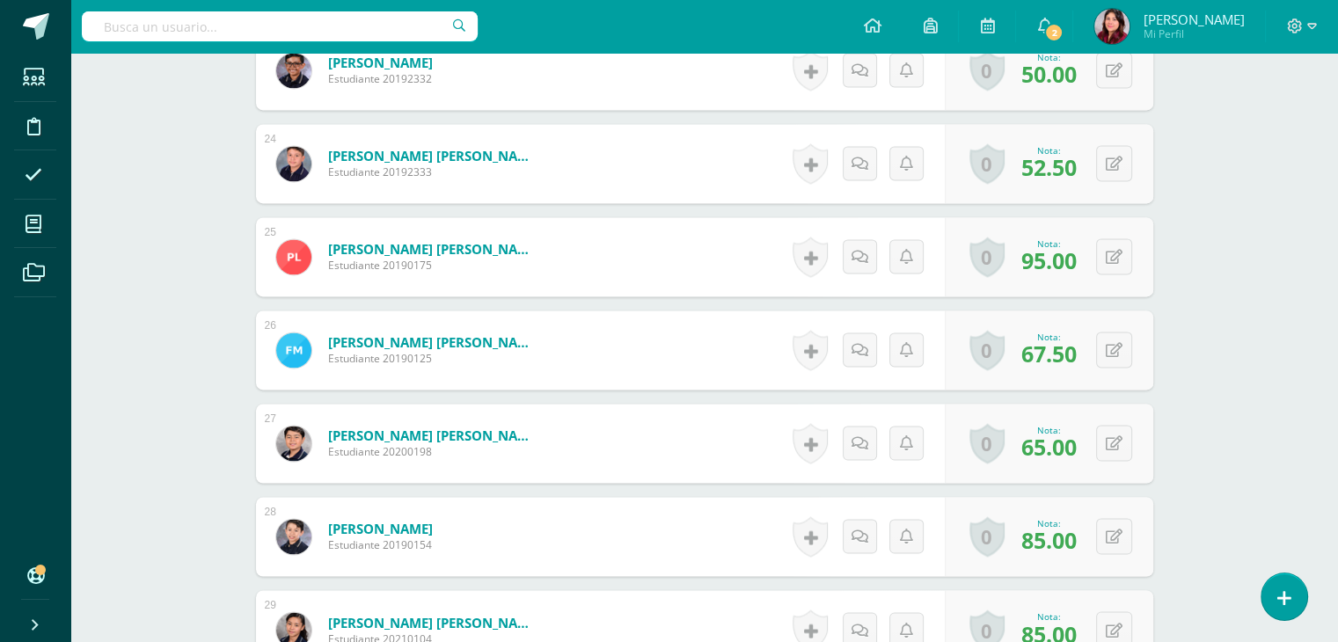
scroll to position [2729, 0]
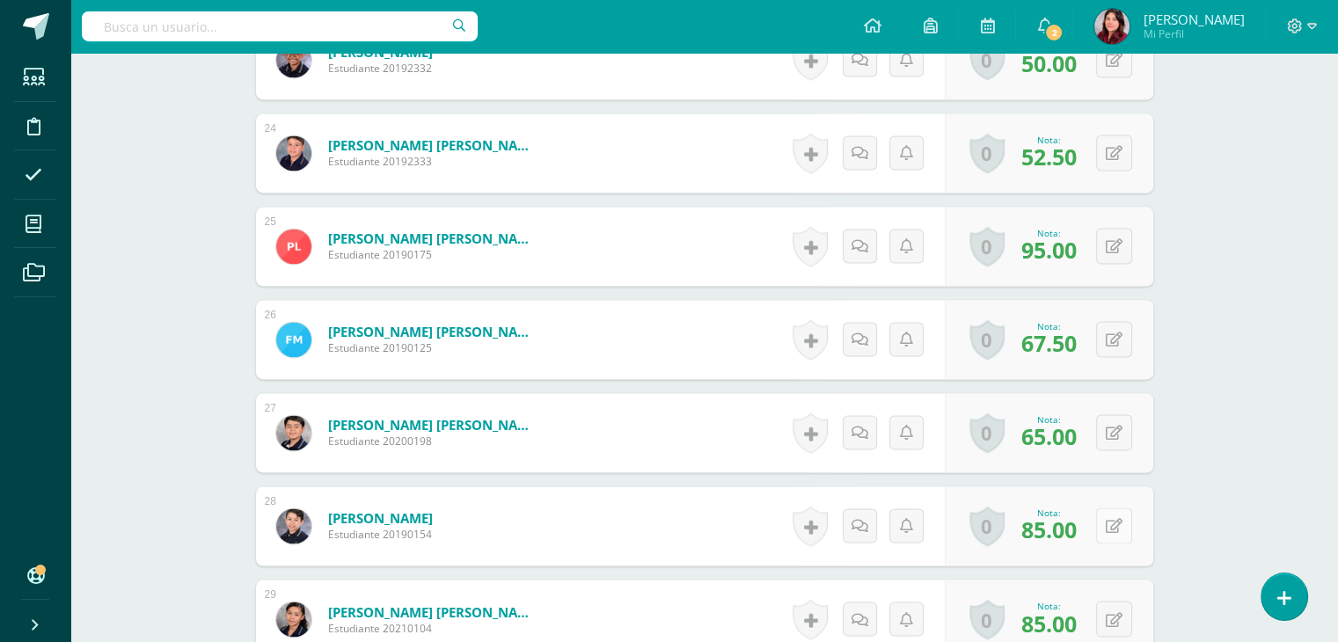
click at [1106, 524] on button at bounding box center [1114, 525] width 36 height 36
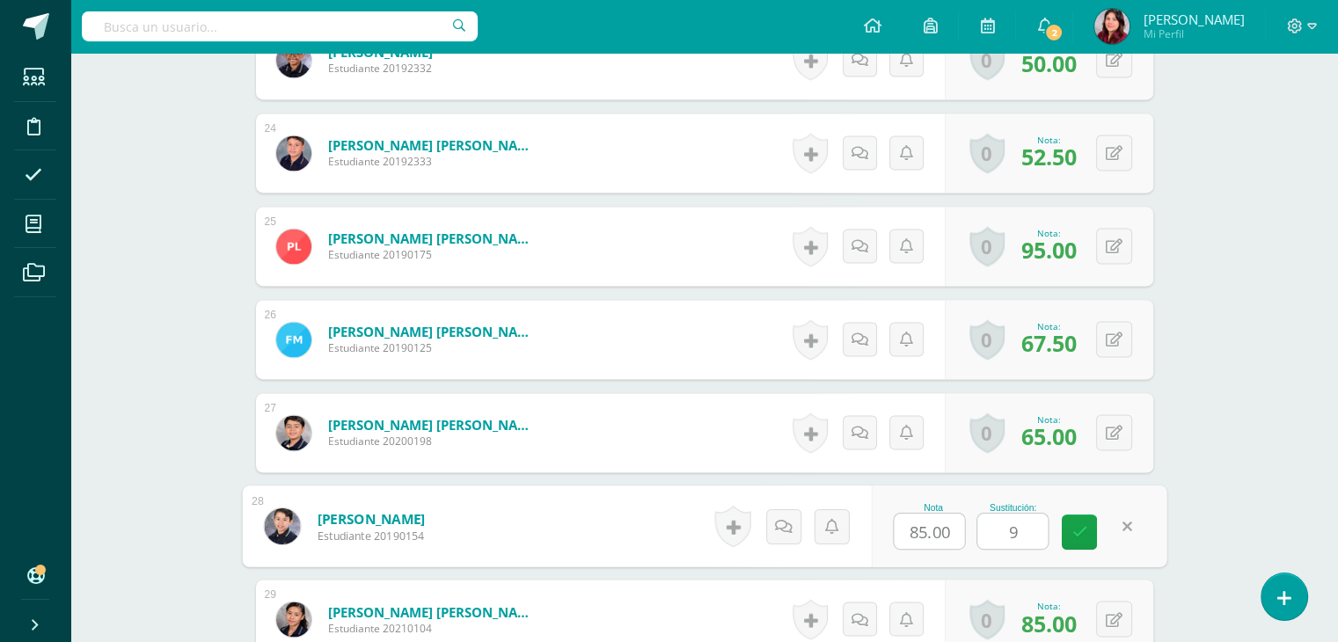
type input "90"
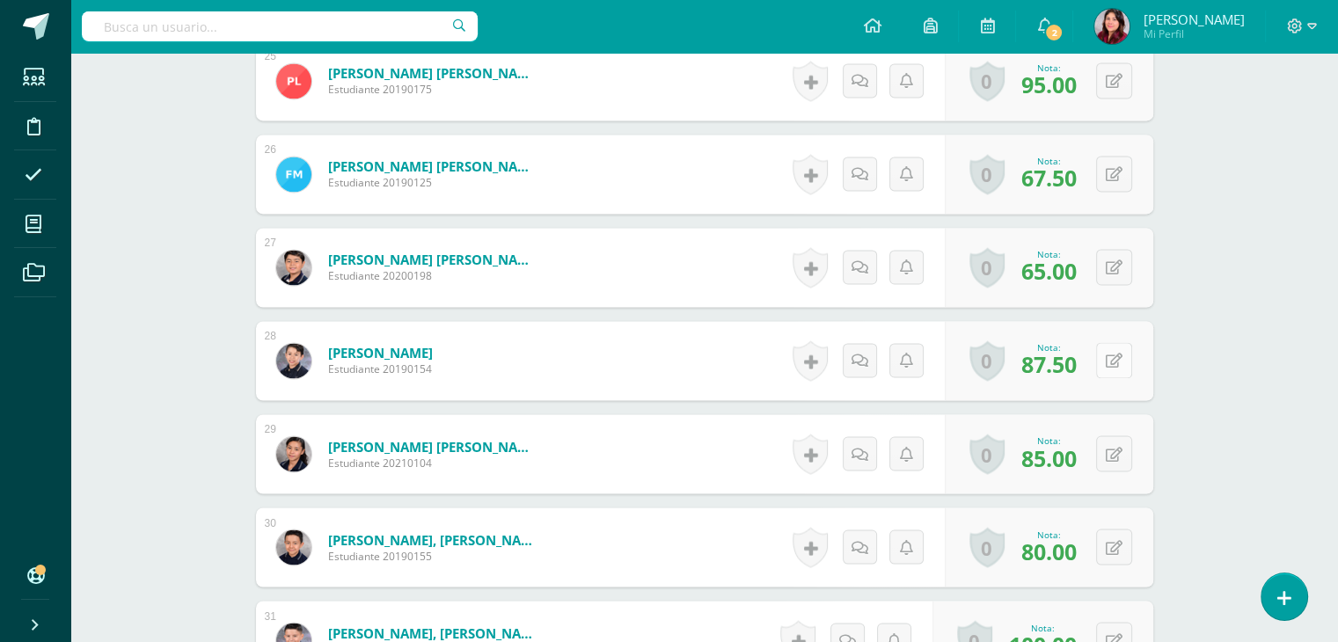
scroll to position [2905, 0]
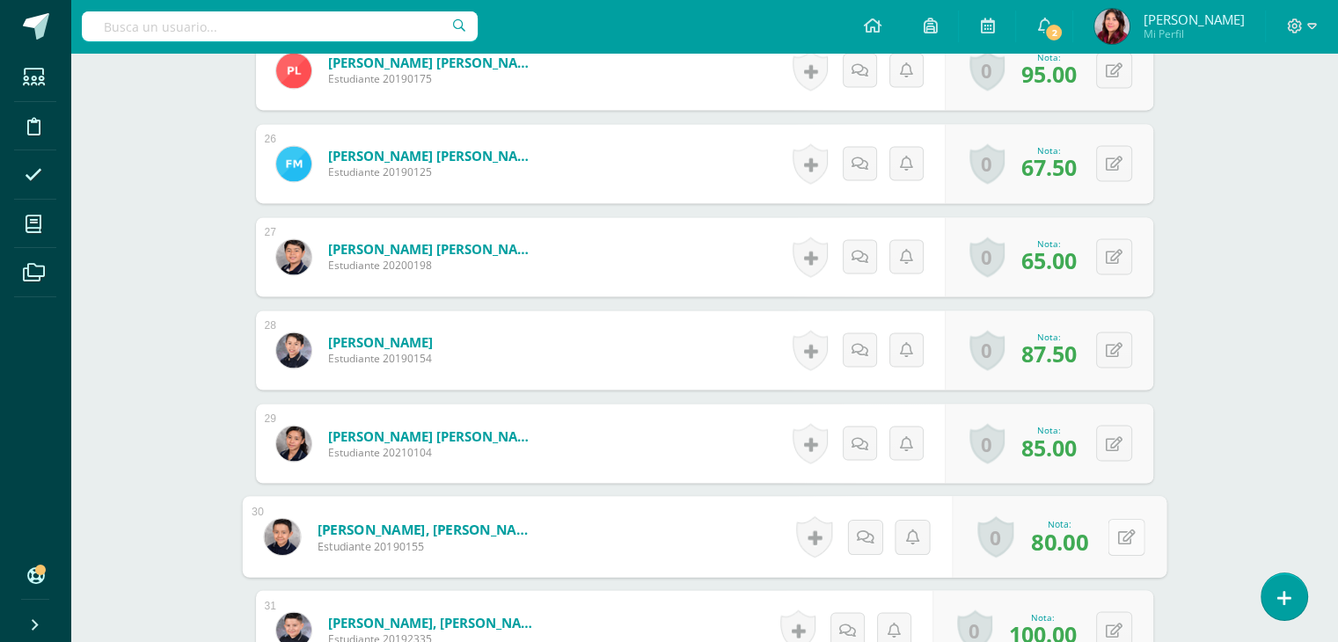
click at [1124, 542] on button at bounding box center [1125, 536] width 37 height 37
type input "90"
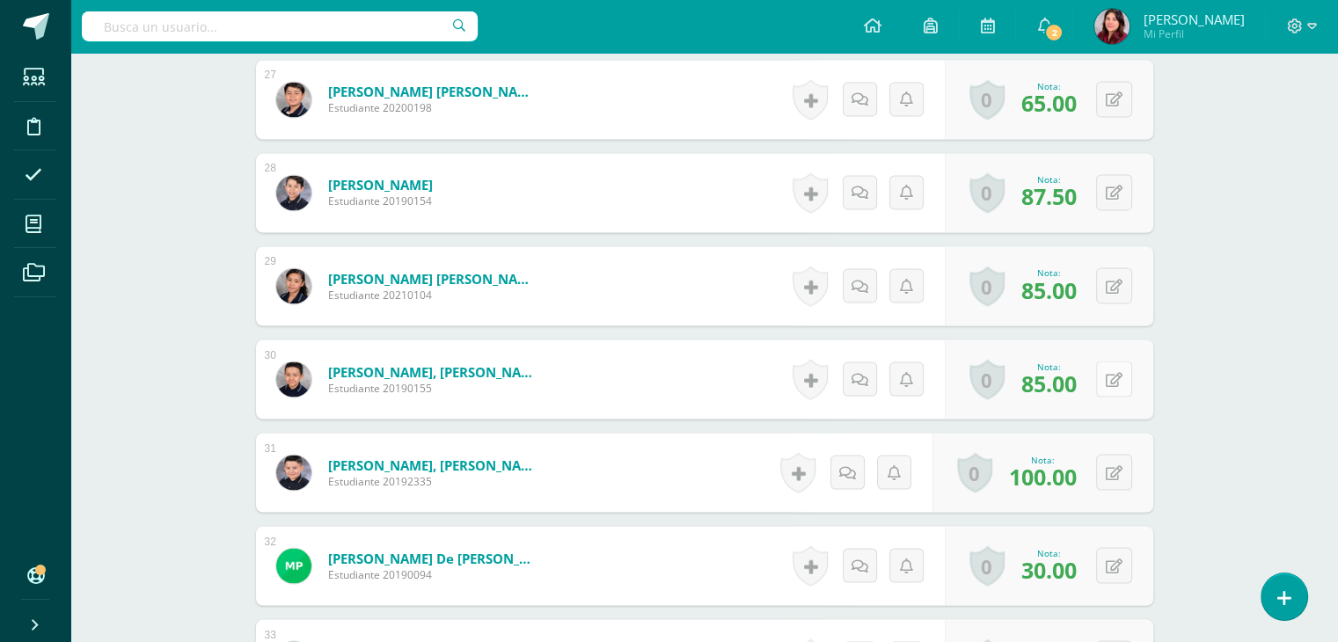
scroll to position [3169, 0]
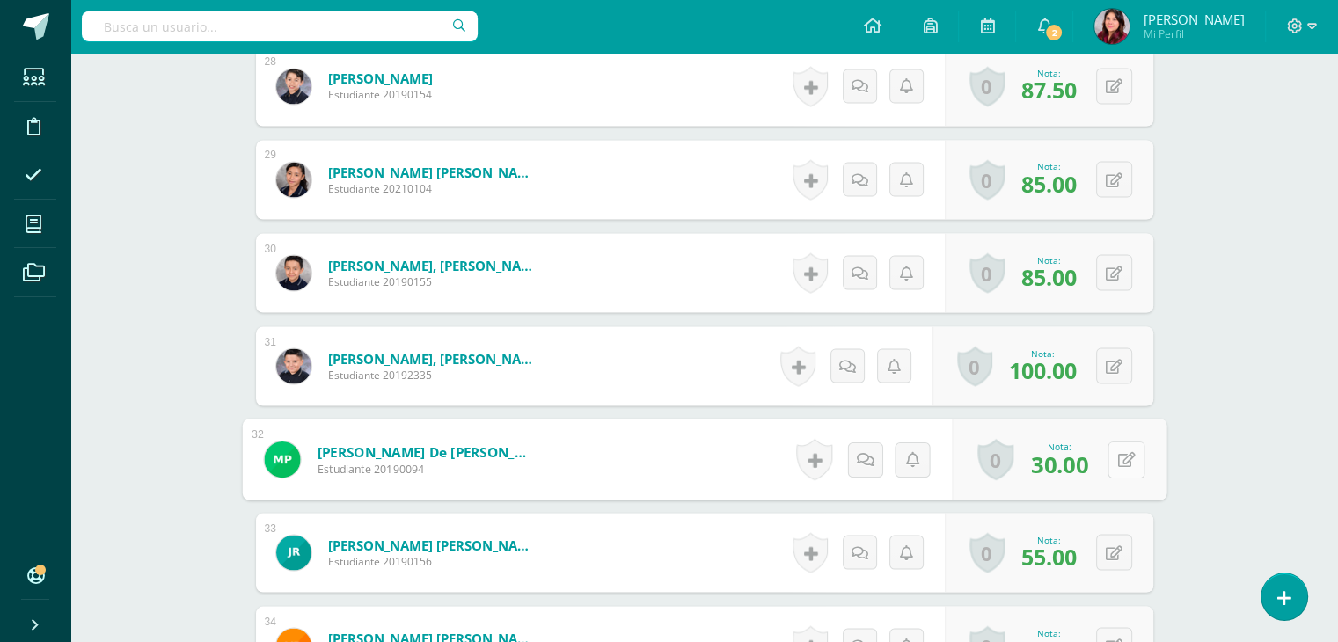
click at [1109, 448] on button at bounding box center [1125, 459] width 37 height 37
type input "90"
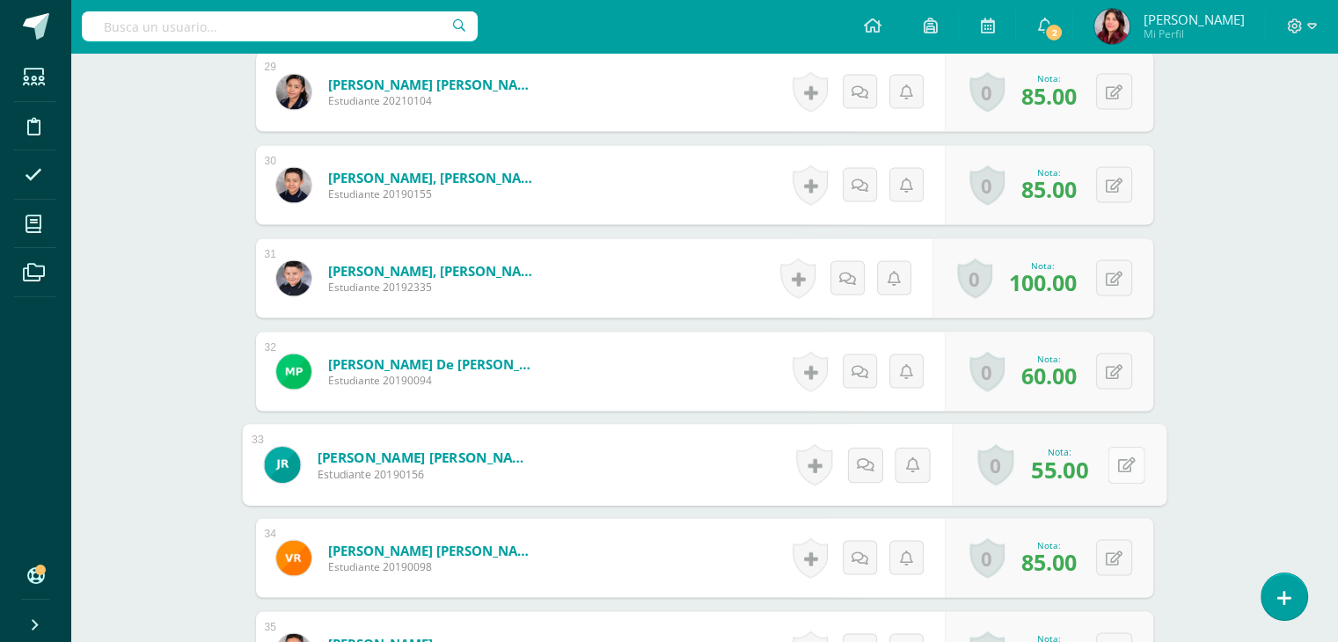
click at [1110, 462] on button at bounding box center [1125, 464] width 37 height 37
type input "60"
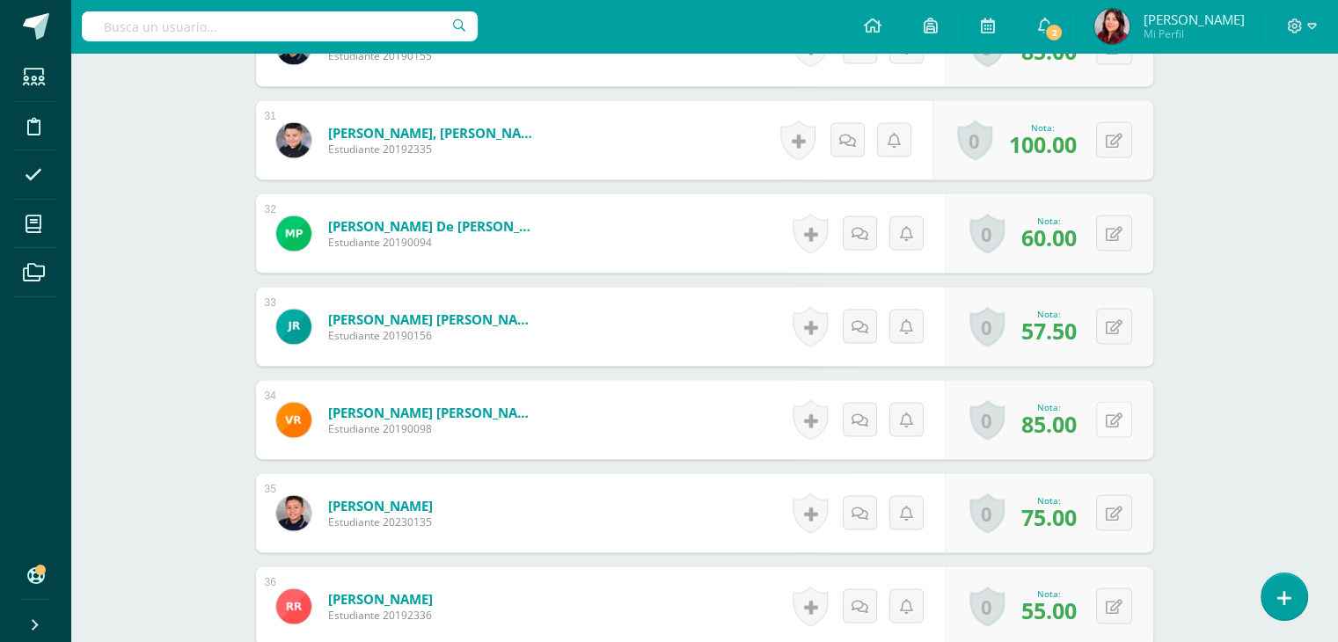
scroll to position [3433, 0]
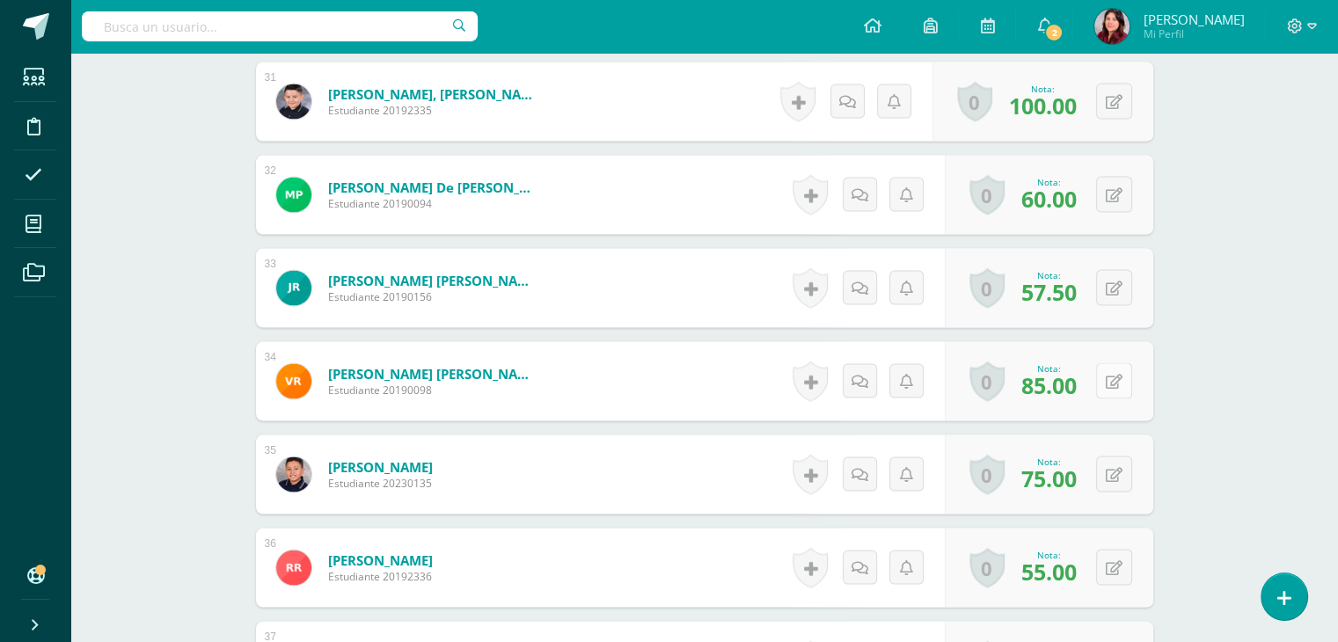
click at [1106, 386] on button at bounding box center [1114, 381] width 36 height 36
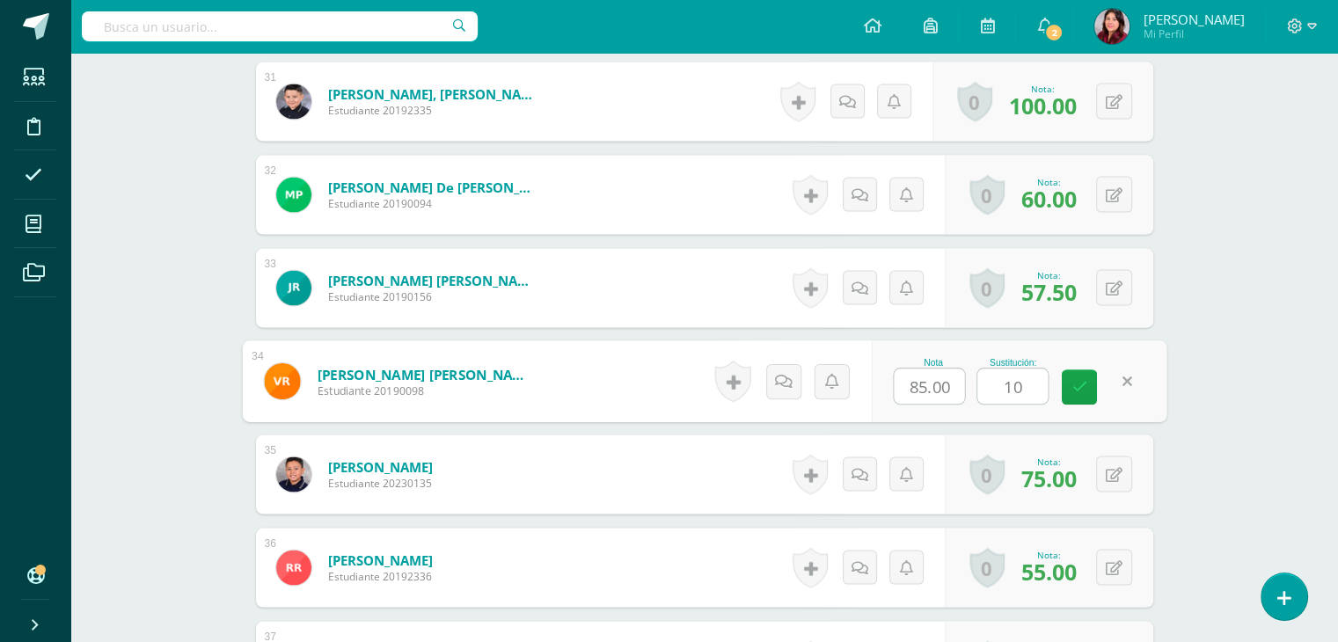
type input "100"
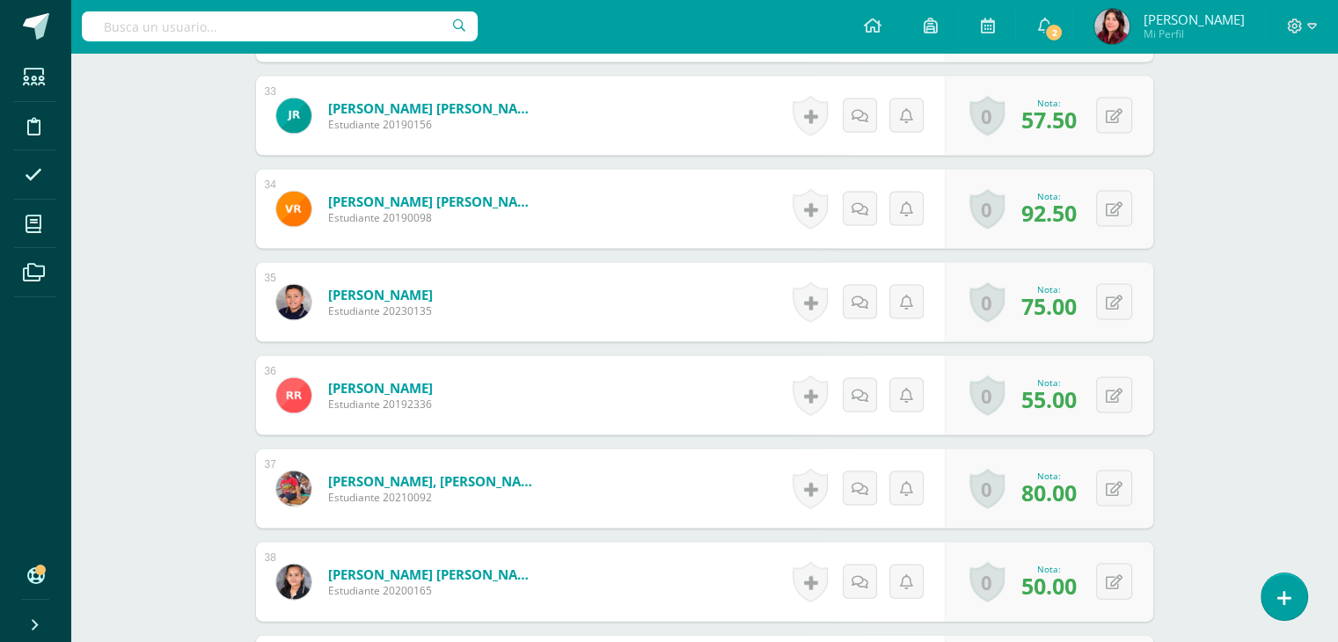
scroll to position [3609, 0]
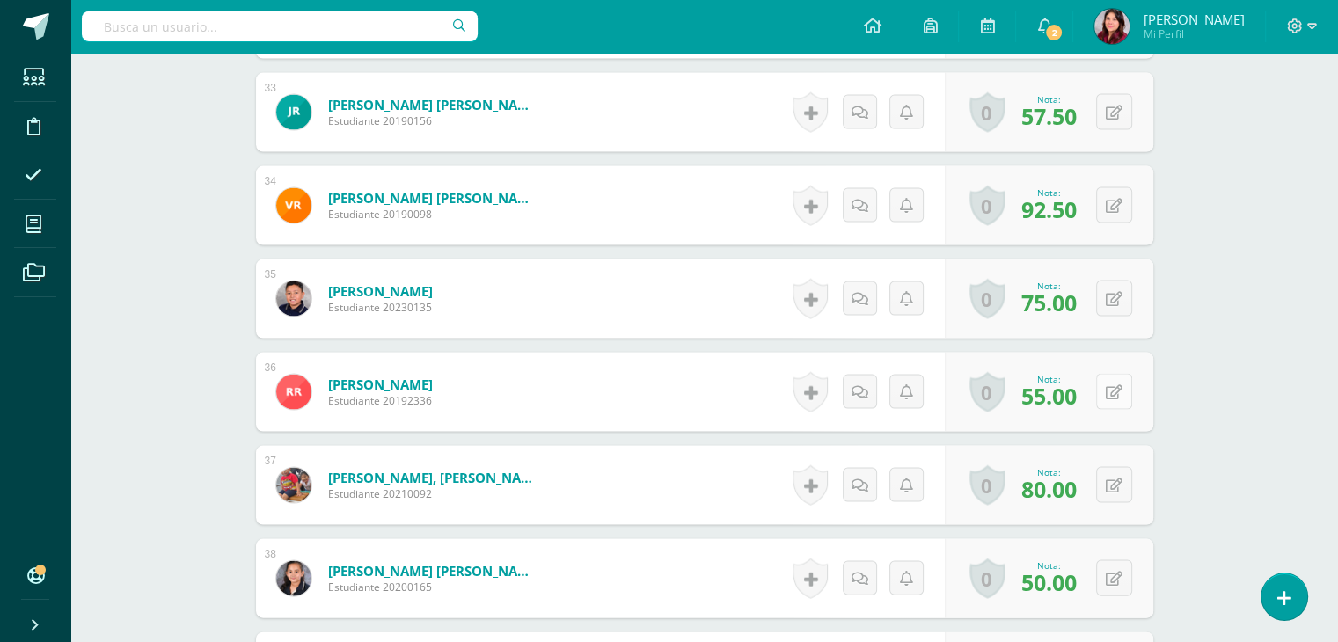
click at [1113, 377] on button at bounding box center [1114, 392] width 36 height 36
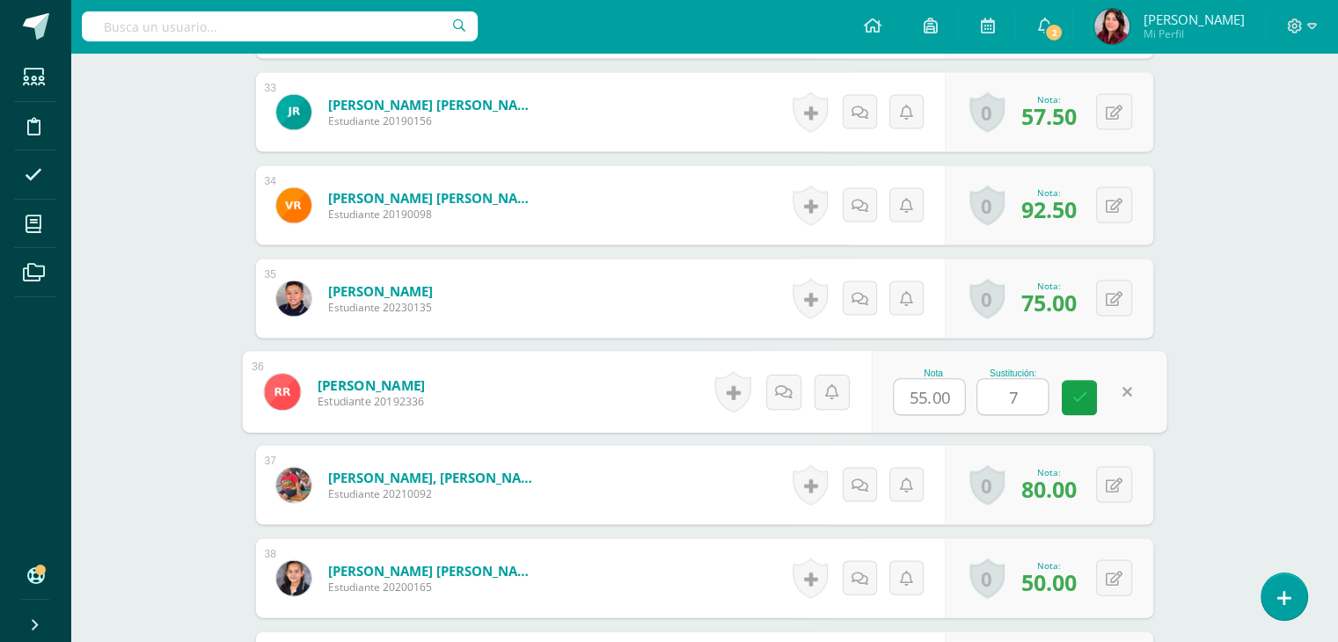
type input "70"
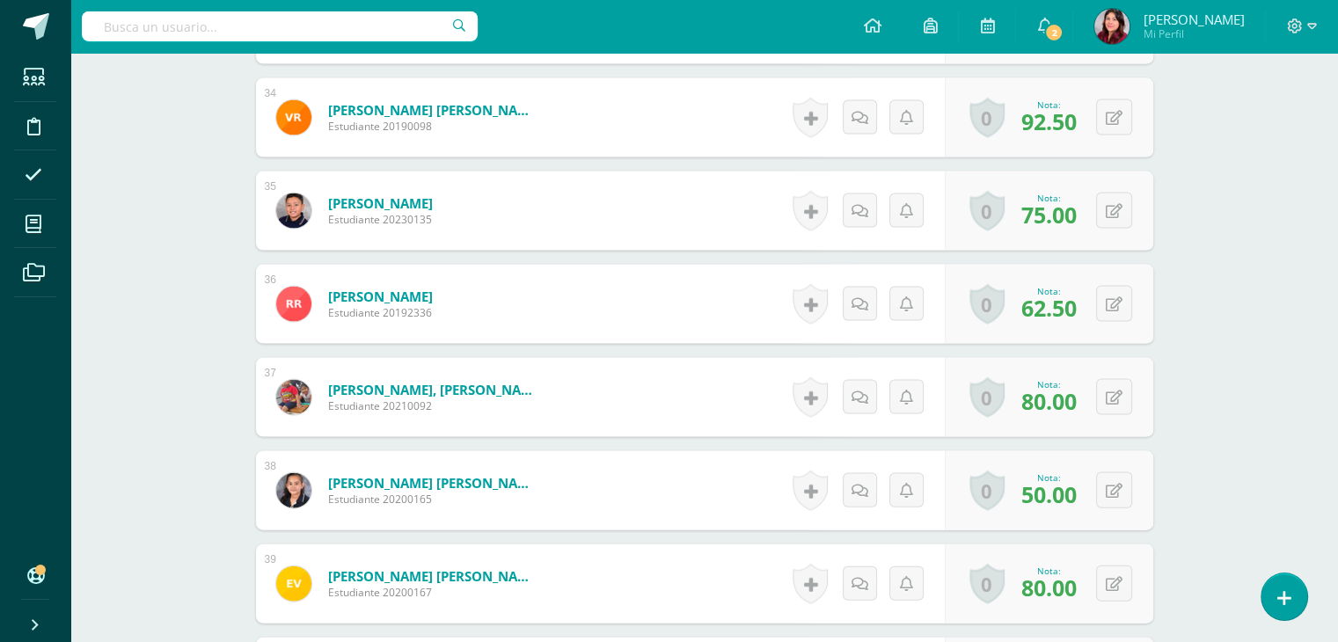
scroll to position [3872, 0]
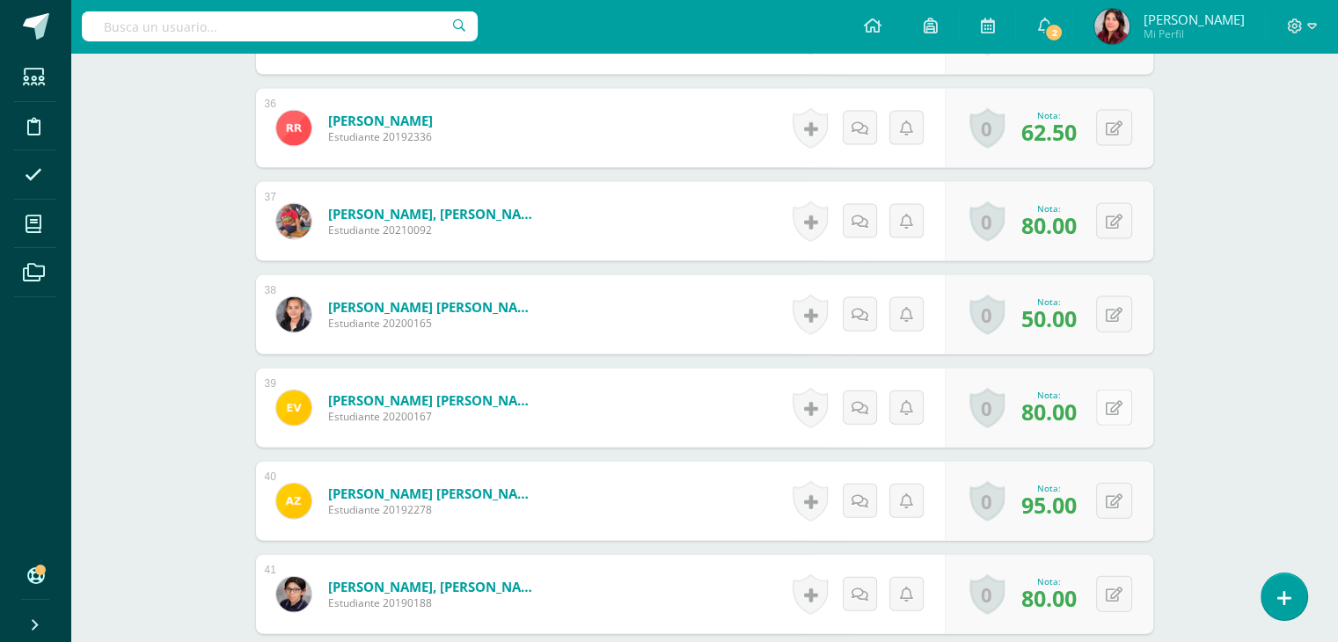
click at [1120, 404] on icon at bounding box center [1114, 408] width 17 height 15
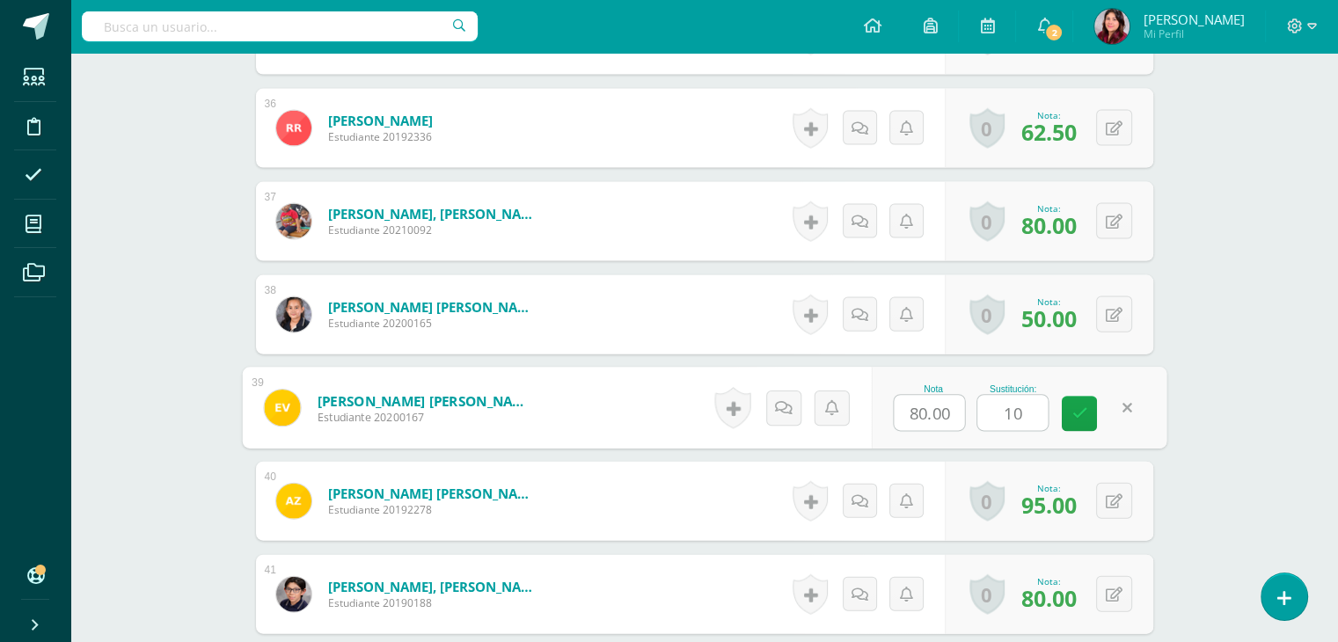
type input "100"
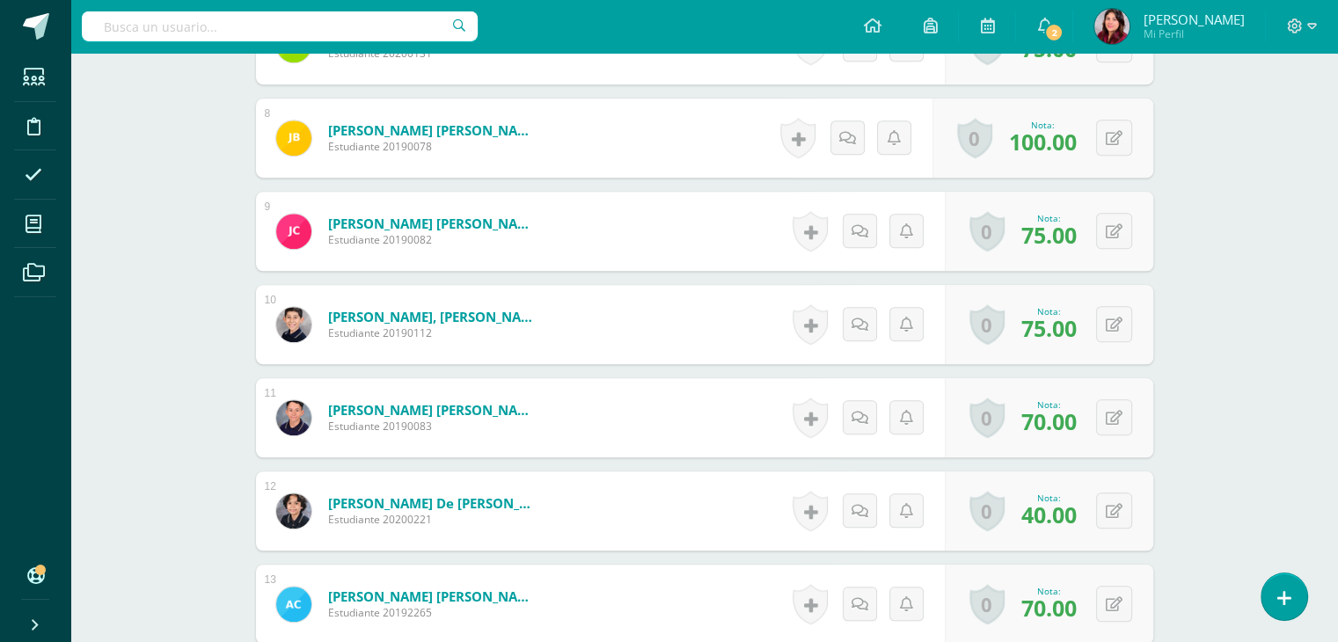
scroll to position [1076, 0]
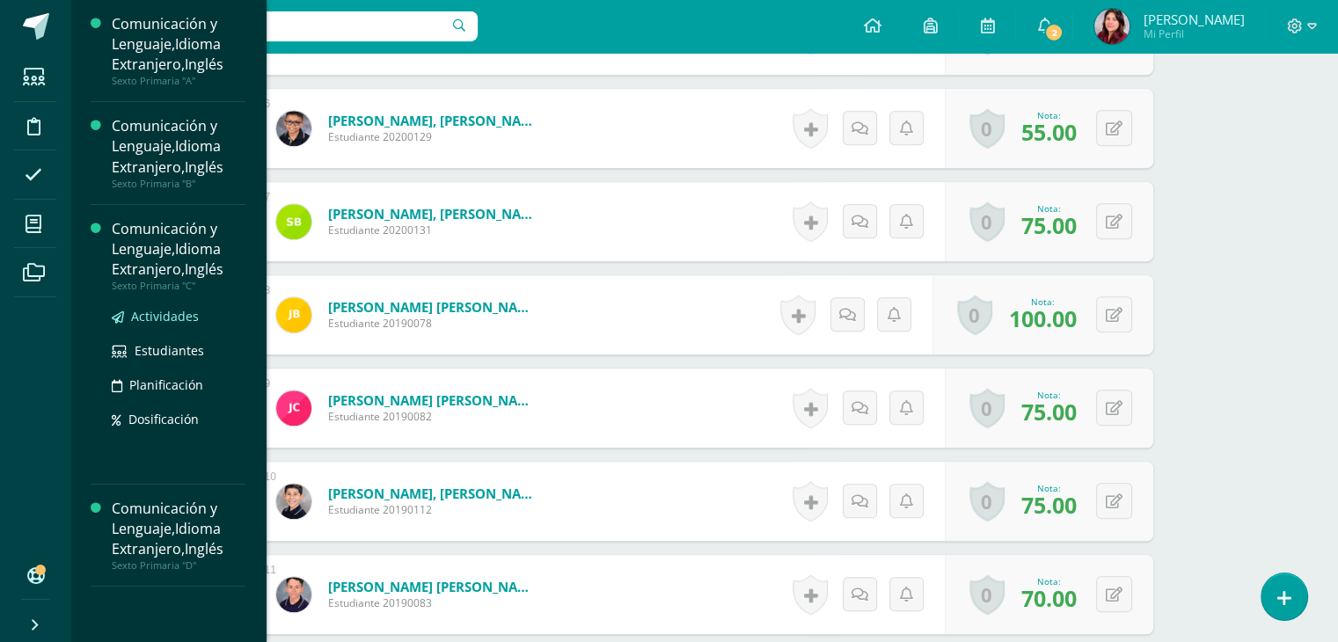
click at [179, 321] on span "Actividades" at bounding box center [165, 316] width 68 height 17
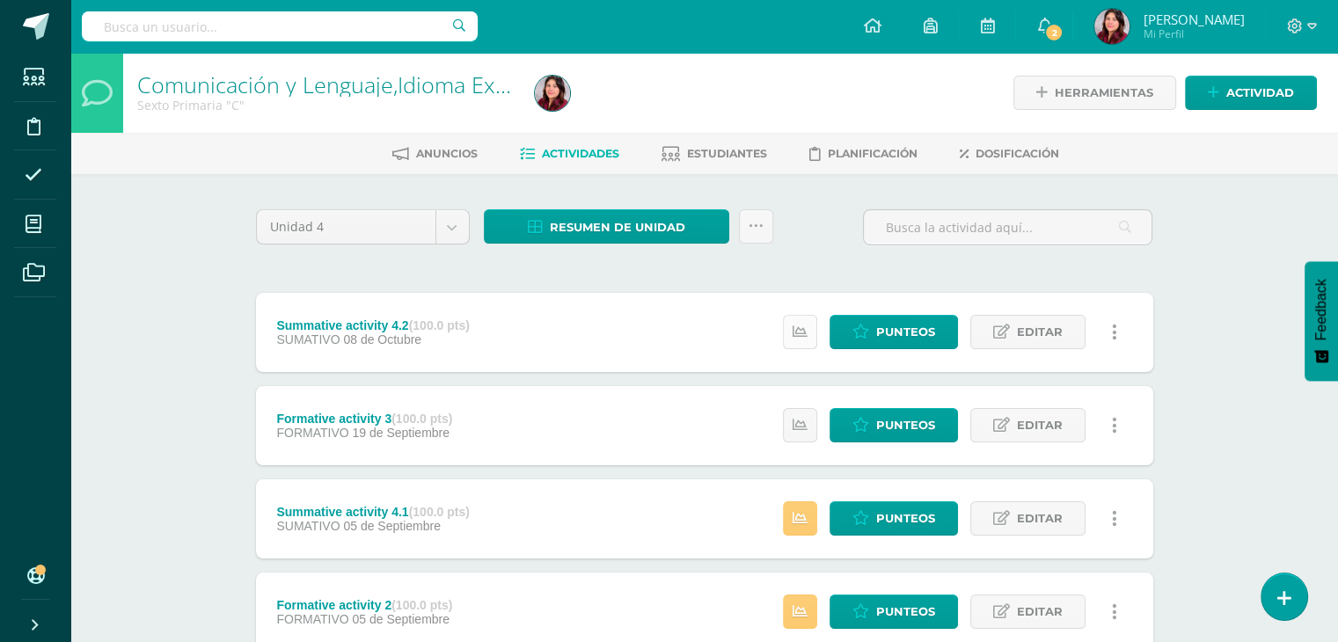
click at [805, 332] on icon at bounding box center [799, 332] width 15 height 15
click at [804, 434] on link at bounding box center [800, 425] width 34 height 34
click at [802, 497] on div "Estatus de Actividad: 0 Estudiantes sin calificar 0 Estudiantes con cero Media …" at bounding box center [954, 518] width 397 height 79
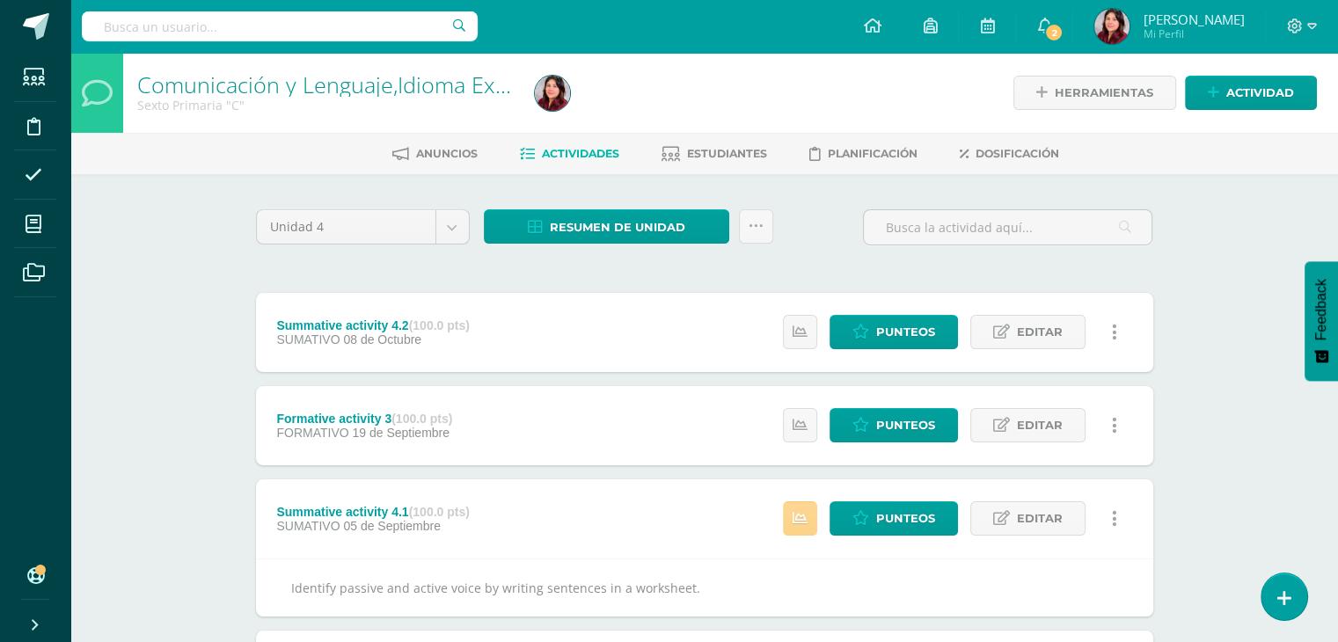
click at [799, 511] on icon at bounding box center [799, 518] width 15 height 15
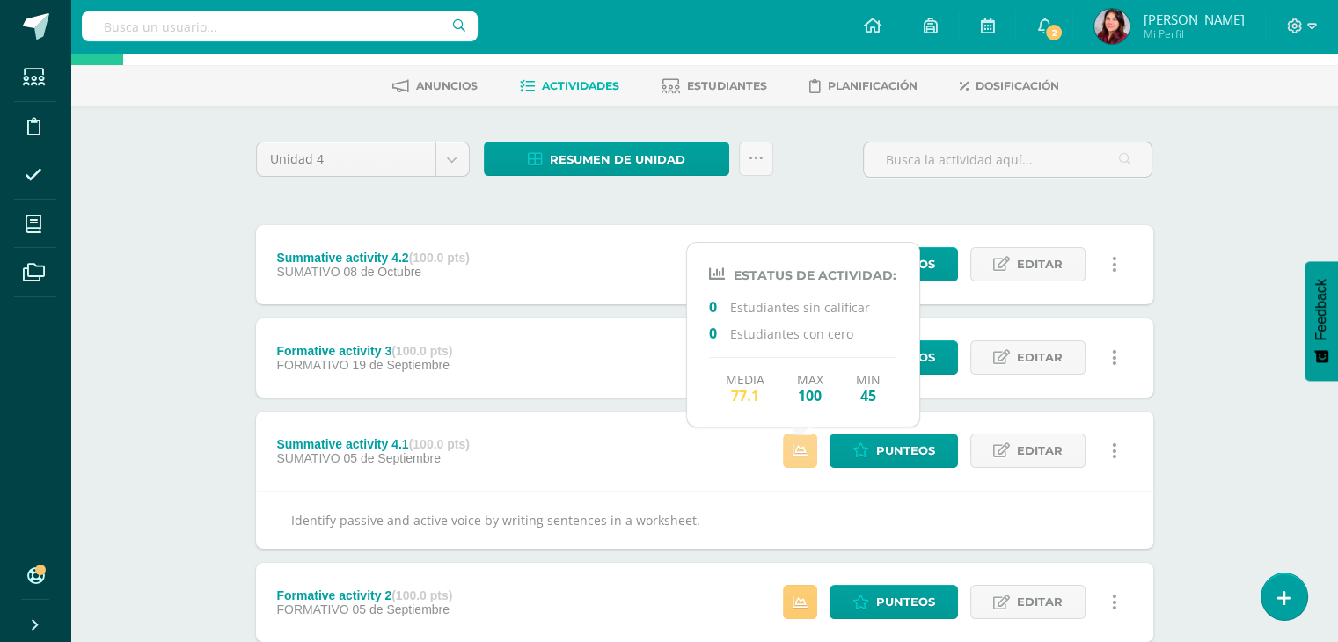
scroll to position [176, 0]
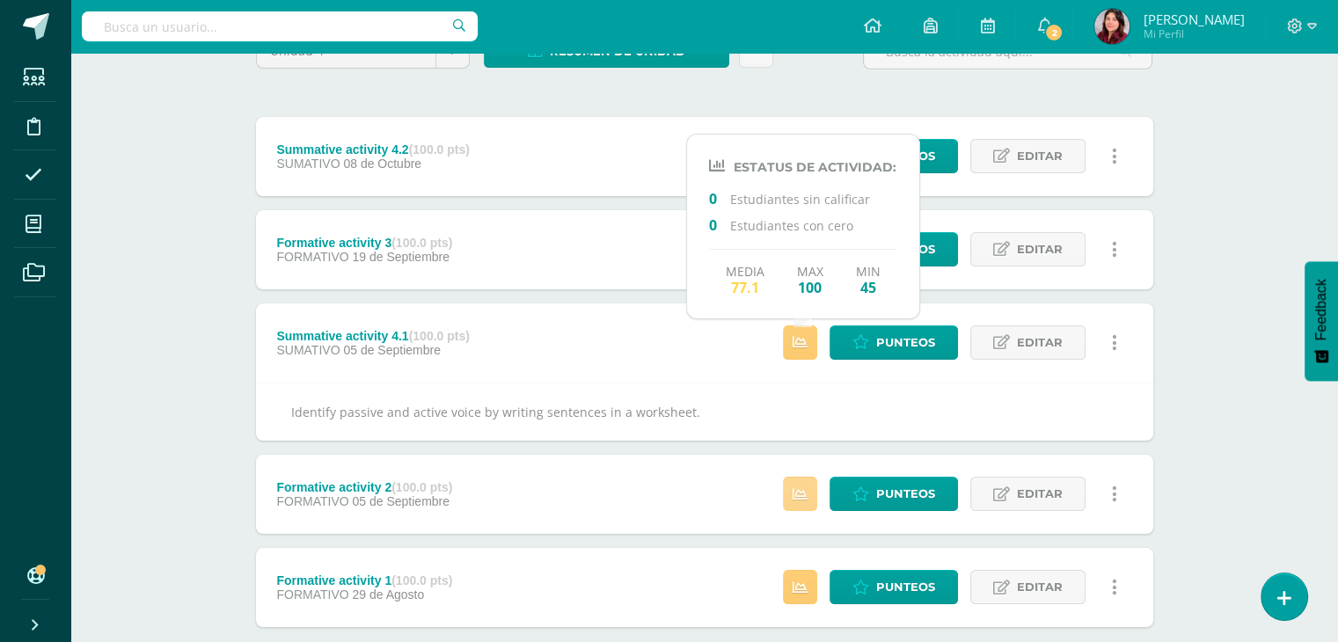
click at [806, 489] on icon at bounding box center [799, 494] width 15 height 15
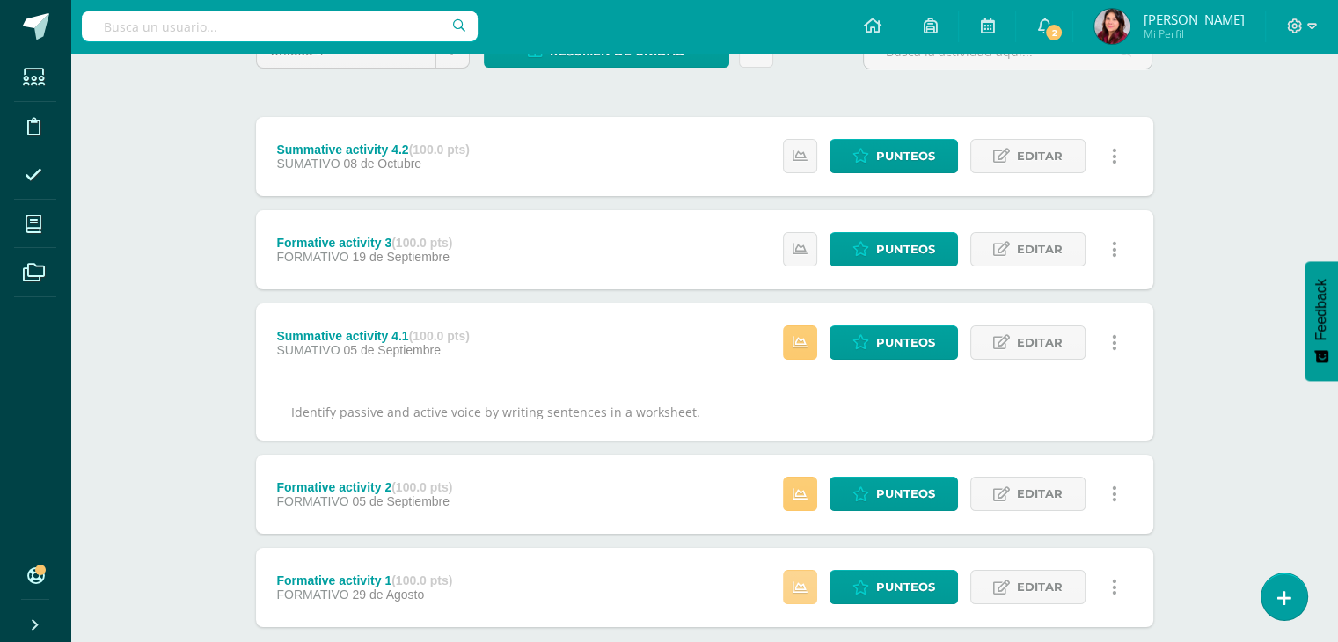
click at [795, 577] on link at bounding box center [800, 587] width 34 height 34
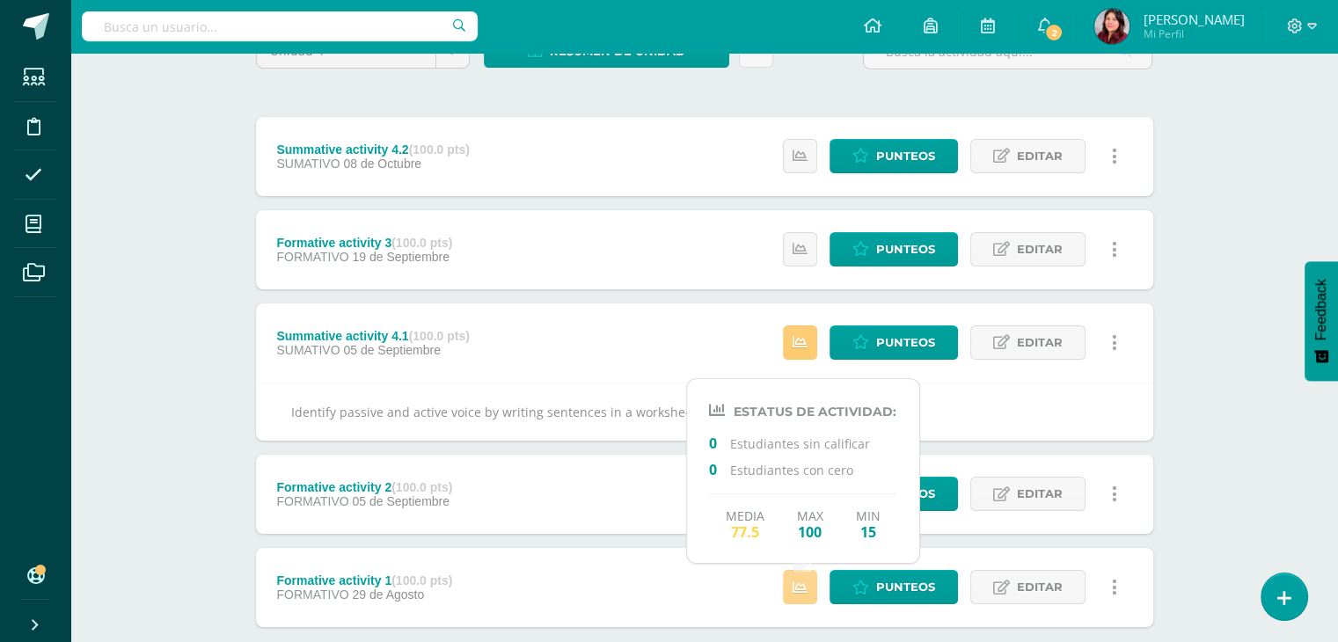
scroll to position [278, 0]
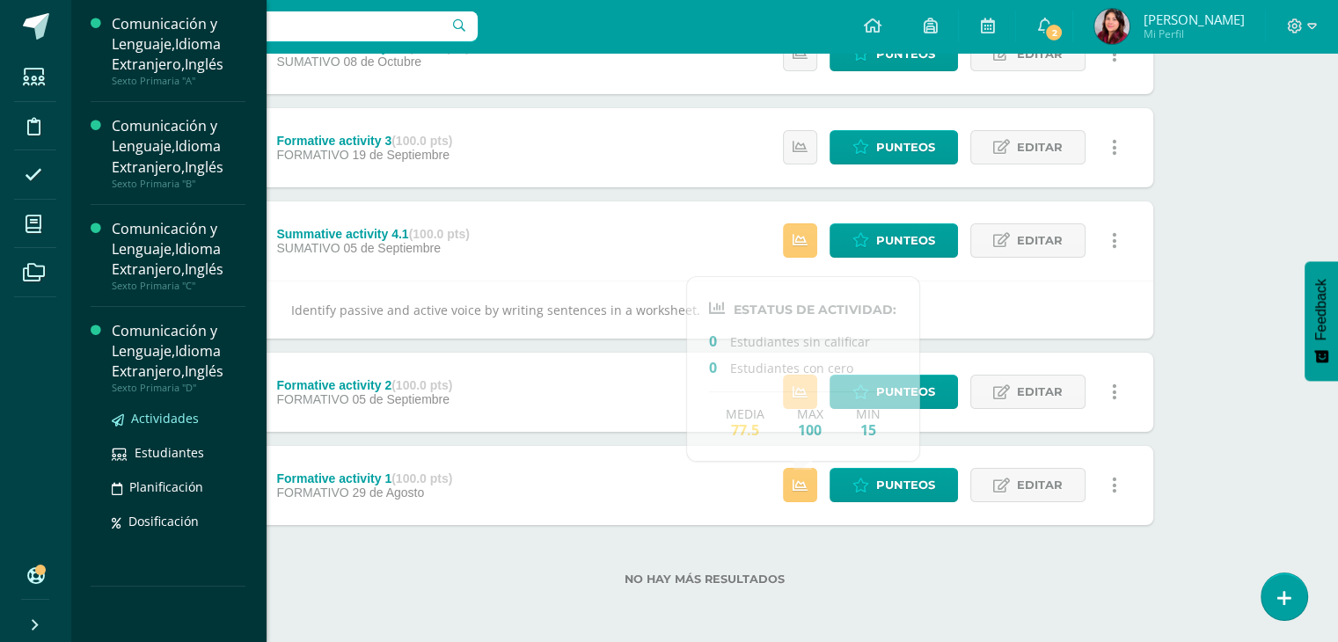
click at [158, 411] on span "Actividades" at bounding box center [165, 418] width 68 height 17
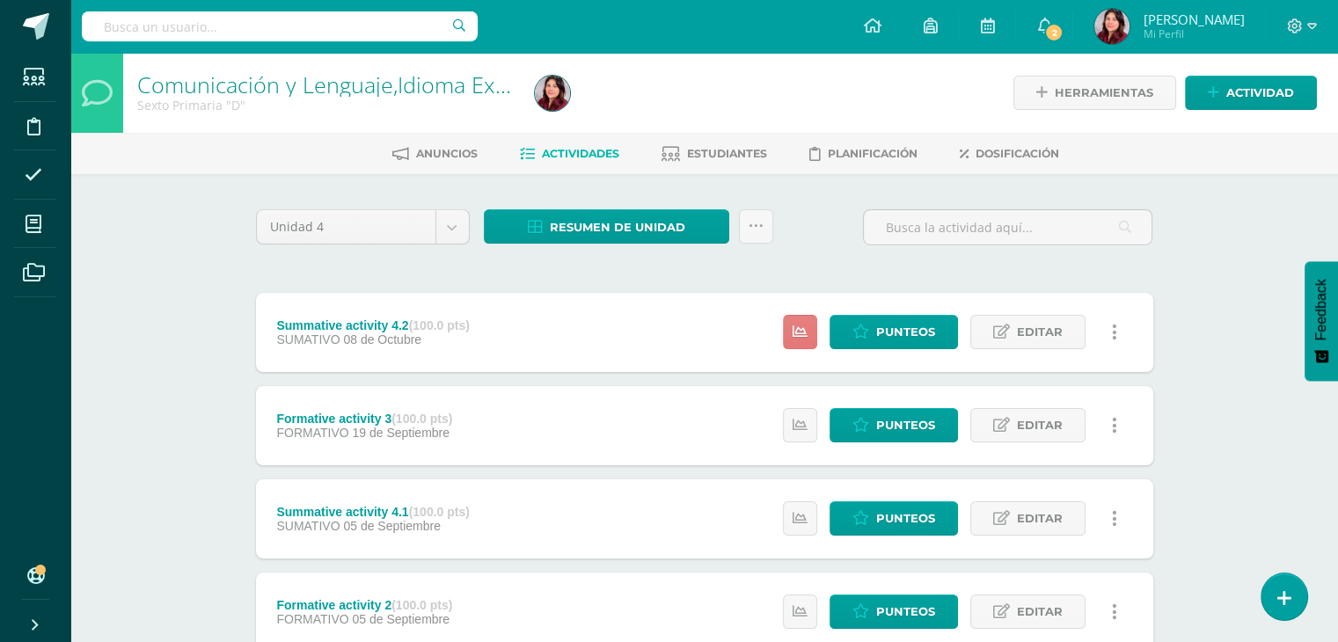
click at [795, 331] on icon at bounding box center [799, 332] width 15 height 15
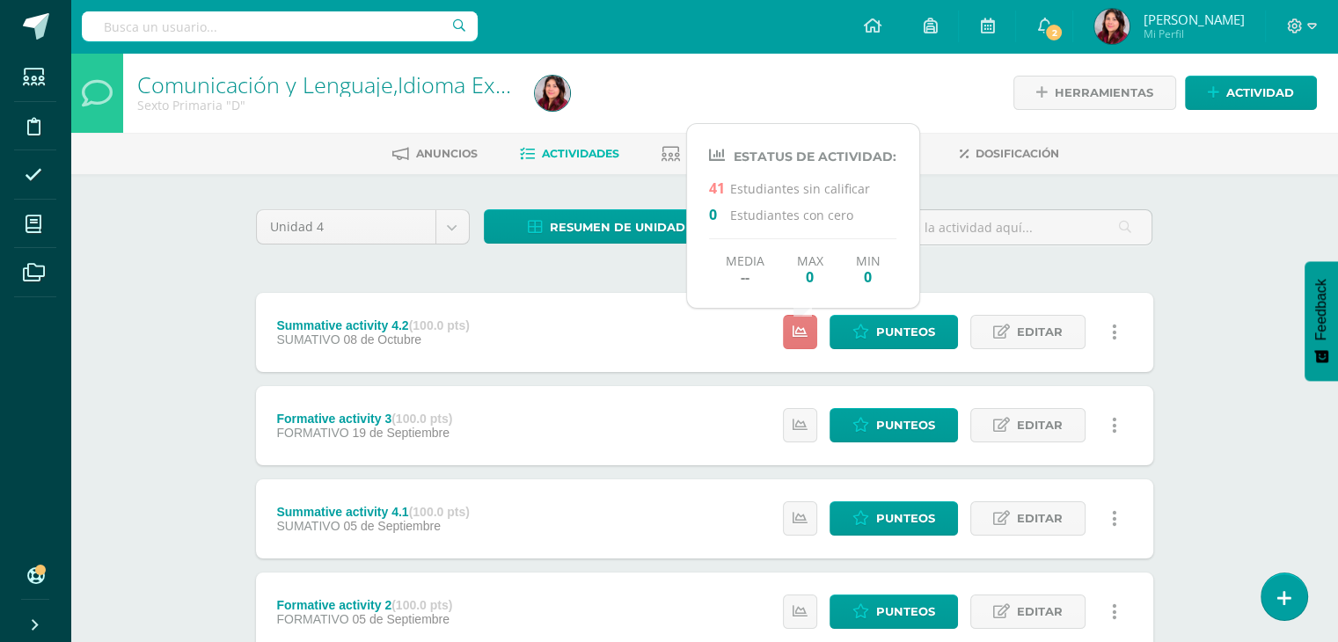
click at [795, 331] on icon at bounding box center [799, 332] width 15 height 15
click at [679, 338] on div "Summative activity 4.2 (100.0 pts) SUMATIVO [DATE] Punteos Editar Ocultar Histo…" at bounding box center [704, 332] width 897 height 79
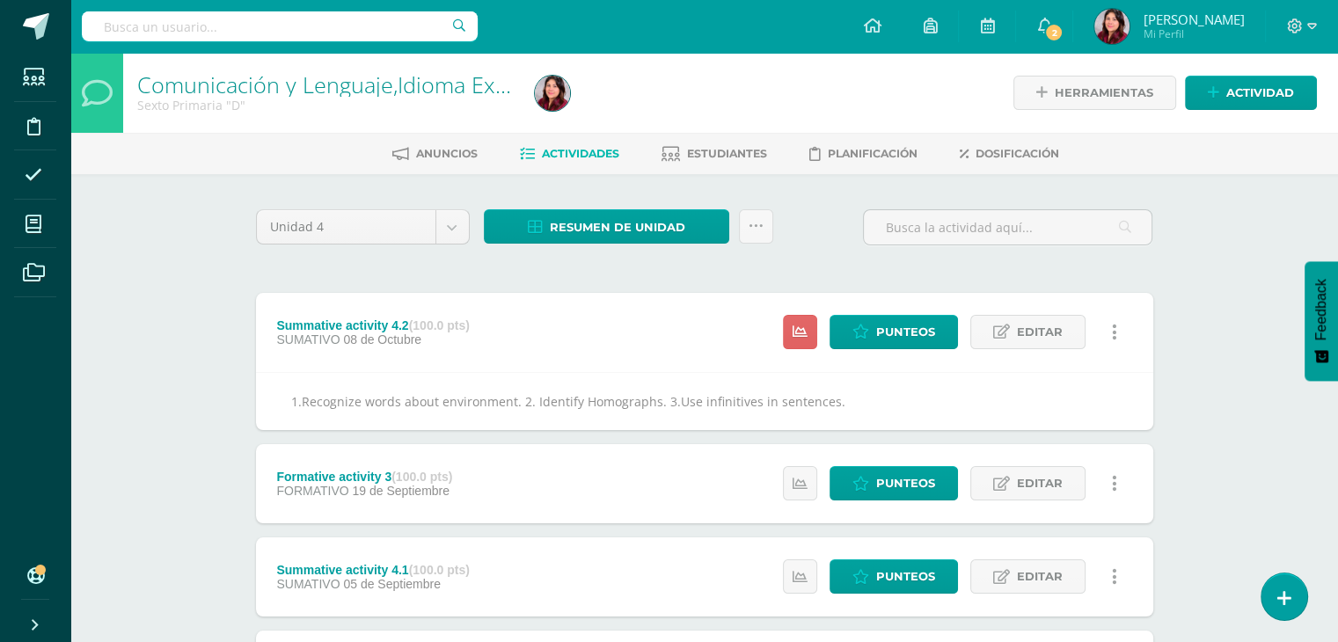
scroll to position [278, 0]
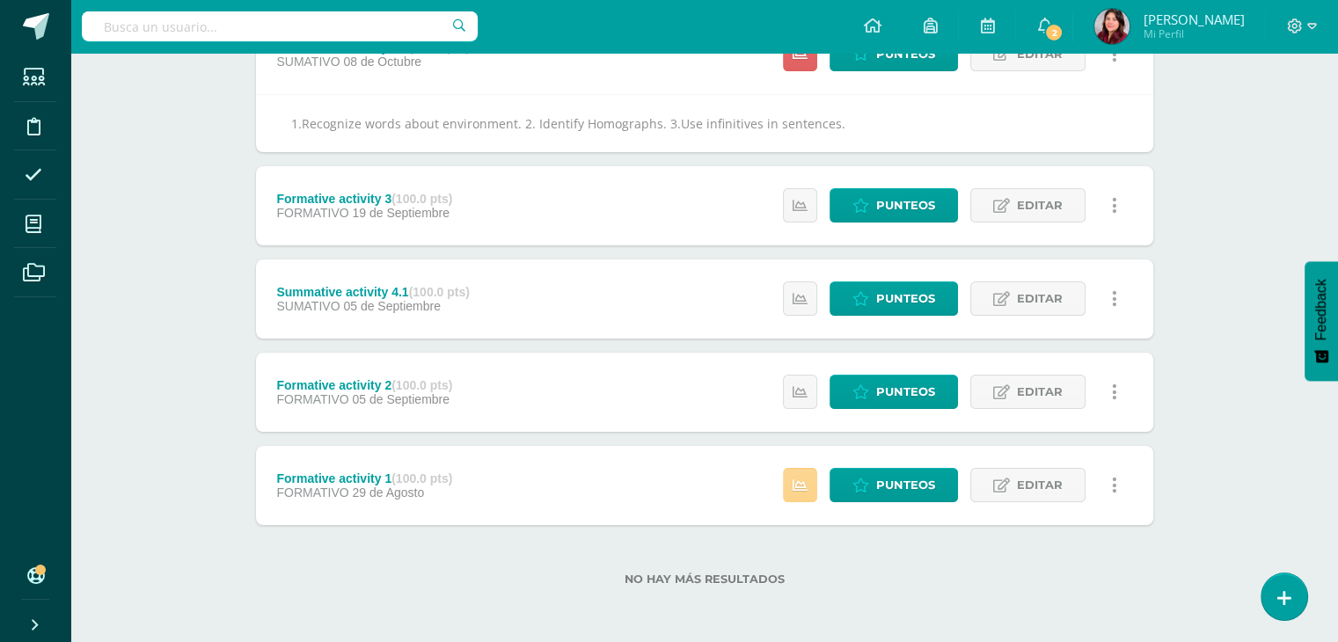
click at [799, 478] on icon at bounding box center [799, 485] width 15 height 15
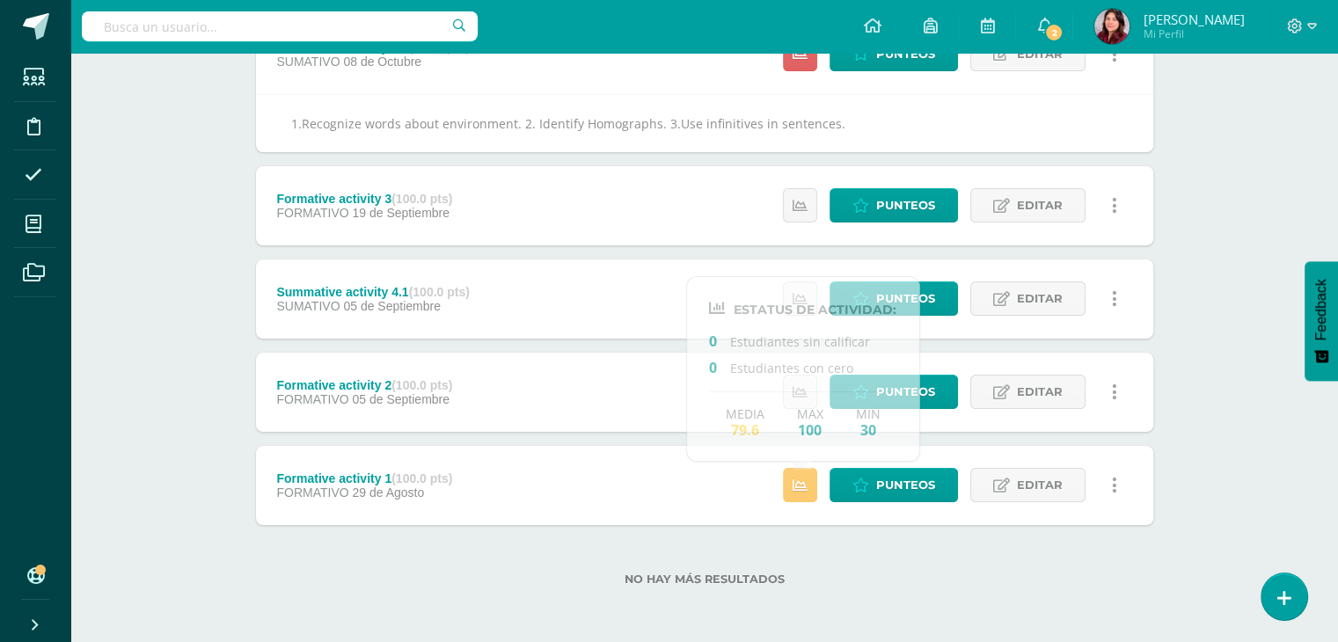
click at [675, 486] on div "Formative activity 1 (100.0 pts) FORMATIVO [DATE][PERSON_NAME] Punteos Editar H…" at bounding box center [704, 485] width 897 height 79
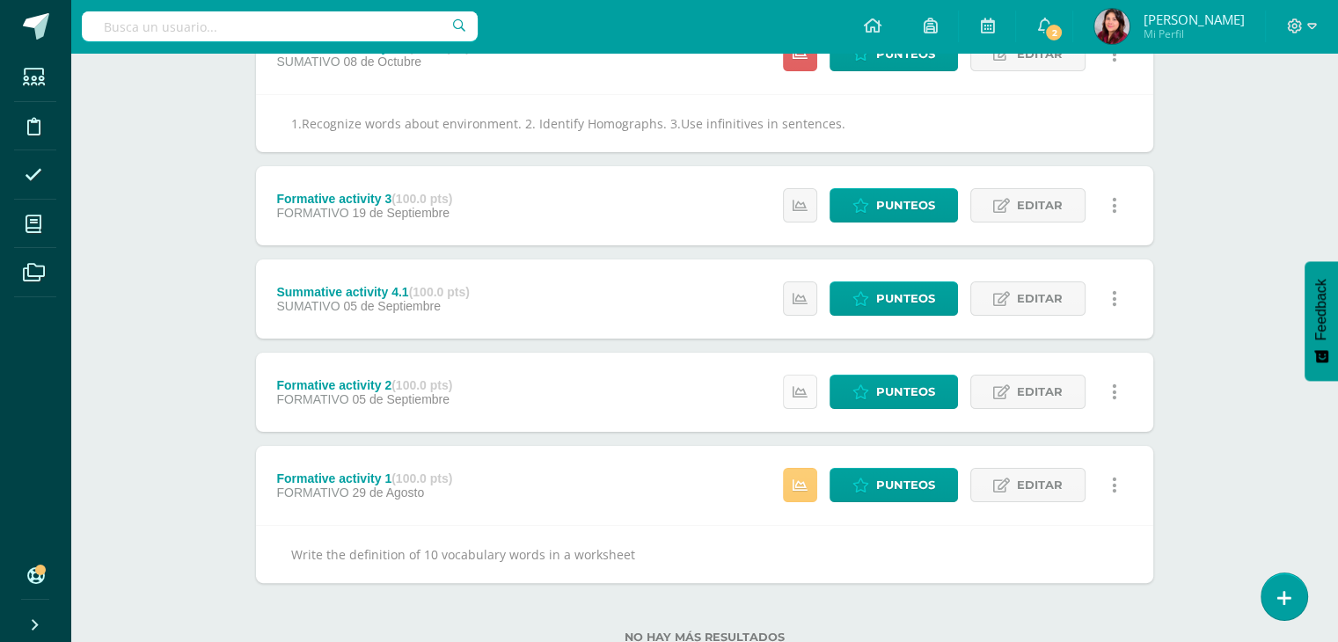
click at [790, 391] on link at bounding box center [800, 392] width 34 height 34
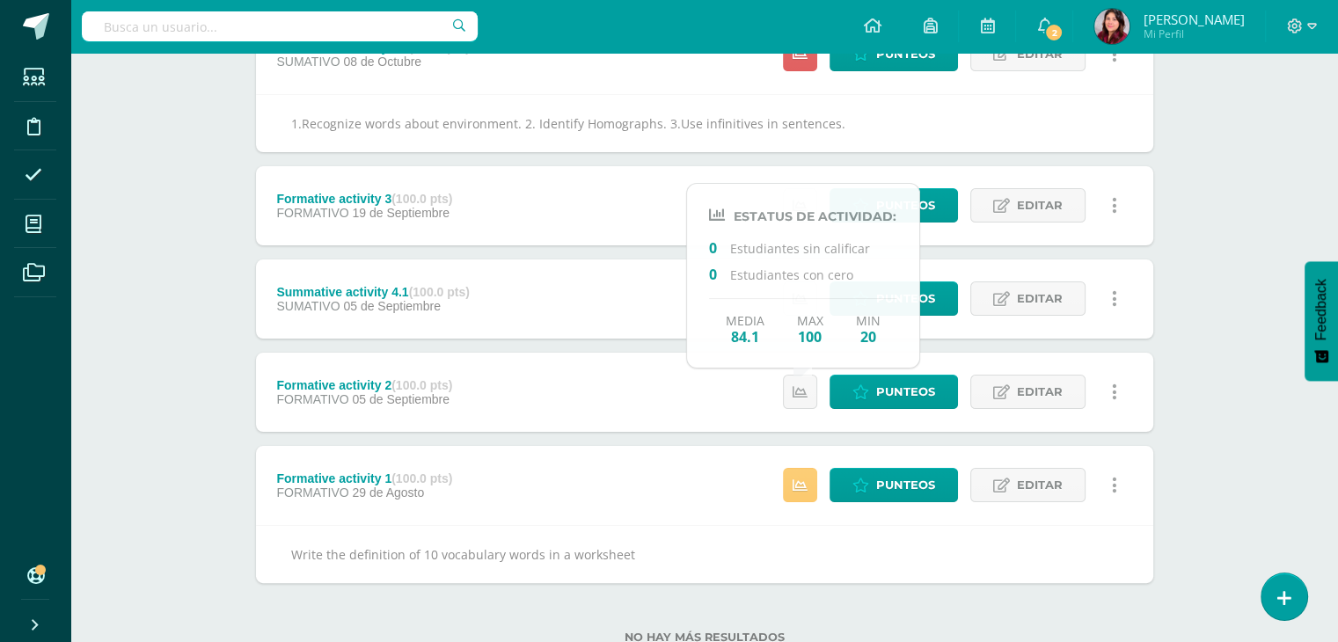
click at [674, 398] on div "Formative activity 2 (100.0 pts) FORMATIVO [DATE][GEOGRAPHIC_DATA] Punteos Edit…" at bounding box center [704, 392] width 897 height 79
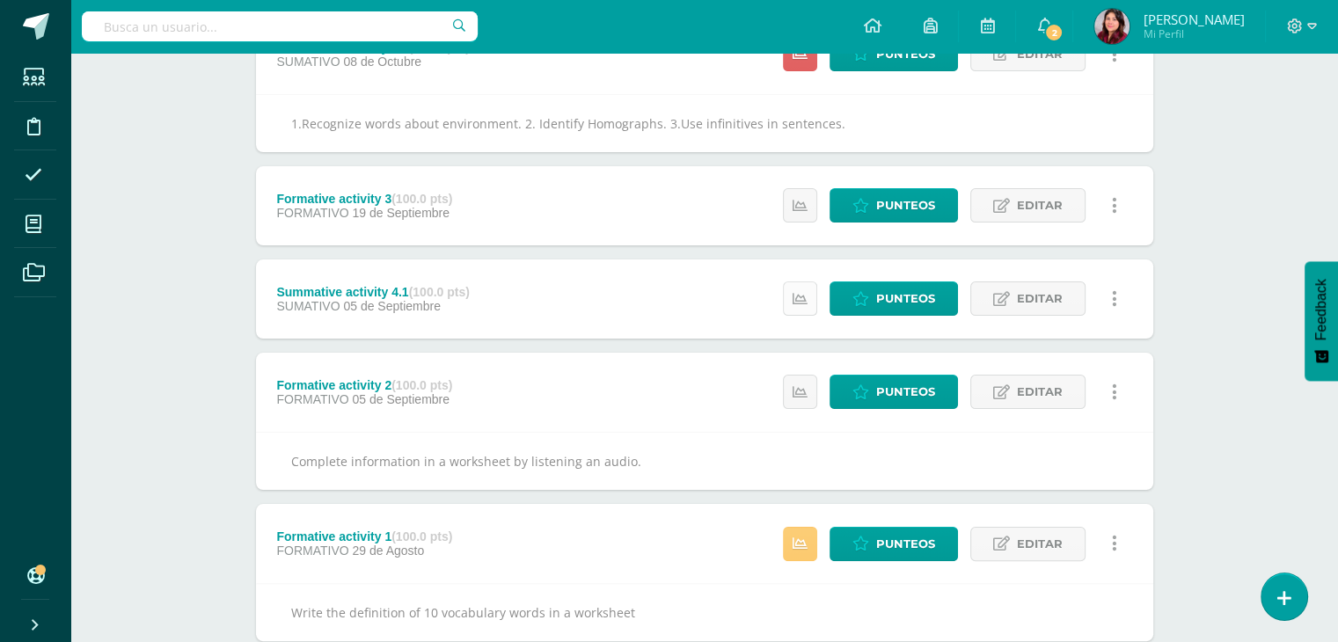
click at [796, 293] on icon at bounding box center [799, 299] width 15 height 15
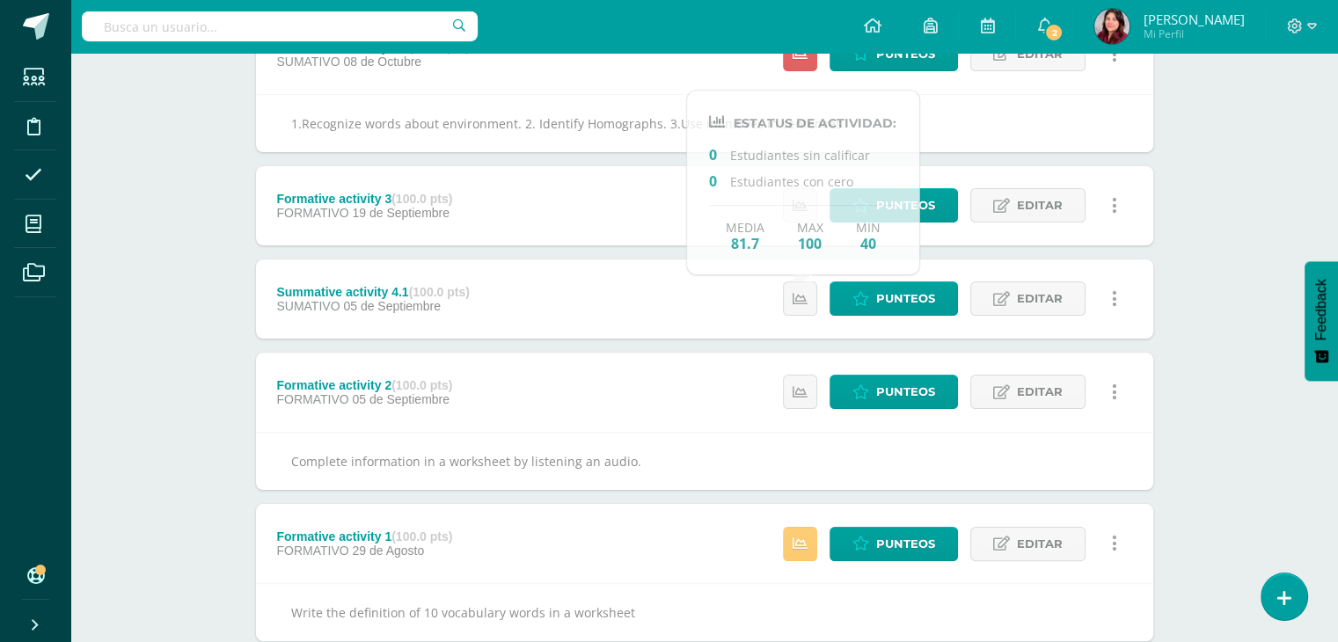
click at [640, 294] on div "Summative activity 4.1 (100.0 pts) SUMATIVO 05 de Septiembre Punteos Editar His…" at bounding box center [704, 298] width 897 height 79
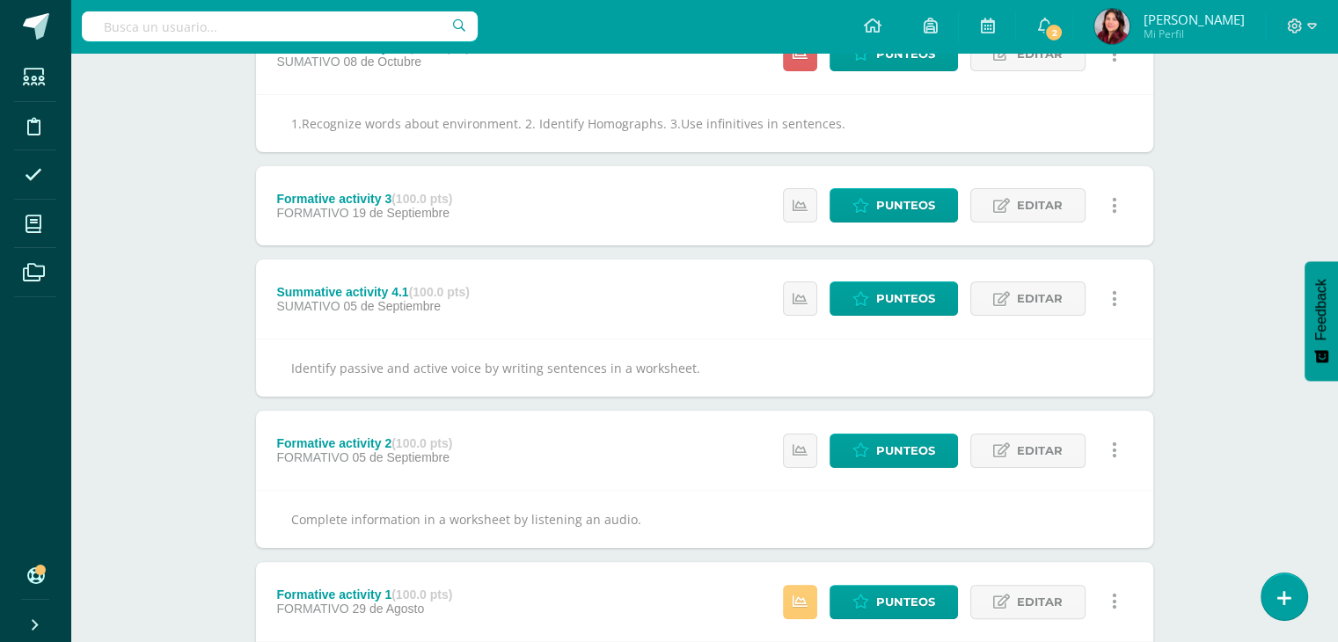
click at [821, 200] on div "Estatus de Actividad: 0 Estudiantes sin calificar 0 Estudiantes con cero Media …" at bounding box center [954, 205] width 397 height 79
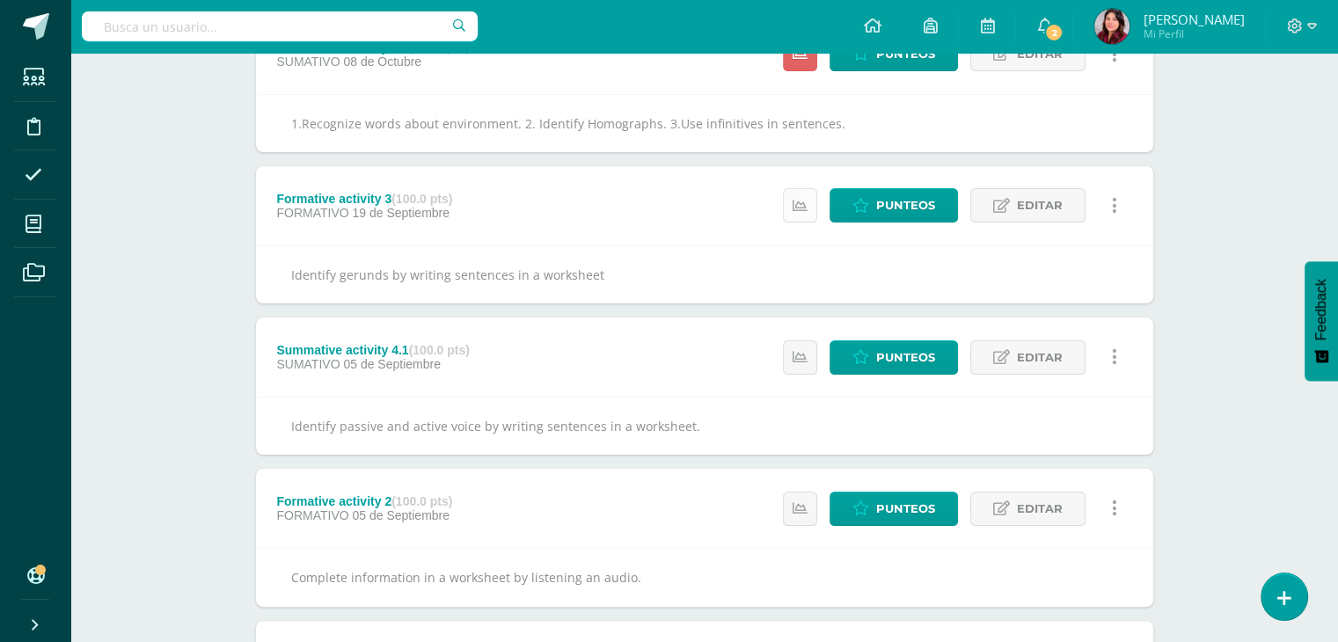
click at [793, 206] on link at bounding box center [800, 205] width 34 height 34
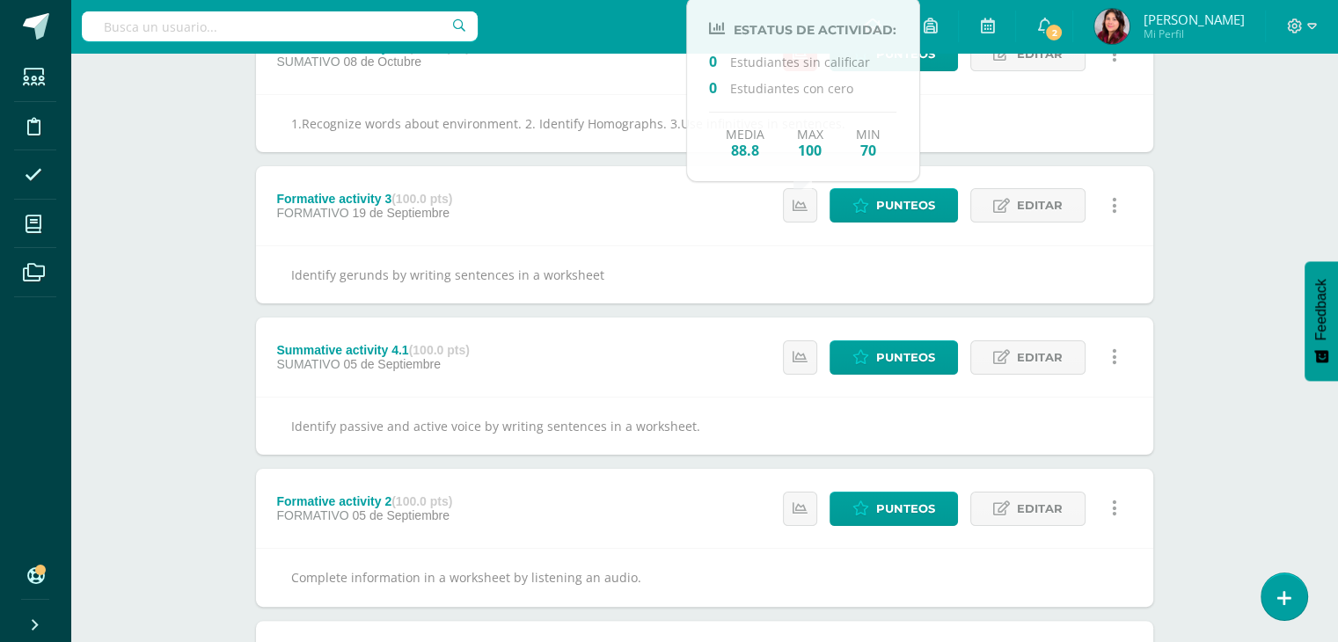
click at [696, 230] on div "Formative activity 3 (100.0 pts) FORMATIVO 19 de Septiembre Punteos Editar Hist…" at bounding box center [704, 205] width 897 height 79
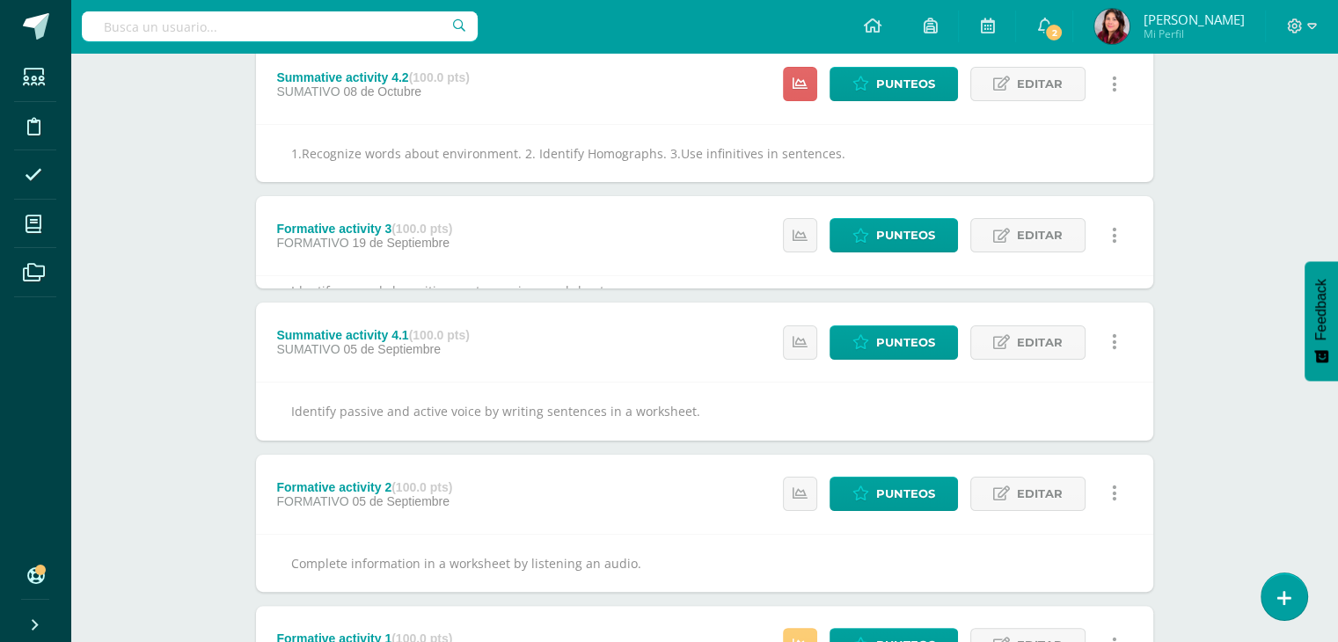
scroll to position [14, 0]
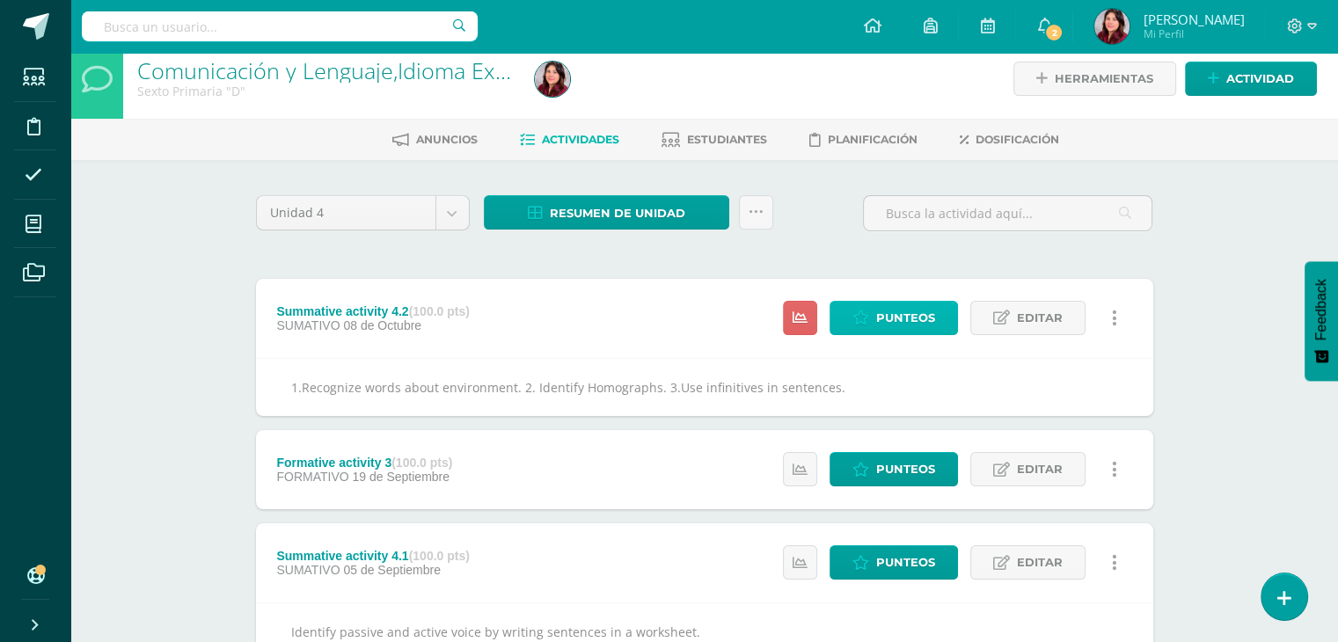
click at [879, 317] on span "Punteos" at bounding box center [905, 318] width 59 height 33
click at [897, 325] on span "Punteos" at bounding box center [905, 318] width 59 height 33
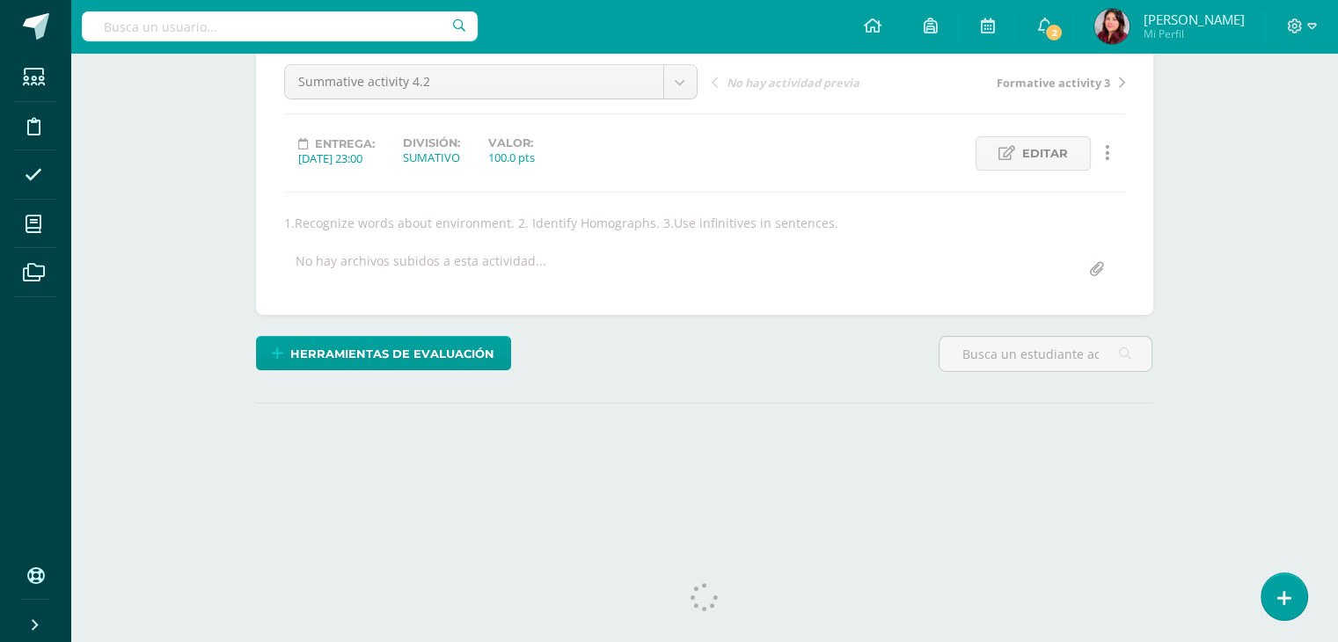
scroll to position [193, 0]
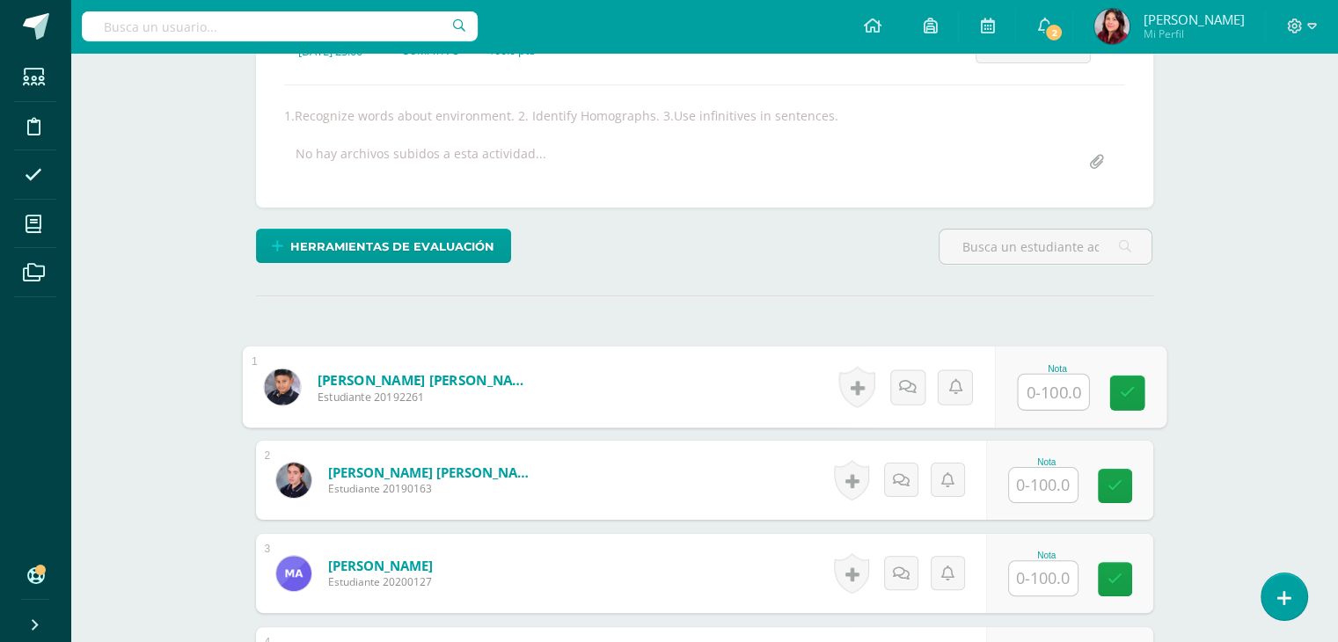
click at [1031, 394] on input "text" at bounding box center [1053, 392] width 70 height 35
type input "90"
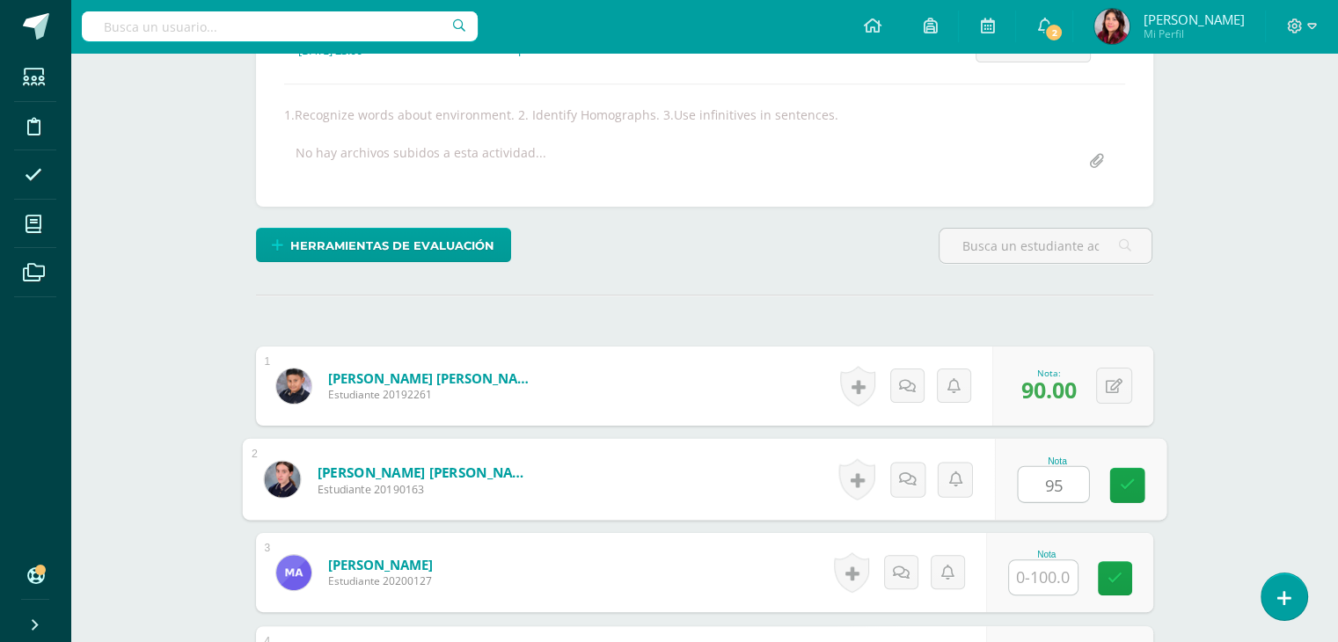
type input "95"
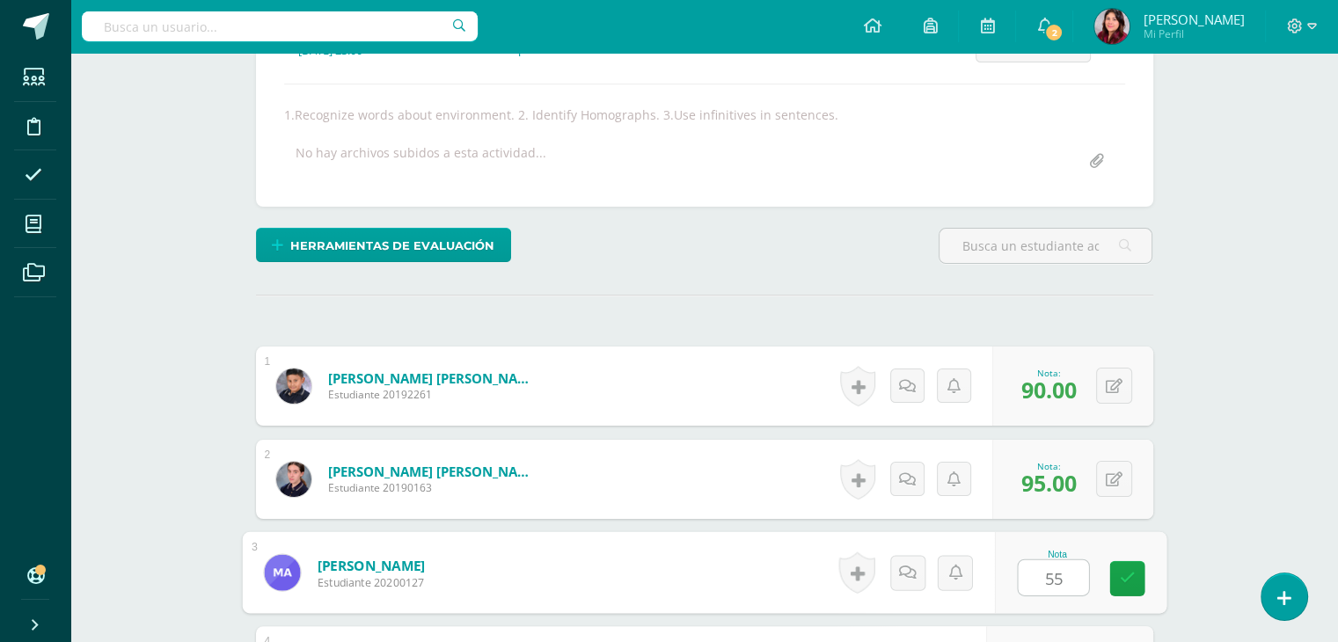
type input "55"
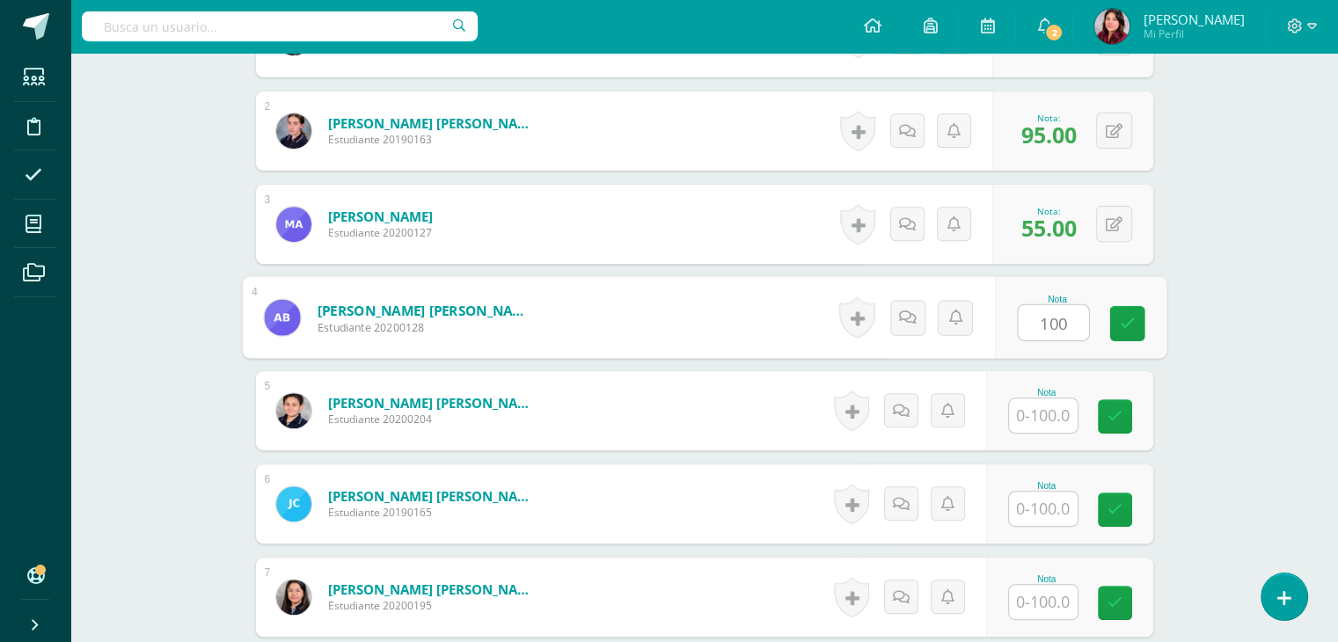
type input "100"
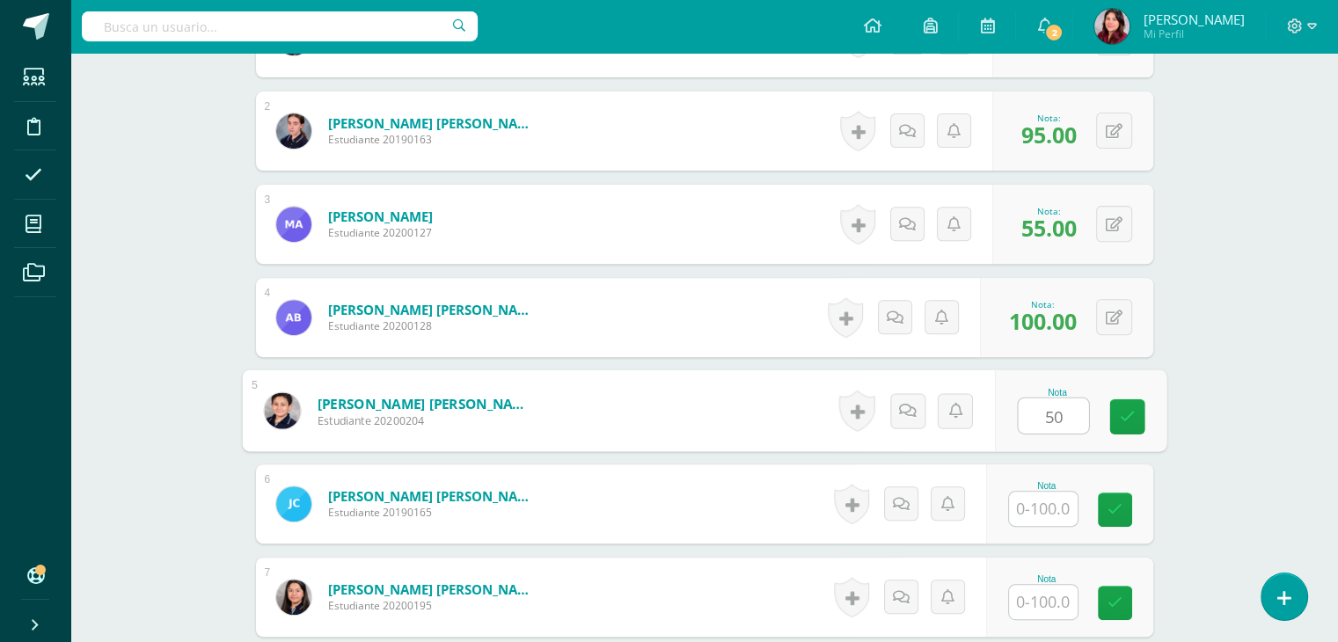
type input "50"
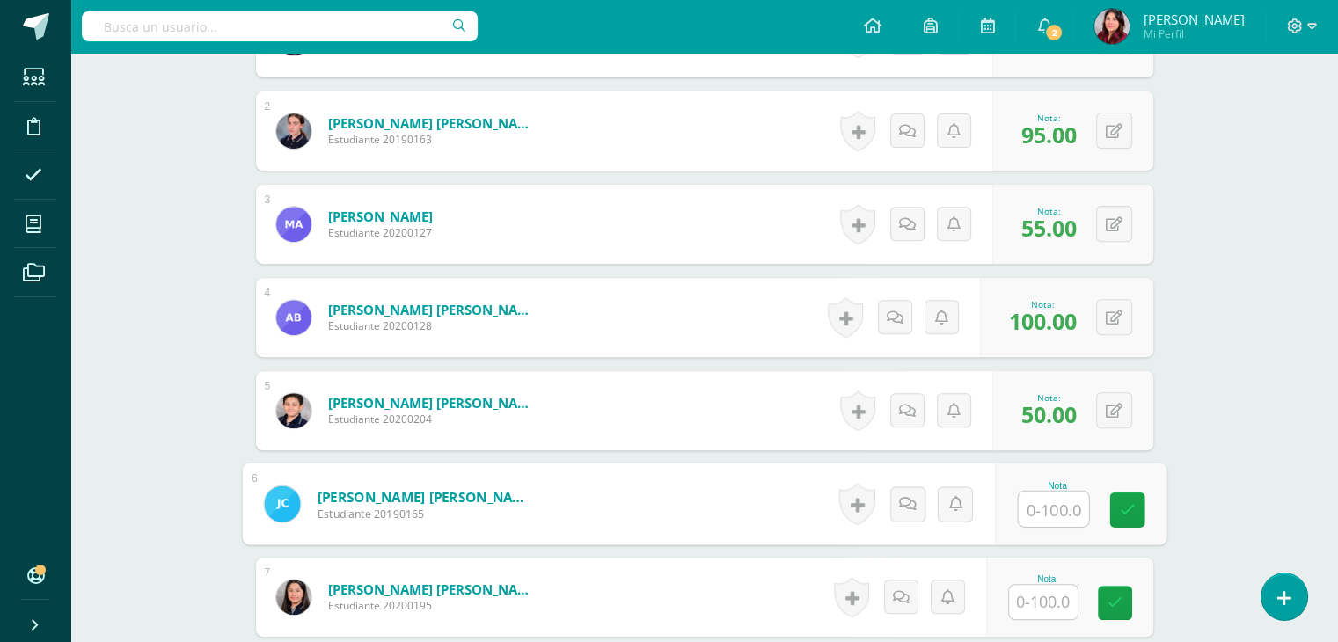
scroll to position [631, 0]
type input "80"
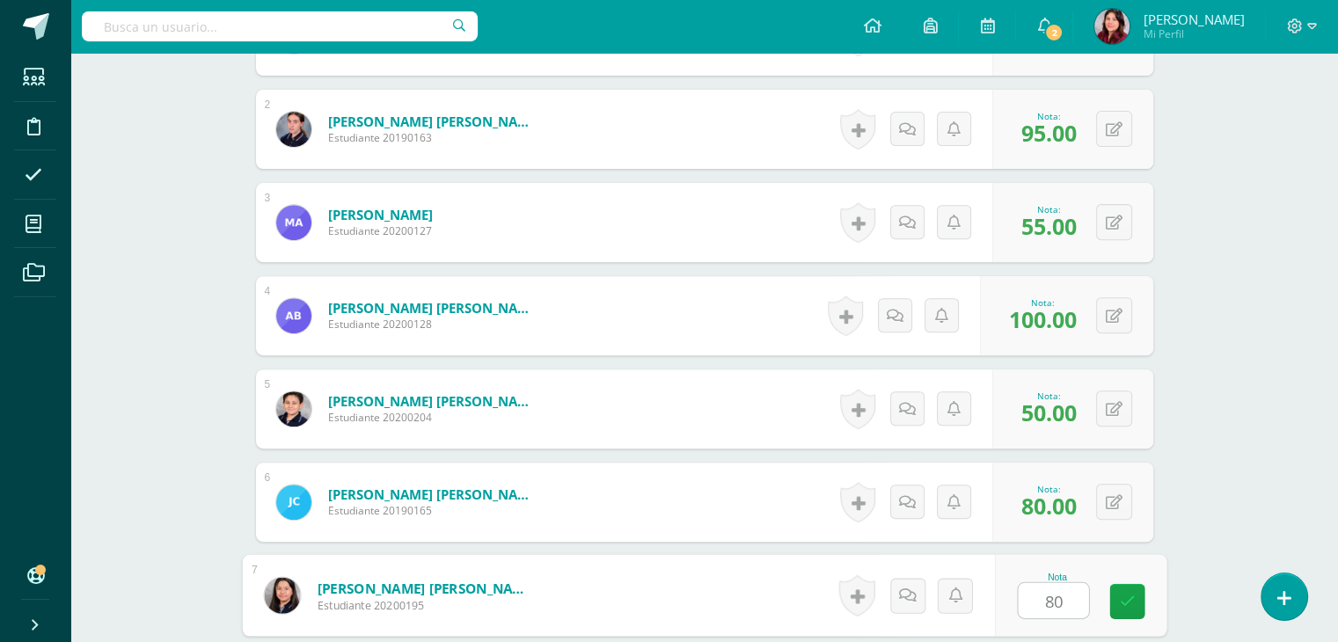
type input "80"
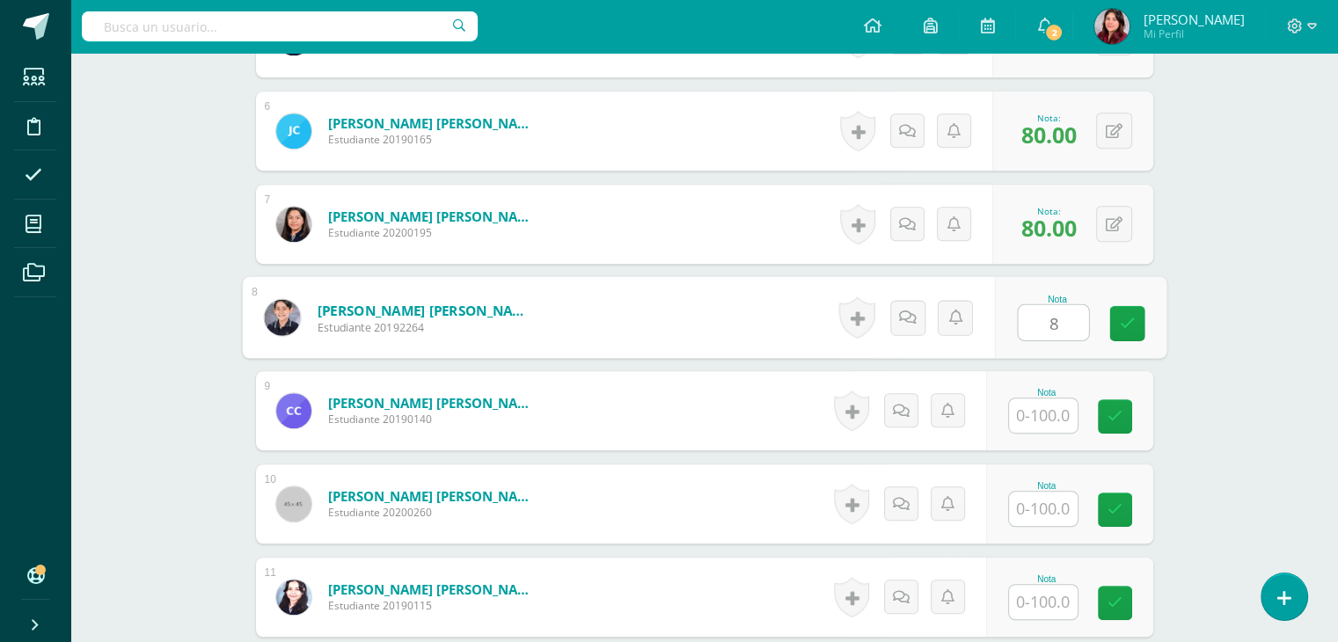
scroll to position [1003, 0]
type input "80"
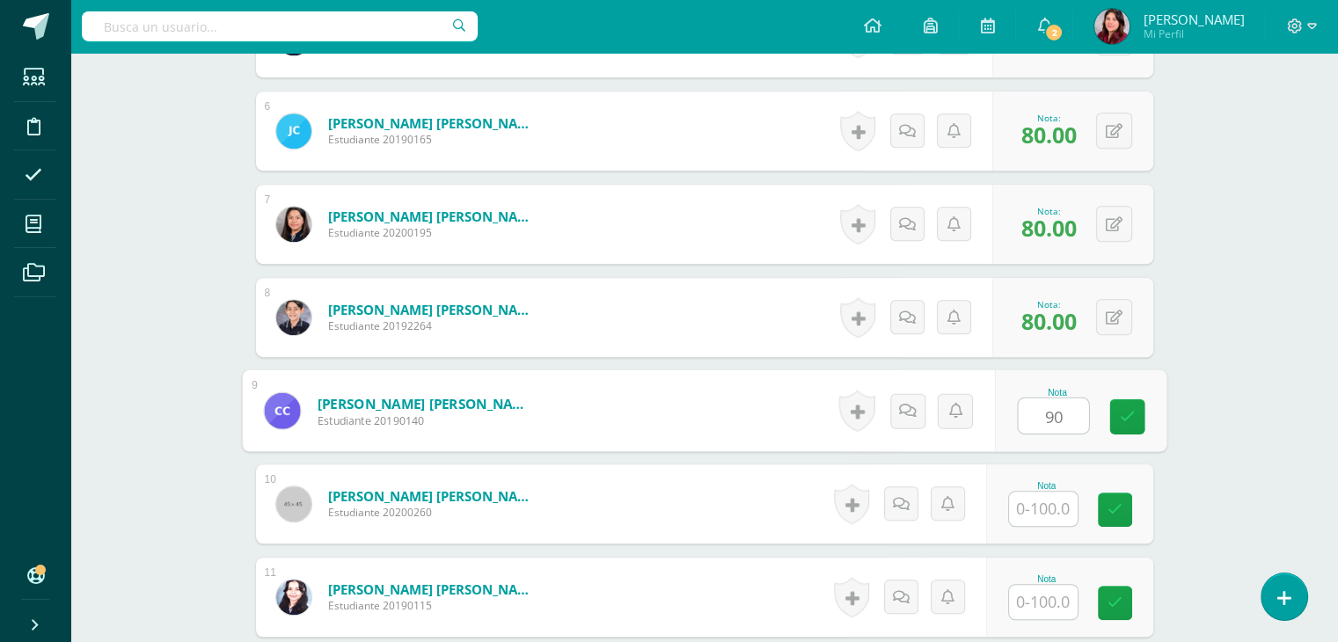
type input "90"
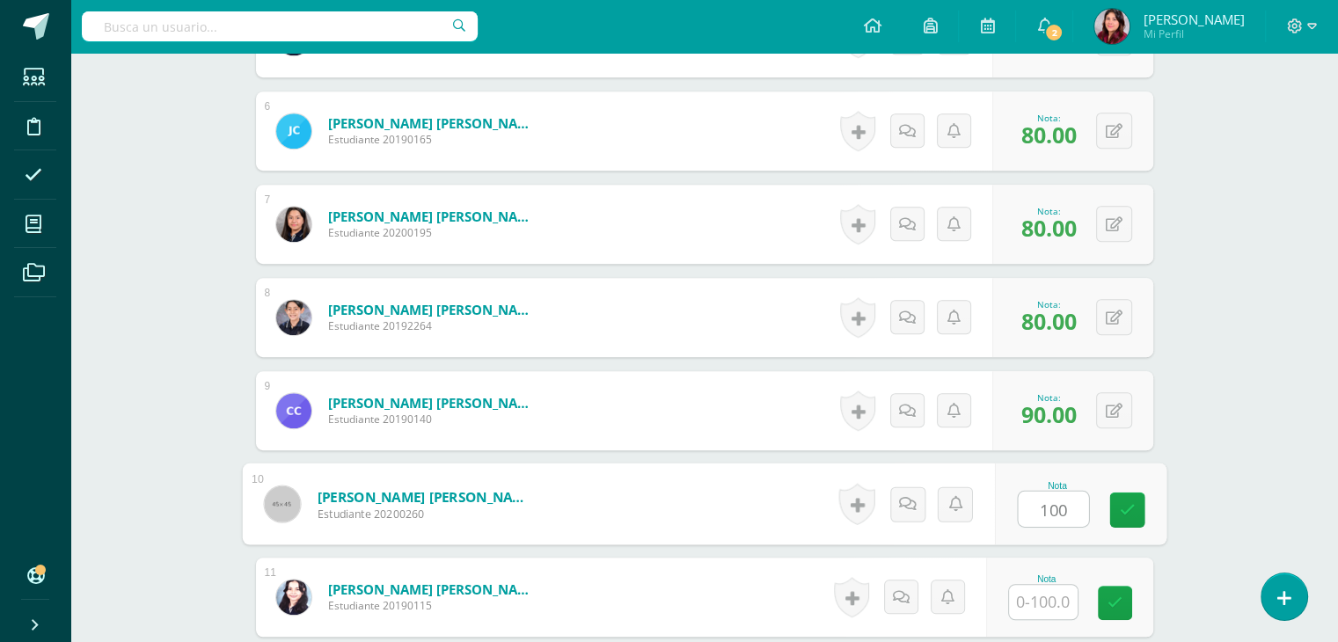
type input "100"
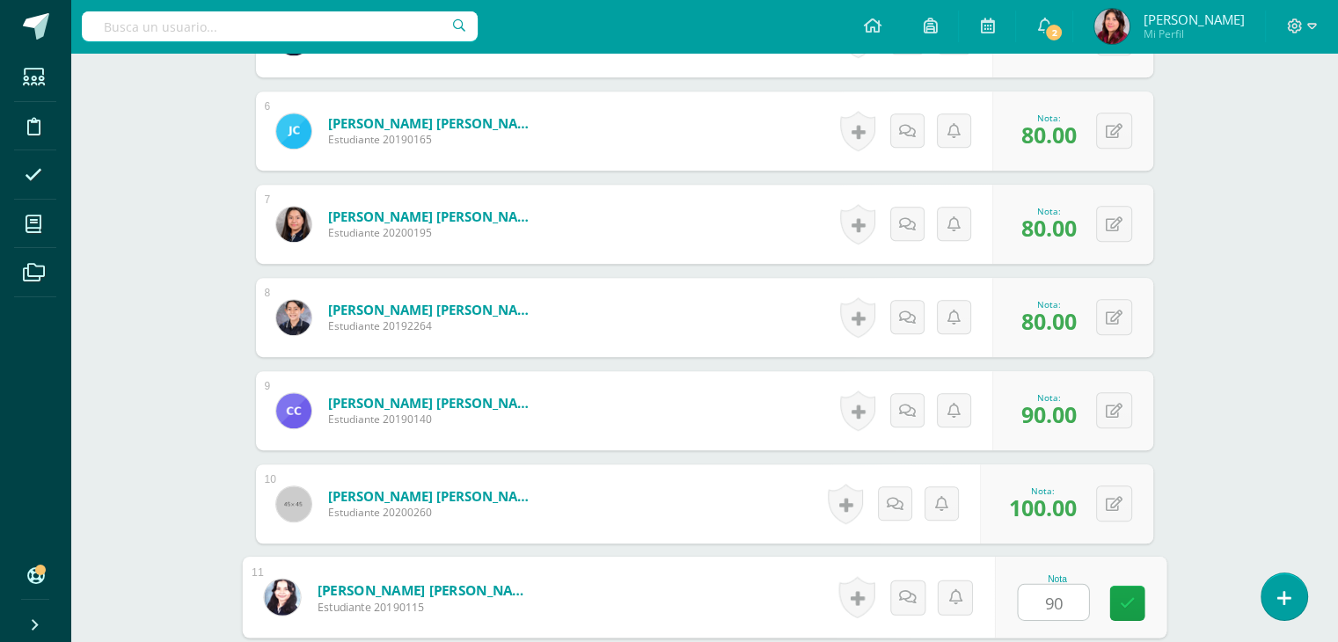
type input "90"
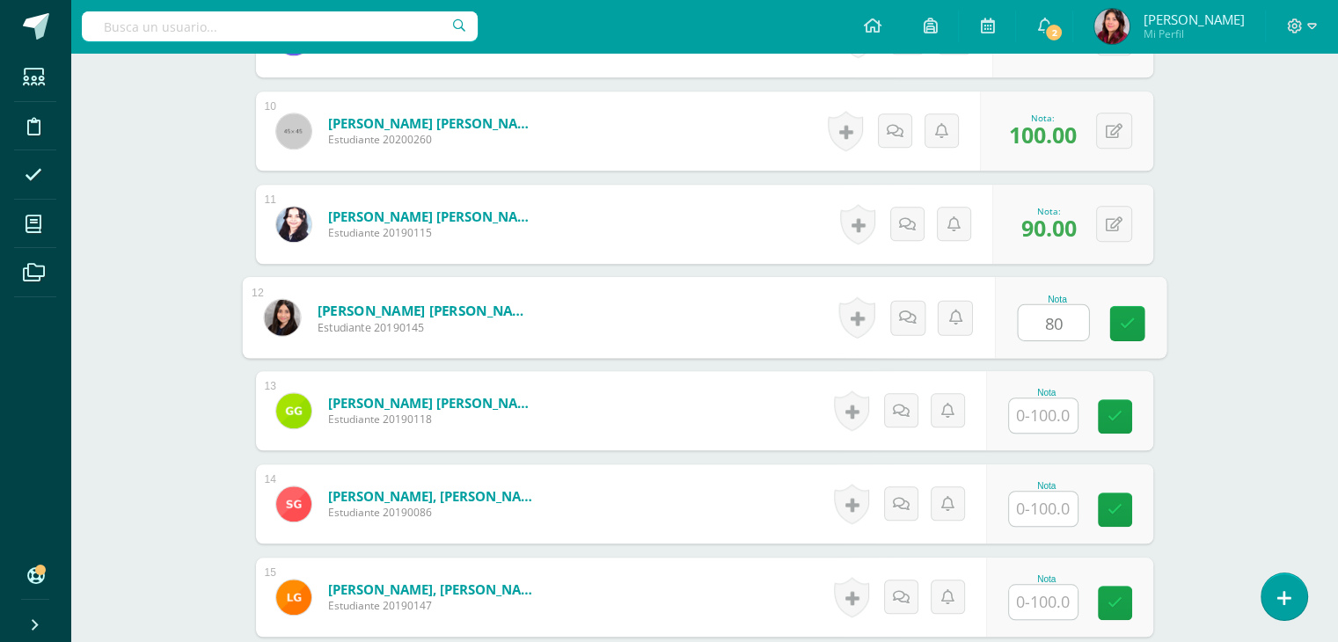
type input "80"
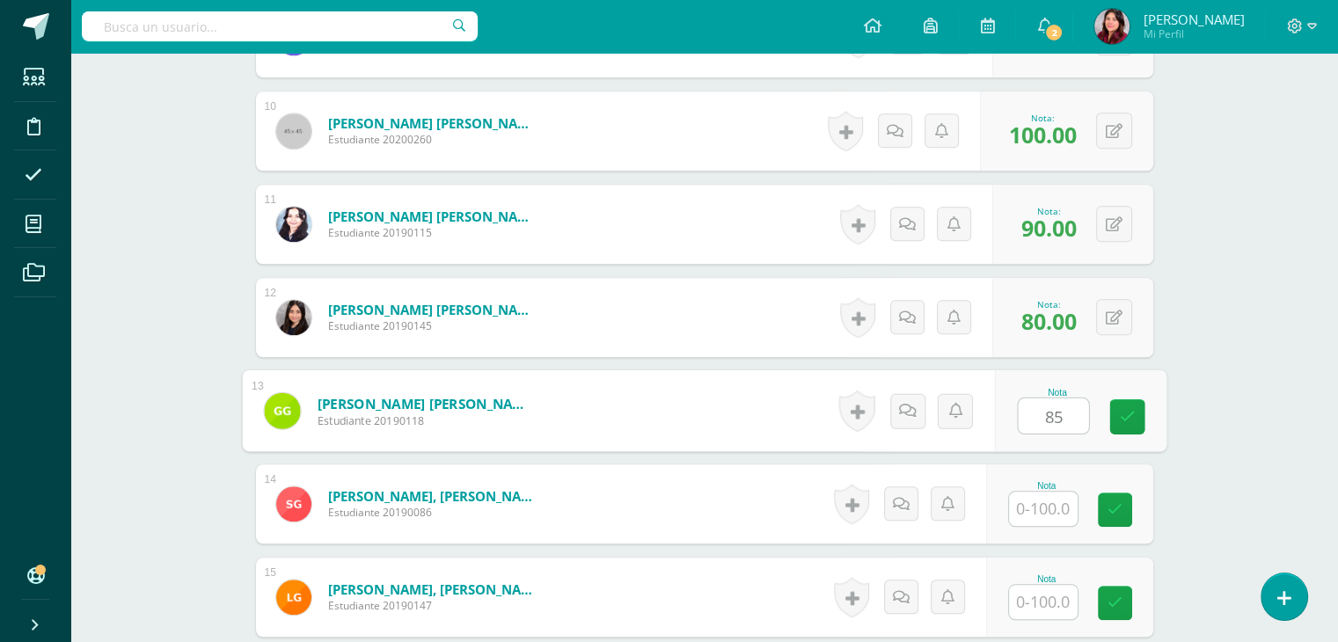
type input "85"
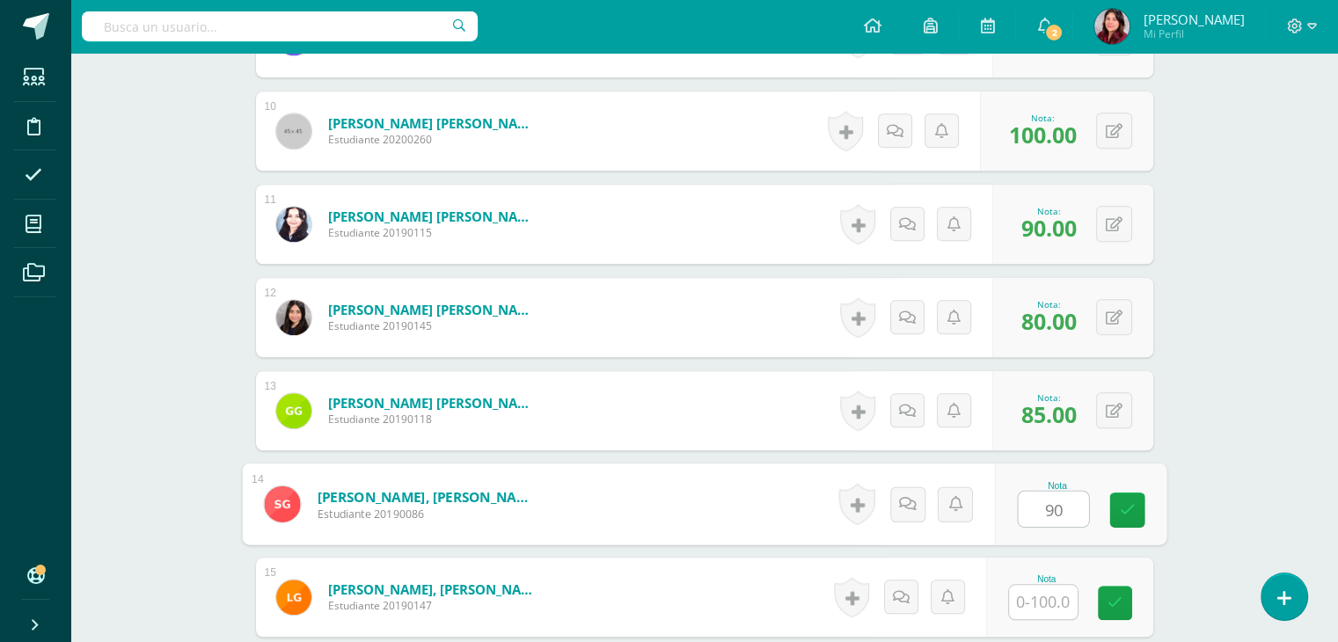
type input "90"
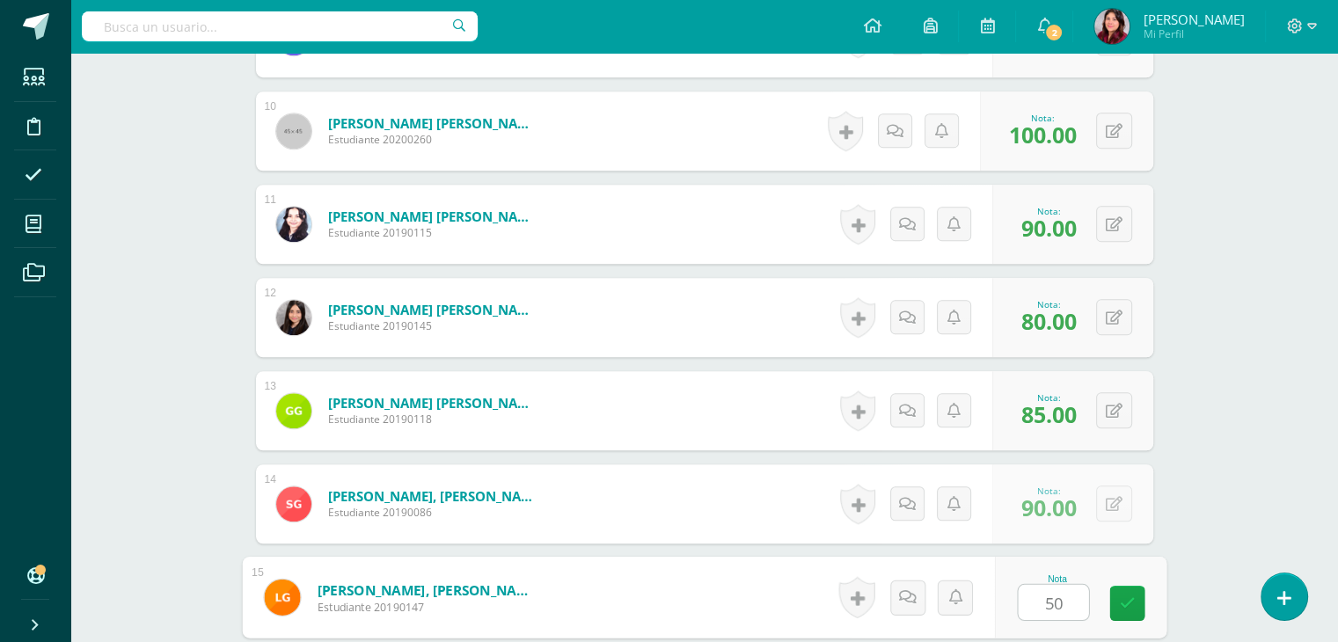
type input "50"
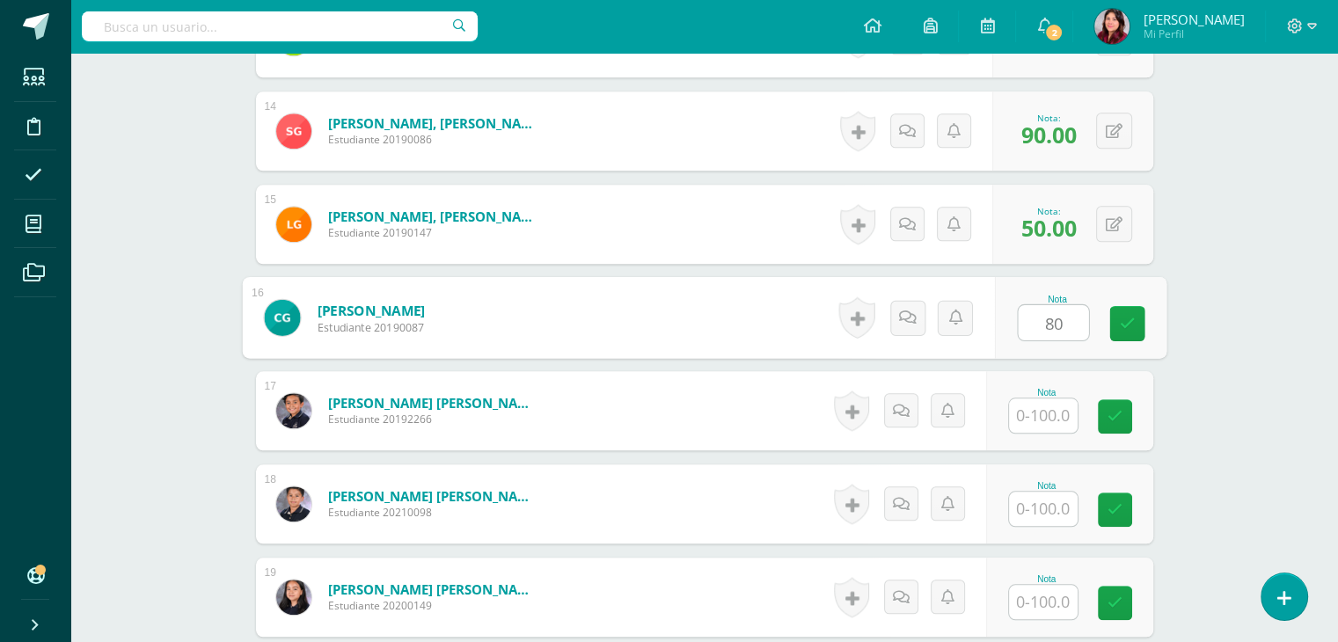
type input "80"
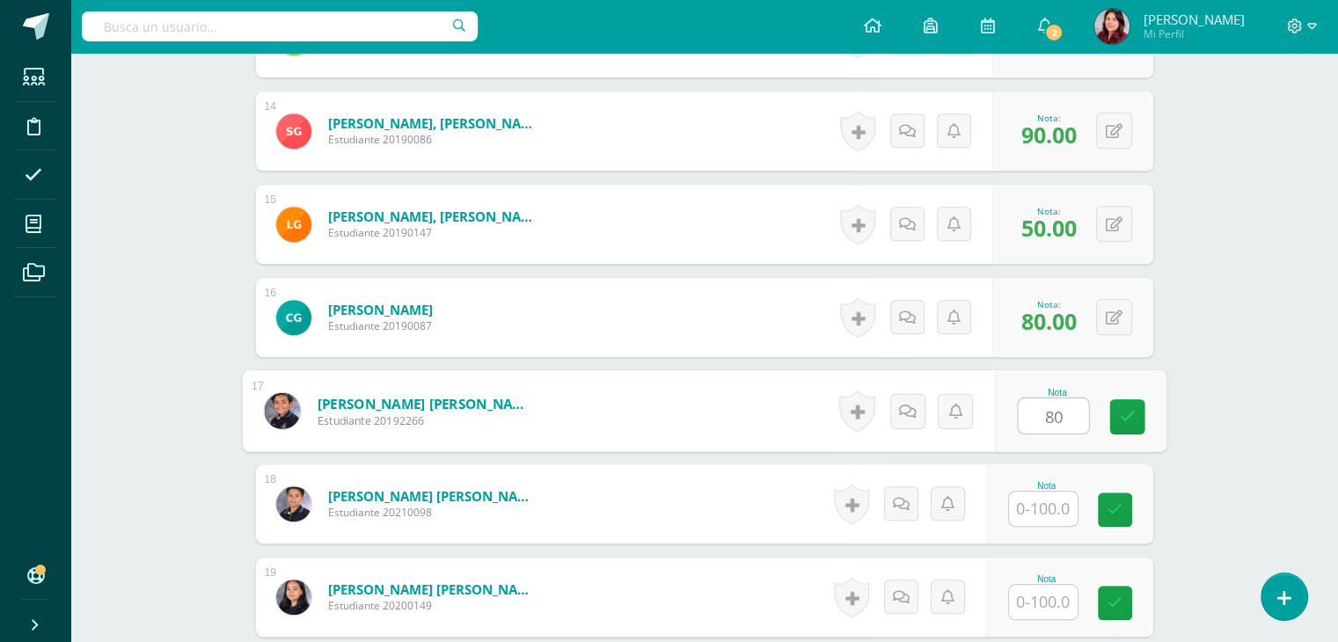
type input "80"
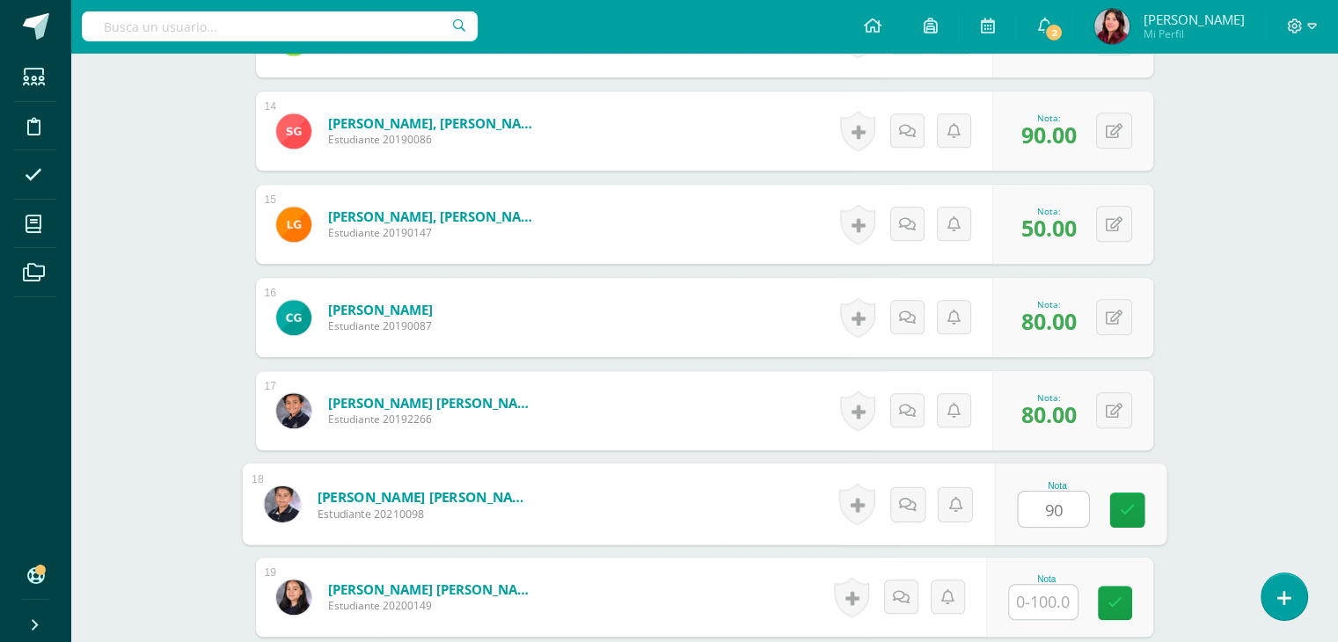
type input "90"
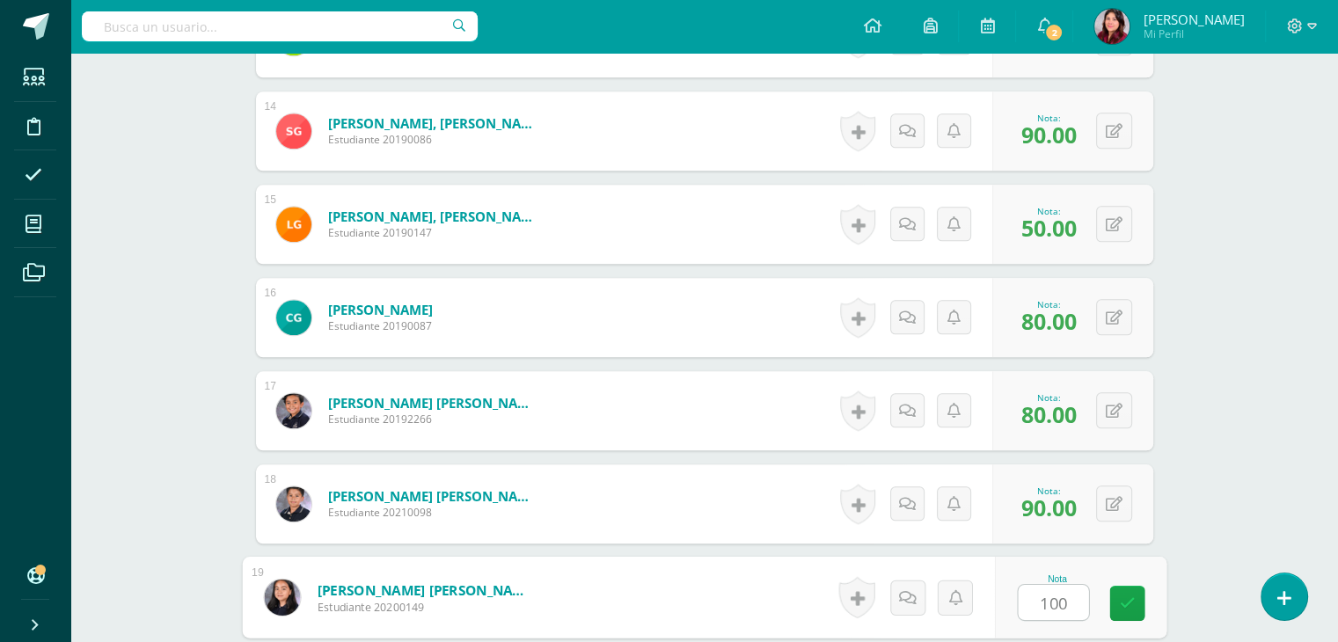
type input "100"
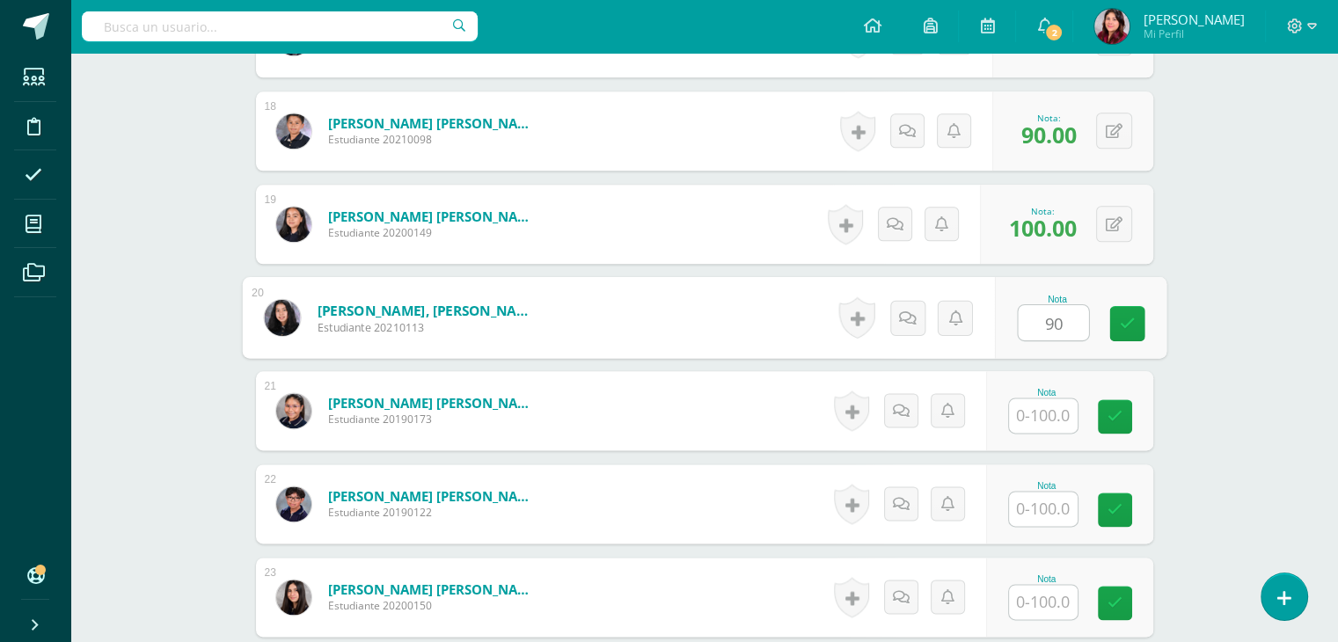
type input "90"
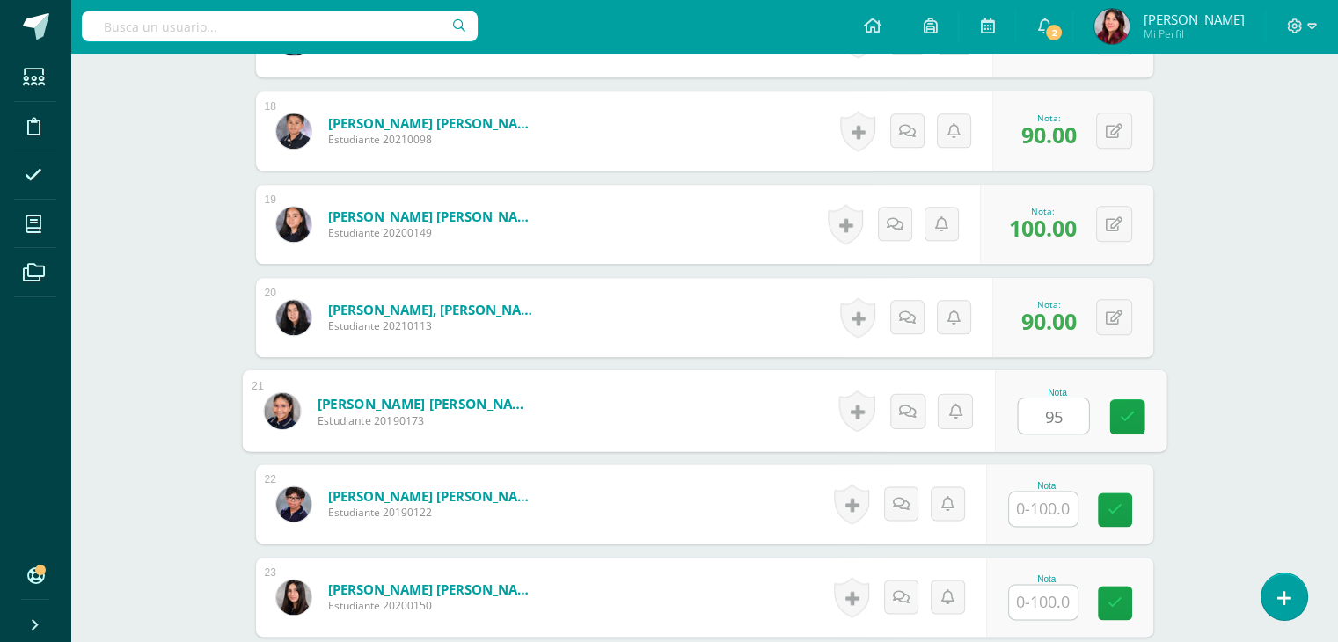
type input "95"
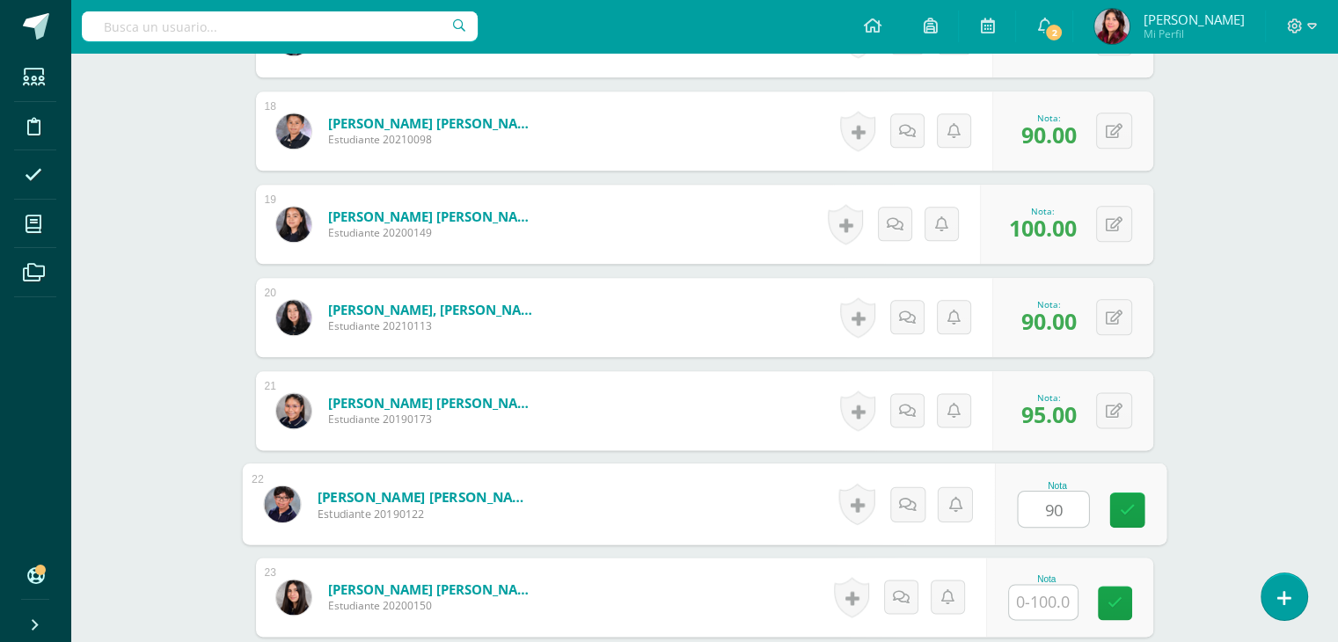
type input "90"
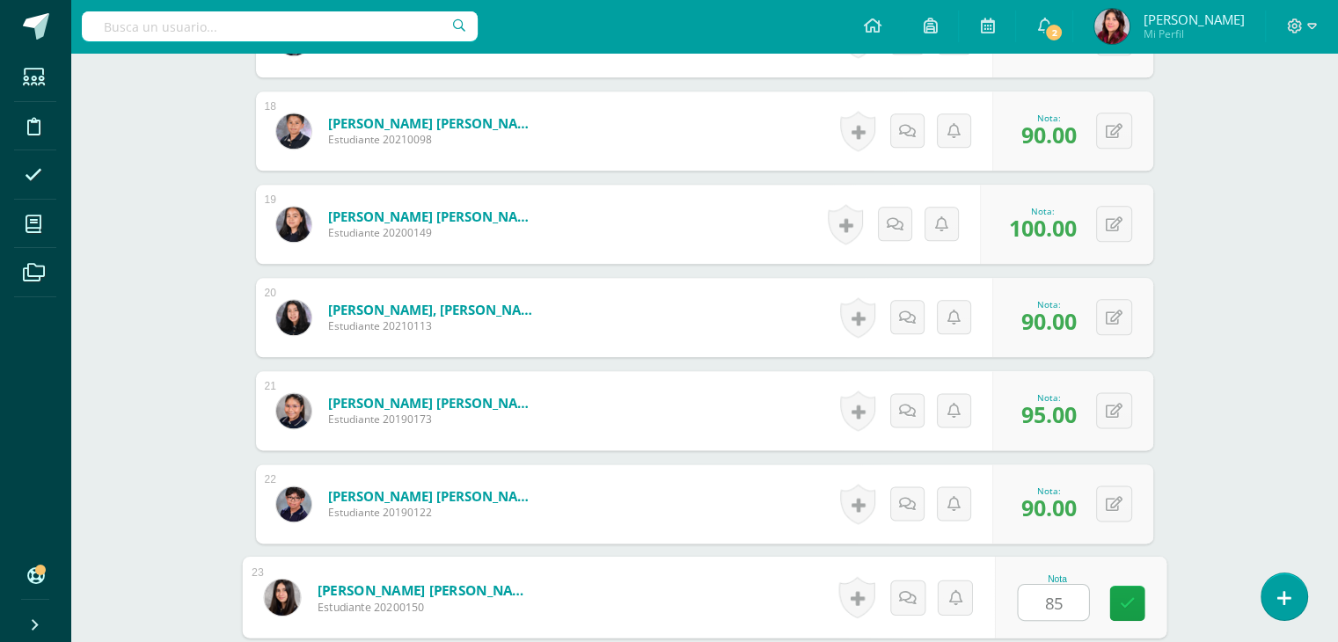
type input "85"
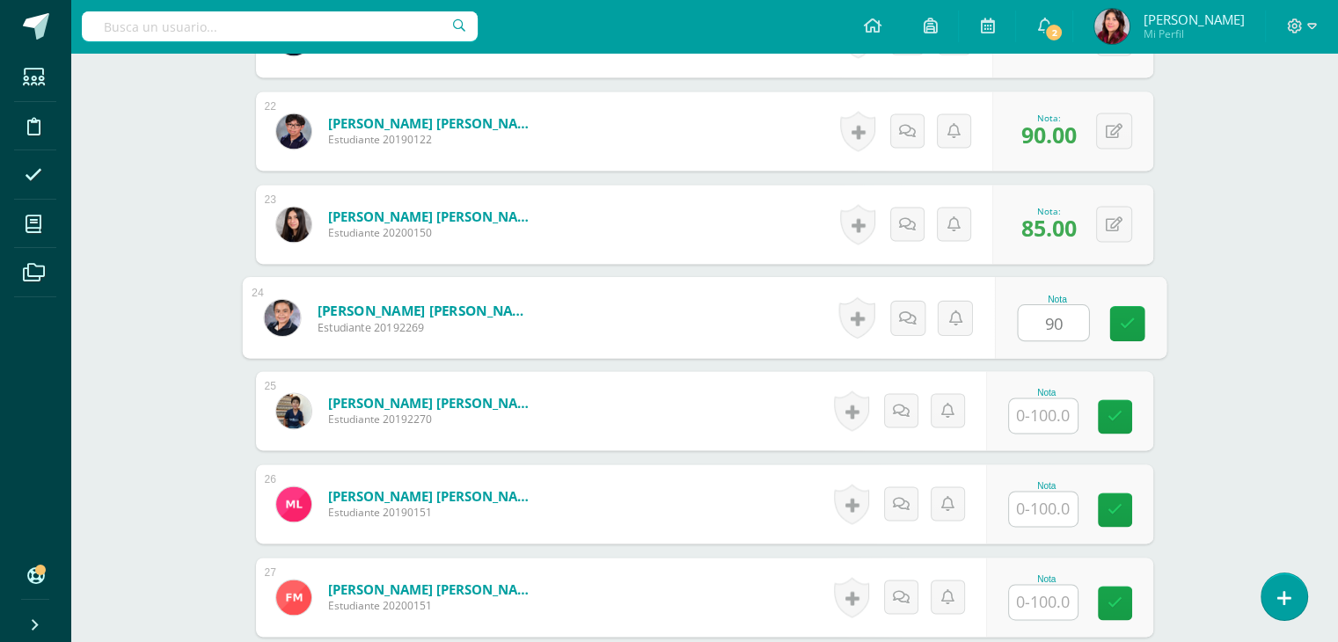
type input "90"
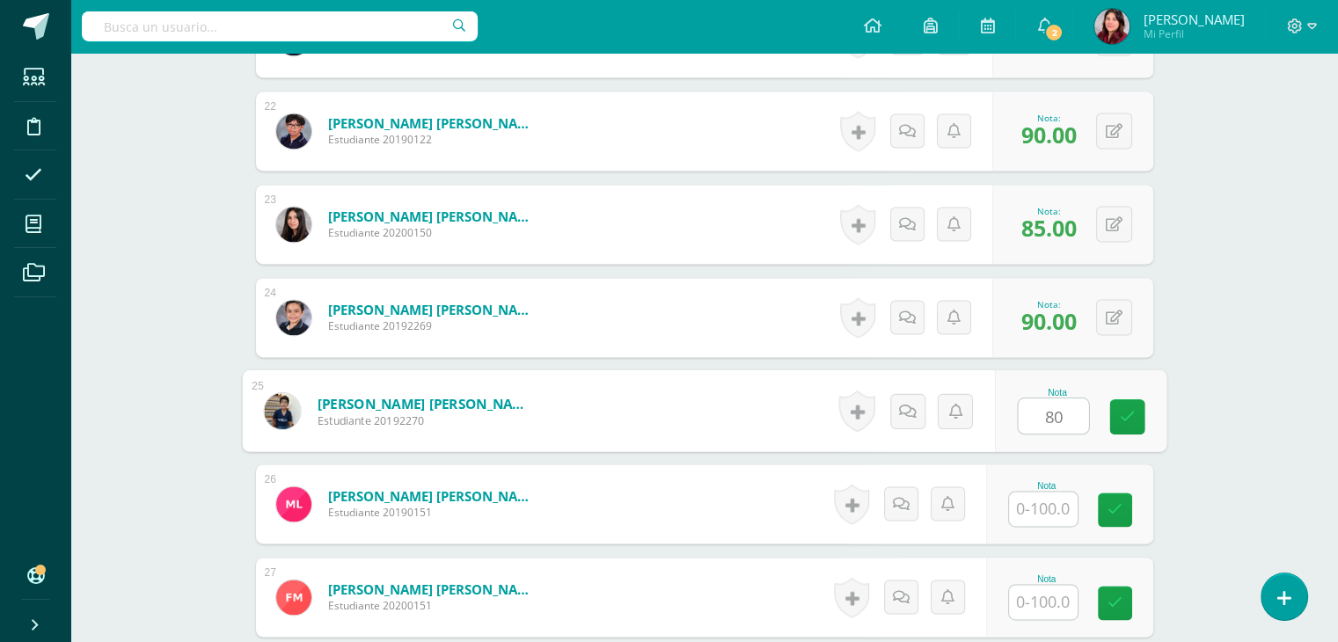
type input "80"
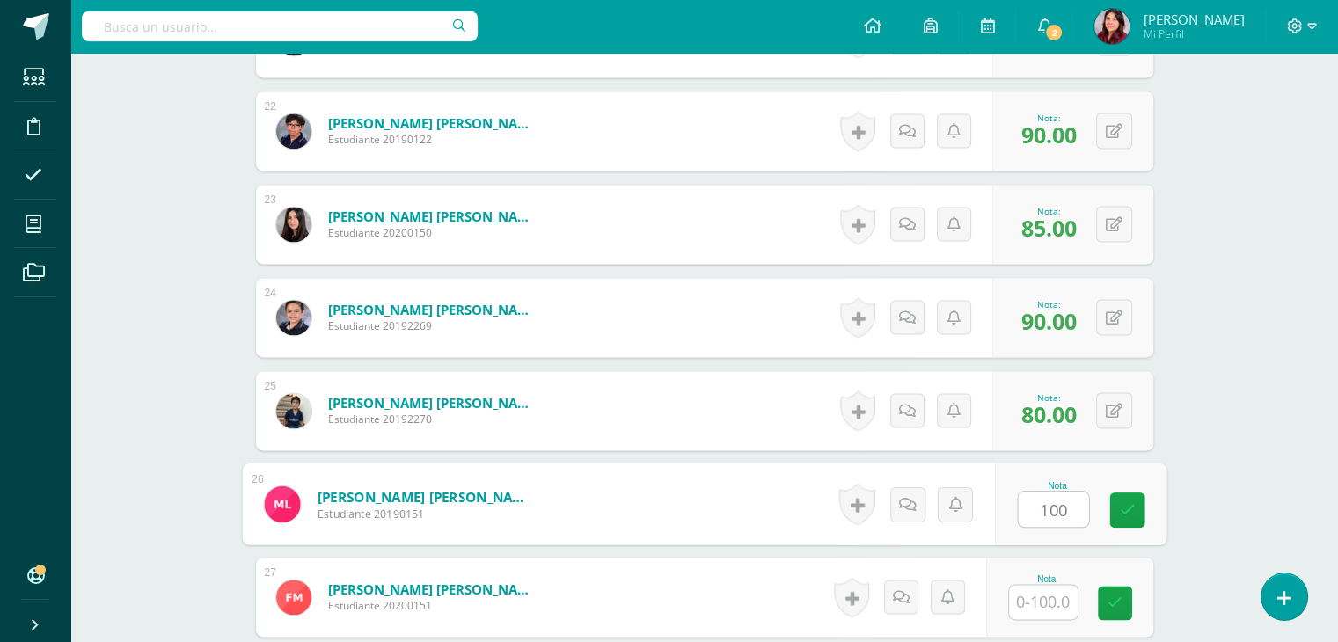
type input "100"
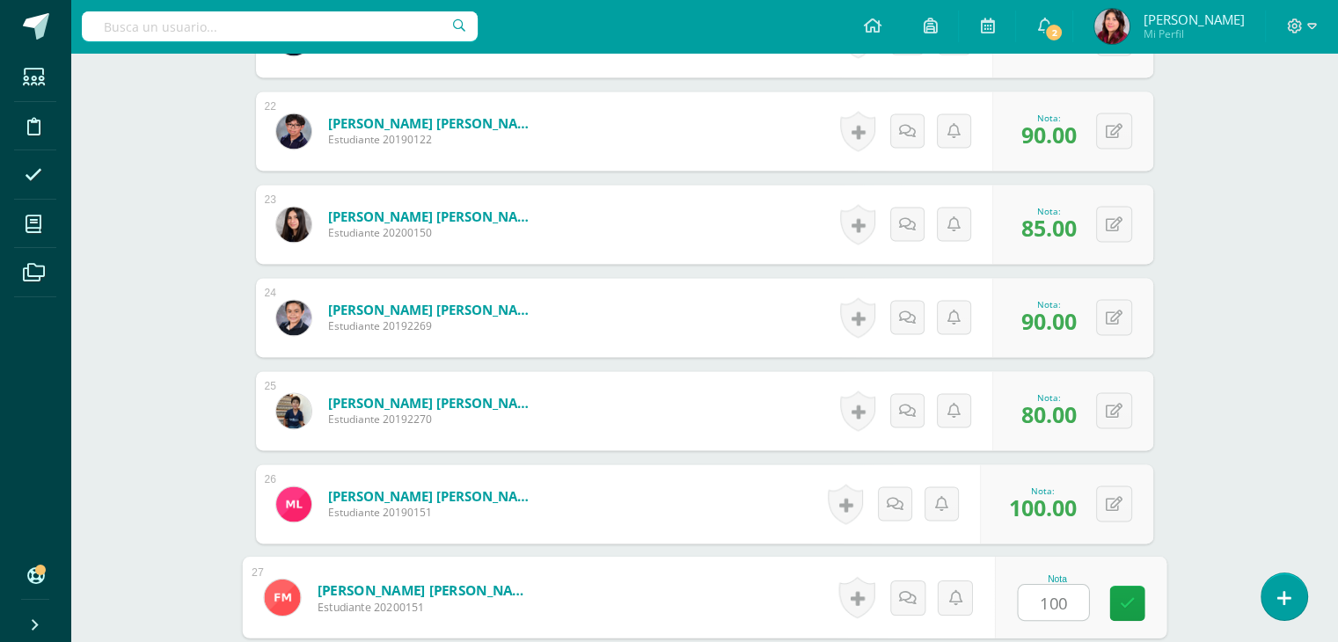
type input "100"
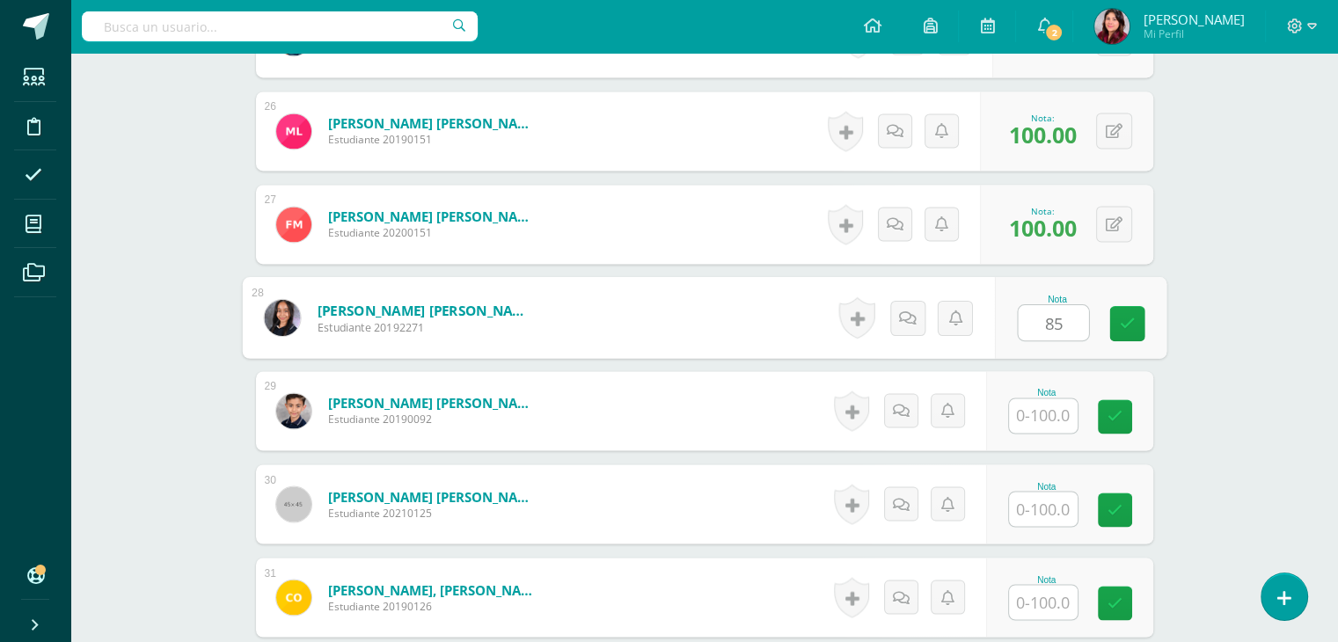
type input "85"
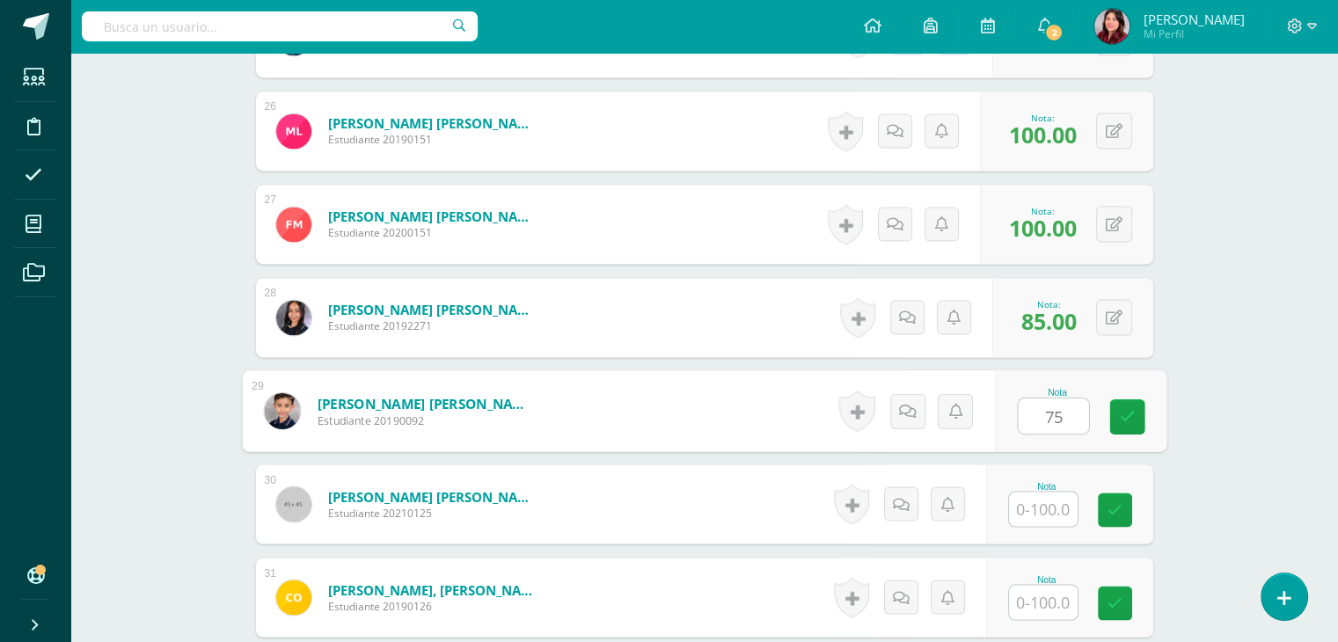
type input "75"
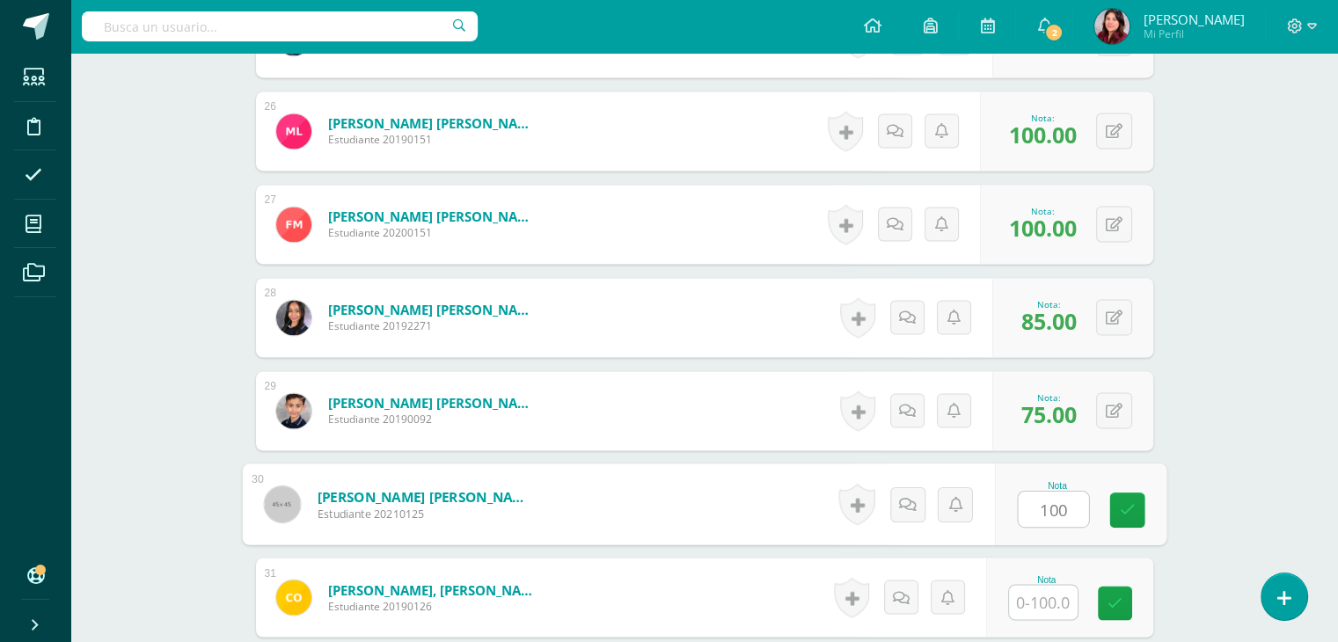
type input "100"
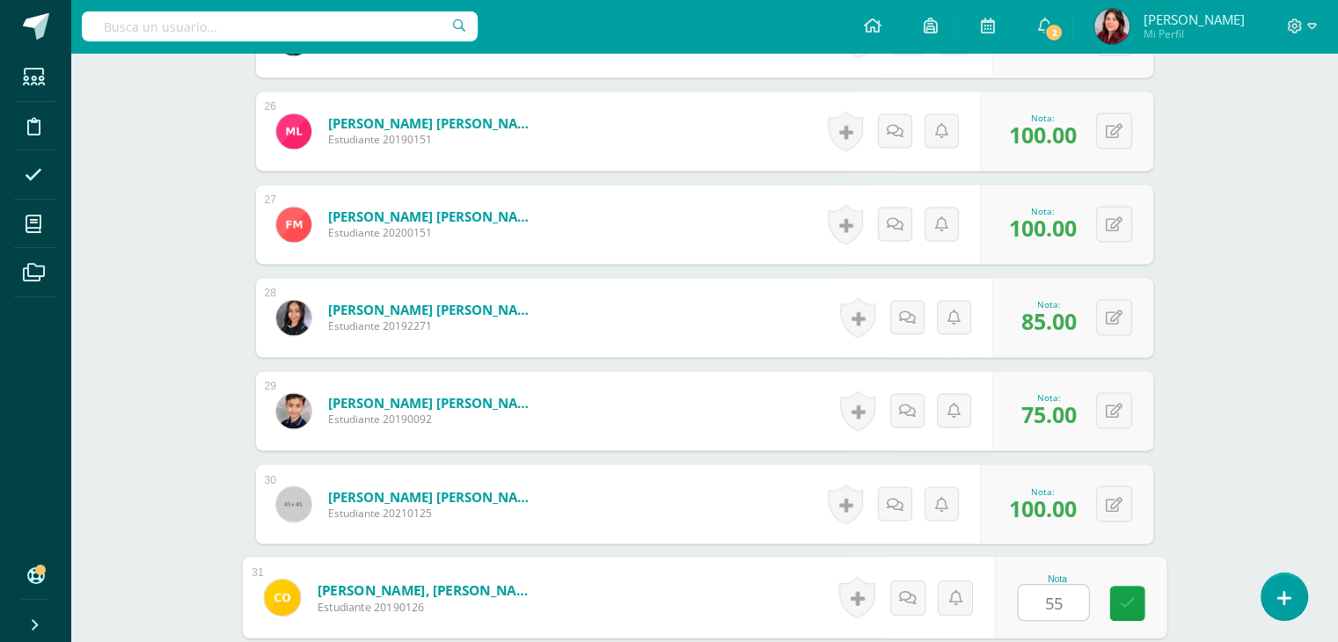
type input "55"
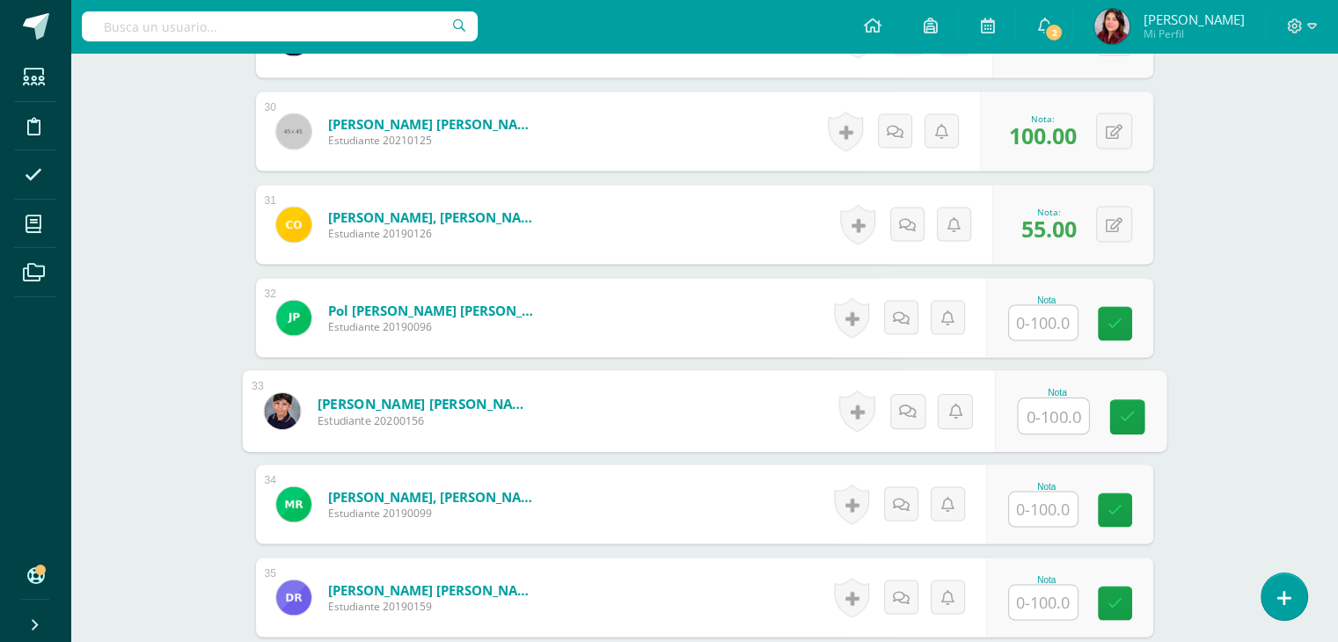
click at [1042, 417] on input "text" at bounding box center [1053, 415] width 70 height 35
type input "90"
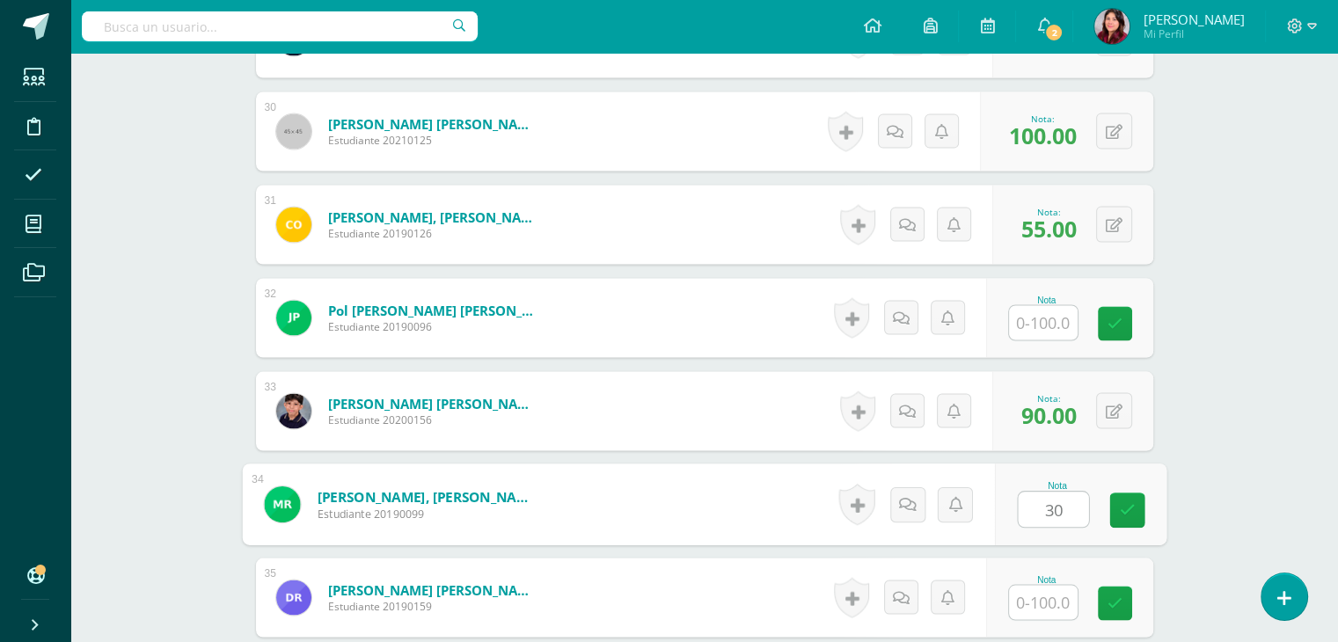
type input "30"
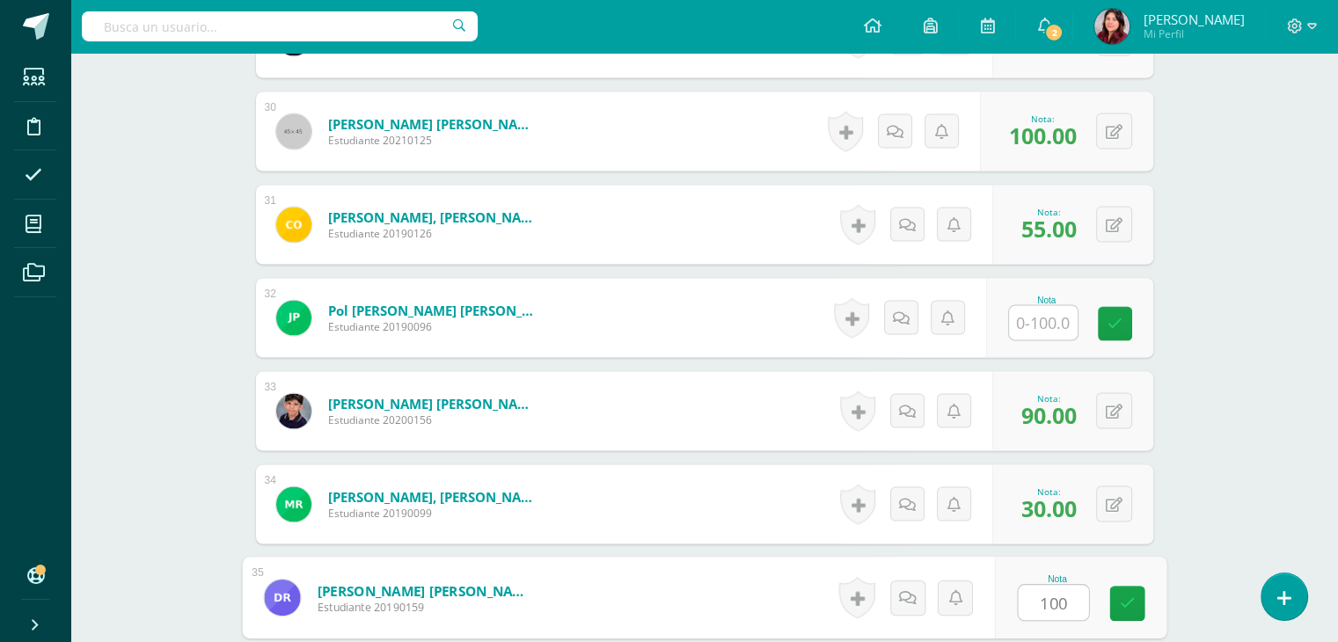
type input "100"
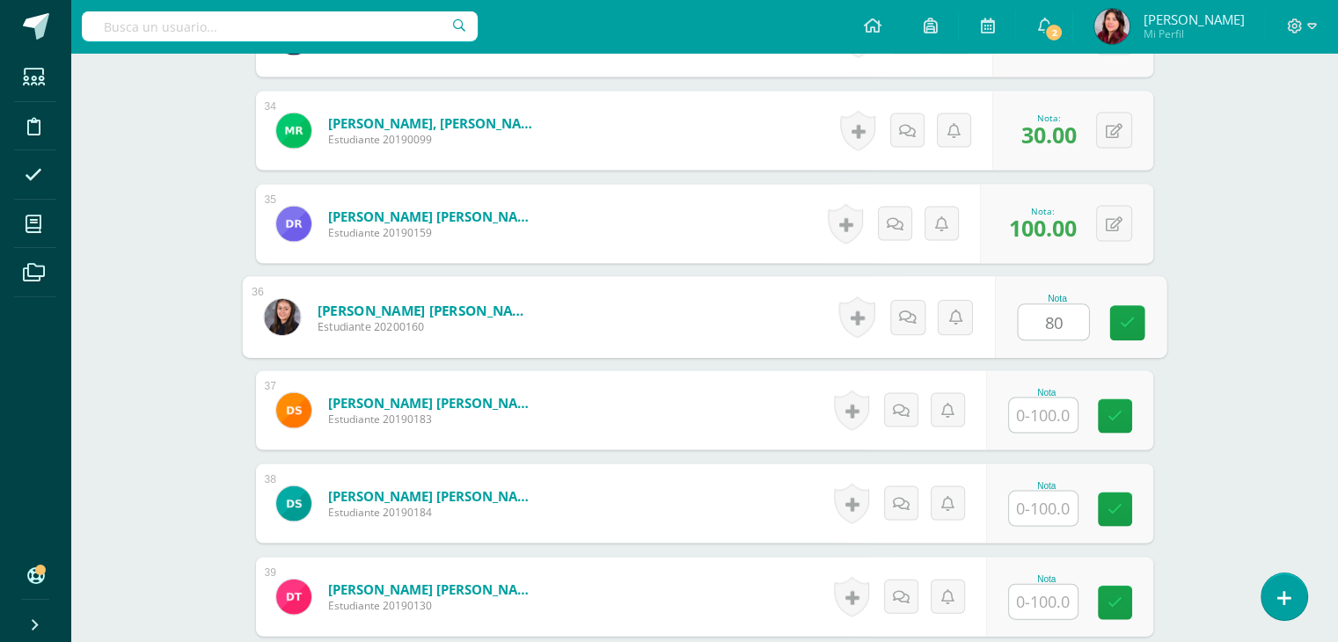
type input "80"
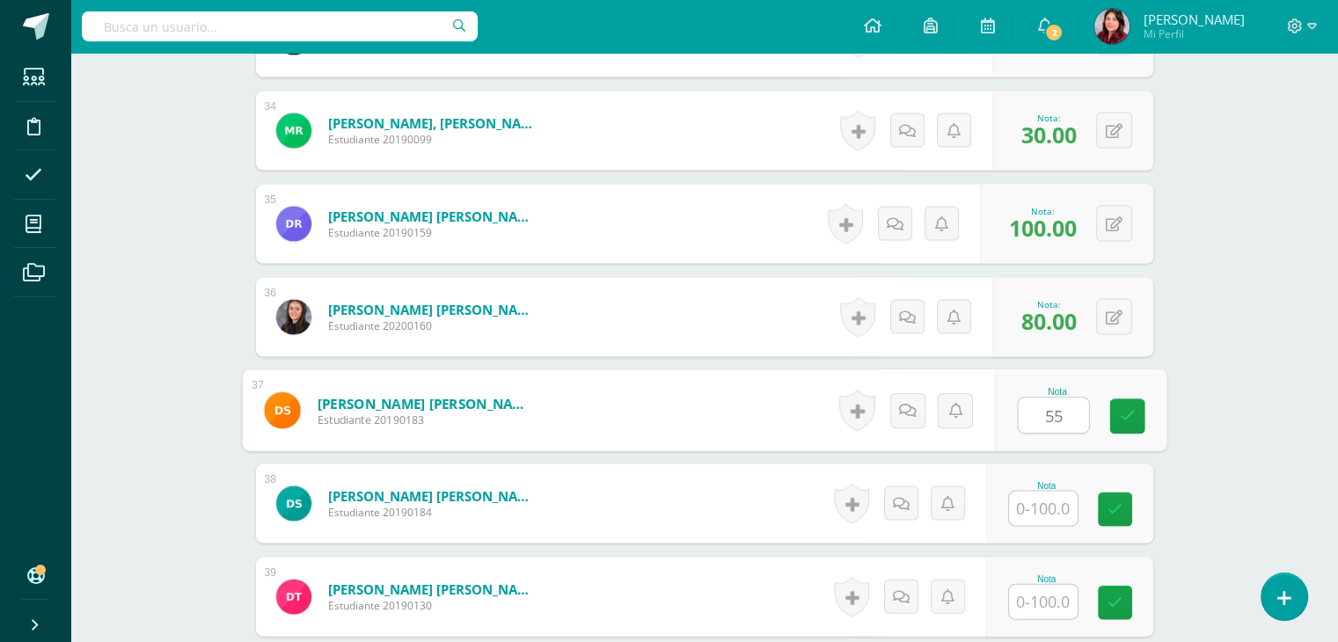
type input "55"
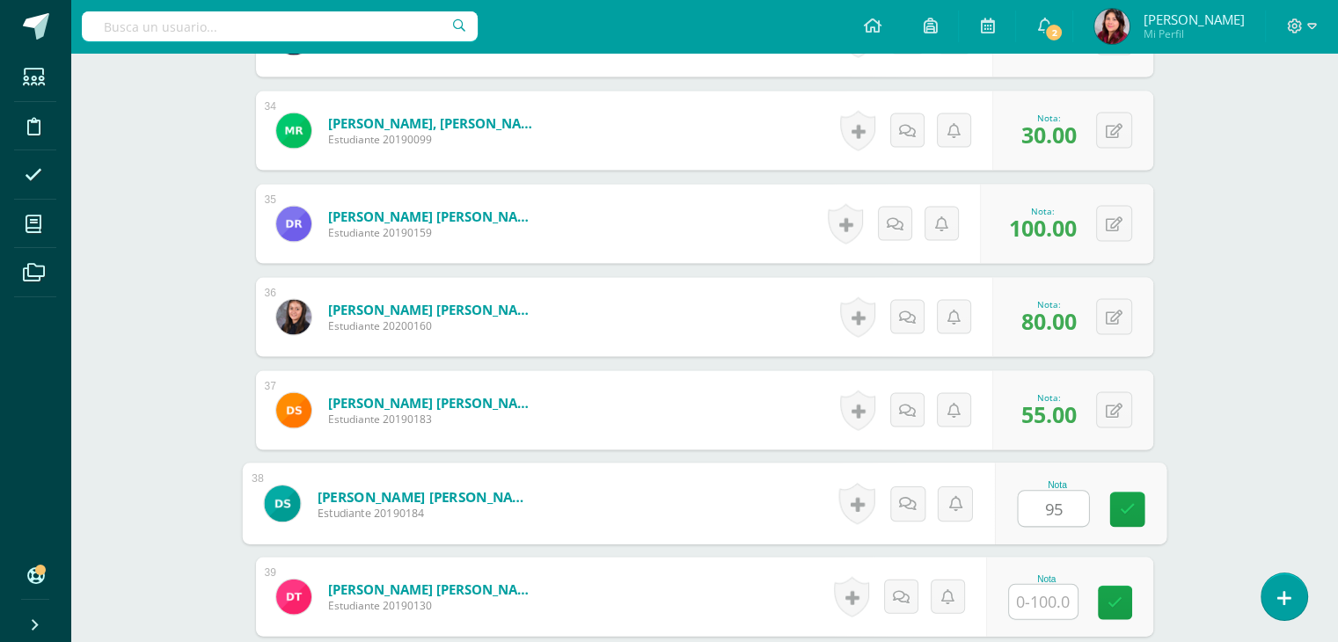
type input "95"
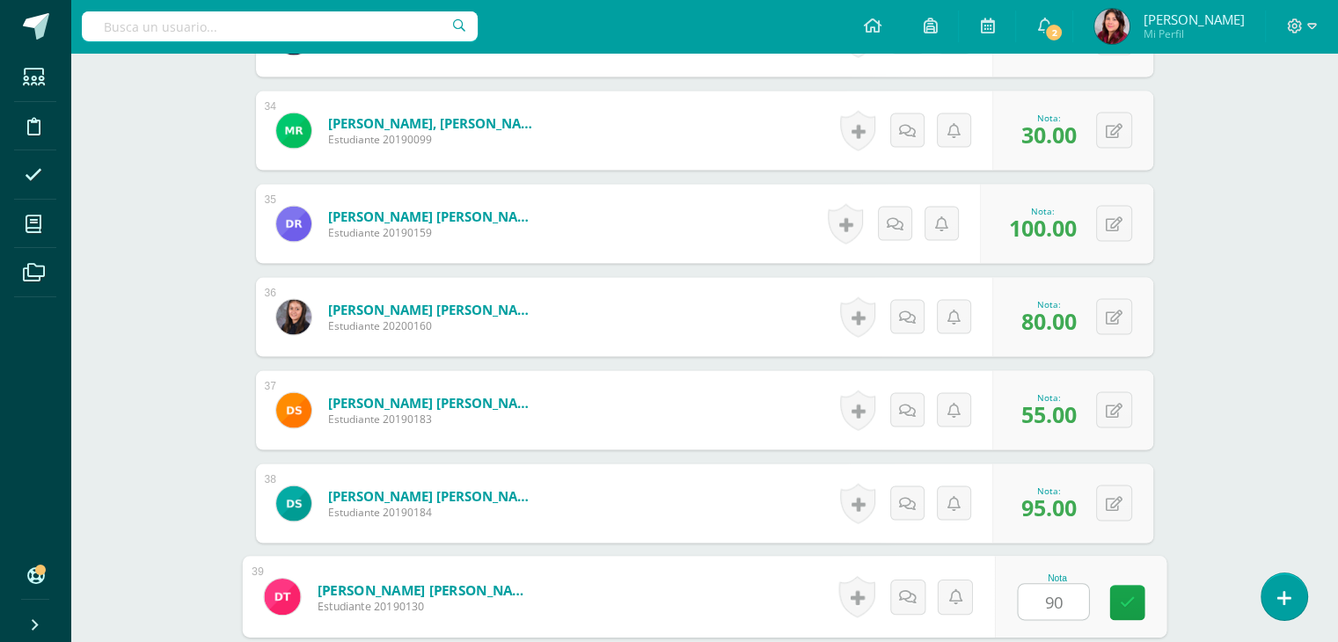
type input "90"
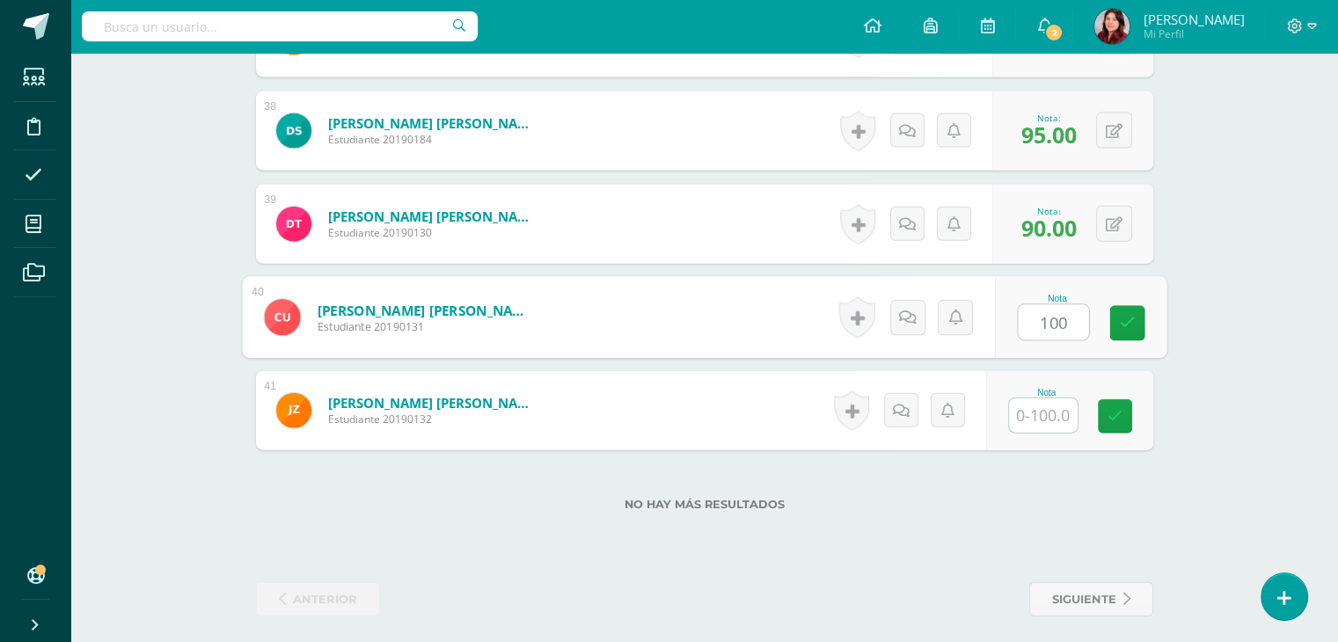
type input "100"
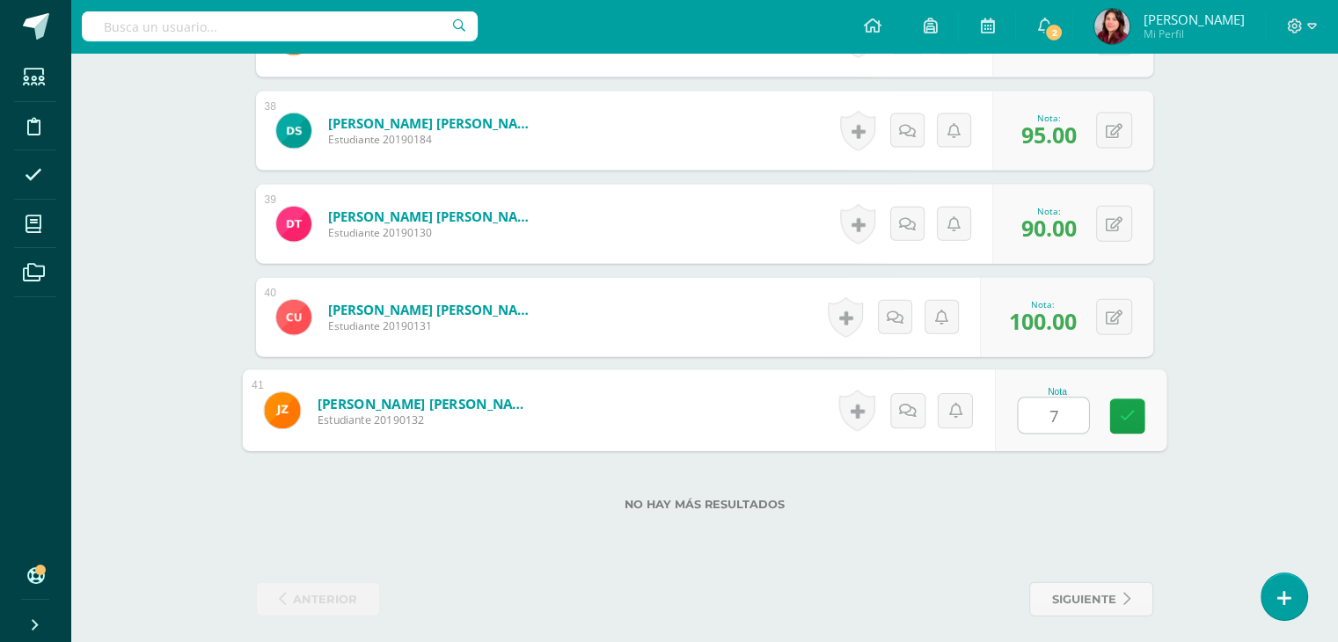
type input "75"
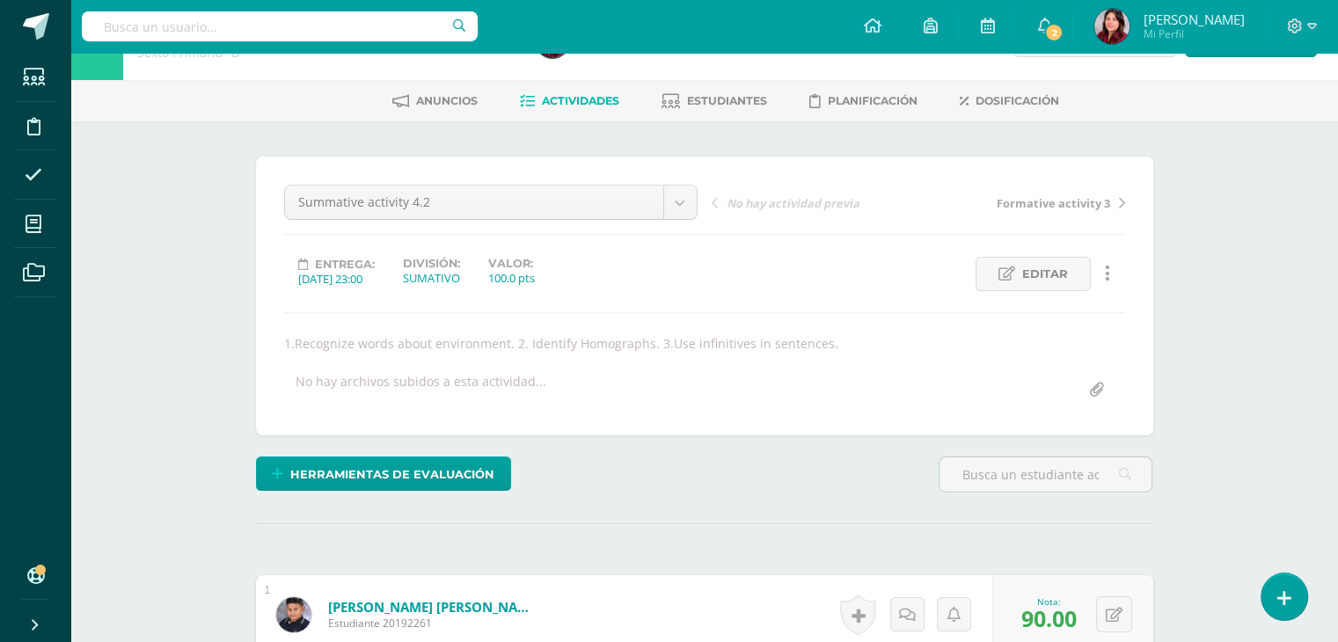
scroll to position [0, 0]
